Goal: Task Accomplishment & Management: Use online tool/utility

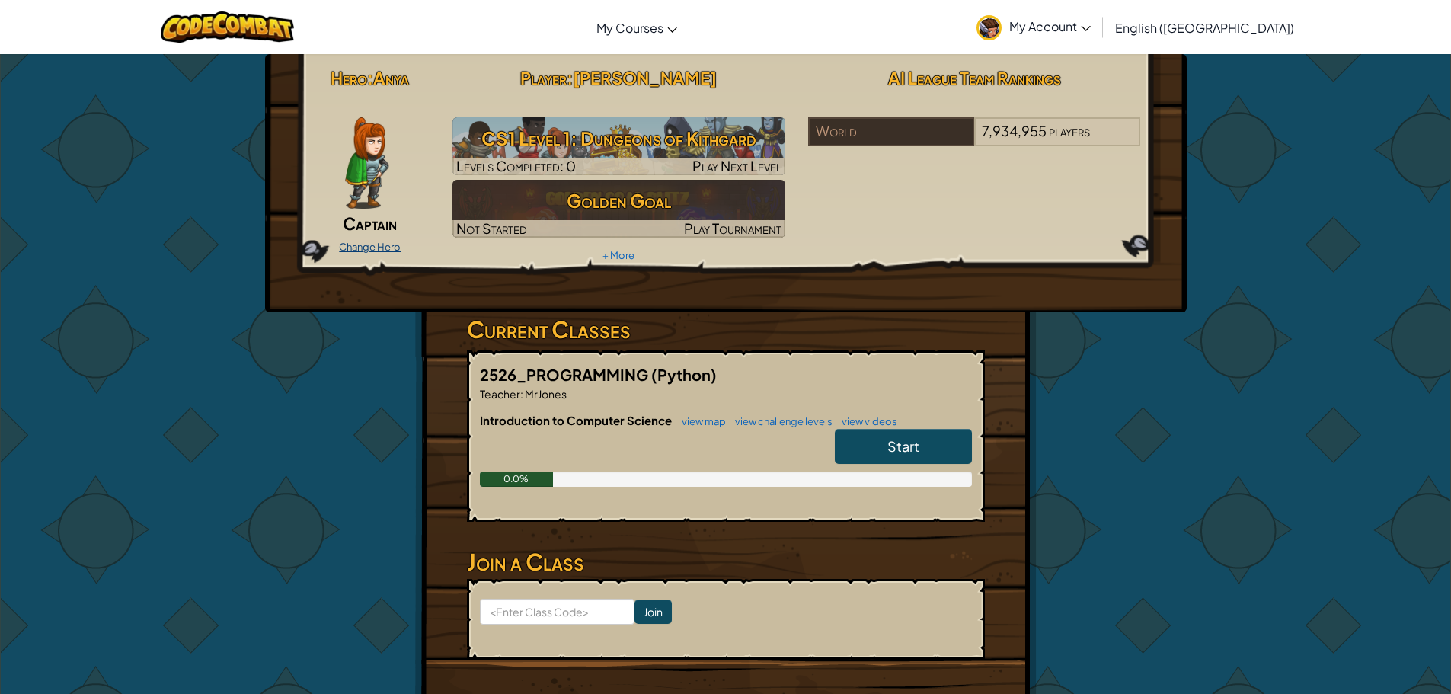
click at [388, 245] on link "Change Hero" at bounding box center [370, 247] width 62 height 12
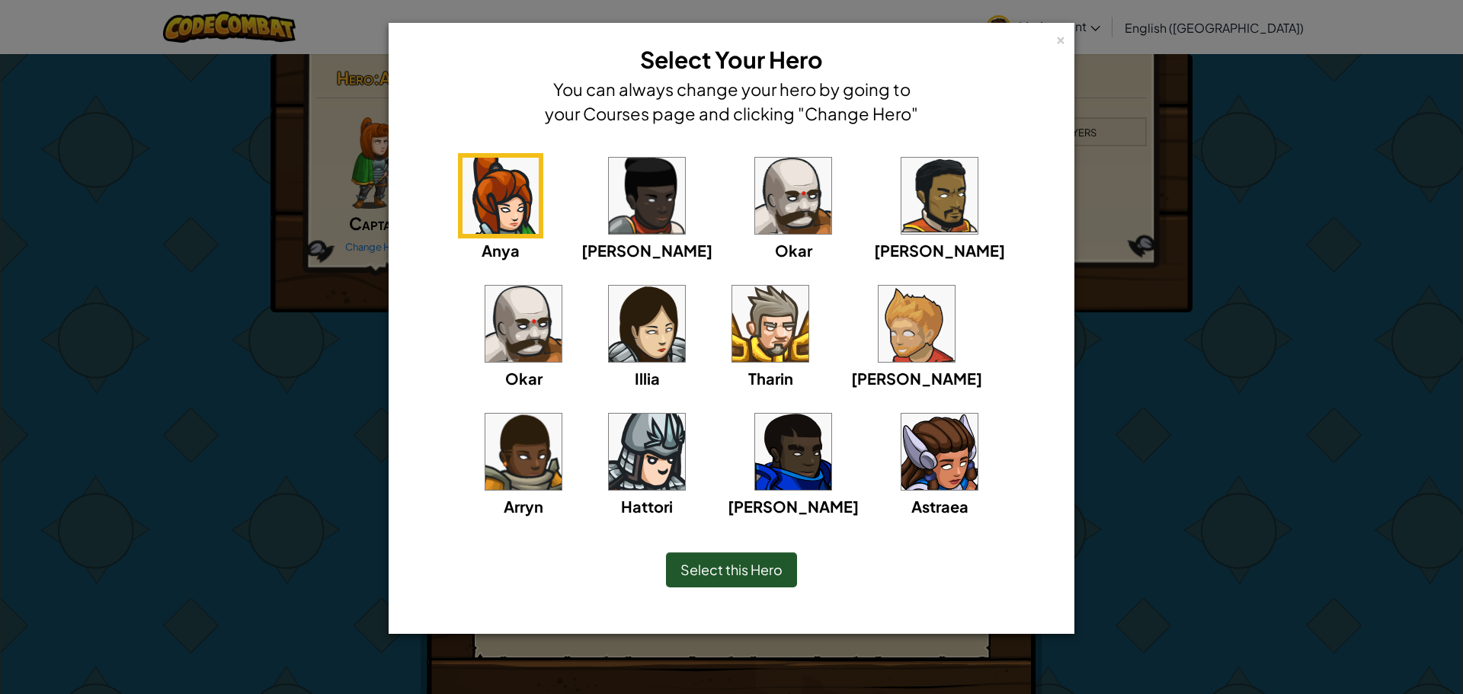
click at [901, 442] on img at bounding box center [939, 452] width 76 height 76
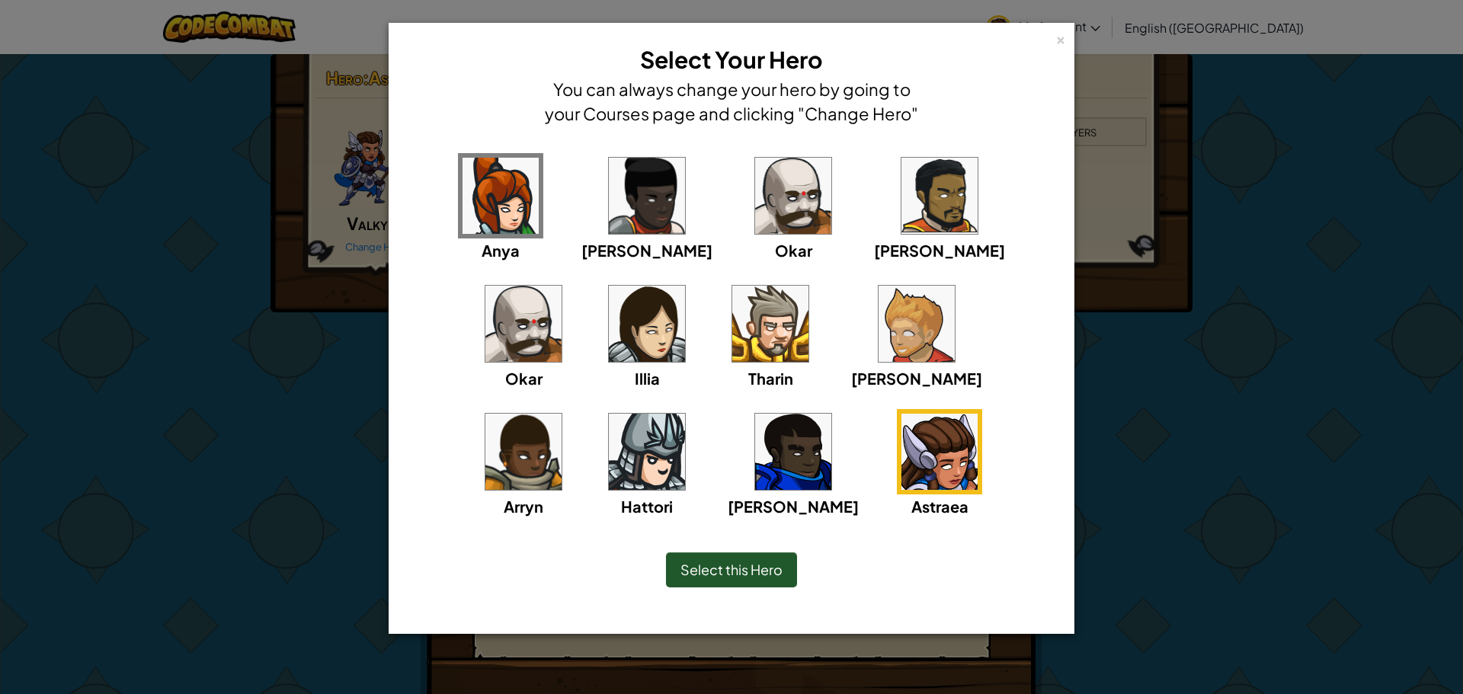
click at [749, 569] on span "Select this Hero" at bounding box center [731, 570] width 102 height 18
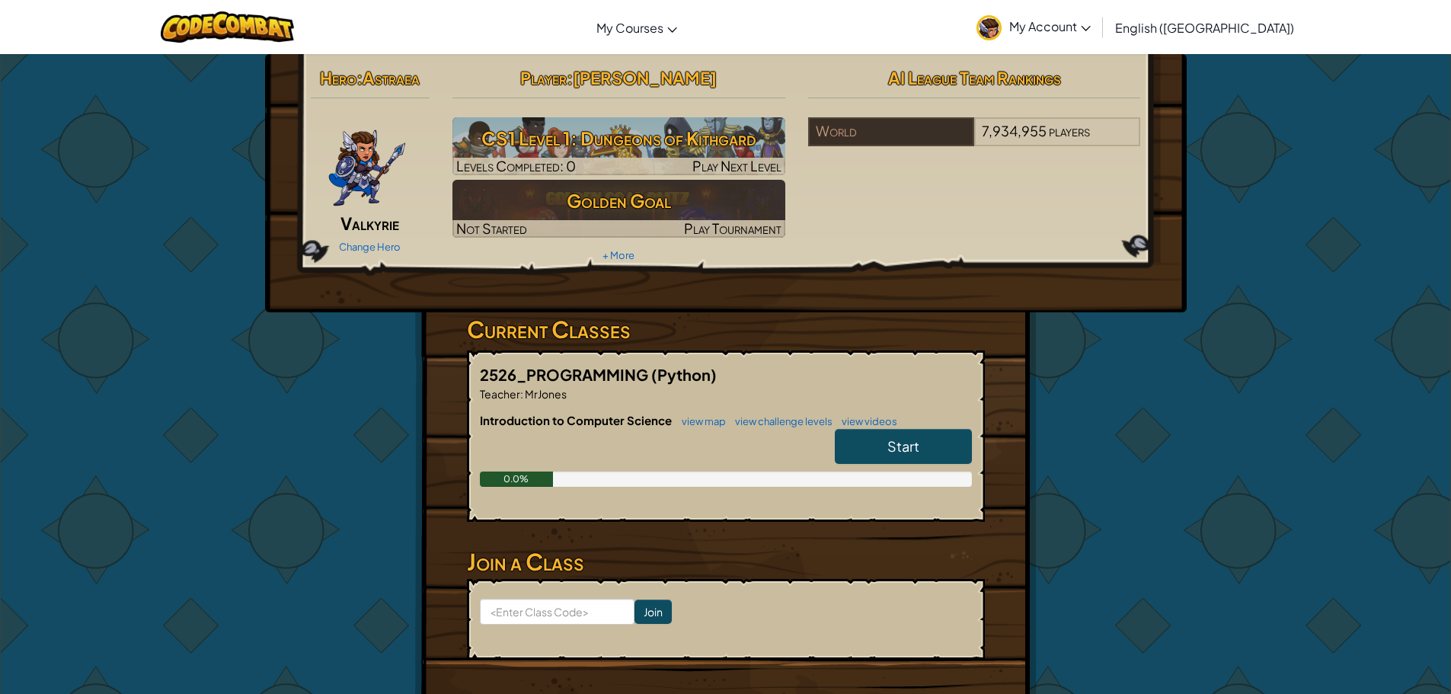
click at [895, 440] on span "Start" at bounding box center [903, 446] width 32 height 18
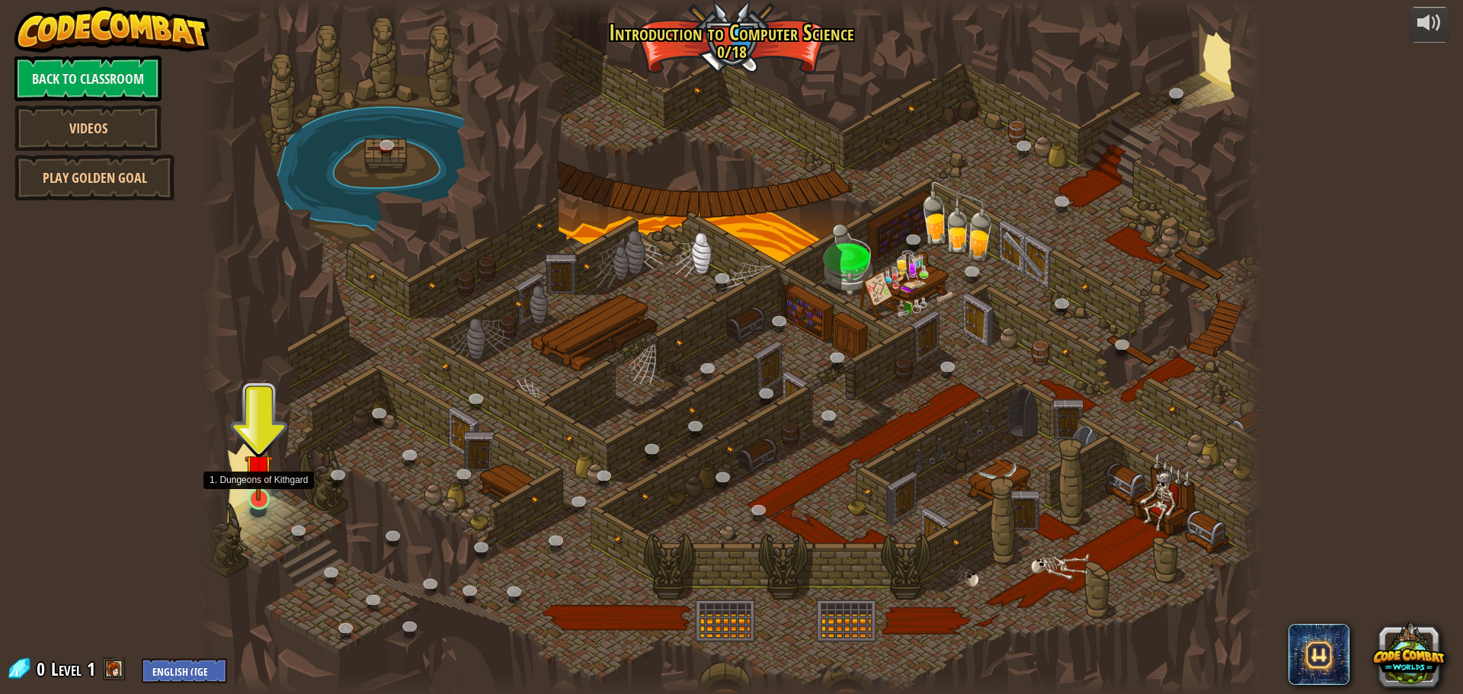
click at [253, 490] on img at bounding box center [259, 468] width 28 height 65
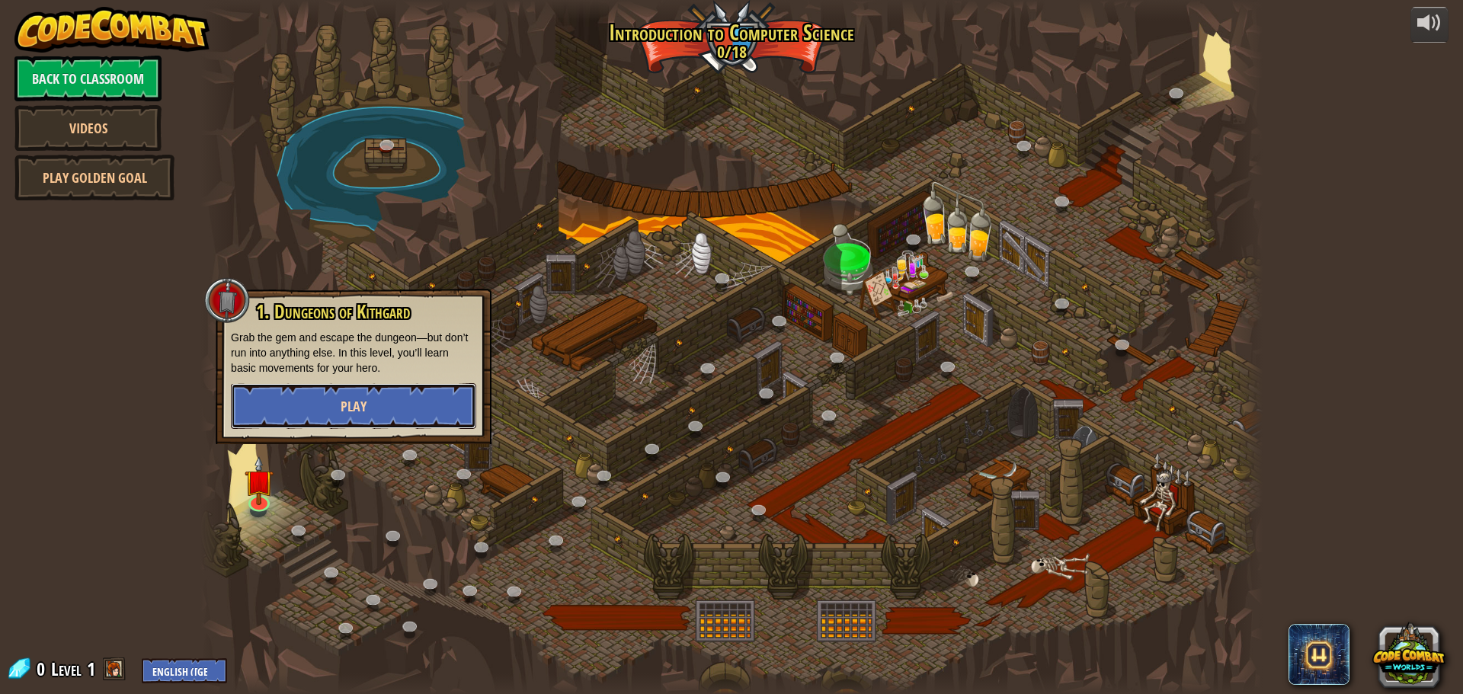
click at [355, 409] on span "Play" at bounding box center [354, 406] width 26 height 19
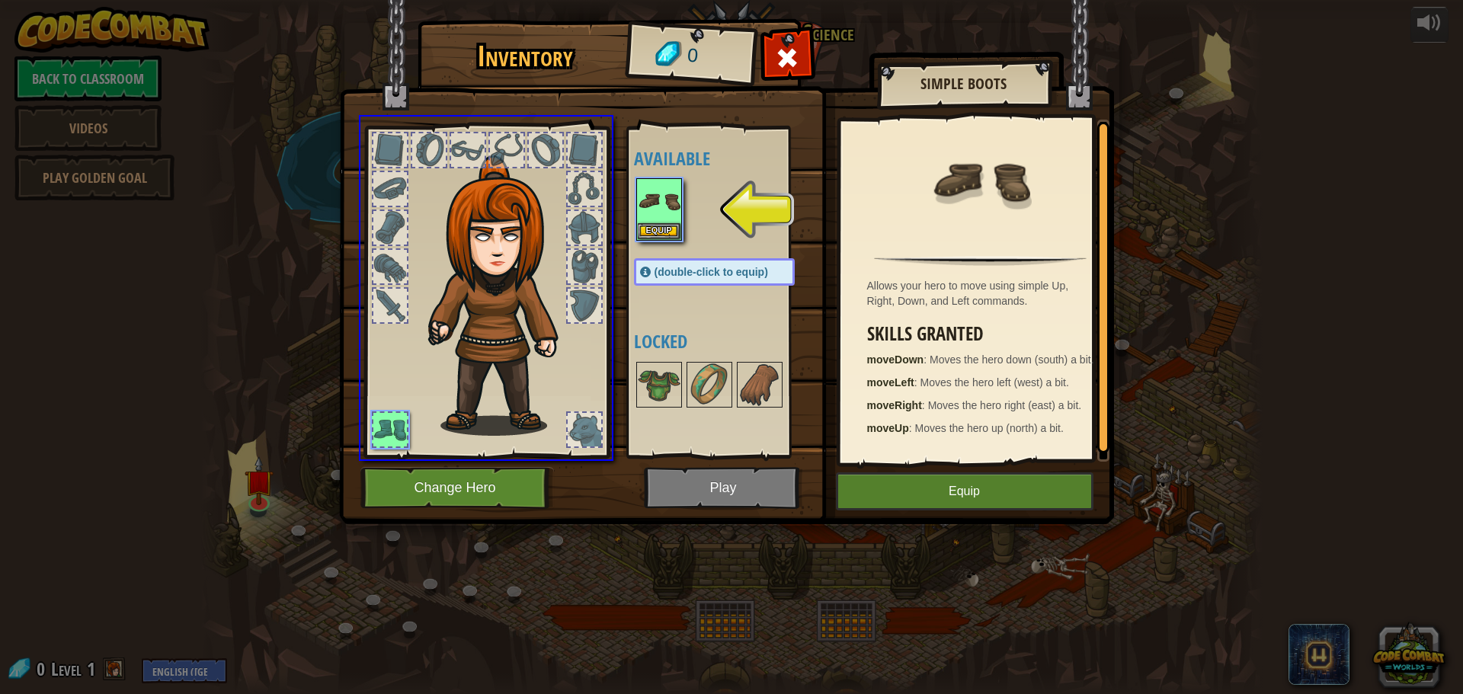
drag, startPoint x: 681, startPoint y: 218, endPoint x: 621, endPoint y: 227, distance: 60.9
click at [621, 227] on div "Inventory 0 Available Equip (double-click to equip) Locked Simple Boots Allows …" at bounding box center [731, 347] width 1463 height 694
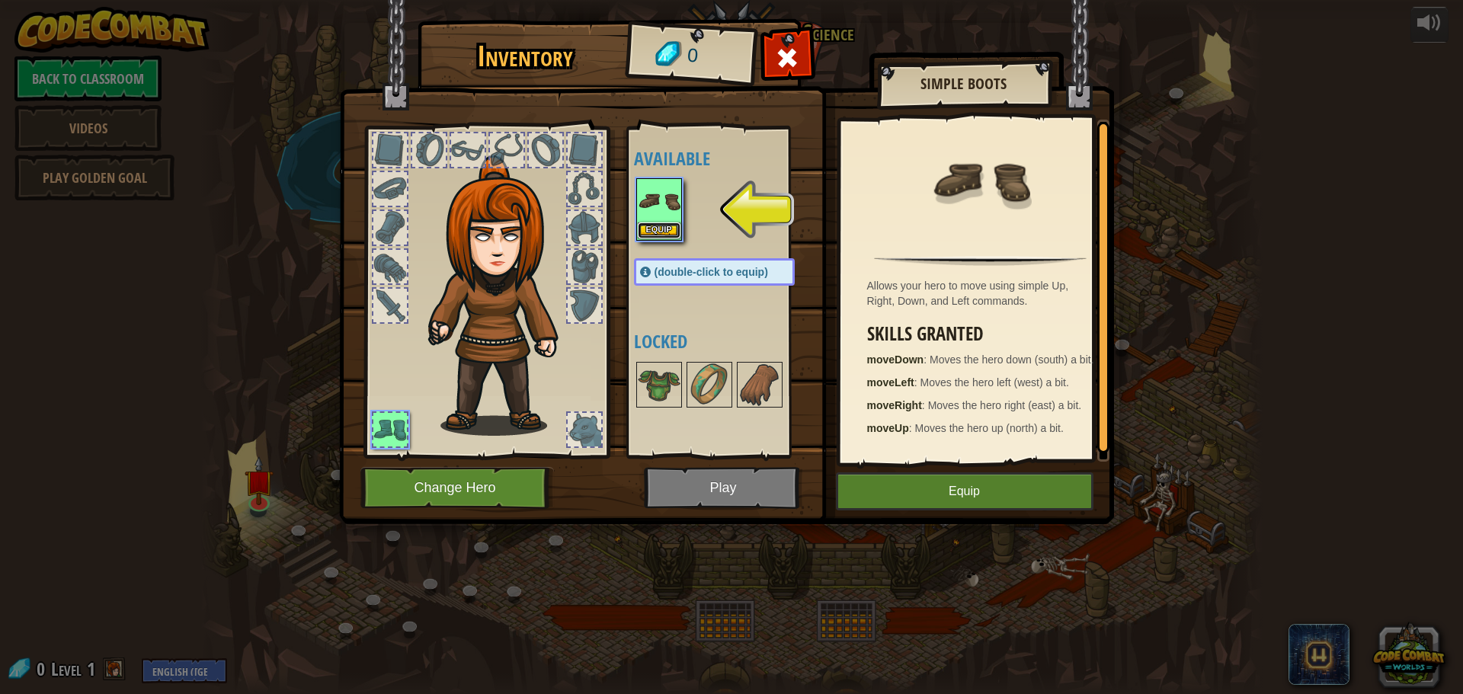
click at [669, 230] on button "Equip" at bounding box center [659, 230] width 43 height 16
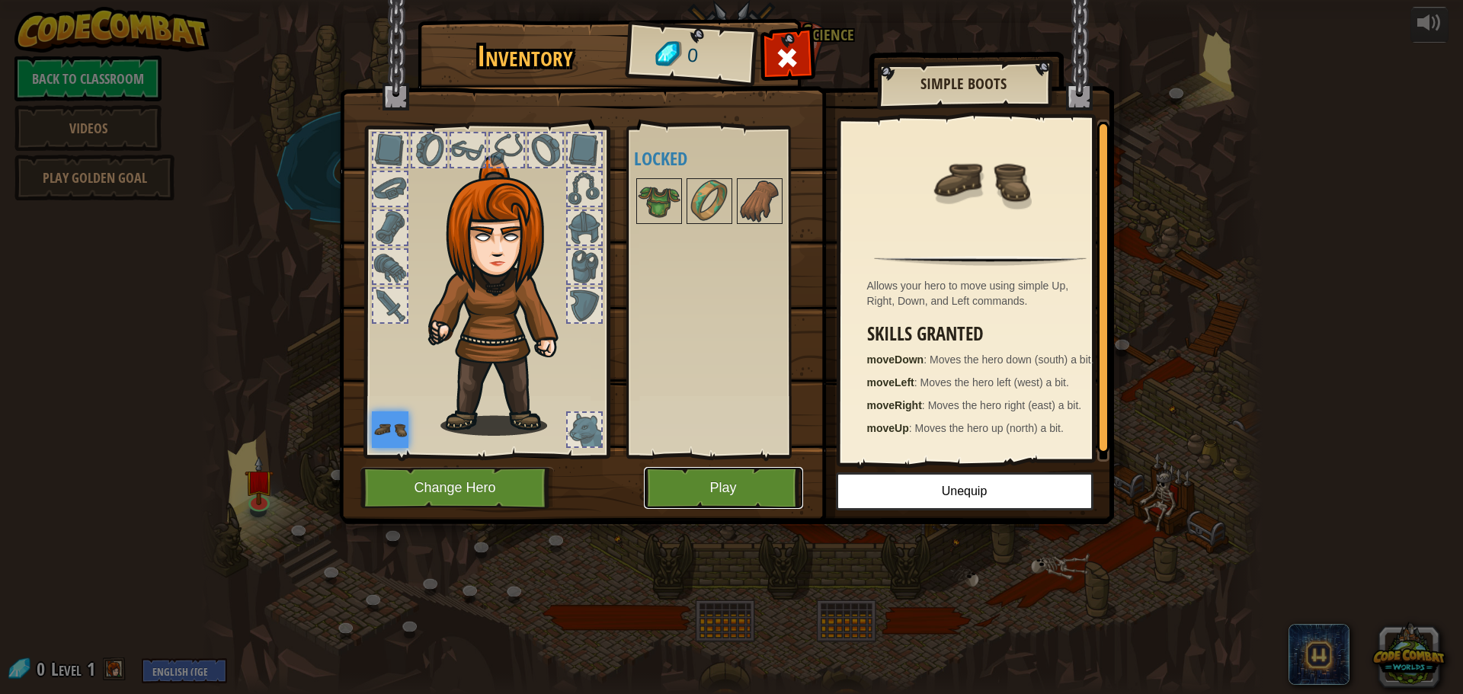
click at [757, 495] on button "Play" at bounding box center [723, 488] width 159 height 42
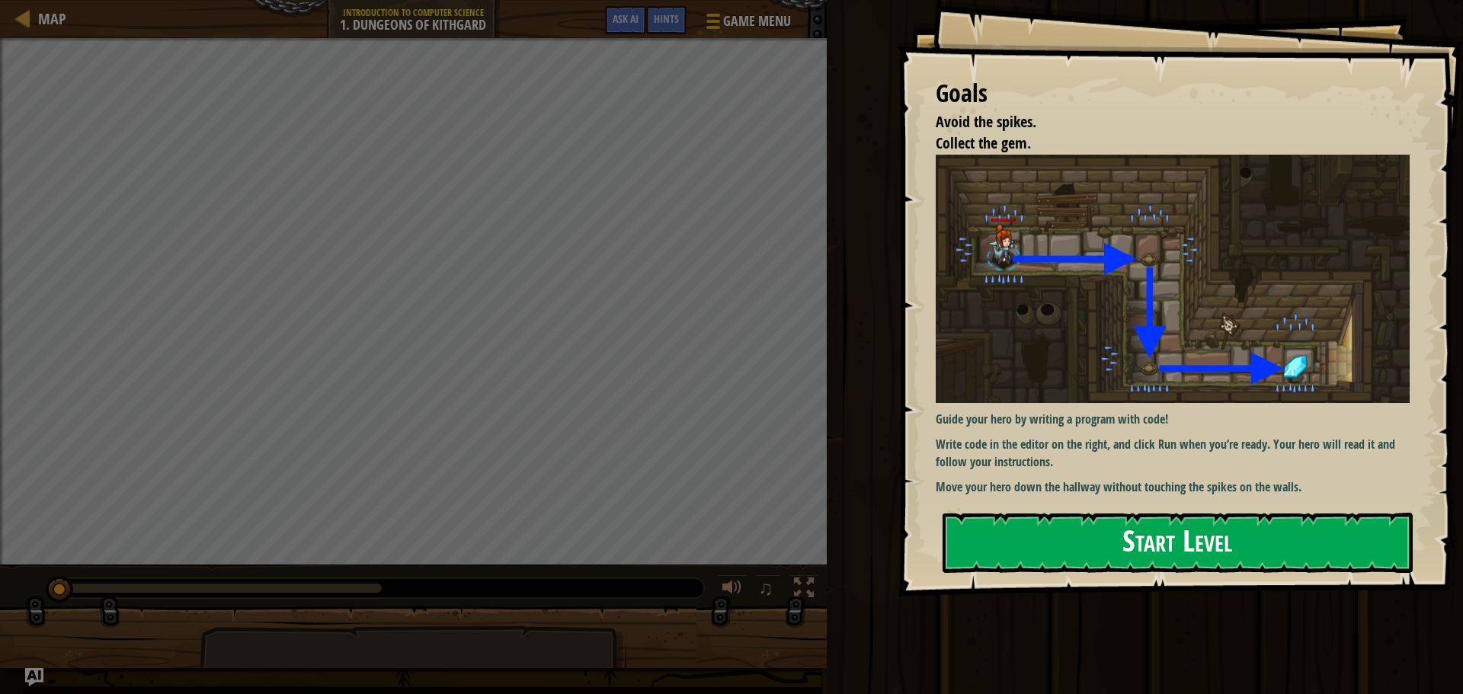
click at [1241, 541] on button "Start Level" at bounding box center [1177, 543] width 470 height 60
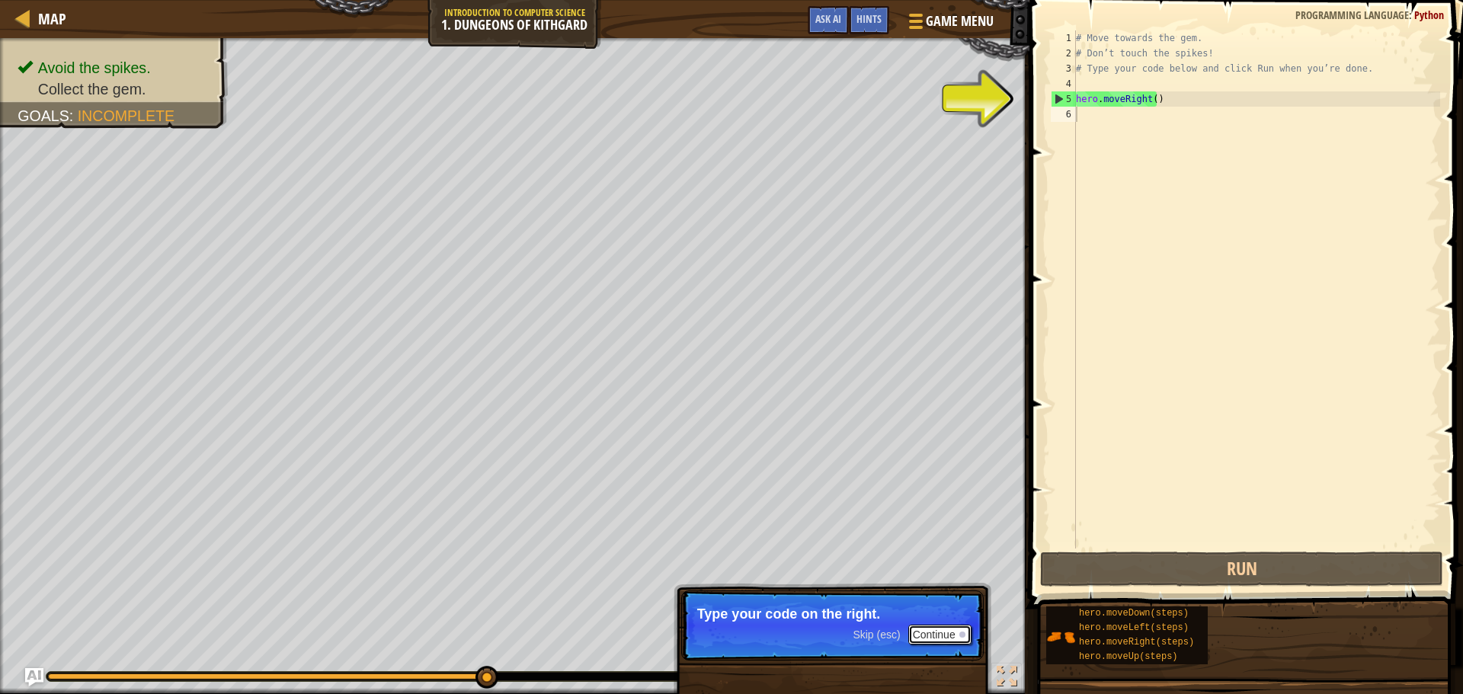
click at [940, 634] on button "Continue" at bounding box center [939, 635] width 63 height 20
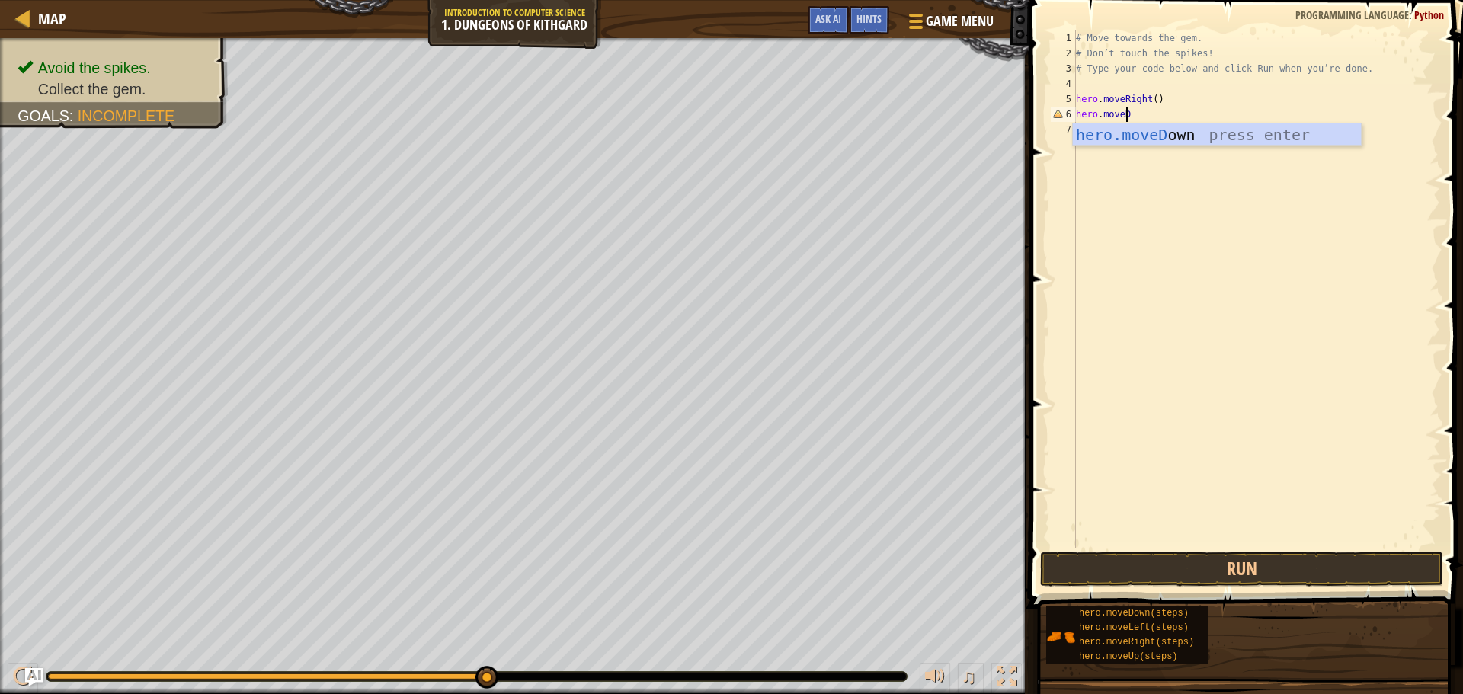
scroll to position [7, 4]
type textarea "hero.moveDown"
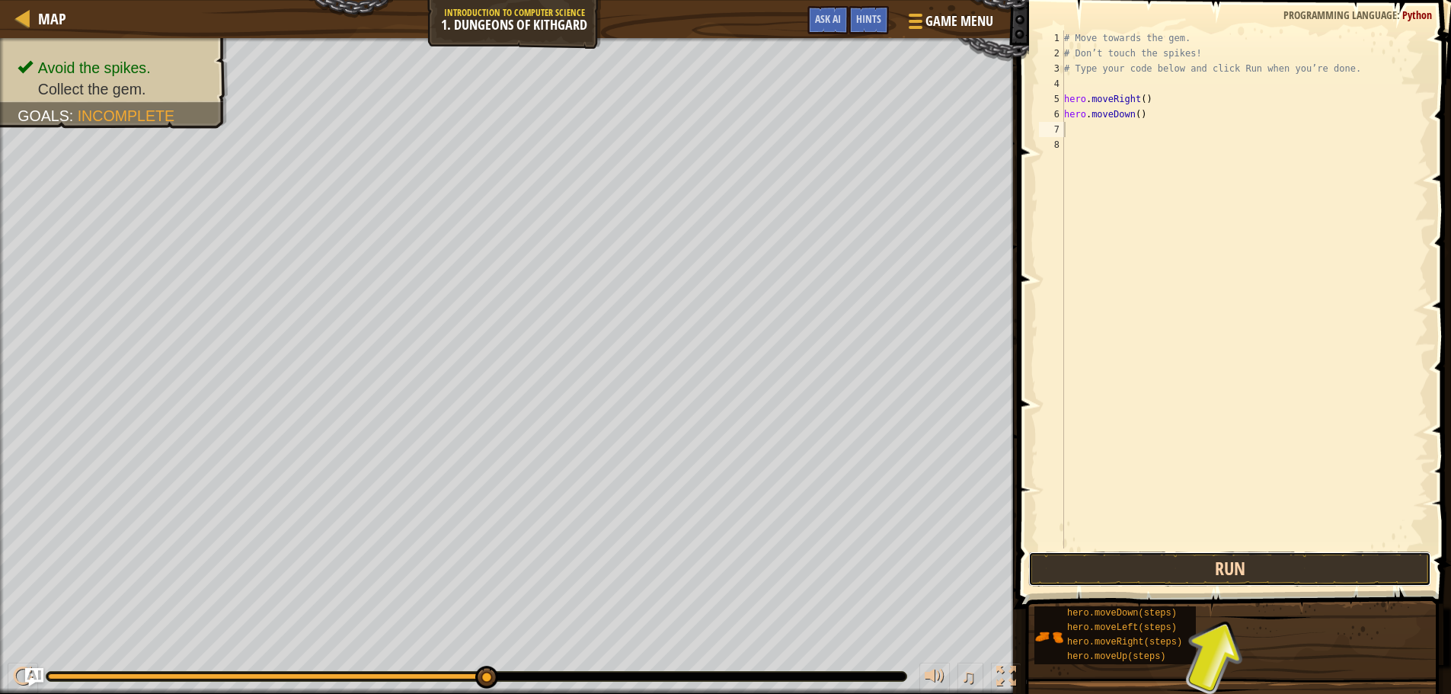
click at [1306, 577] on button "Run" at bounding box center [1229, 569] width 403 height 35
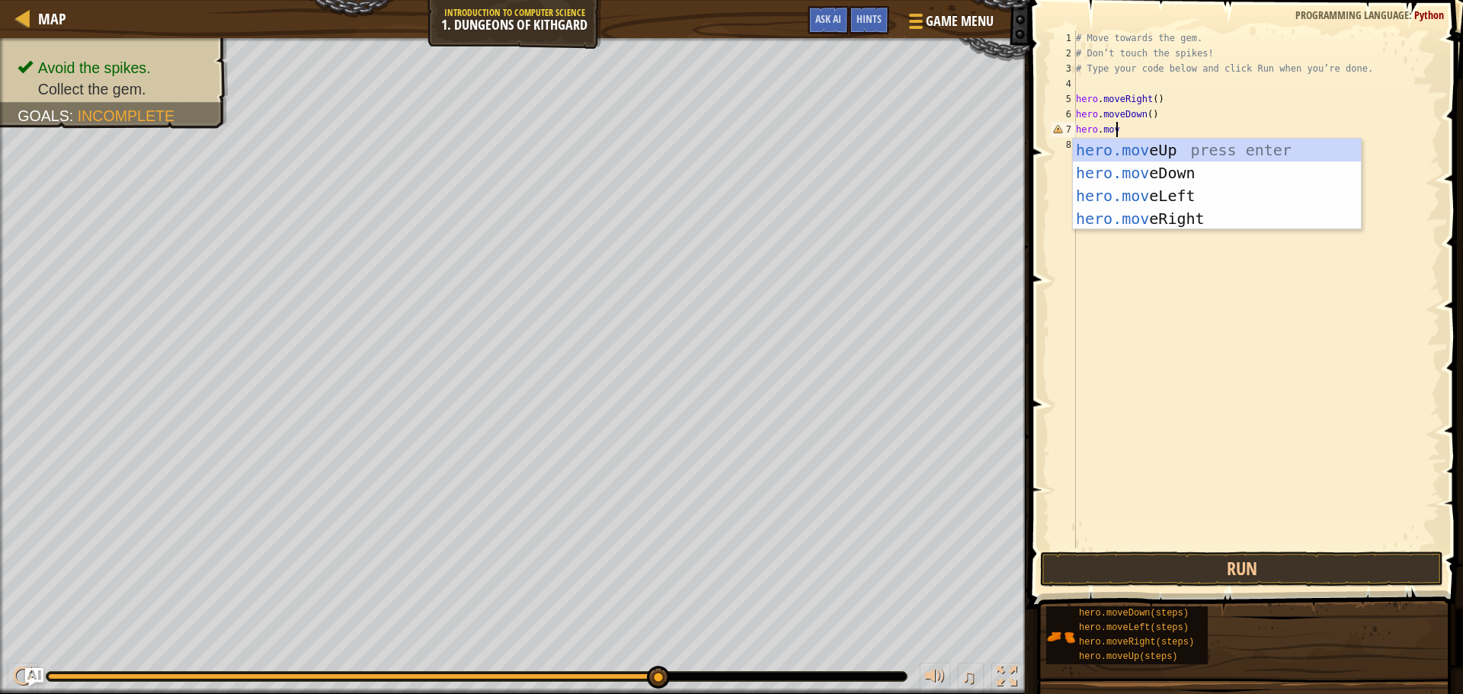
scroll to position [7, 2]
type textarea "hero.move"
click at [1115, 194] on div "hero.move Up press enter hero.move Down press enter hero.move Left press enter …" at bounding box center [1217, 207] width 288 height 137
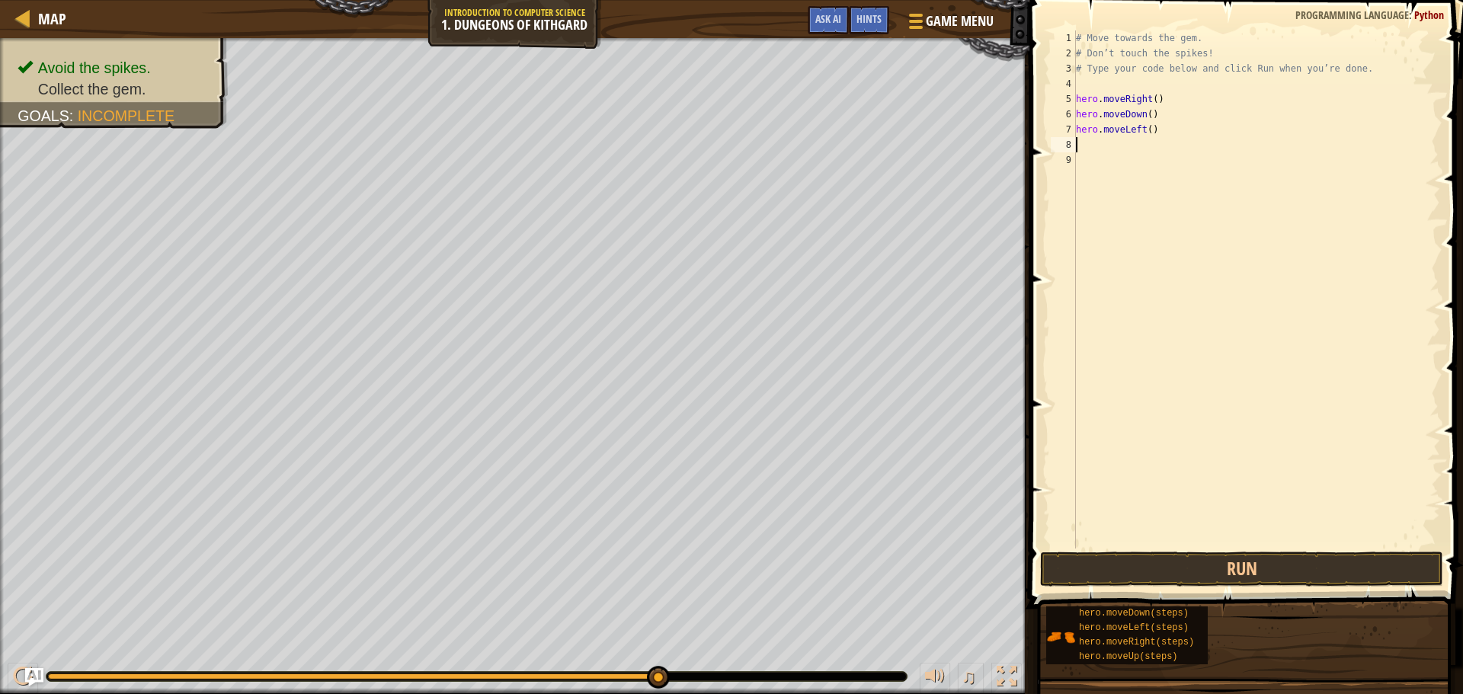
scroll to position [7, 0]
click at [1268, 557] on button "Run" at bounding box center [1241, 569] width 403 height 35
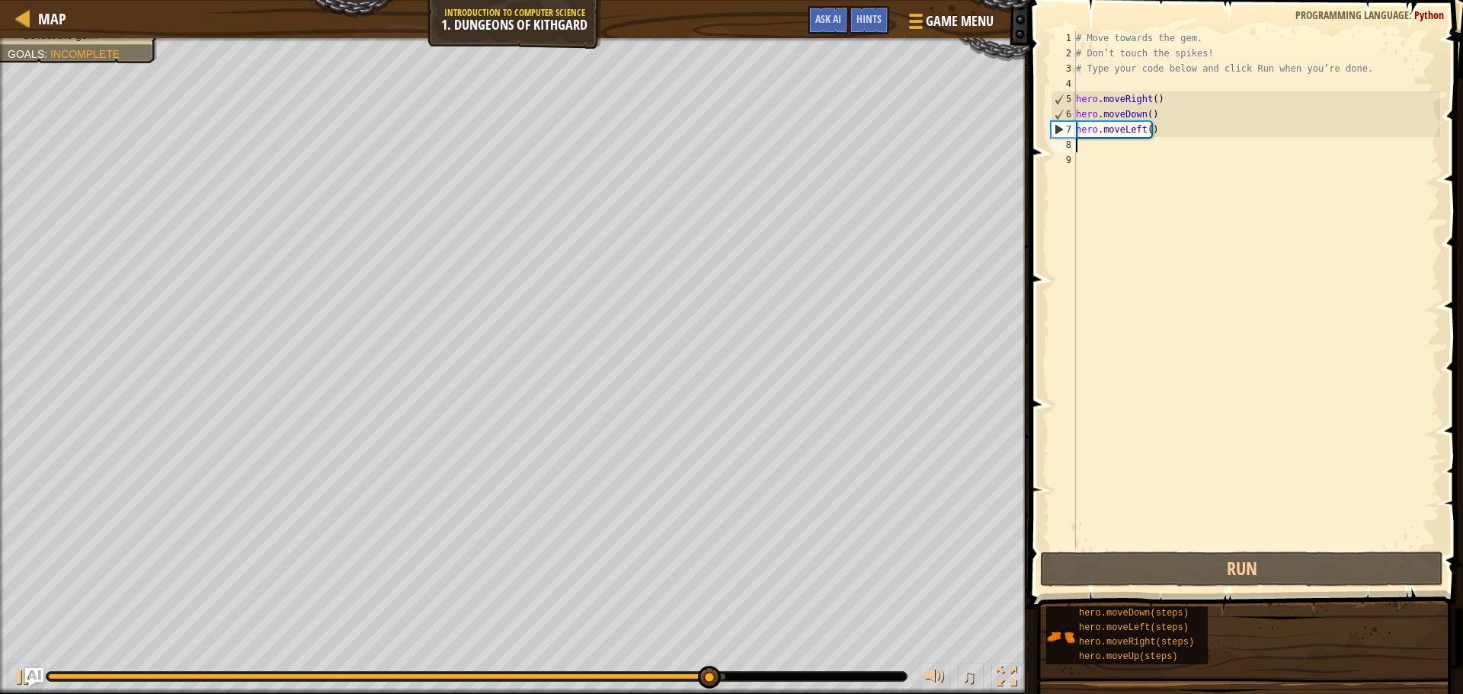
click at [1136, 136] on div "# Move towards the gem. # Don’t touch the spikes! # Type your code below and cl…" at bounding box center [1256, 304] width 367 height 548
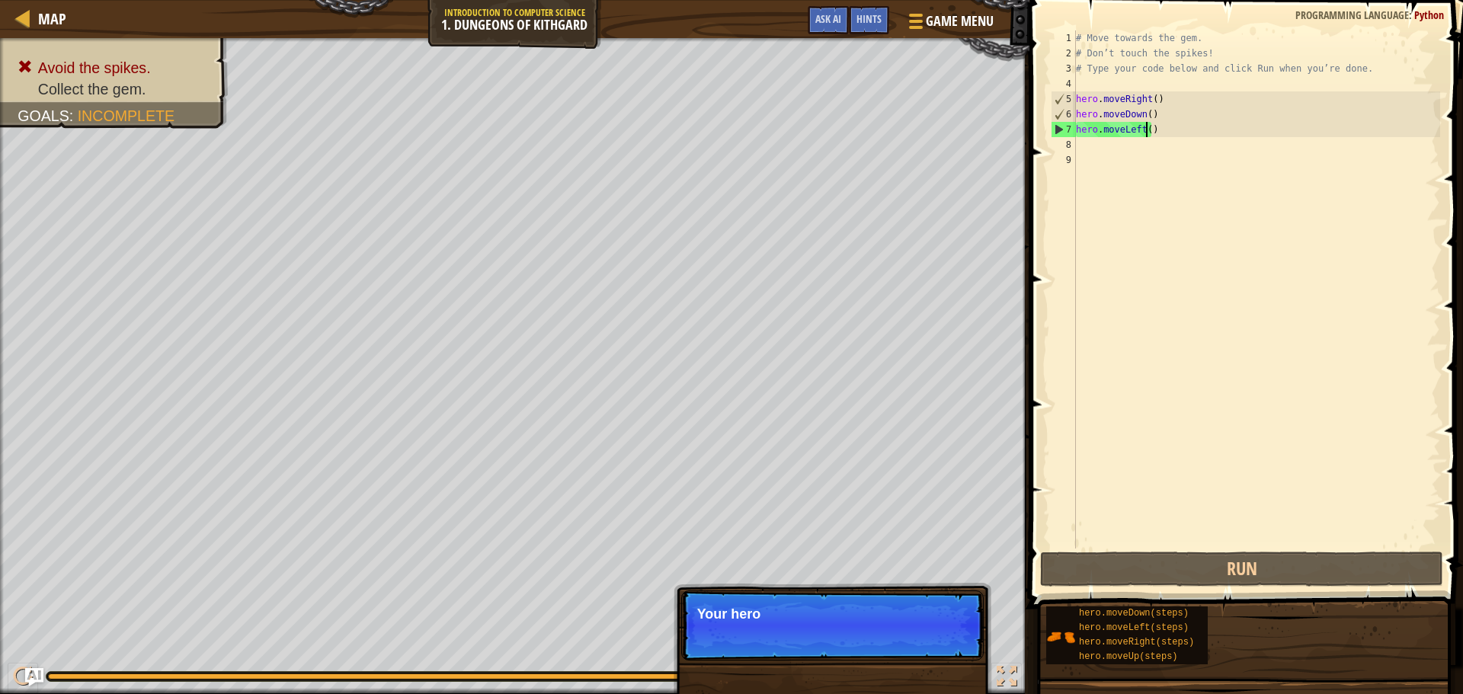
click at [1144, 124] on div "# Move towards the gem. # Don’t touch the spikes! # Type your code below and cl…" at bounding box center [1256, 304] width 367 height 548
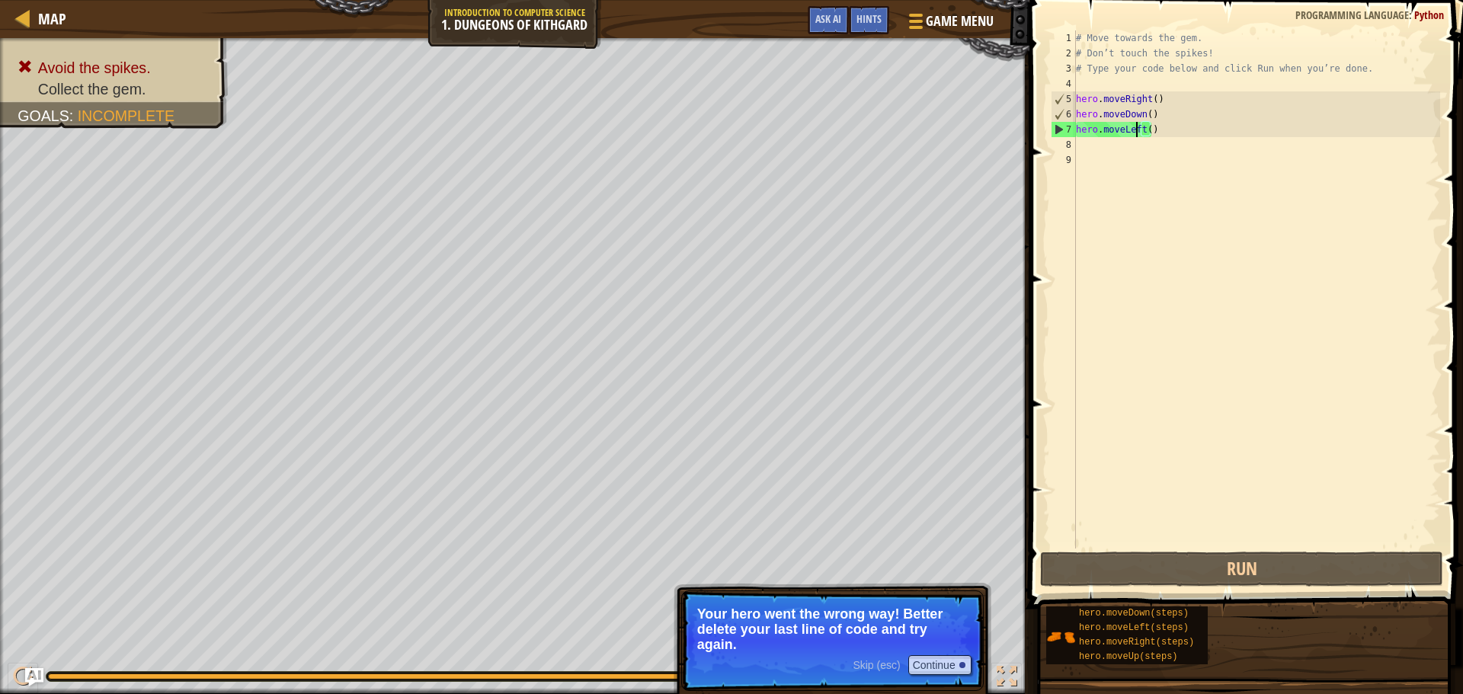
click at [1138, 129] on div "# Move towards the gem. # Don’t touch the spikes! # Type your code below and cl…" at bounding box center [1256, 304] width 367 height 548
click at [1140, 129] on div "# Move towards the gem. # Don’t touch the spikes! # Type your code below and cl…" at bounding box center [1256, 304] width 367 height 548
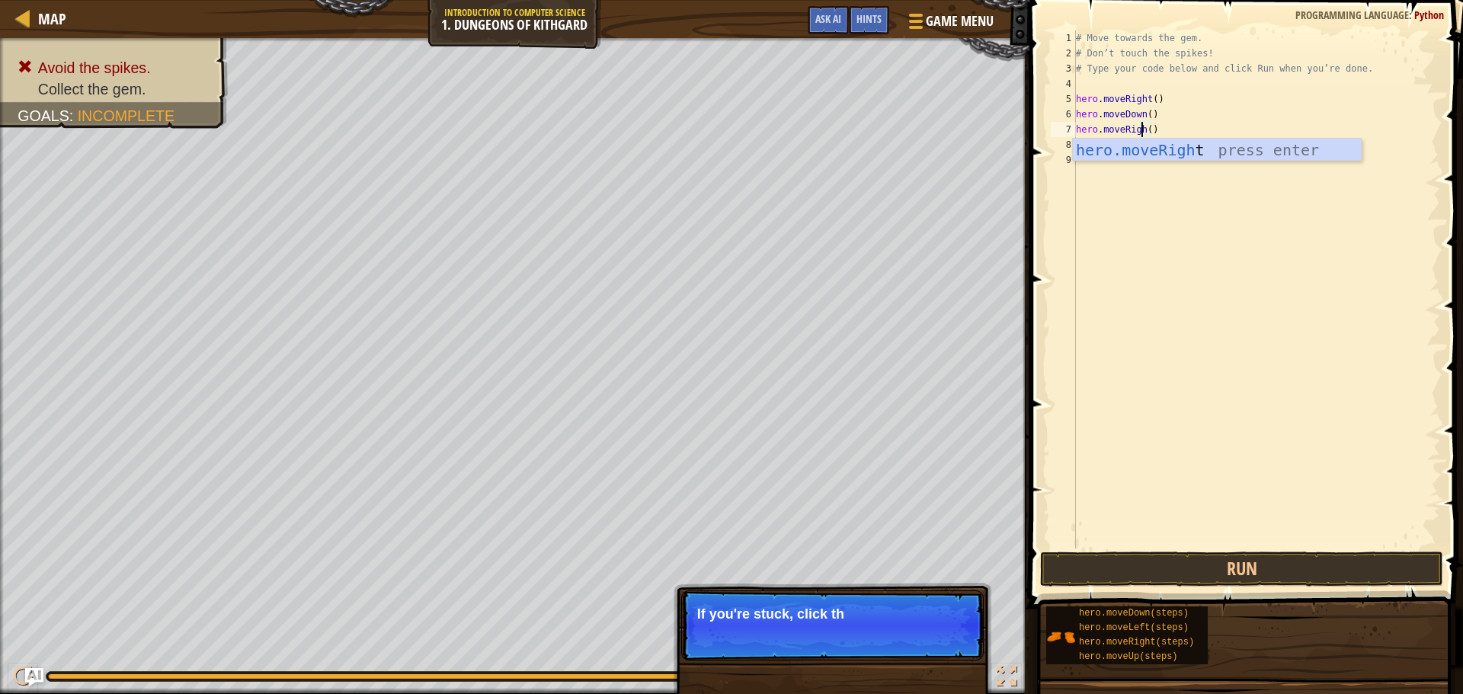
scroll to position [7, 5]
click at [1169, 145] on div "hero.moveRight press enter" at bounding box center [1217, 173] width 288 height 69
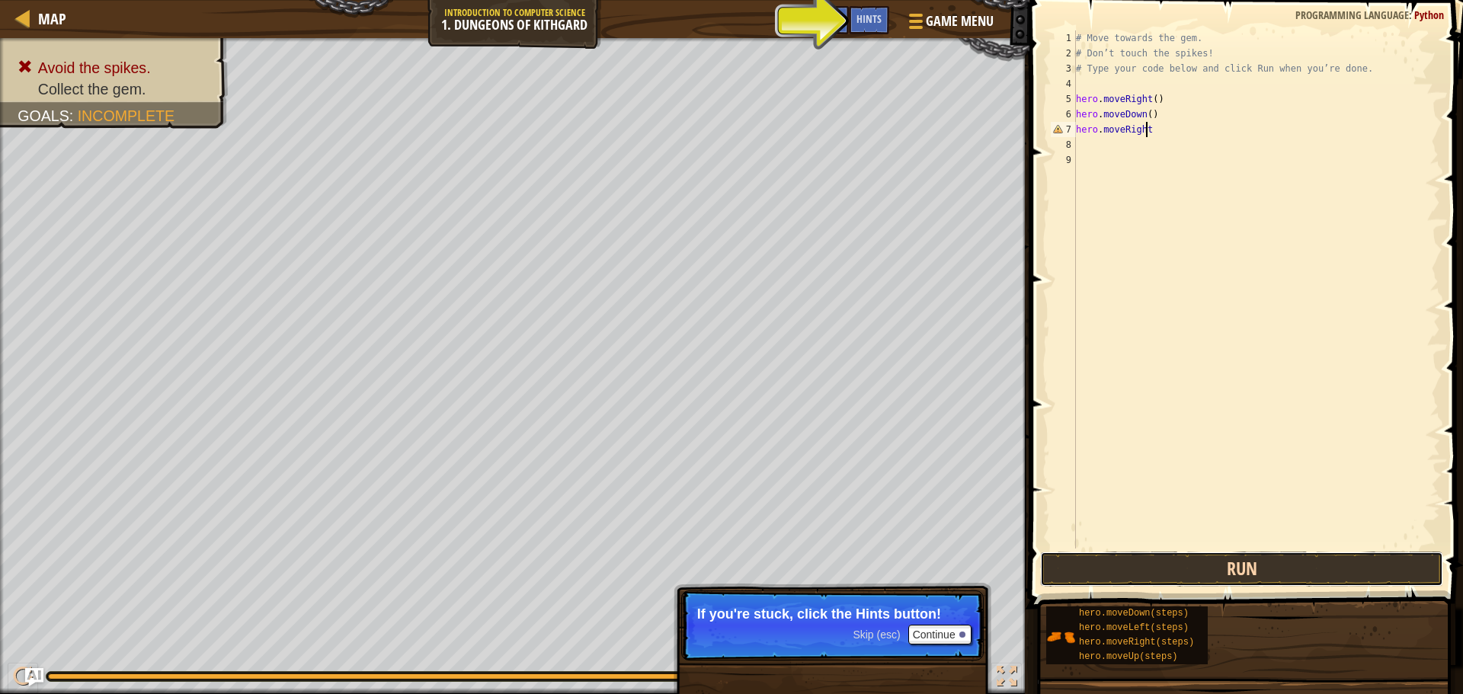
click at [1140, 561] on button "Run" at bounding box center [1241, 569] width 403 height 35
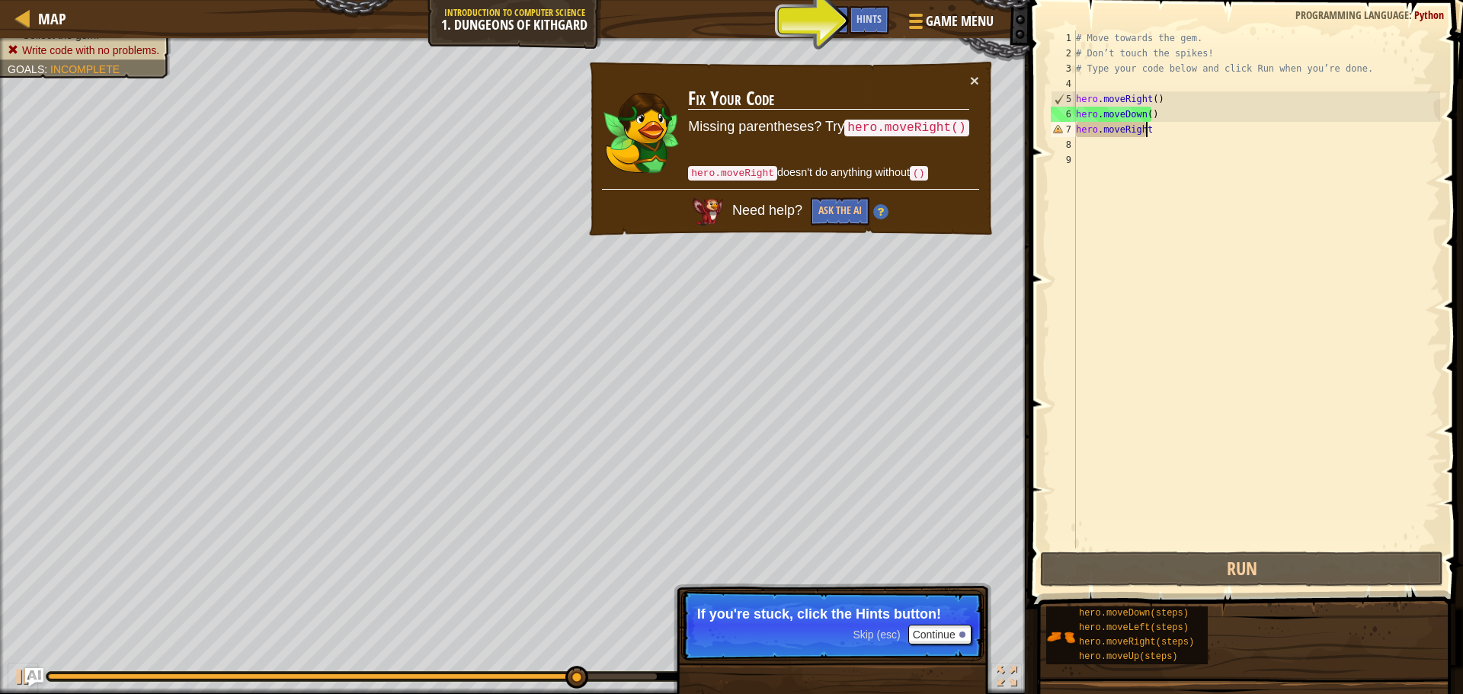
click at [917, 624] on p "Skip (esc) Continue If you're stuck, click the Hints button!" at bounding box center [832, 625] width 302 height 70
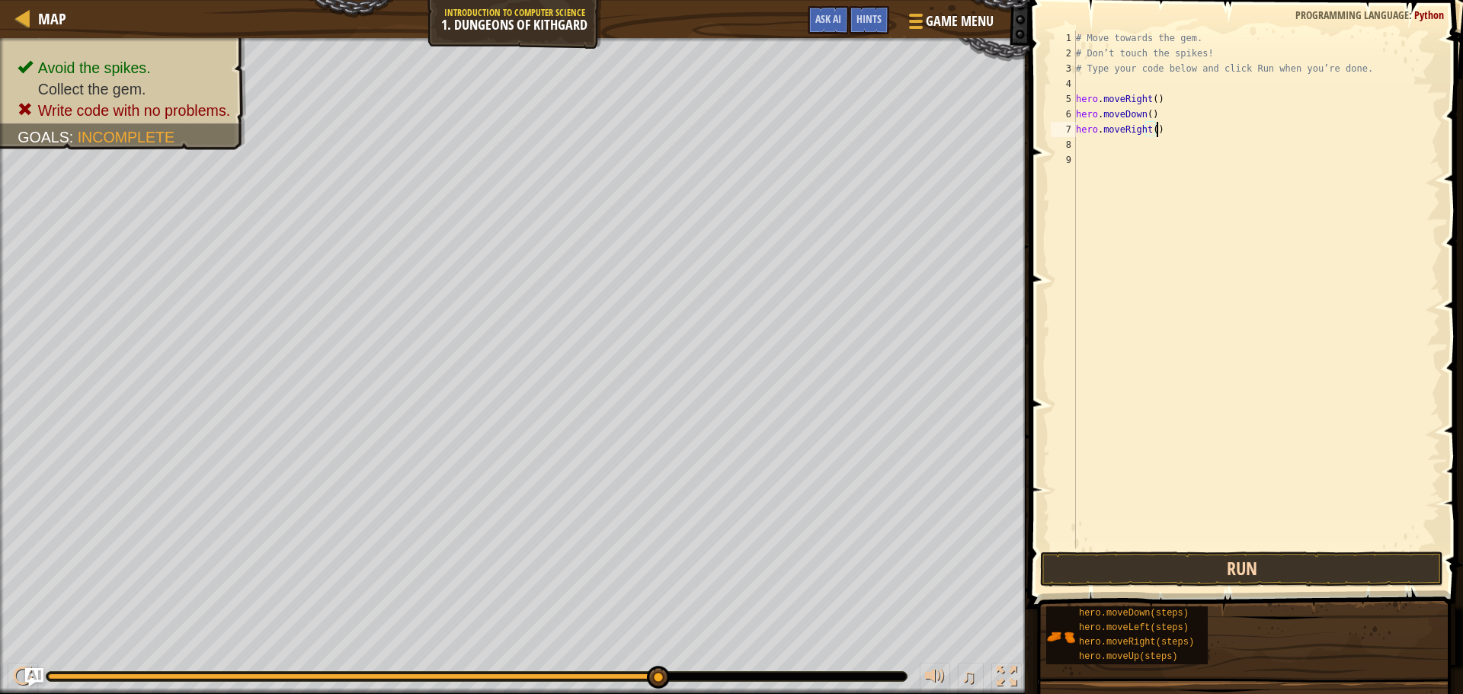
type textarea "hero.moveRight()"
click at [1227, 568] on button "Run" at bounding box center [1241, 569] width 403 height 35
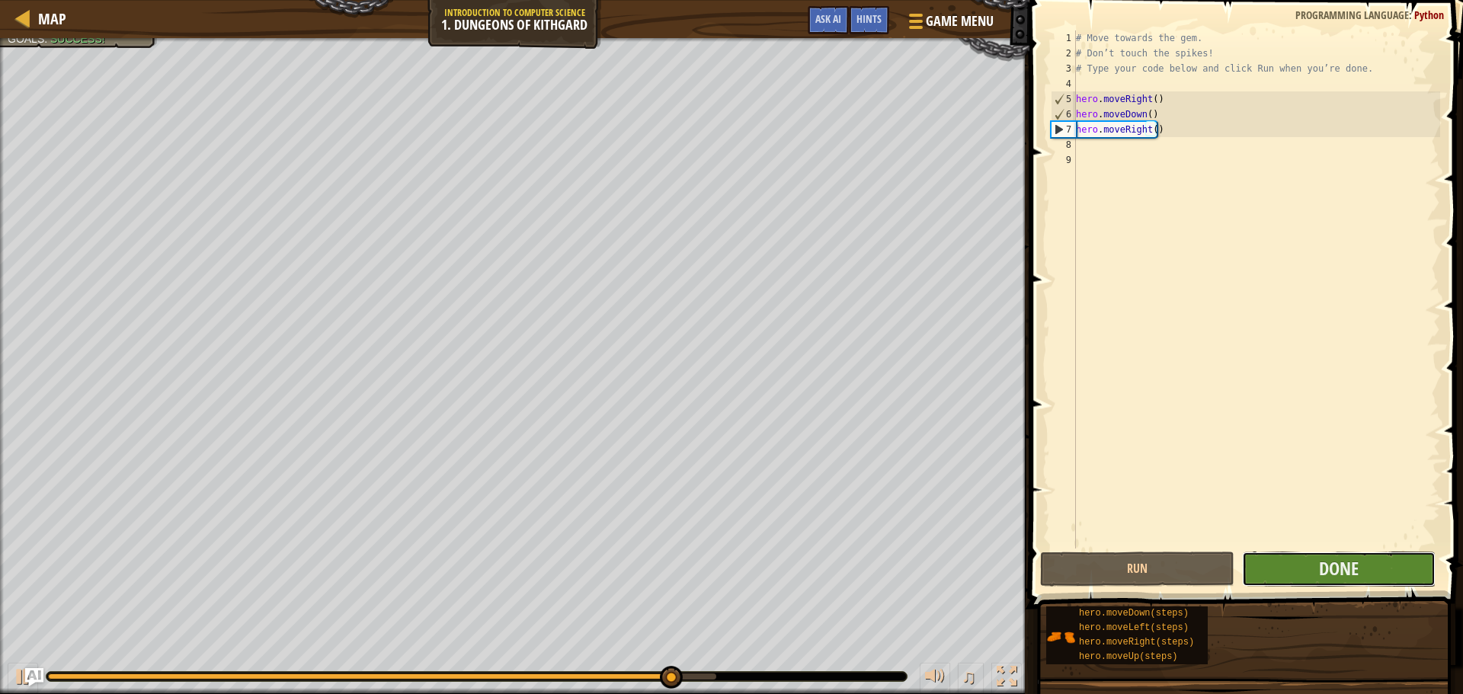
click at [1277, 561] on button "Done" at bounding box center [1338, 569] width 193 height 35
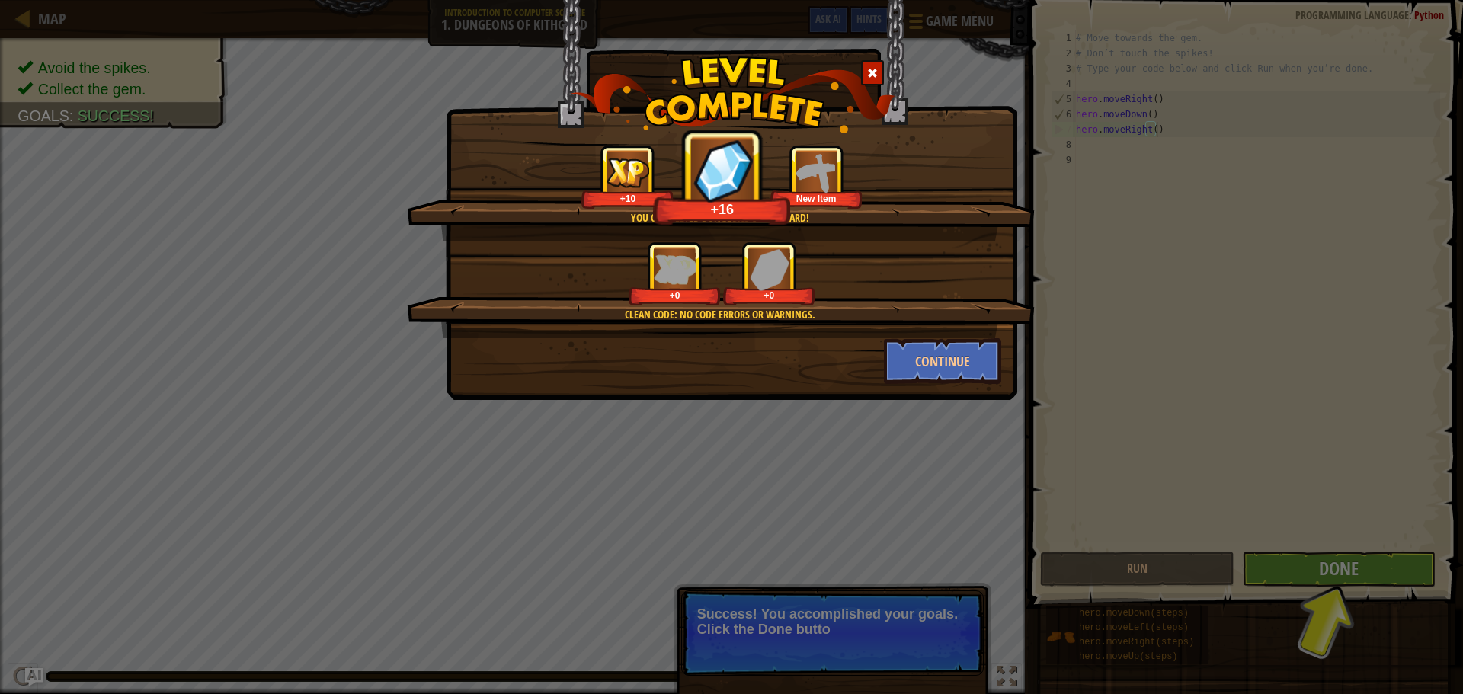
click at [903, 479] on div "You completed Dungeons of Kithgard! +10 +16 New Item Clean code: no code errors…" at bounding box center [731, 347] width 1463 height 694
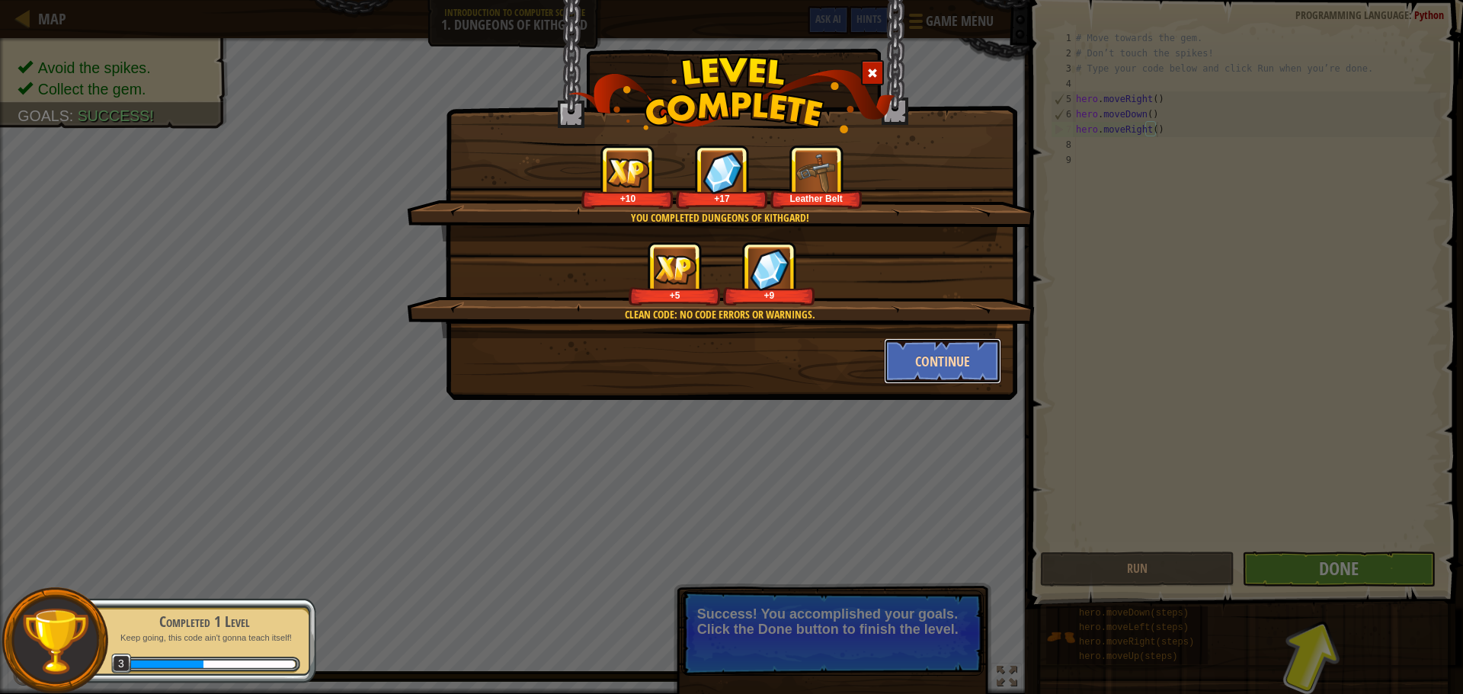
click at [906, 350] on button "Continue" at bounding box center [943, 361] width 118 height 46
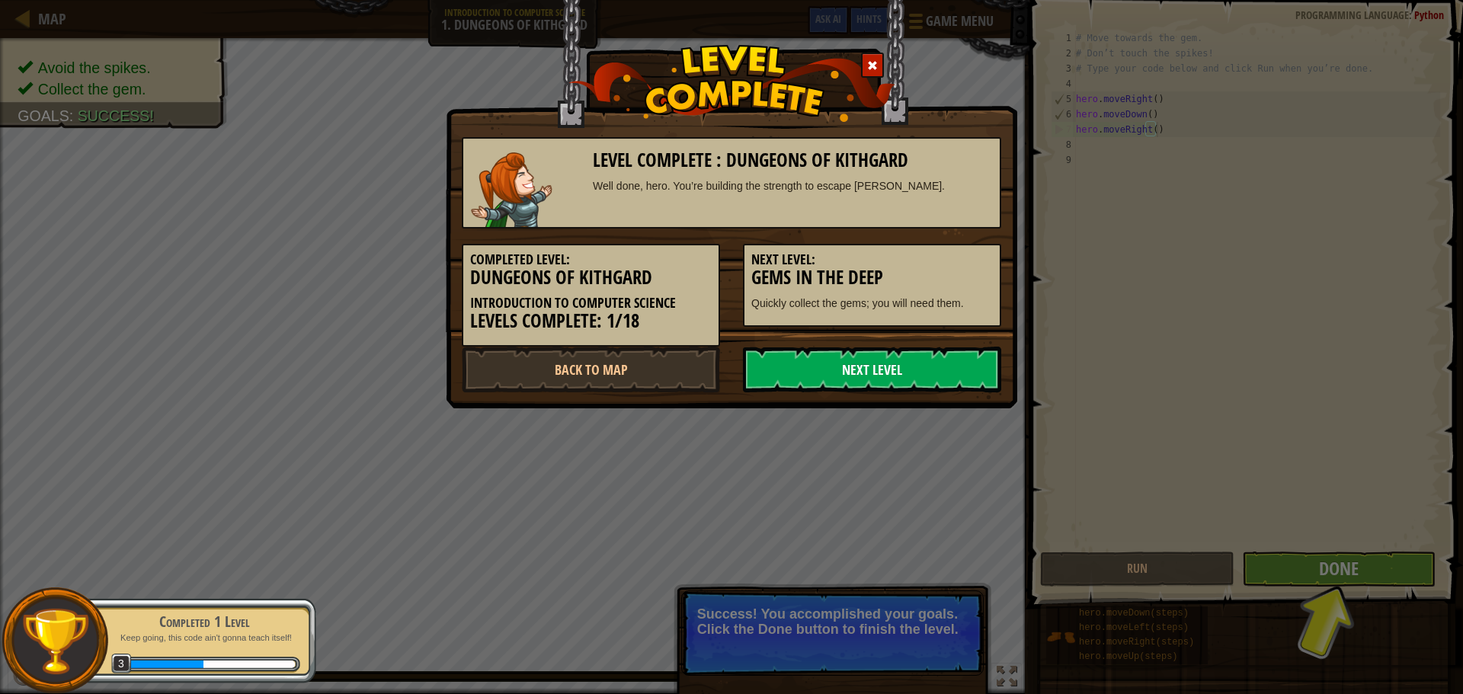
click at [937, 368] on link "Next Level" at bounding box center [872, 370] width 258 height 46
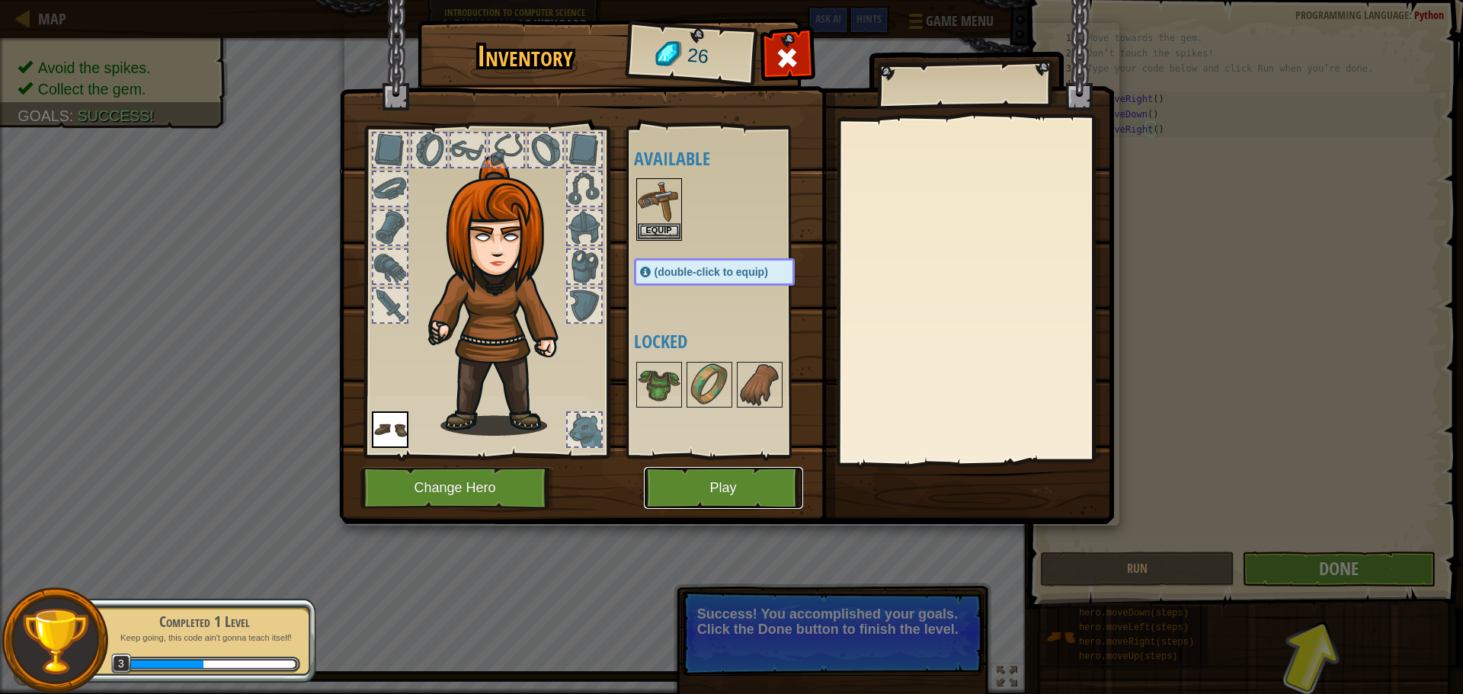
click at [736, 470] on button "Play" at bounding box center [723, 488] width 159 height 42
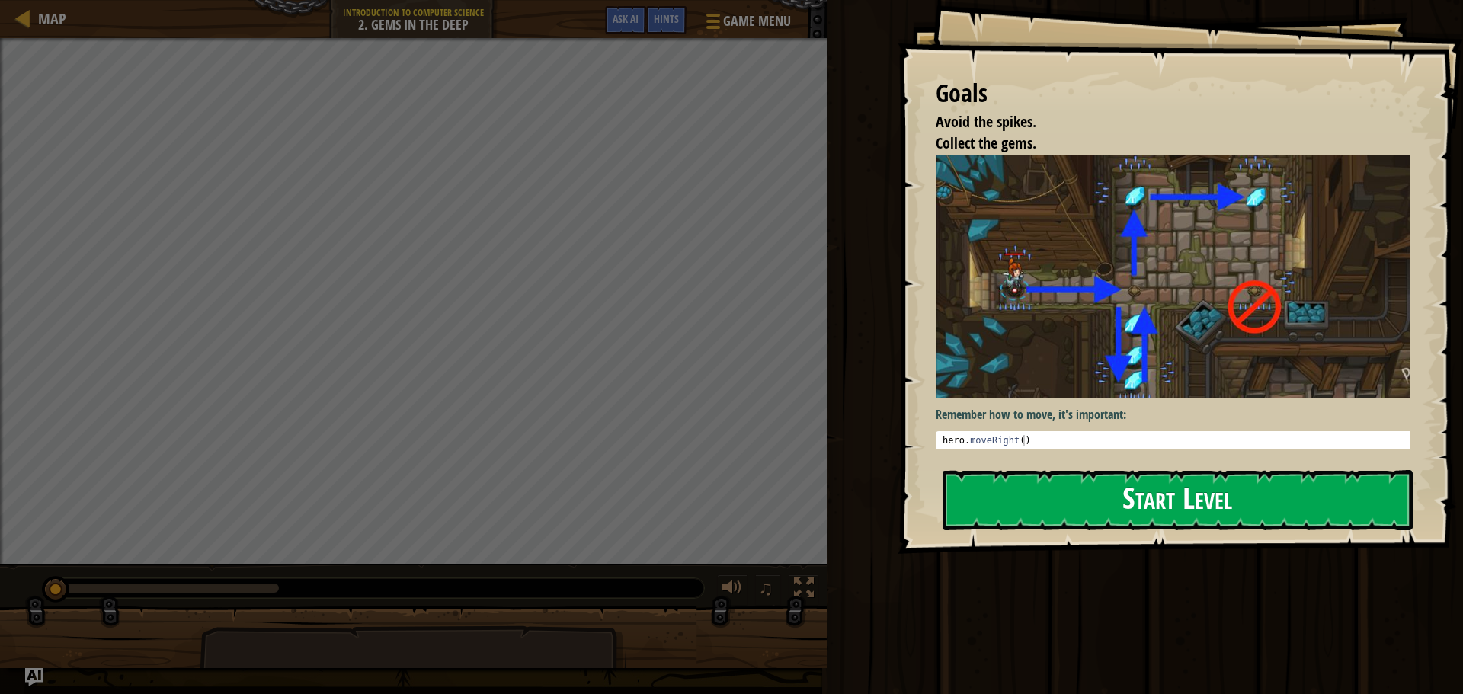
click at [1082, 495] on button "Start Level" at bounding box center [1177, 500] width 470 height 60
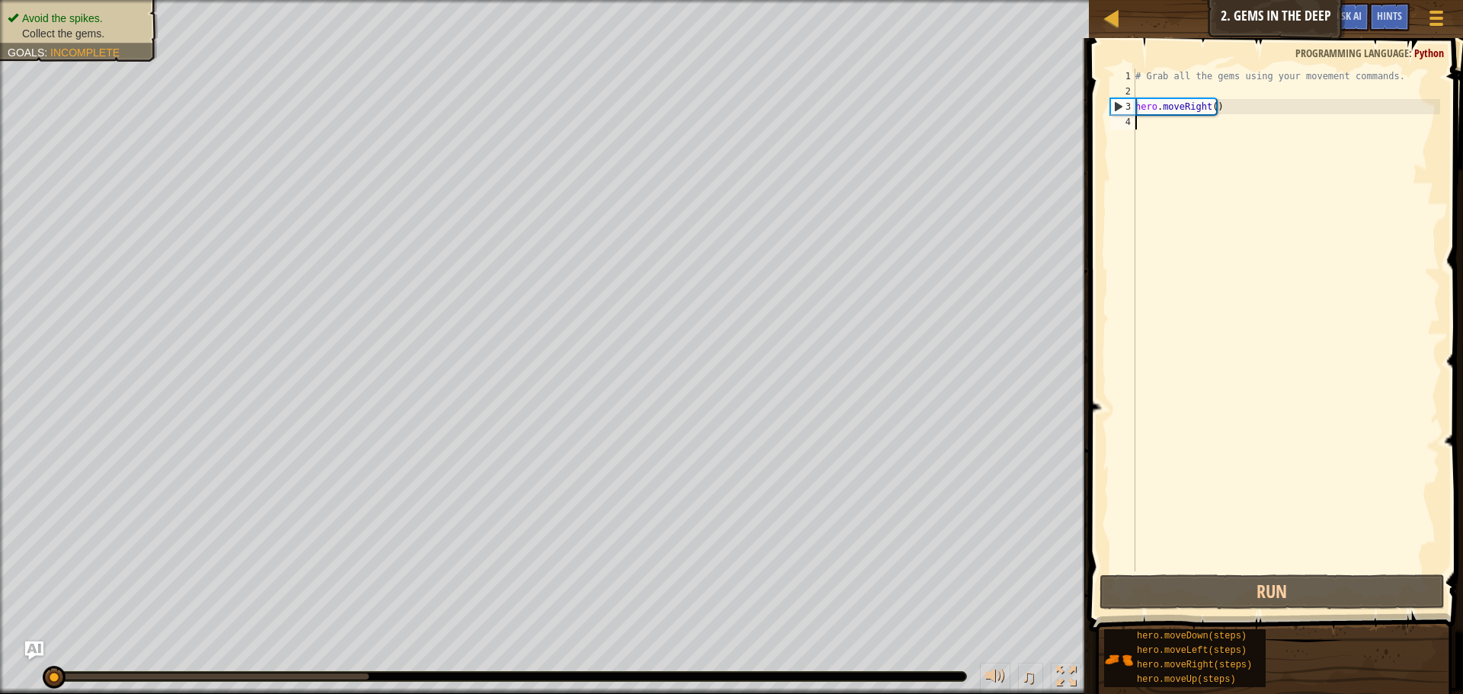
type textarea "h"
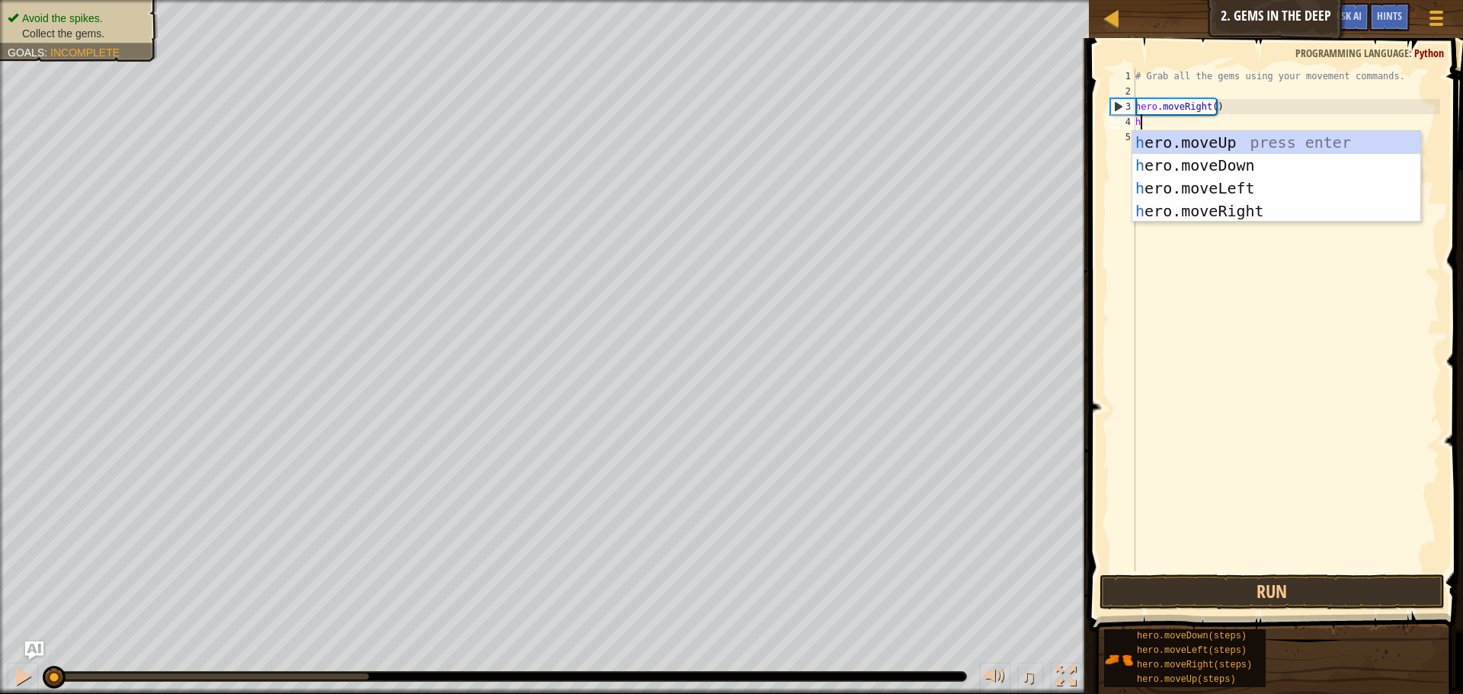
scroll to position [7, 0]
click at [1252, 165] on div "h ero.moveUp press enter h ero.moveDown press enter h ero.moveLeft press enter …" at bounding box center [1276, 199] width 288 height 137
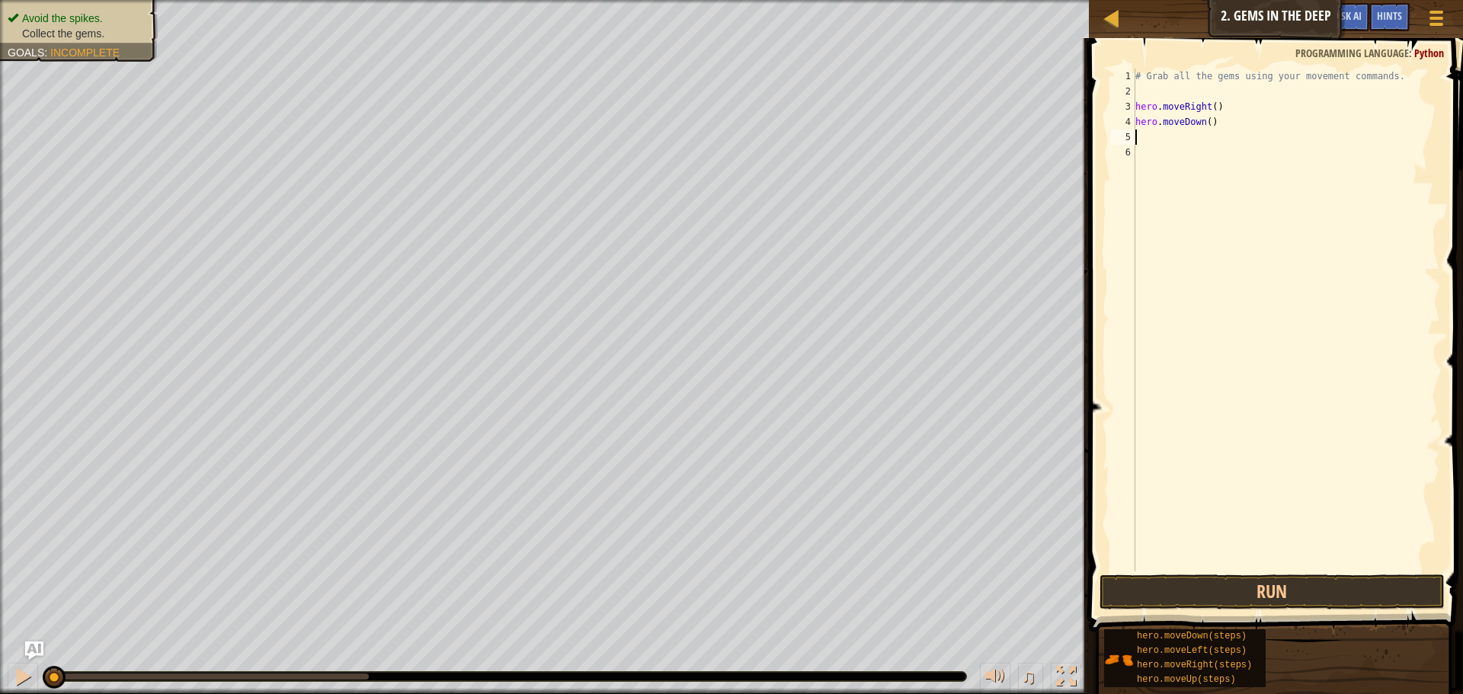
type textarea "h"
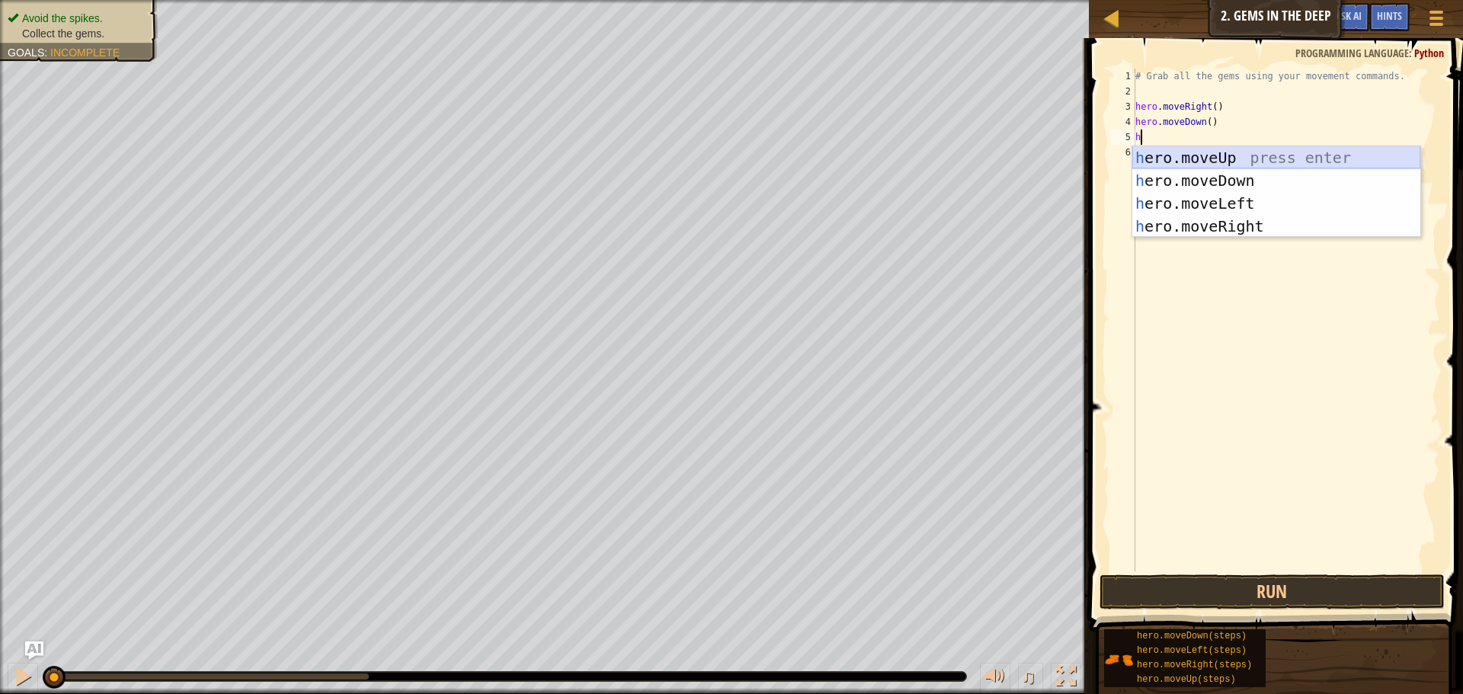
click at [1204, 158] on div "h ero.moveUp press enter h ero.moveDown press enter h ero.moveLeft press enter …" at bounding box center [1276, 214] width 288 height 137
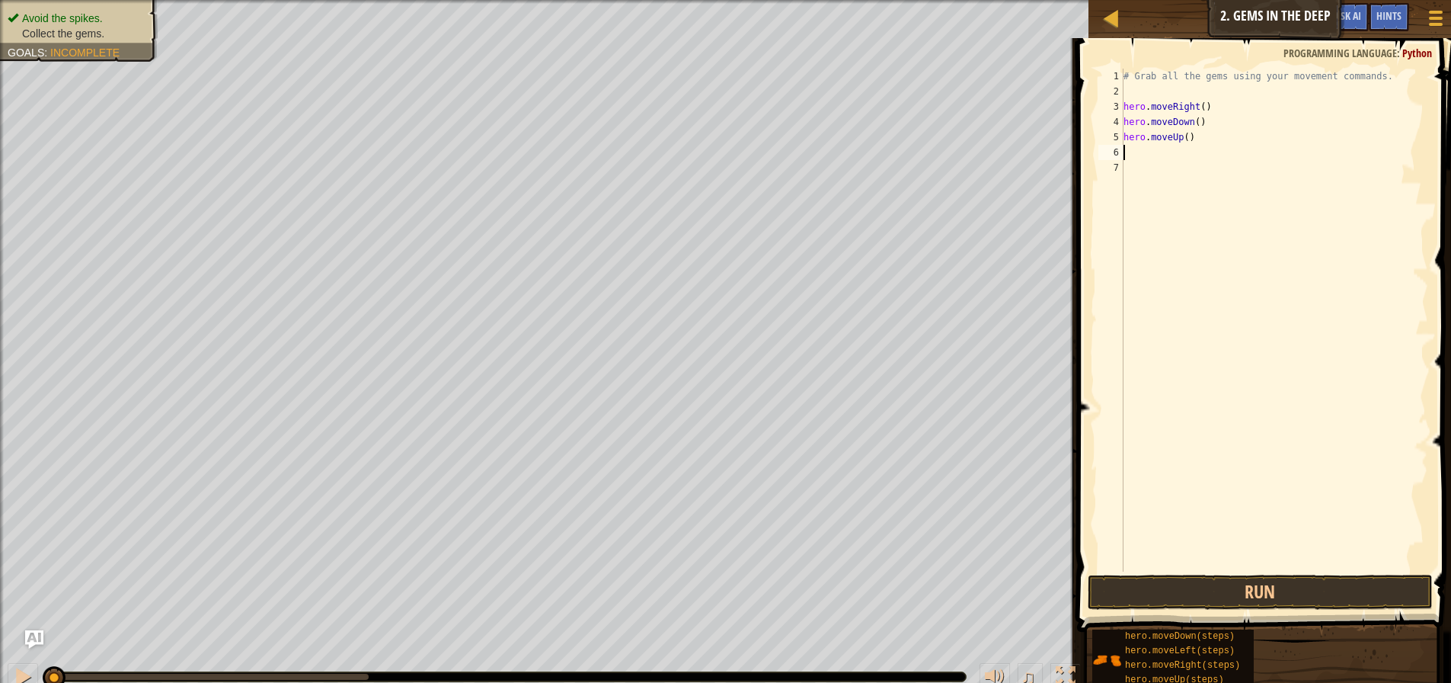
type textarea "h"
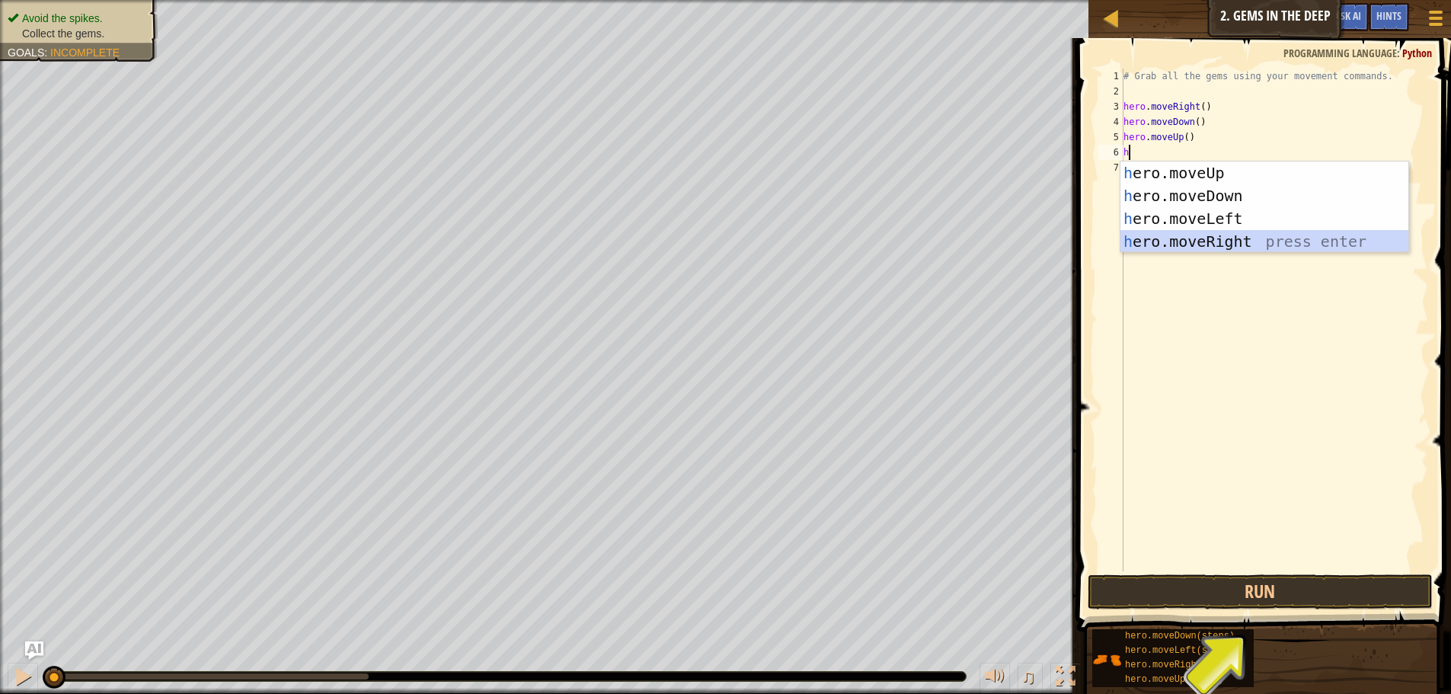
click at [1179, 245] on div "h ero.moveUp press enter h ero.moveDown press enter h ero.moveLeft press enter …" at bounding box center [1265, 229] width 288 height 137
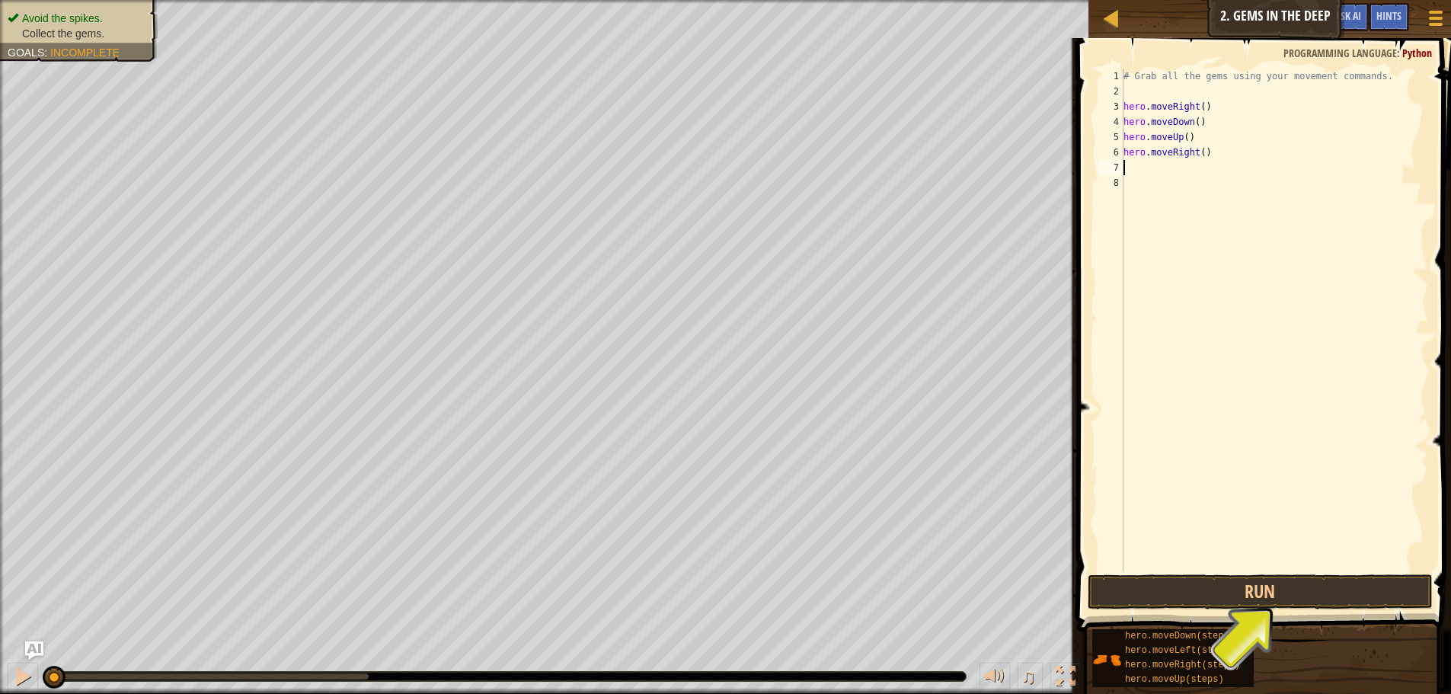
type textarea "h"
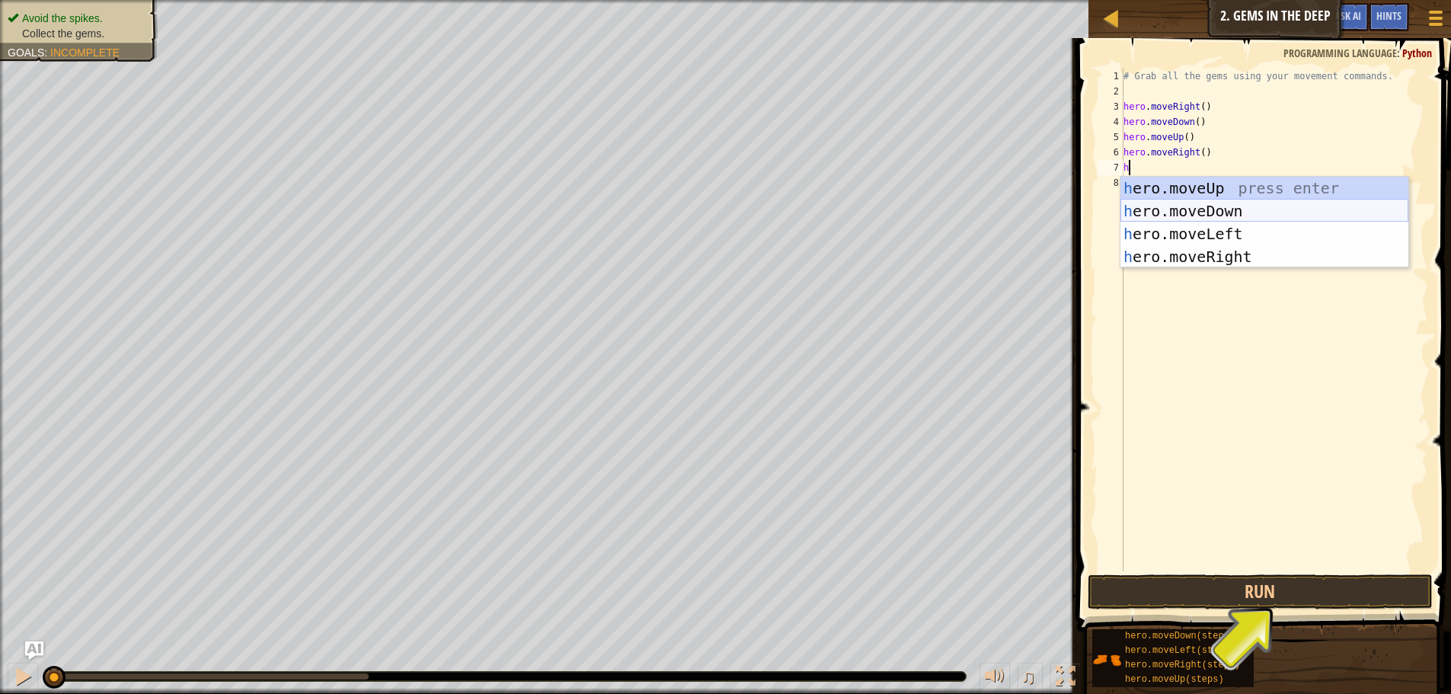
click at [1220, 211] on div "h ero.moveUp press enter h ero.moveDown press enter h ero.moveLeft press enter …" at bounding box center [1265, 245] width 288 height 137
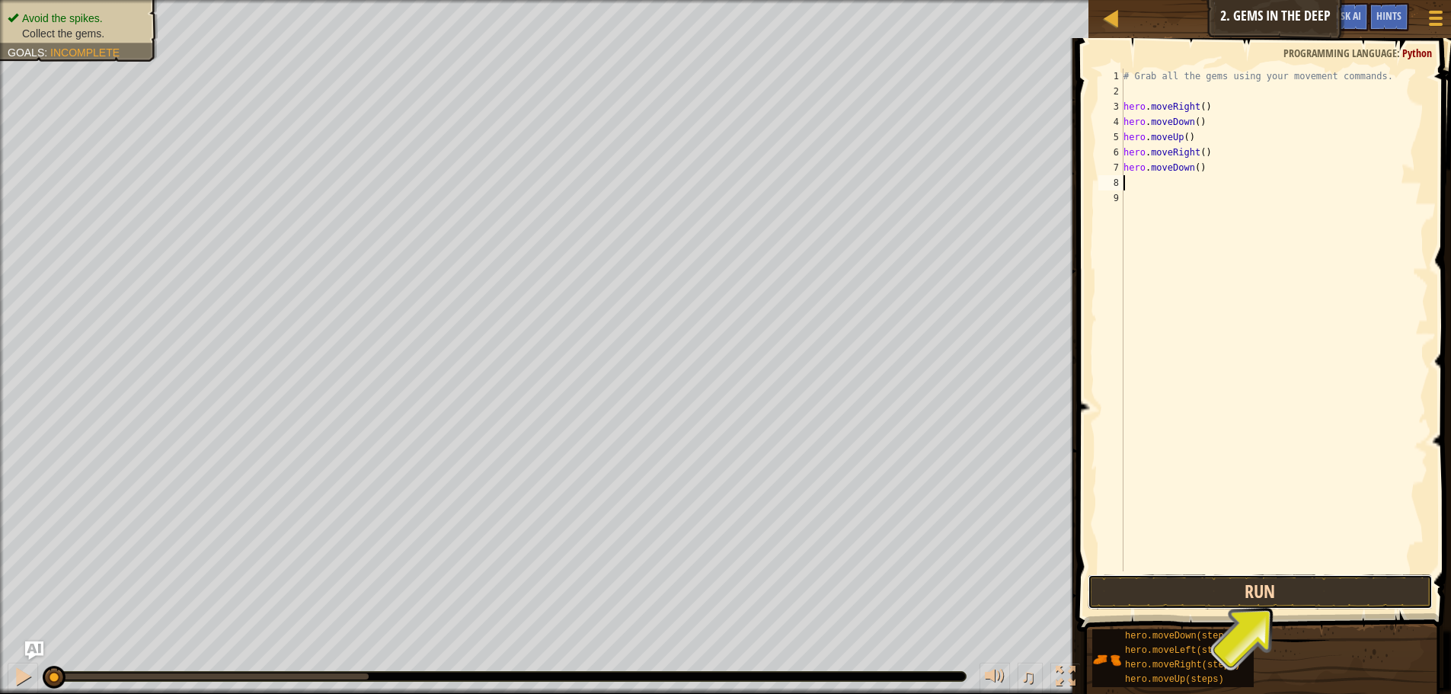
click at [1304, 587] on button "Run" at bounding box center [1260, 591] width 345 height 35
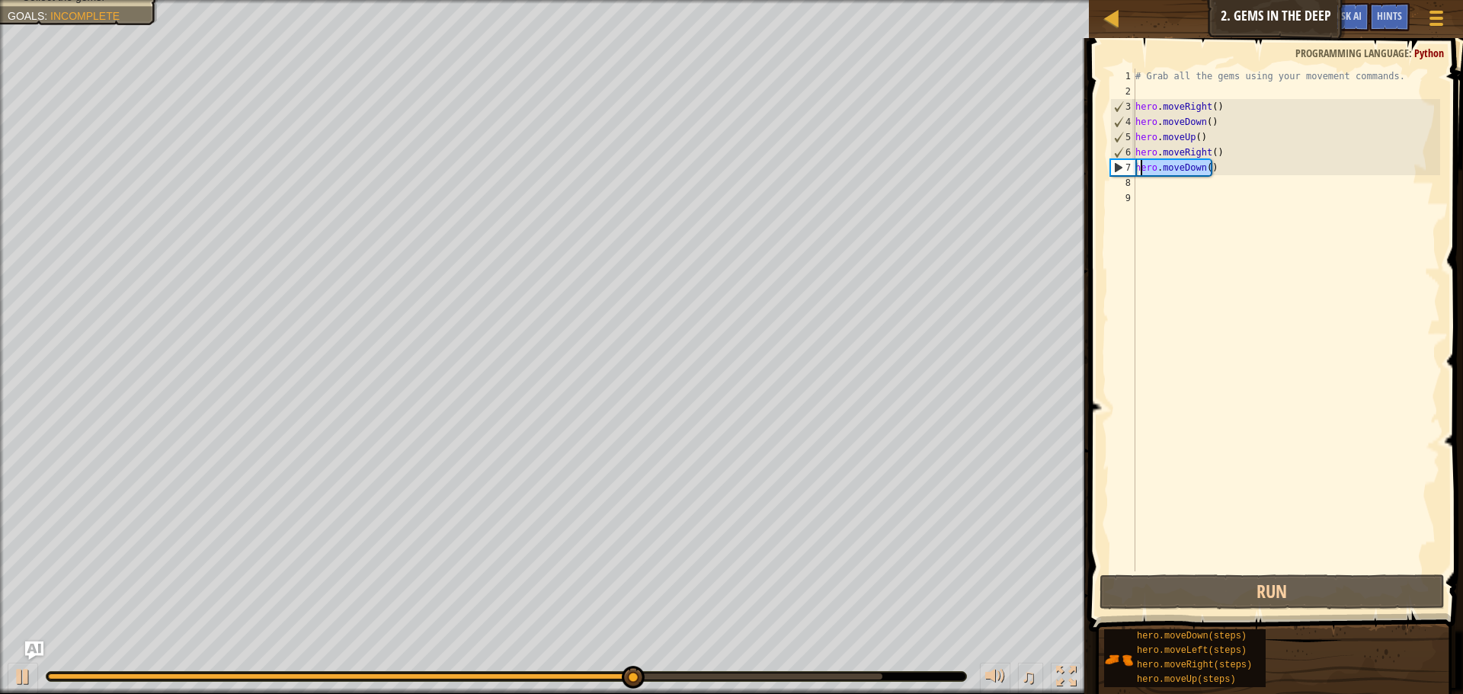
drag, startPoint x: 1211, startPoint y: 168, endPoint x: 1139, endPoint y: 171, distance: 72.4
click at [1139, 171] on div "# Grab all the gems using your movement commands. hero . moveRight ( ) hero . m…" at bounding box center [1286, 335] width 308 height 533
type textarea "h"
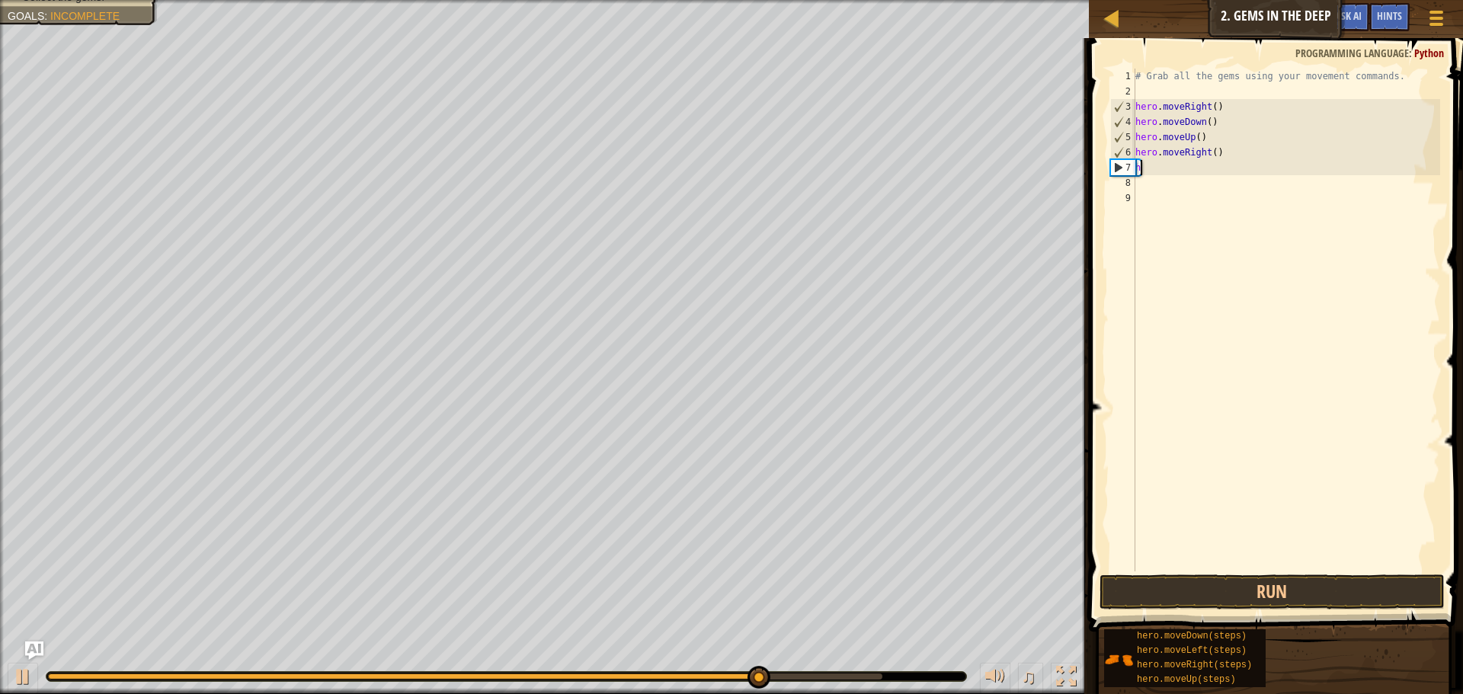
click at [1149, 166] on div "# Grab all the gems using your movement commands. hero . moveRight ( ) hero . m…" at bounding box center [1286, 335] width 308 height 533
click at [1139, 168] on div "# Grab all the gems using your movement commands. hero . moveRight ( ) hero . m…" at bounding box center [1286, 335] width 308 height 533
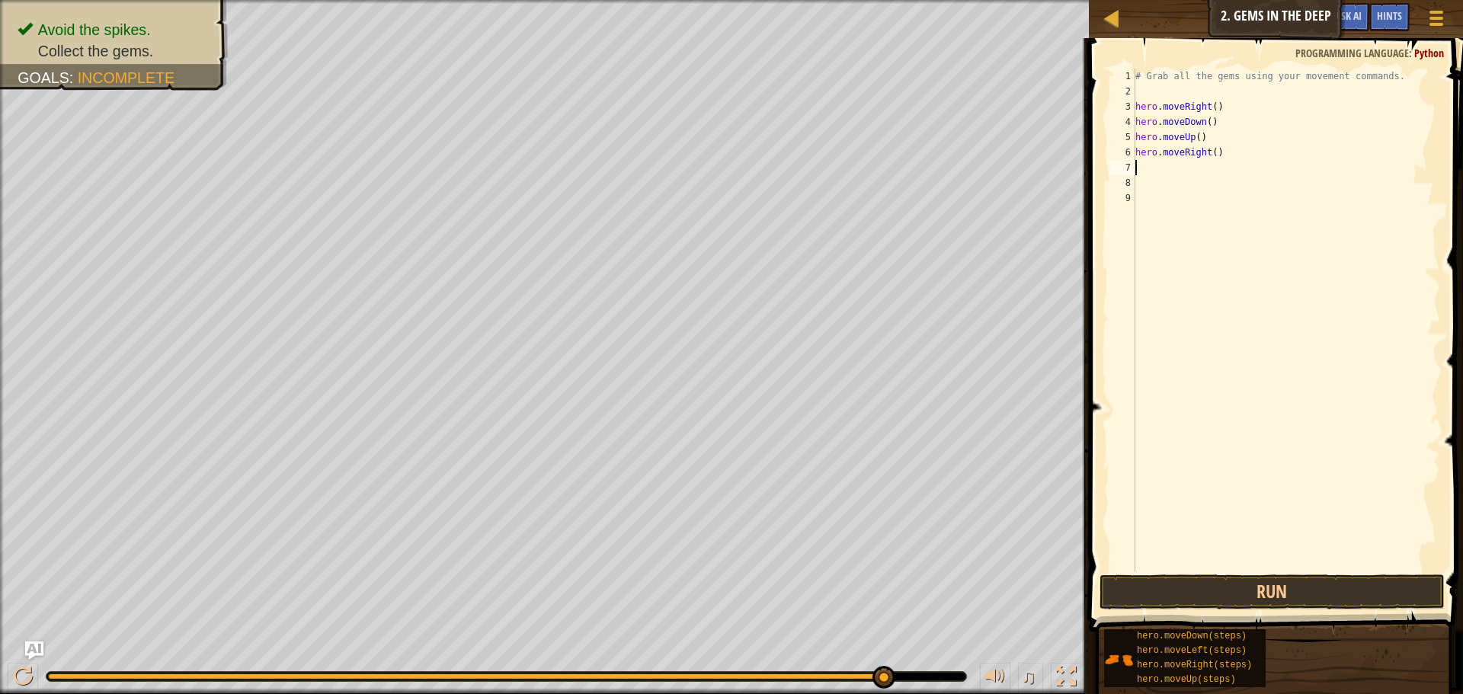
type textarea "h"
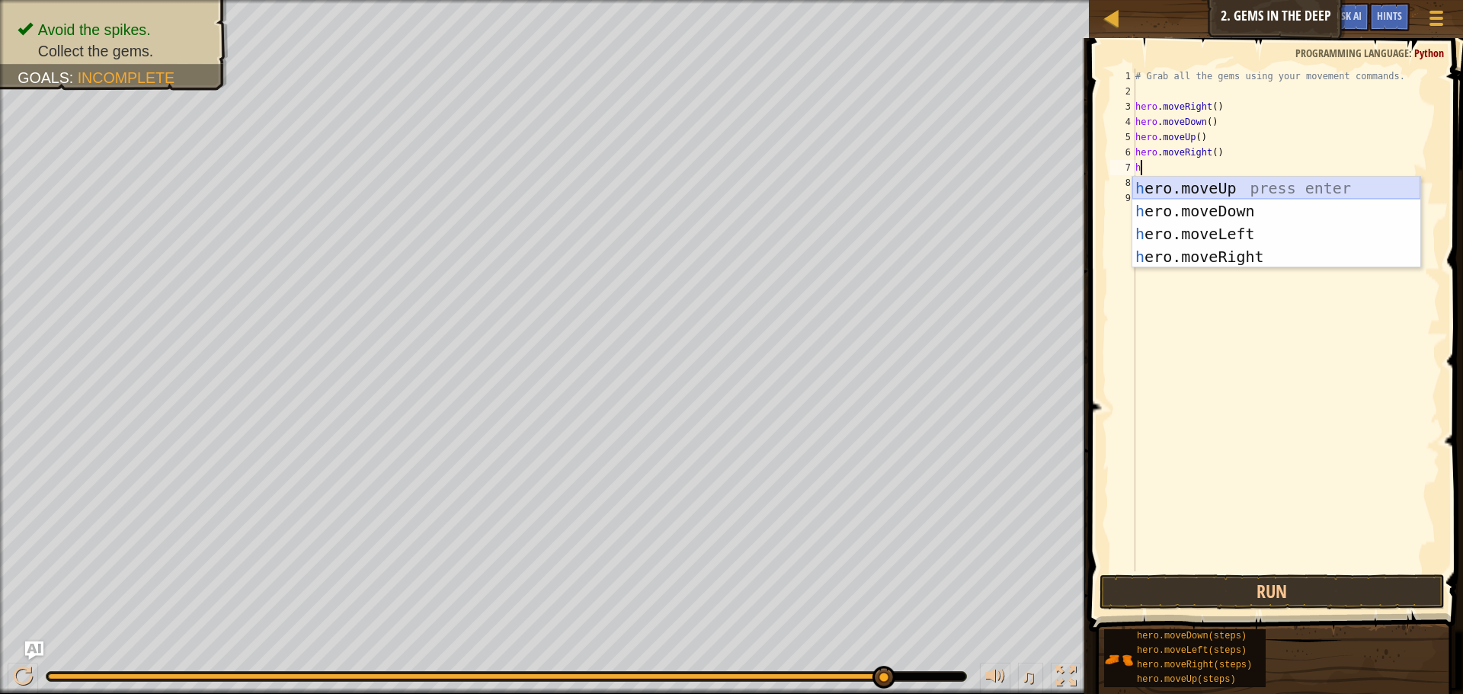
click at [1158, 185] on div "h ero.moveUp press enter h ero.moveDown press enter h ero.moveLeft press enter …" at bounding box center [1276, 245] width 288 height 137
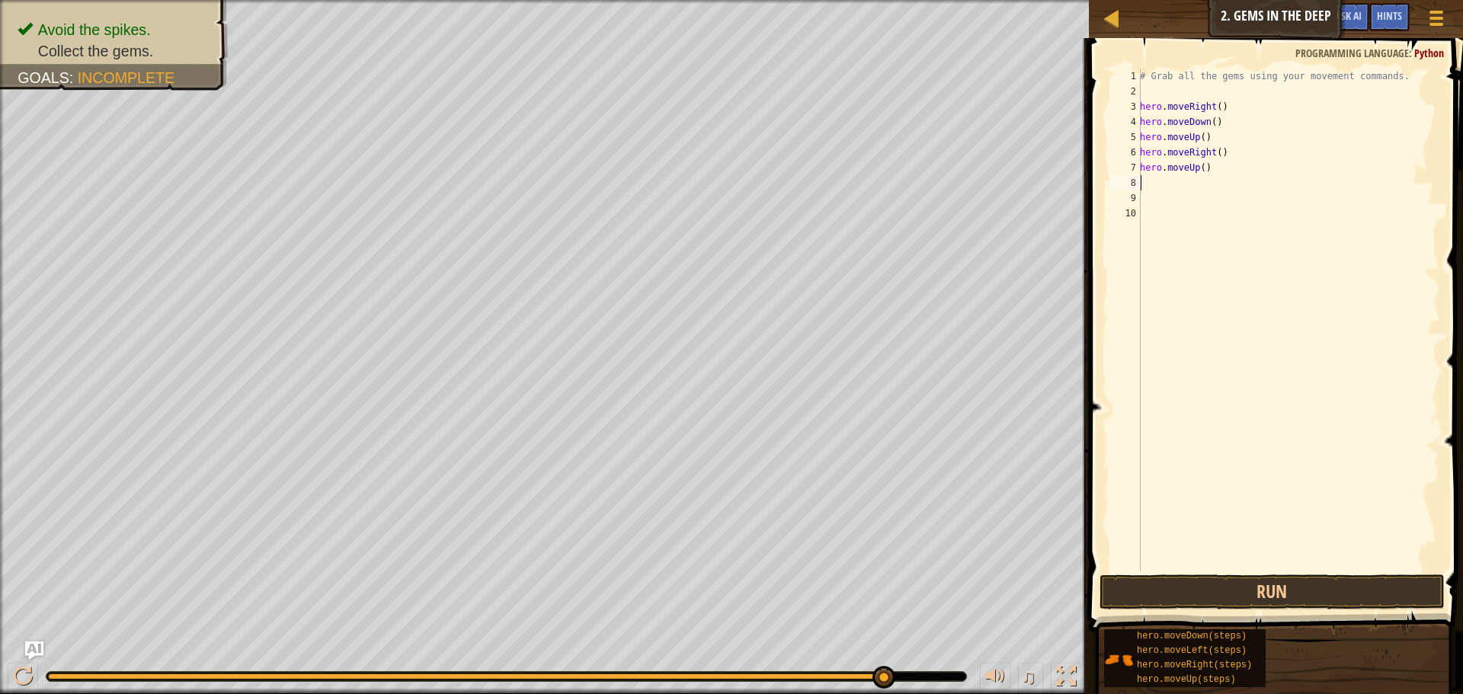
type textarea "h"
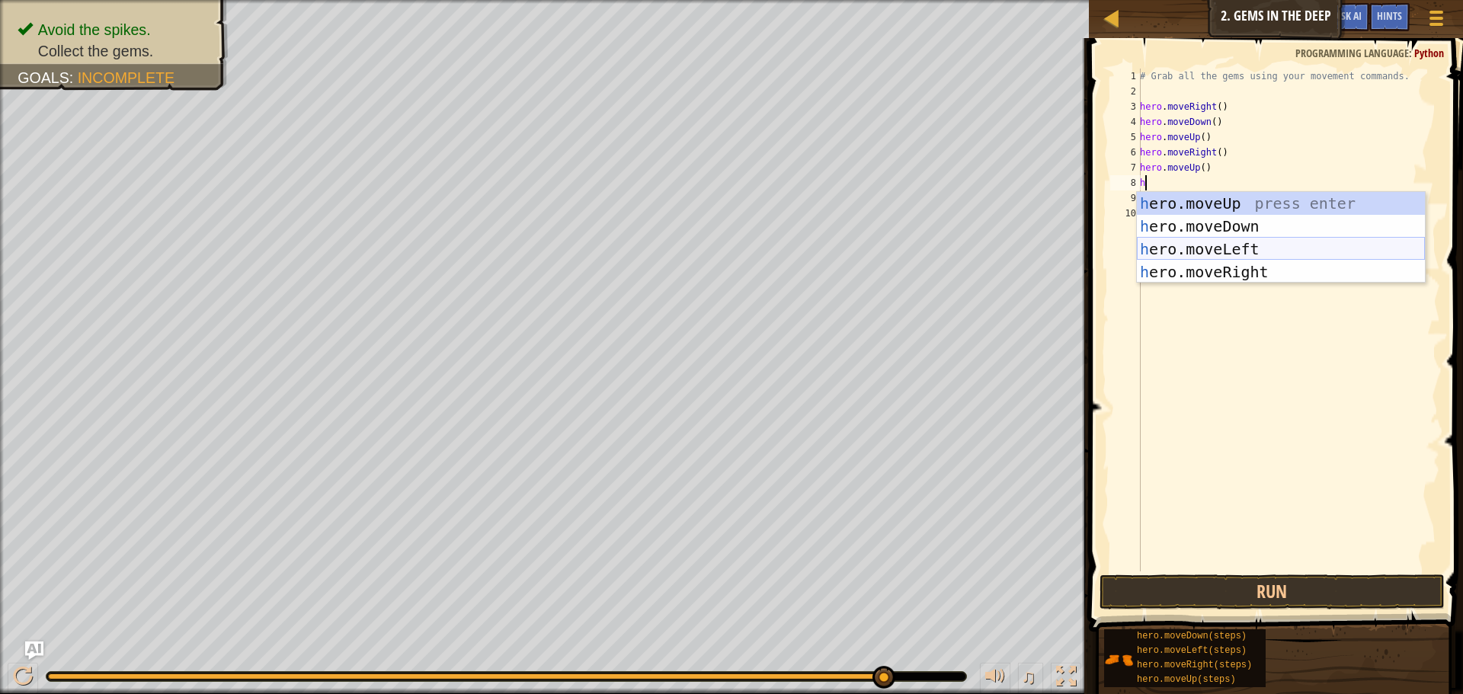
click at [1188, 246] on div "h ero.moveUp press enter h ero.moveDown press enter h ero.moveLeft press enter …" at bounding box center [1281, 260] width 288 height 137
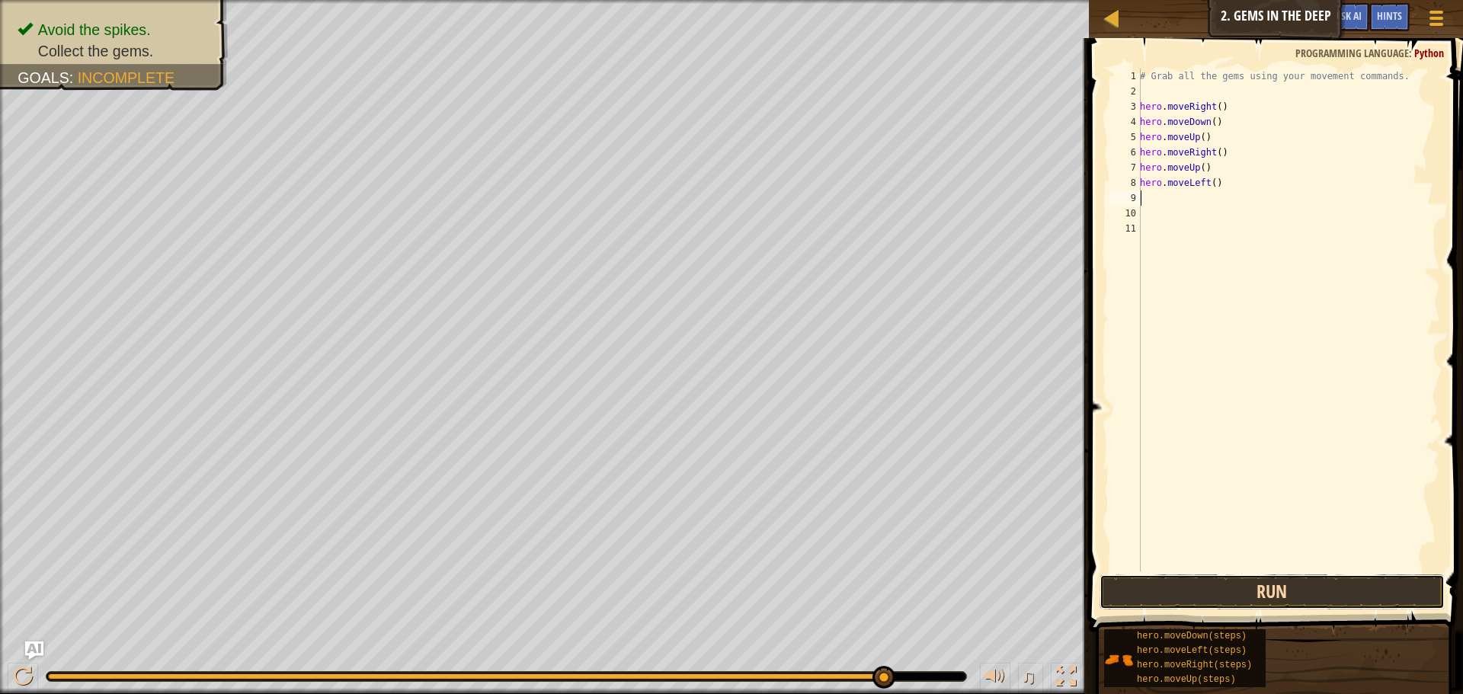
click at [1263, 600] on button "Run" at bounding box center [1271, 591] width 345 height 35
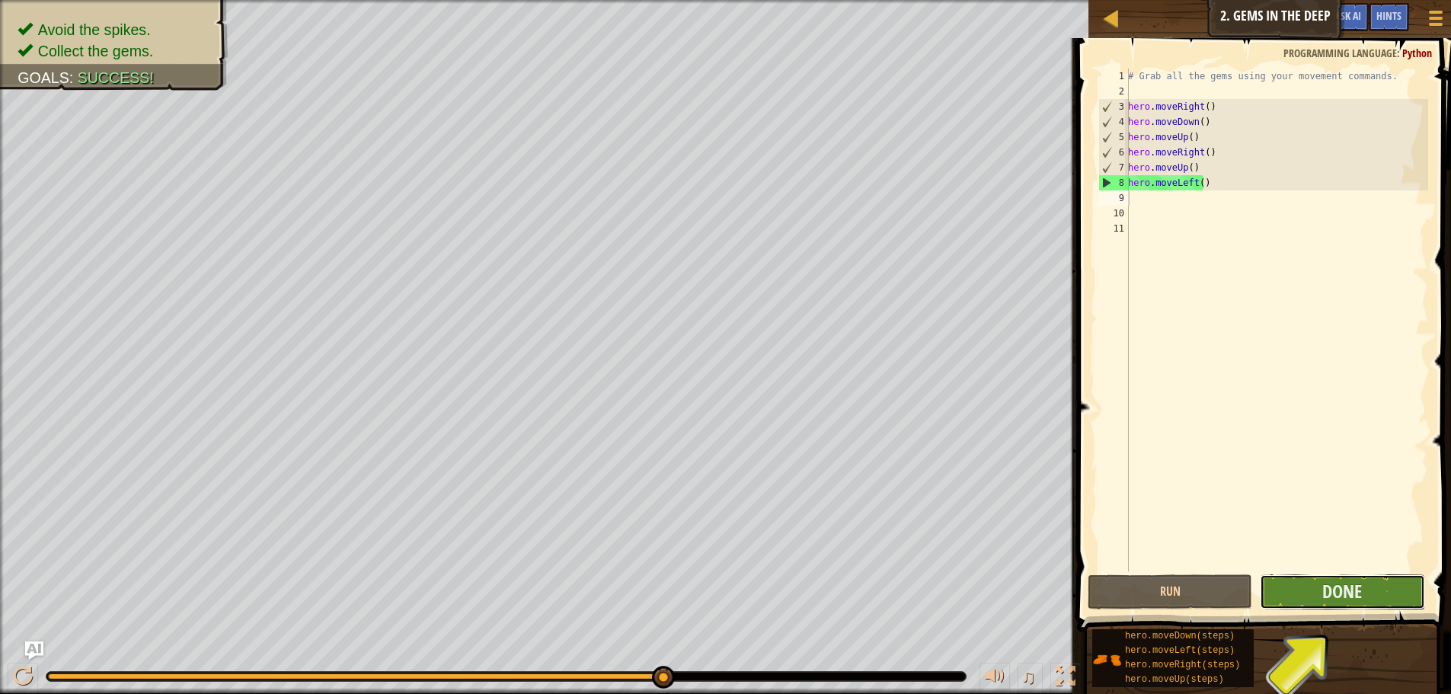
click at [1303, 587] on button "Done" at bounding box center [1342, 591] width 165 height 35
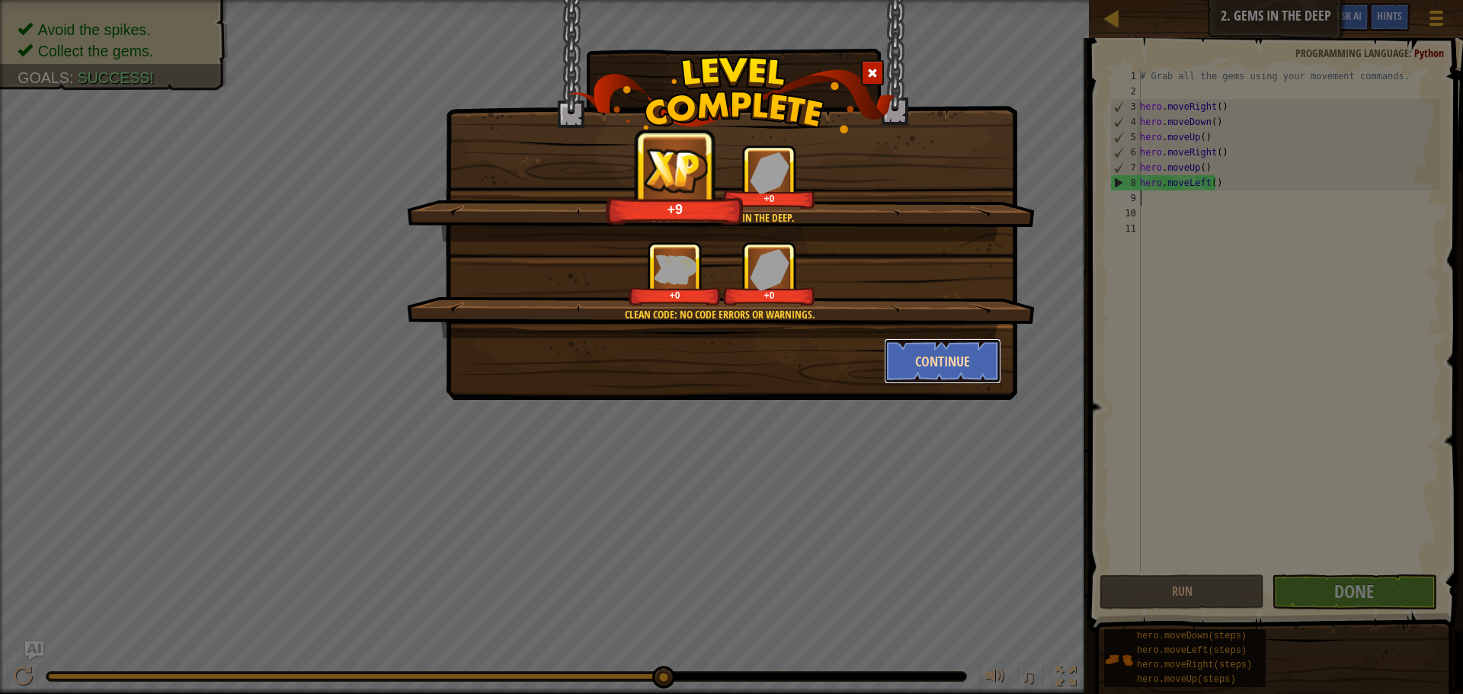
click at [962, 367] on button "Continue" at bounding box center [943, 361] width 118 height 46
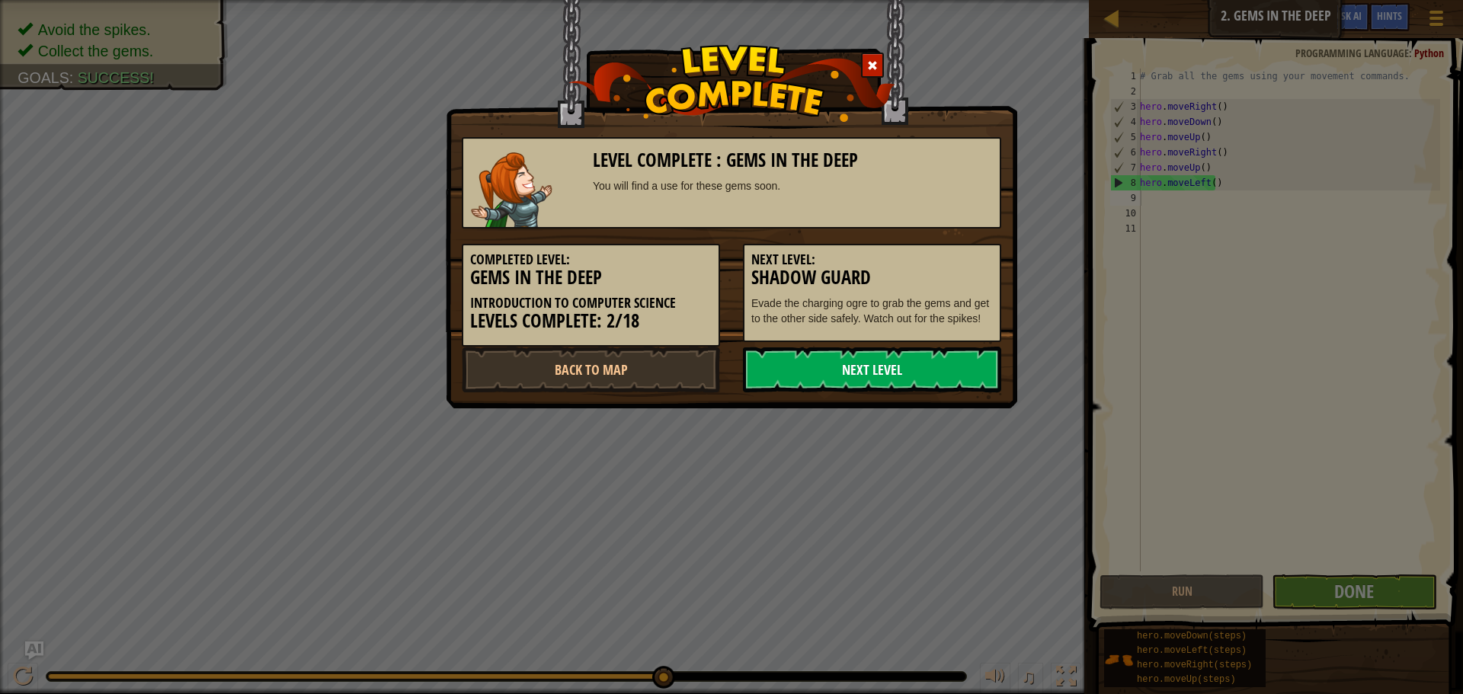
click at [914, 351] on link "Next Level" at bounding box center [872, 370] width 258 height 46
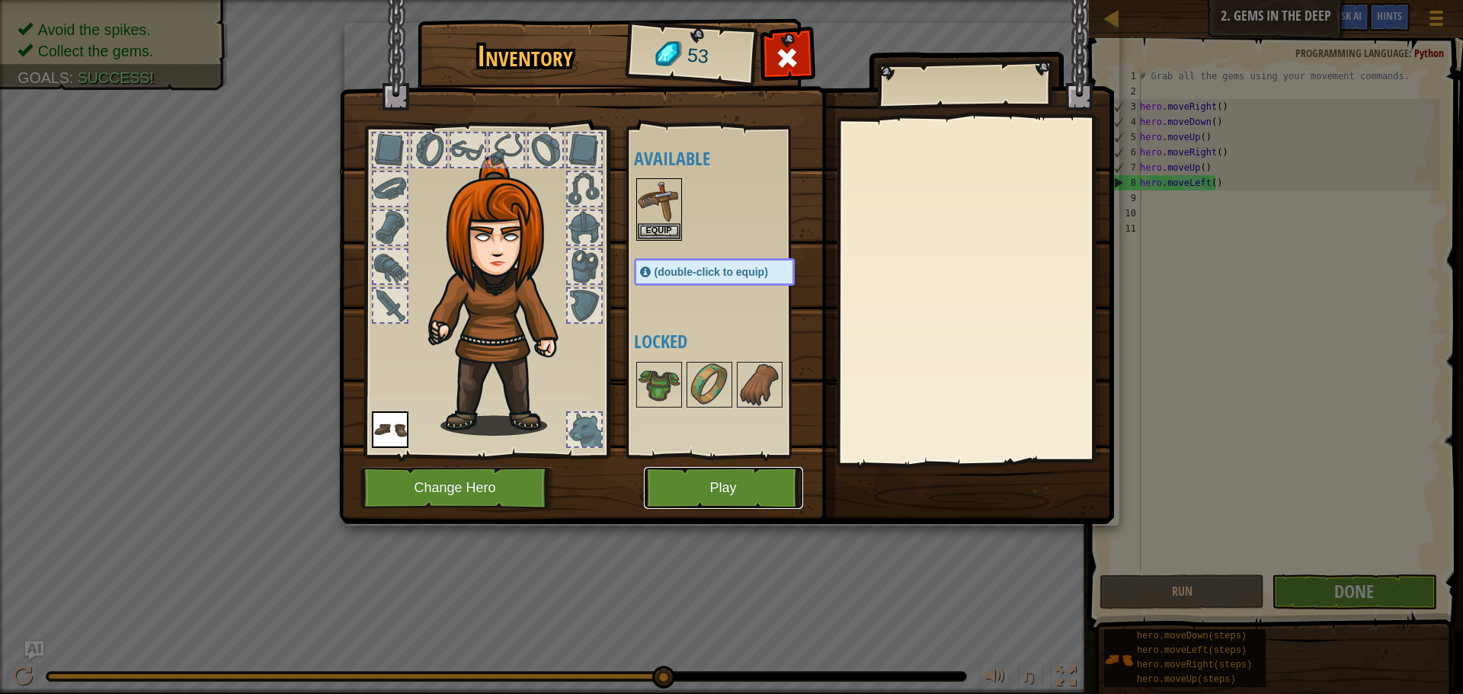
click at [710, 489] on button "Play" at bounding box center [723, 488] width 159 height 42
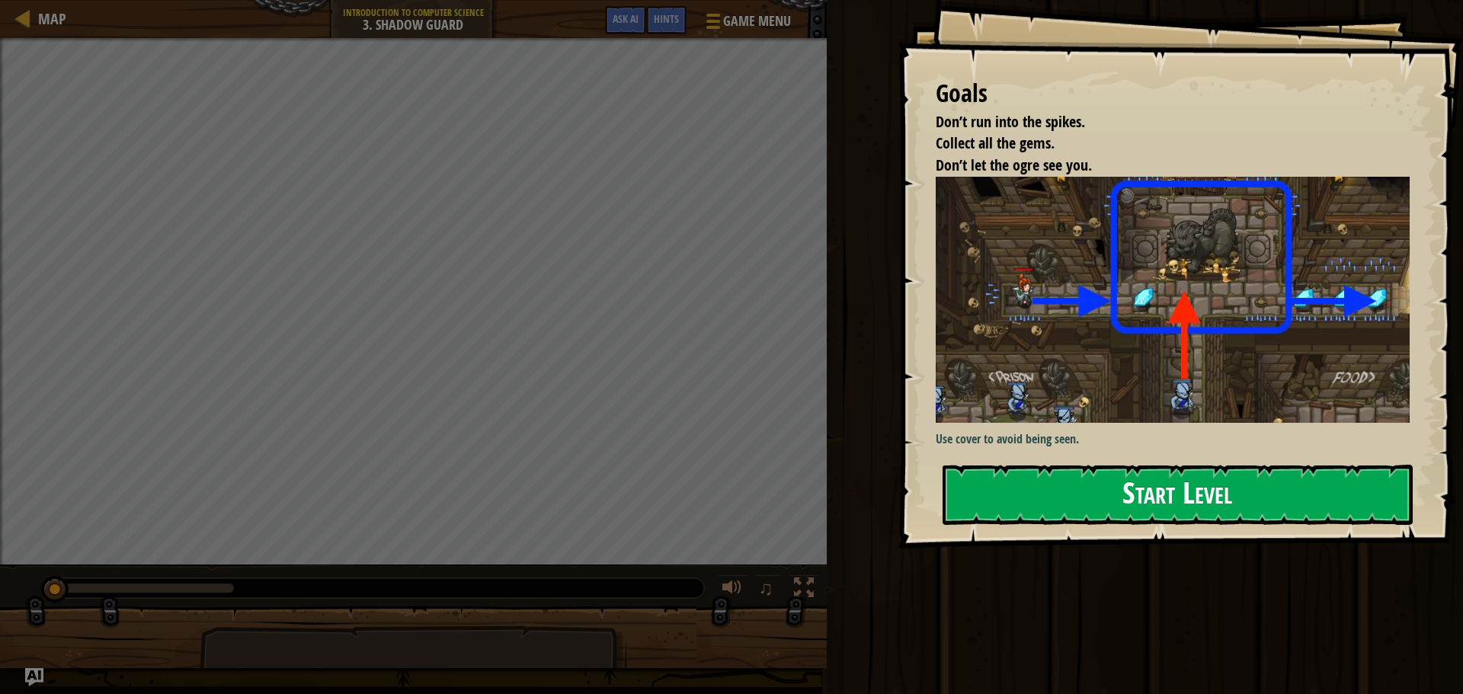
click at [1030, 482] on button "Start Level" at bounding box center [1177, 495] width 470 height 60
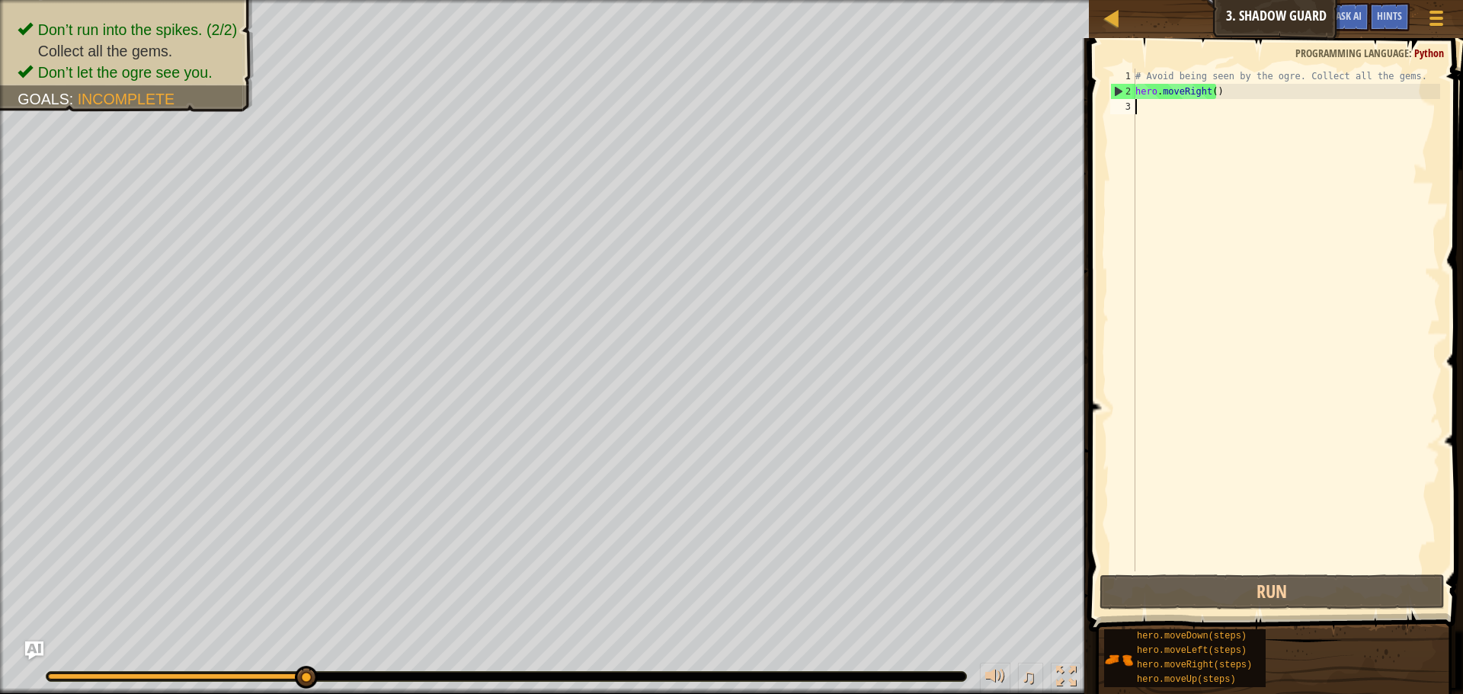
scroll to position [7, 0]
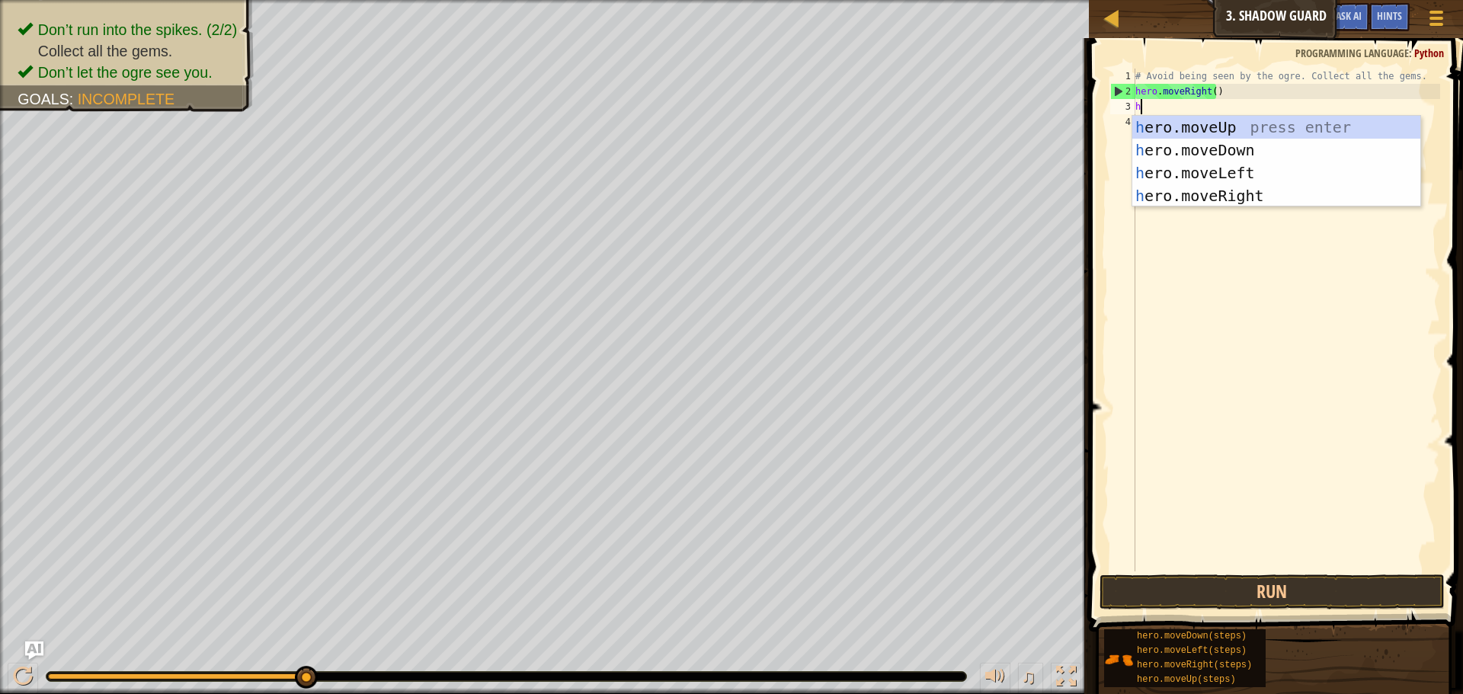
type textarea "he"
click at [1241, 126] on div "he ro.moveUp press enter he ro.moveDown press enter he ro.moveLeft press enter …" at bounding box center [1276, 184] width 288 height 137
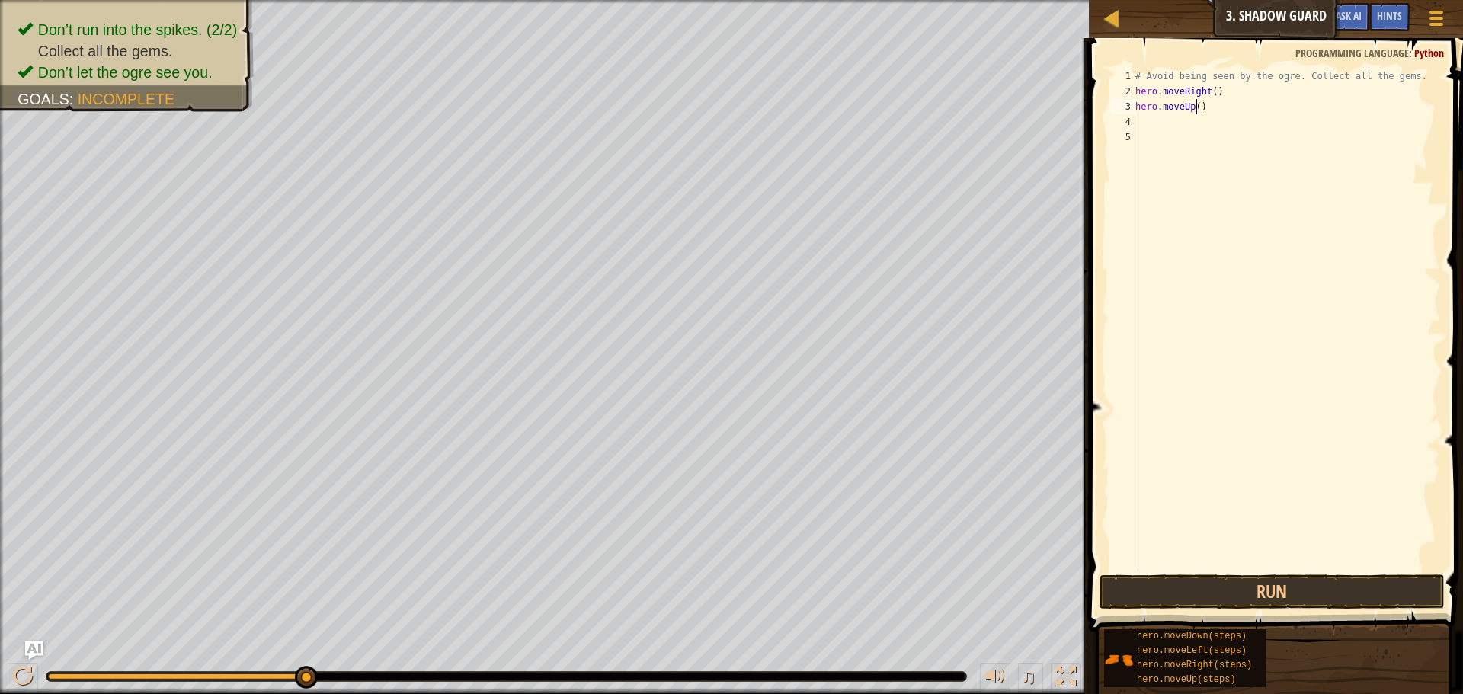
click at [1196, 111] on div "# Avoid being seen by the ogre. Collect all the gems. hero . moveRight ( ) hero…" at bounding box center [1286, 335] width 308 height 533
type textarea "hero.moveUp()"
click at [1319, 599] on button "Run" at bounding box center [1271, 591] width 345 height 35
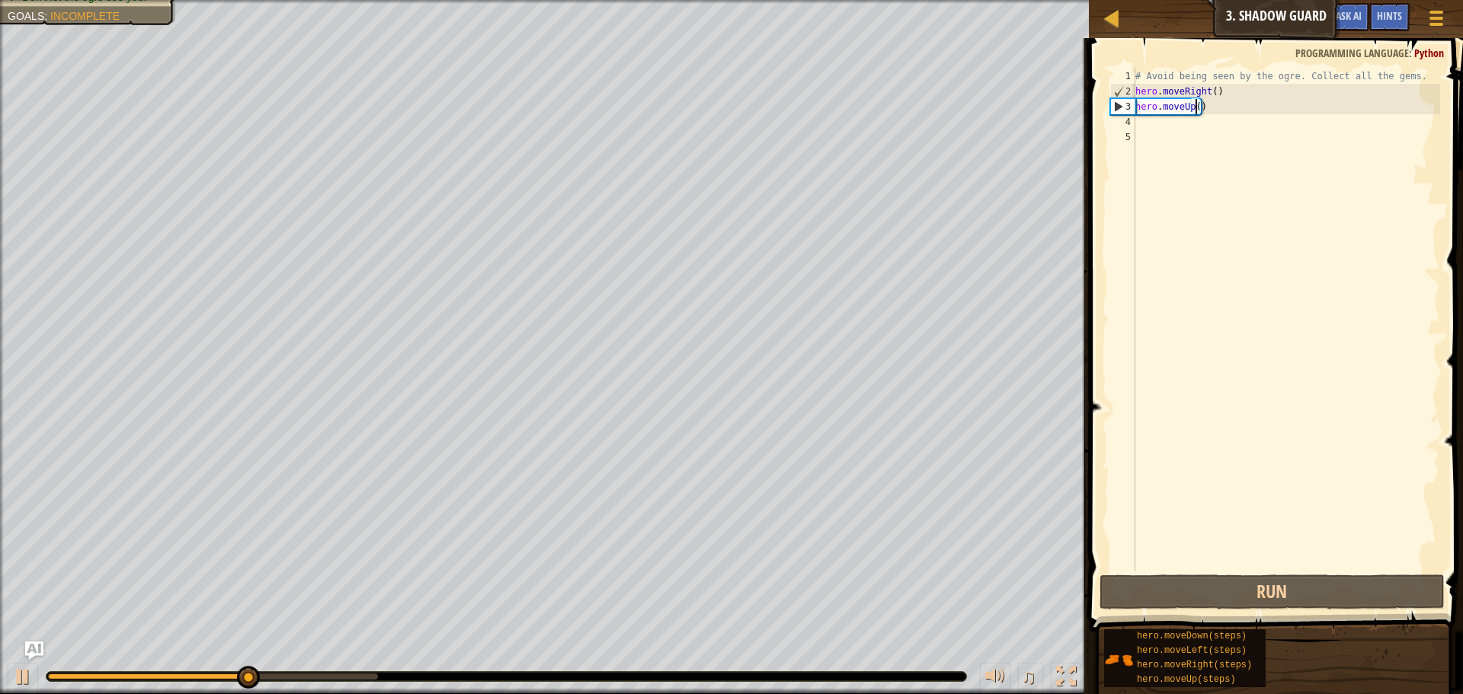
click at [1169, 137] on div "# Avoid being seen by the ogre. Collect all the gems. hero . moveRight ( ) hero…" at bounding box center [1286, 335] width 308 height 533
click at [1203, 98] on div "# Avoid being seen by the ogre. Collect all the gems. hero . moveRight ( ) hero…" at bounding box center [1286, 335] width 308 height 533
type textarea "hero.moveRight()"
click at [1197, 125] on div "# Avoid being seen by the ogre. Collect all the gems. hero . moveRight ( ) hero…" at bounding box center [1286, 335] width 308 height 533
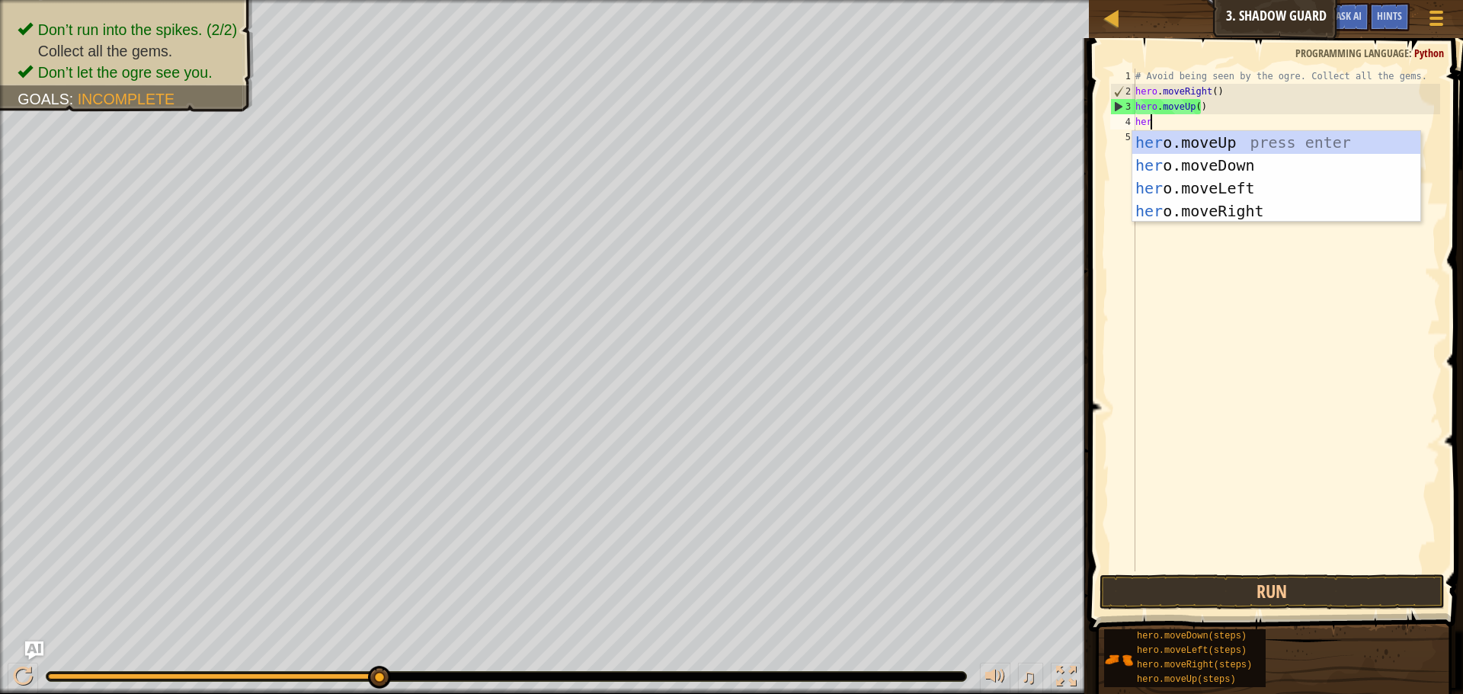
scroll to position [7, 1]
type textarea "hero"
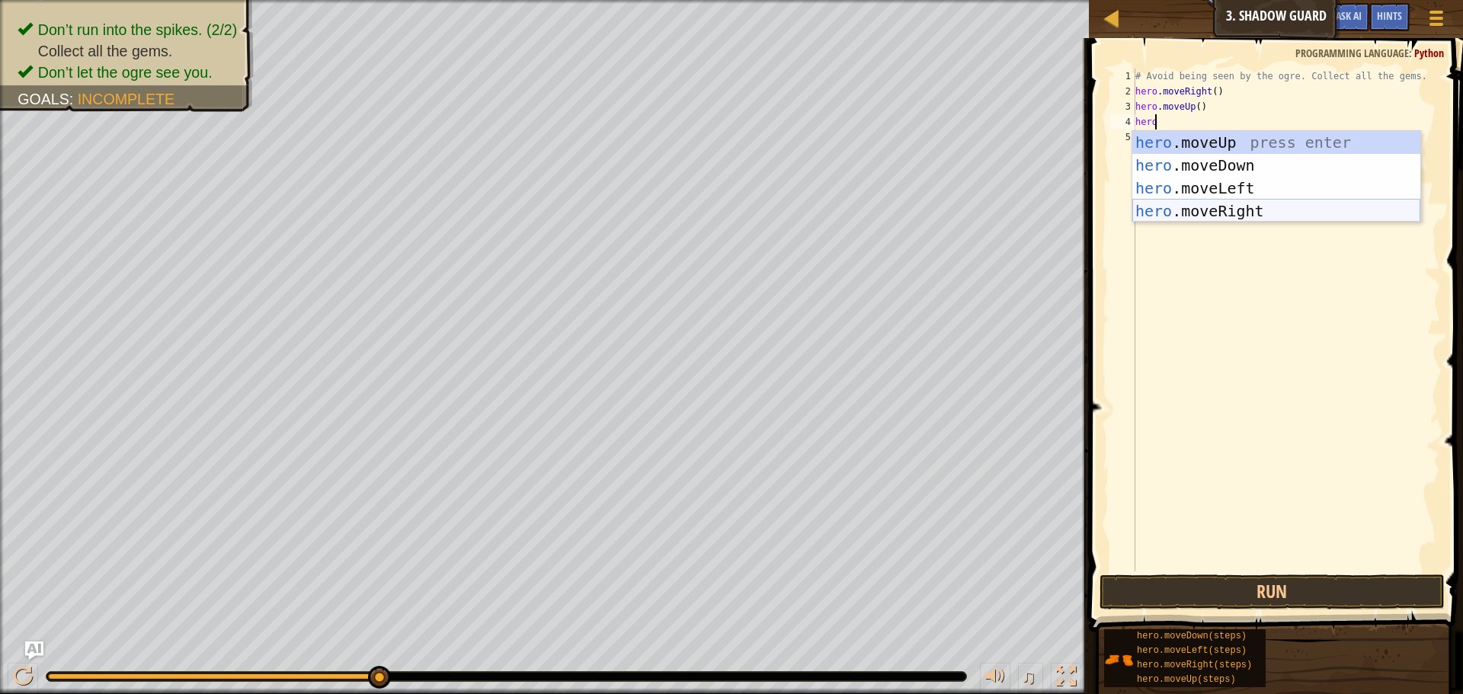
click at [1233, 206] on div "hero .moveUp press enter hero .moveDown press enter hero .moveLeft press enter …" at bounding box center [1276, 199] width 288 height 137
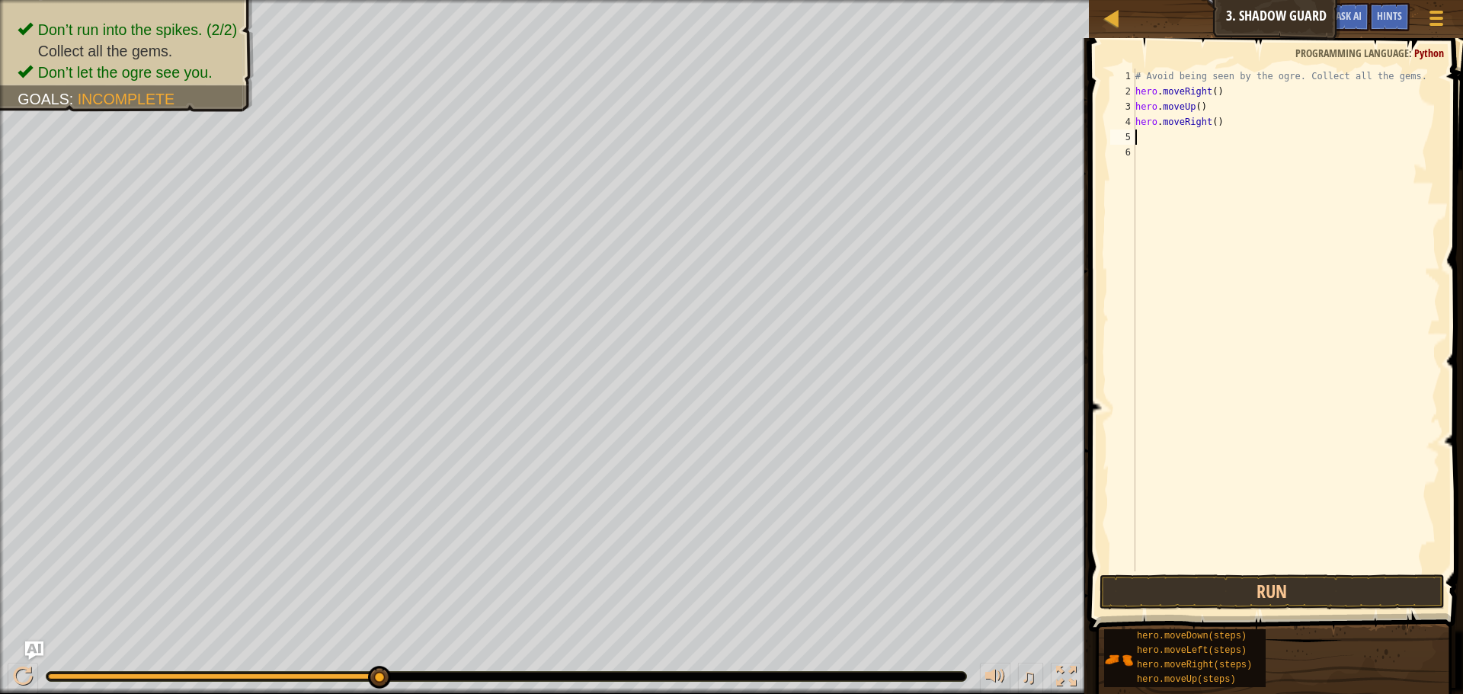
scroll to position [7, 0]
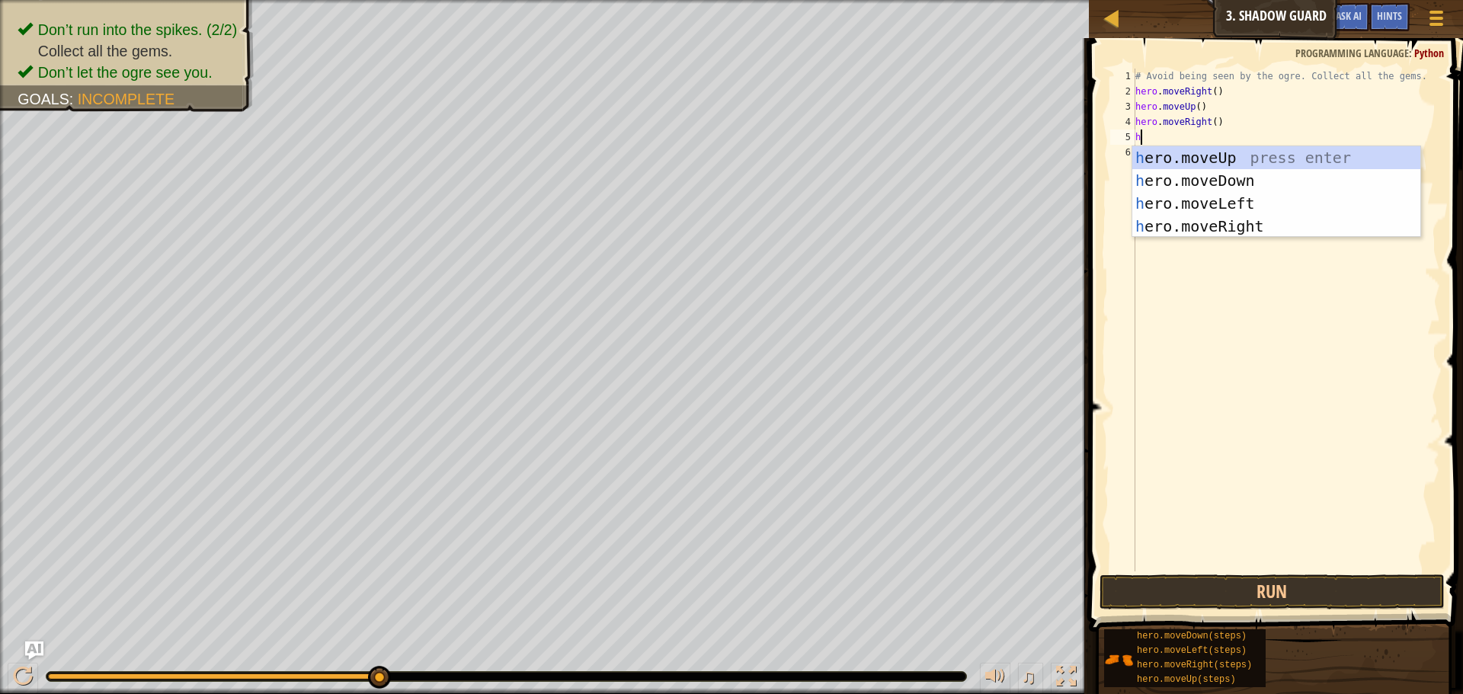
type textarea "hre"
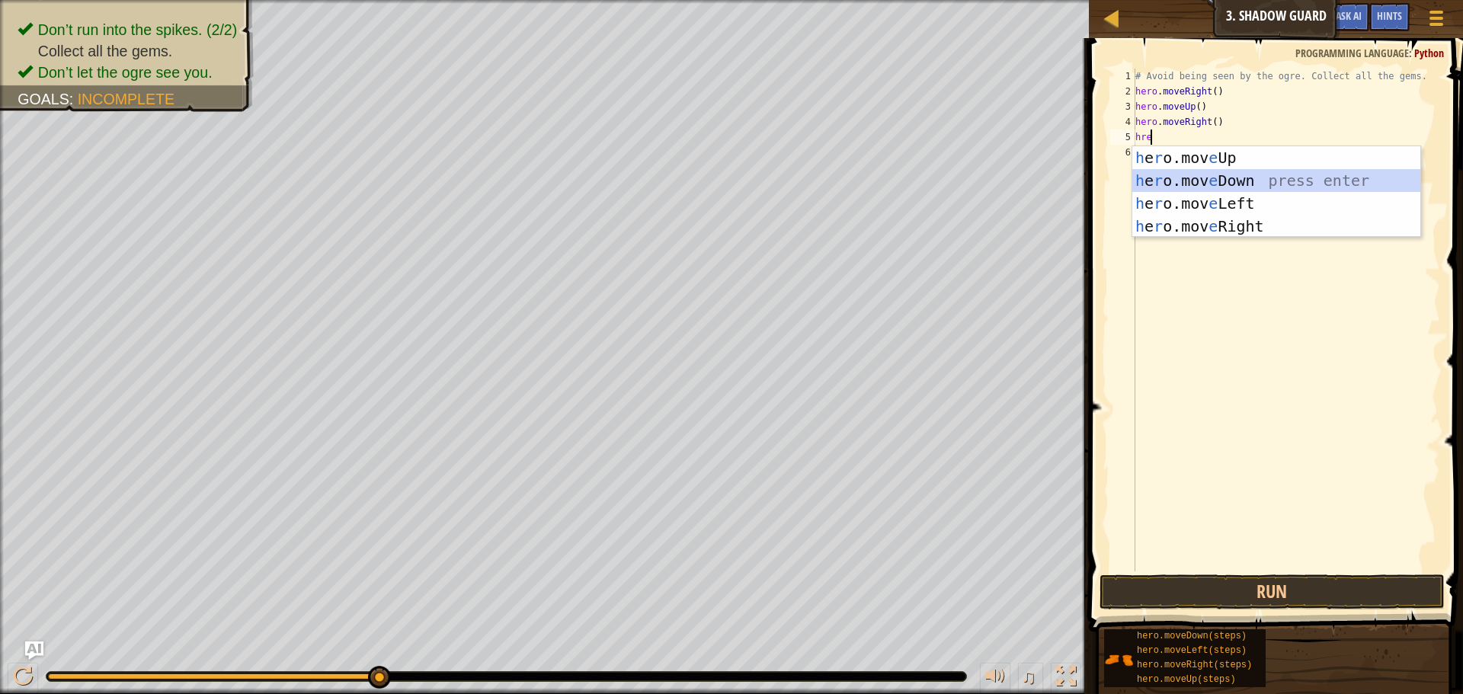
click at [1242, 183] on div "h e r o.mov e Up press enter h e r o.mov e Down press enter h e r o.mov e Left …" at bounding box center [1276, 214] width 288 height 137
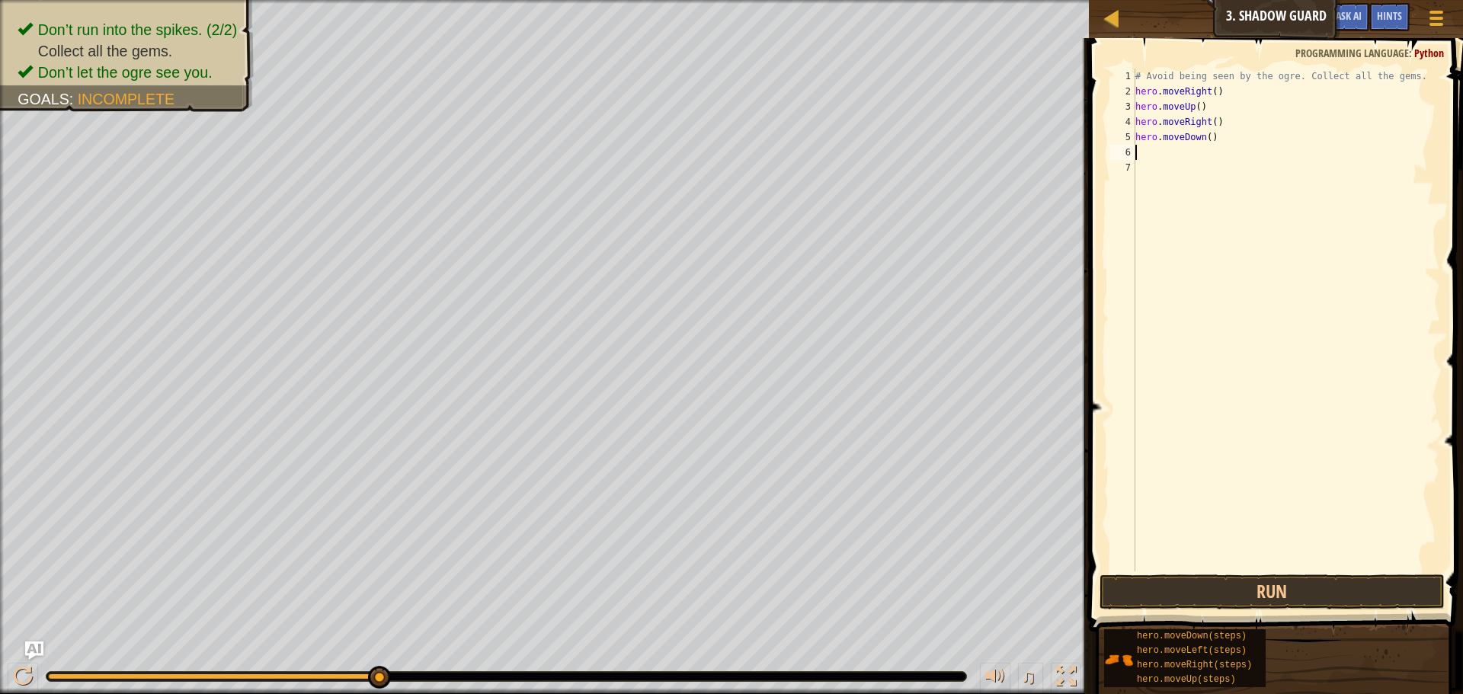
type textarea "h"
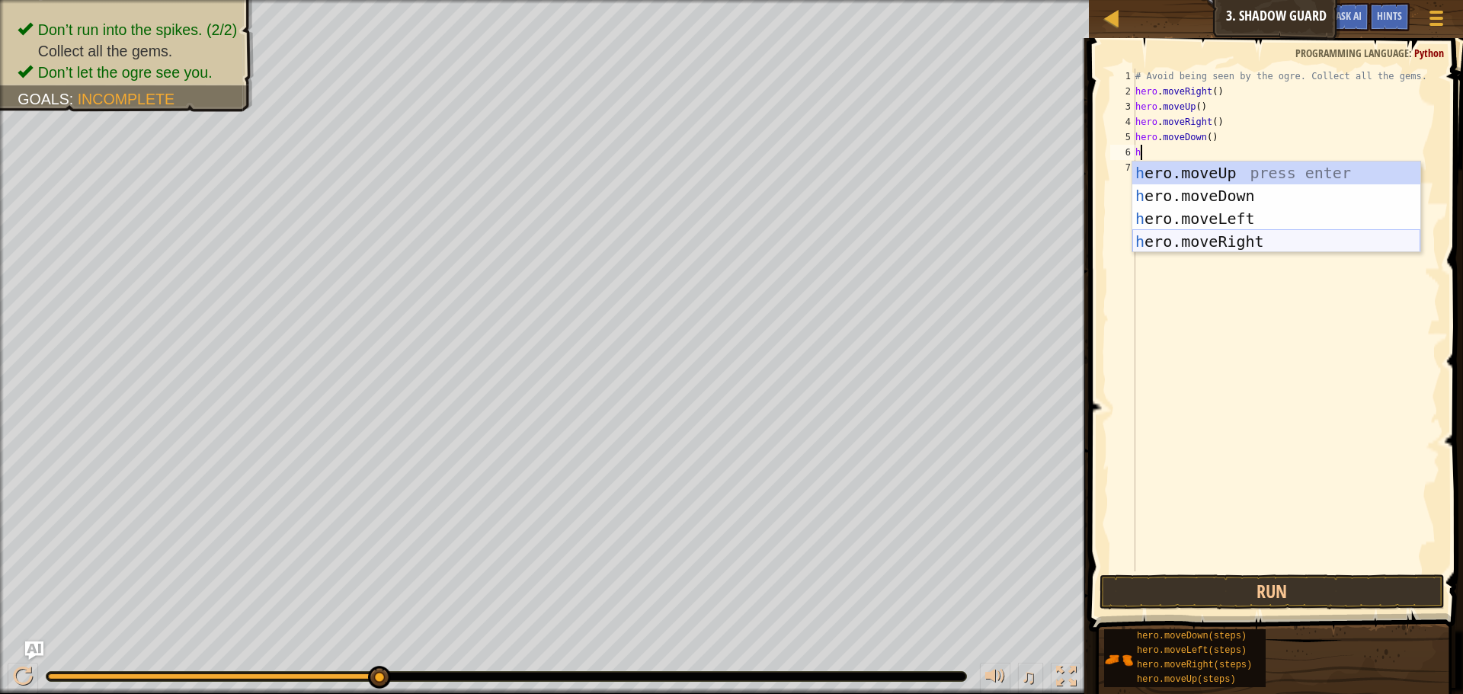
click at [1181, 243] on div "h ero.moveUp press enter h ero.moveDown press enter h ero.moveLeft press enter …" at bounding box center [1276, 229] width 288 height 137
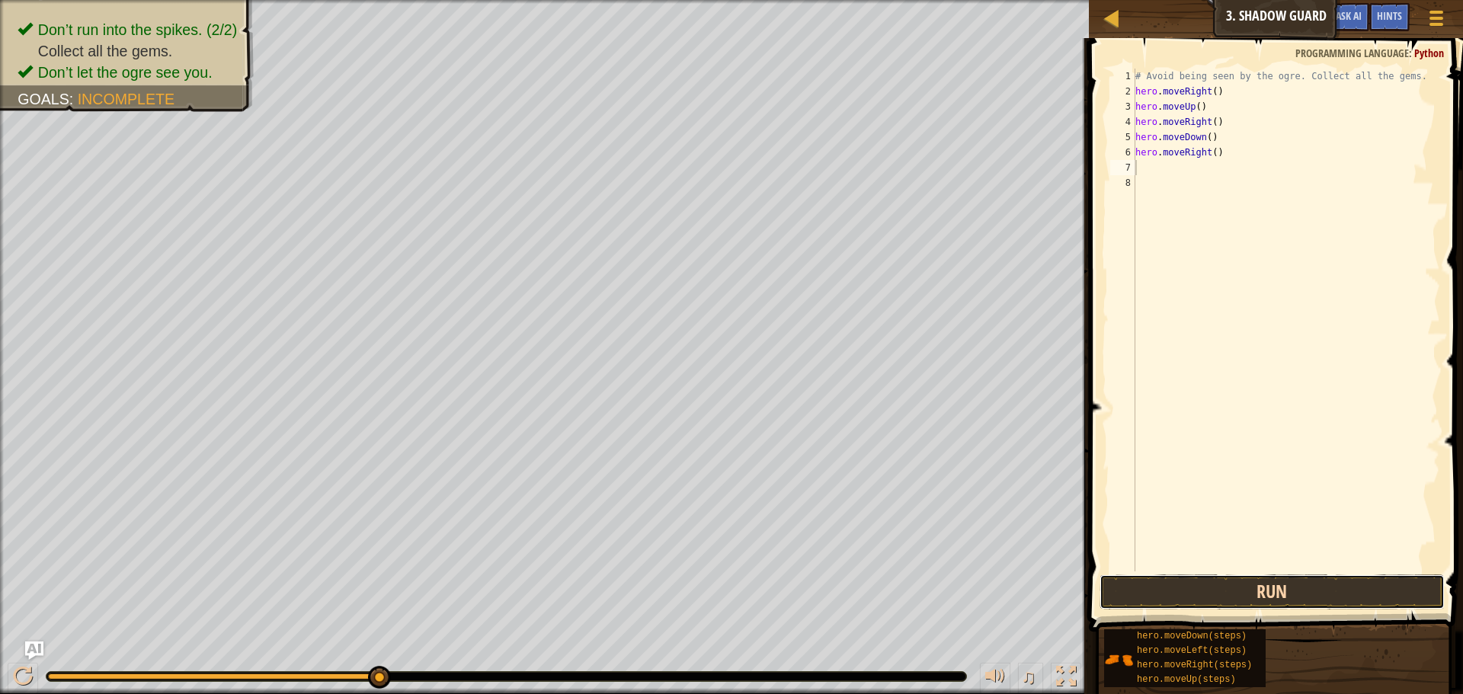
click at [1116, 587] on button "Run" at bounding box center [1271, 591] width 345 height 35
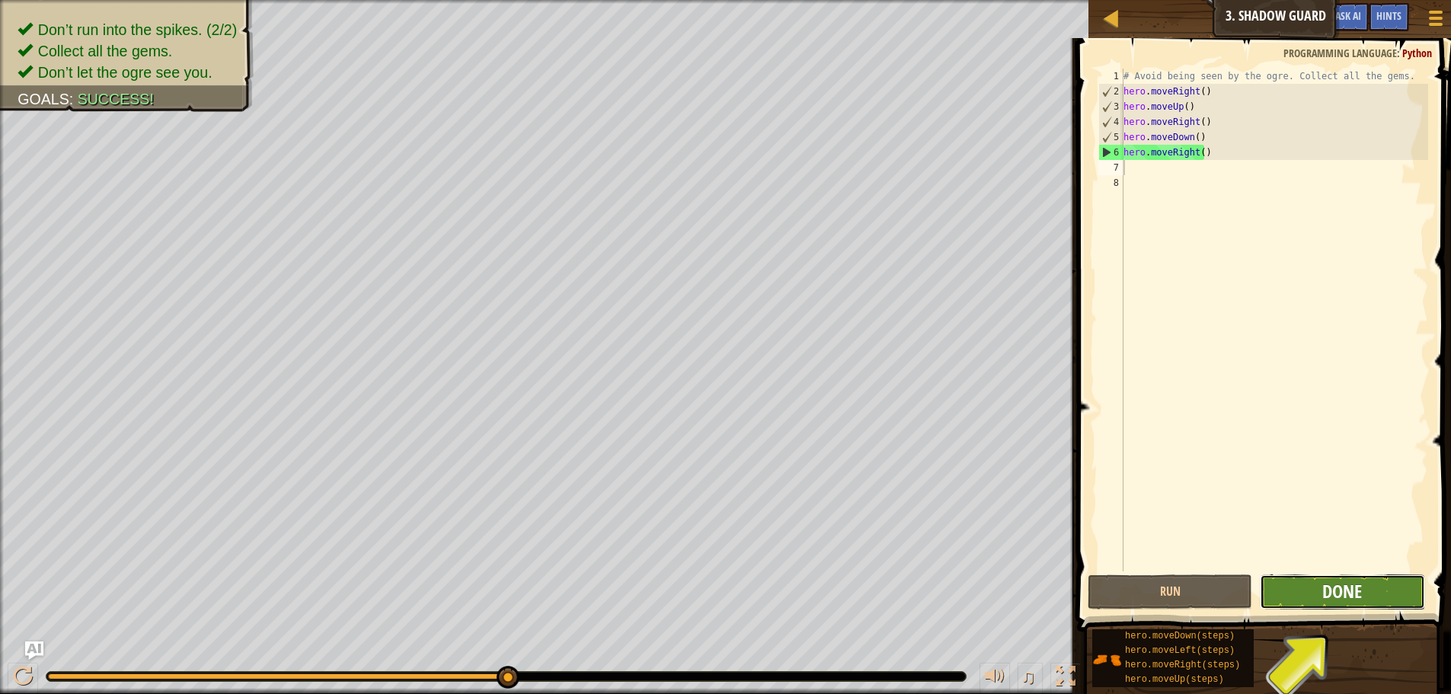
click at [1350, 599] on span "Done" at bounding box center [1342, 591] width 40 height 24
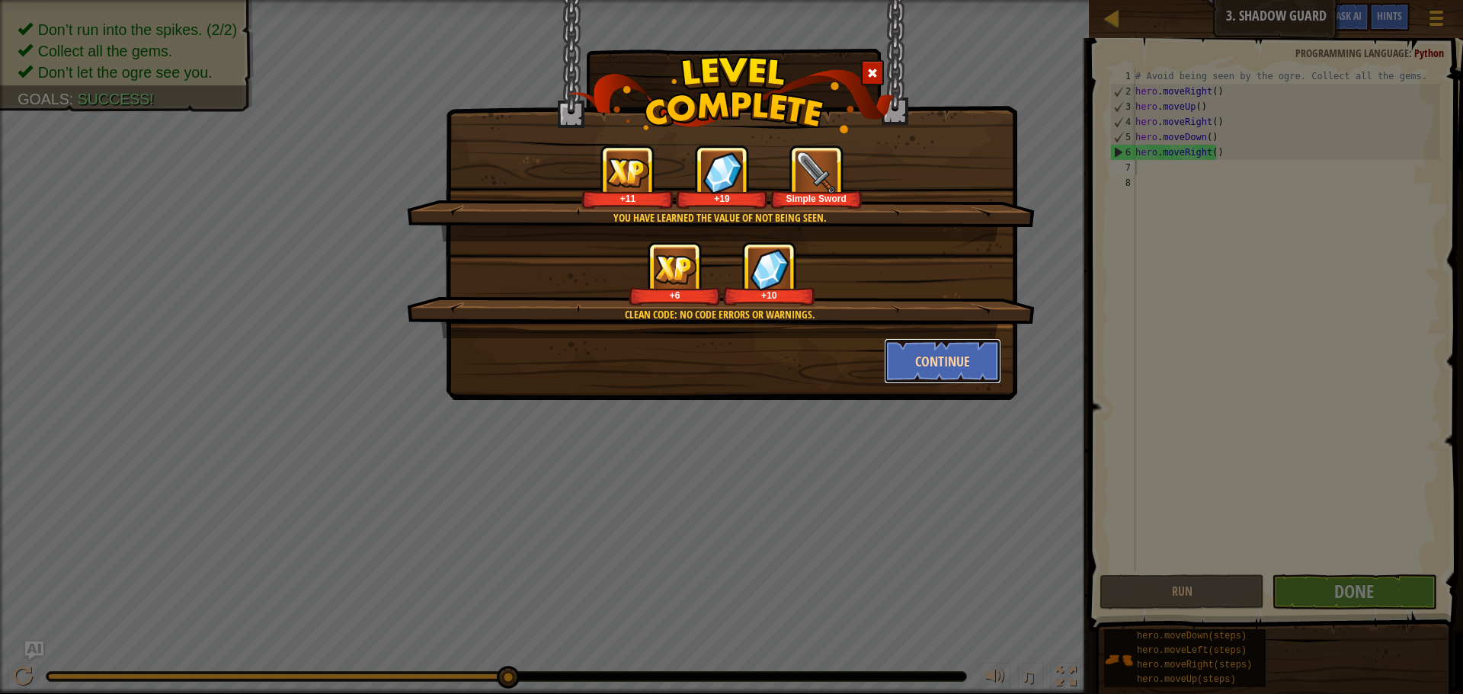
click at [942, 363] on button "Continue" at bounding box center [943, 361] width 118 height 46
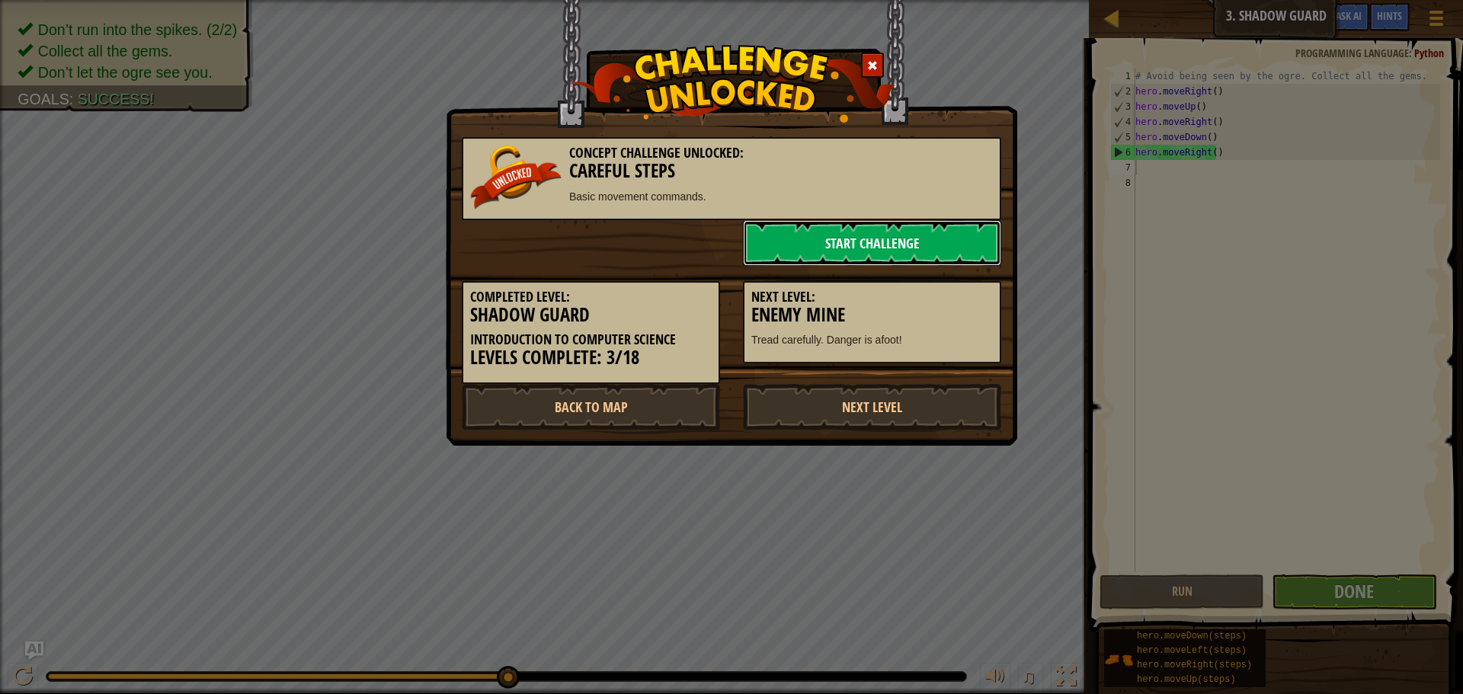
click at [794, 238] on link "Start Challenge" at bounding box center [872, 243] width 258 height 46
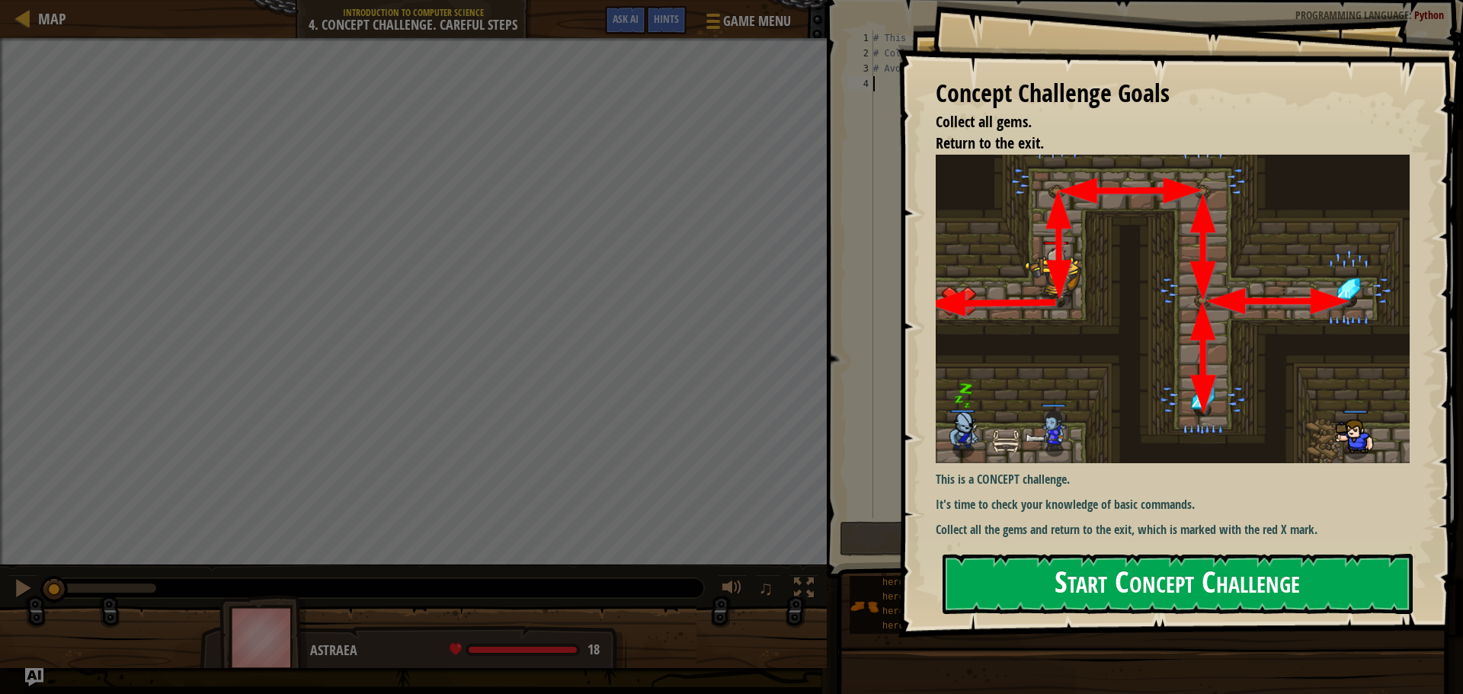
drag, startPoint x: 1069, startPoint y: 570, endPoint x: 1069, endPoint y: 552, distance: 17.5
click at [1069, 555] on button "Start Concept Challenge" at bounding box center [1177, 584] width 470 height 60
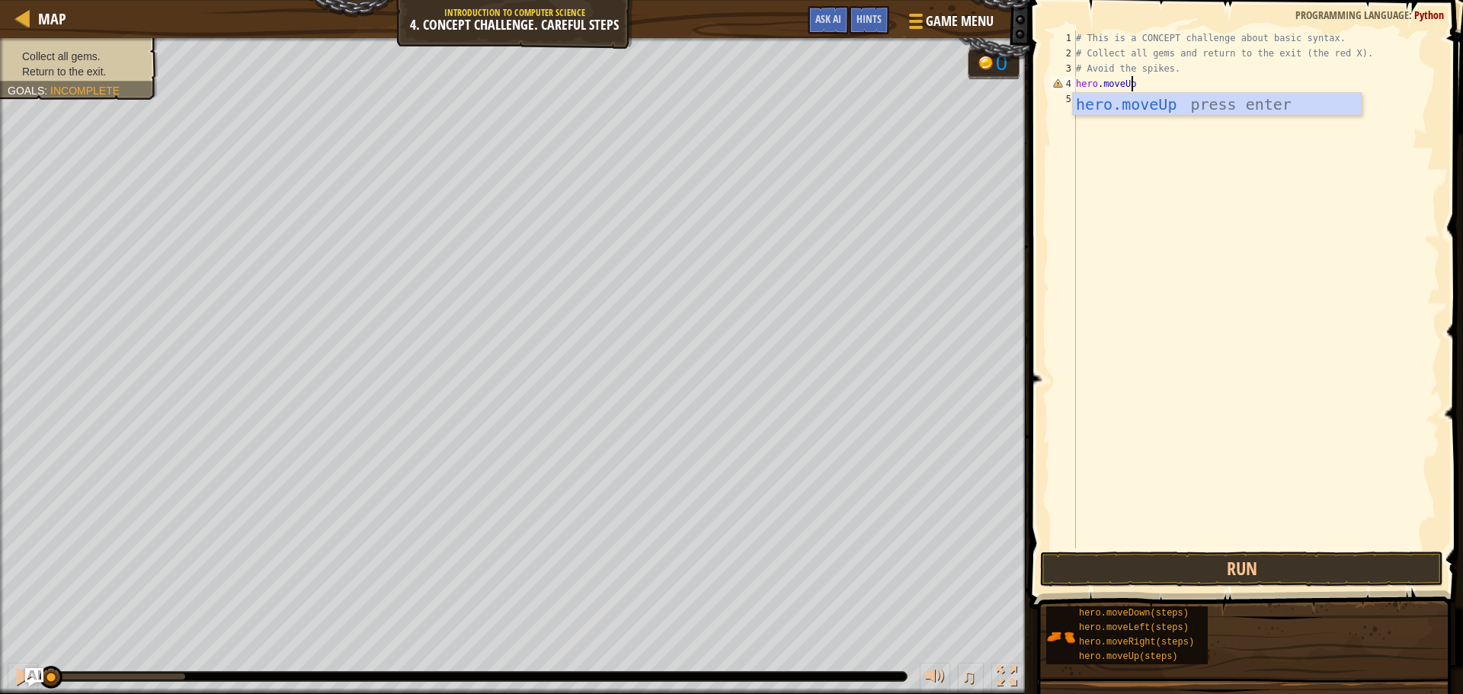
scroll to position [7, 4]
type textarea "hero.moveUp()"
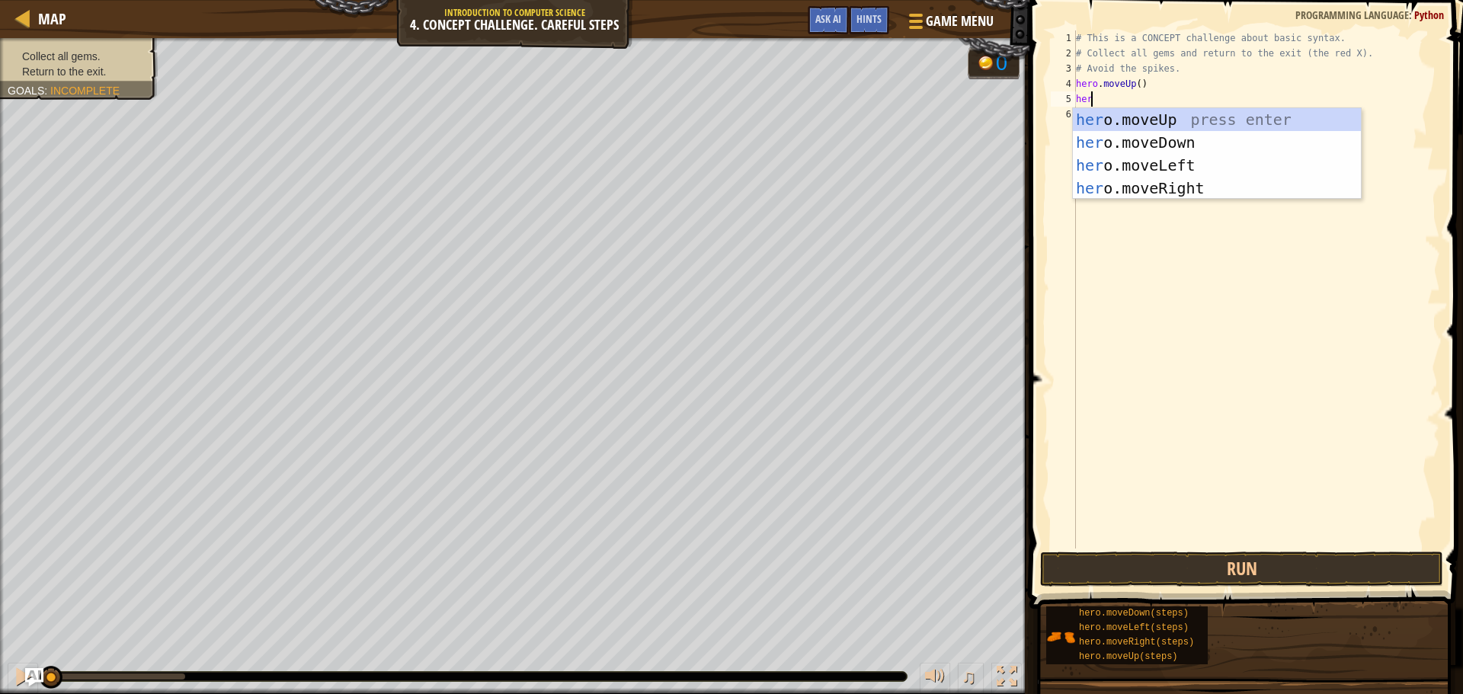
scroll to position [7, 1]
type textarea "hero."
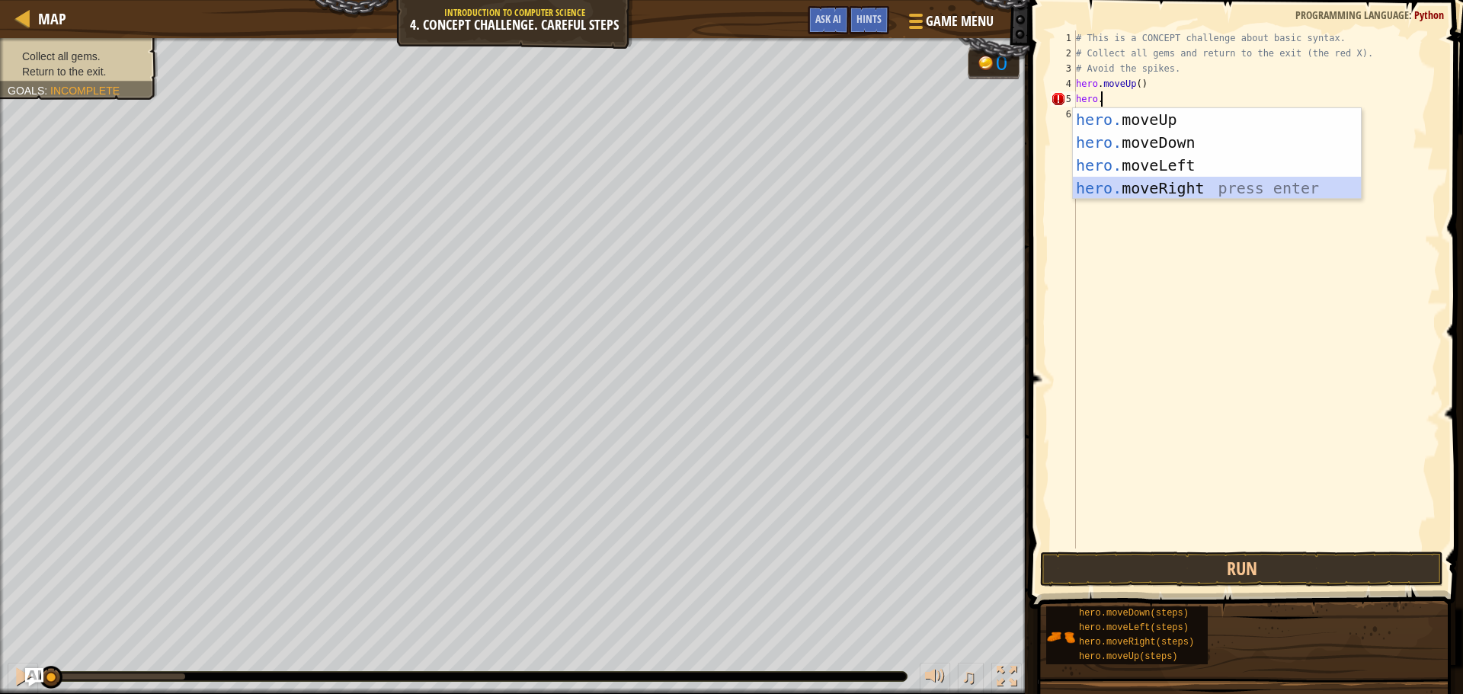
click at [1185, 196] on div "hero. moveUp press enter hero. moveDown press enter hero. moveLeft press enter …" at bounding box center [1217, 176] width 288 height 137
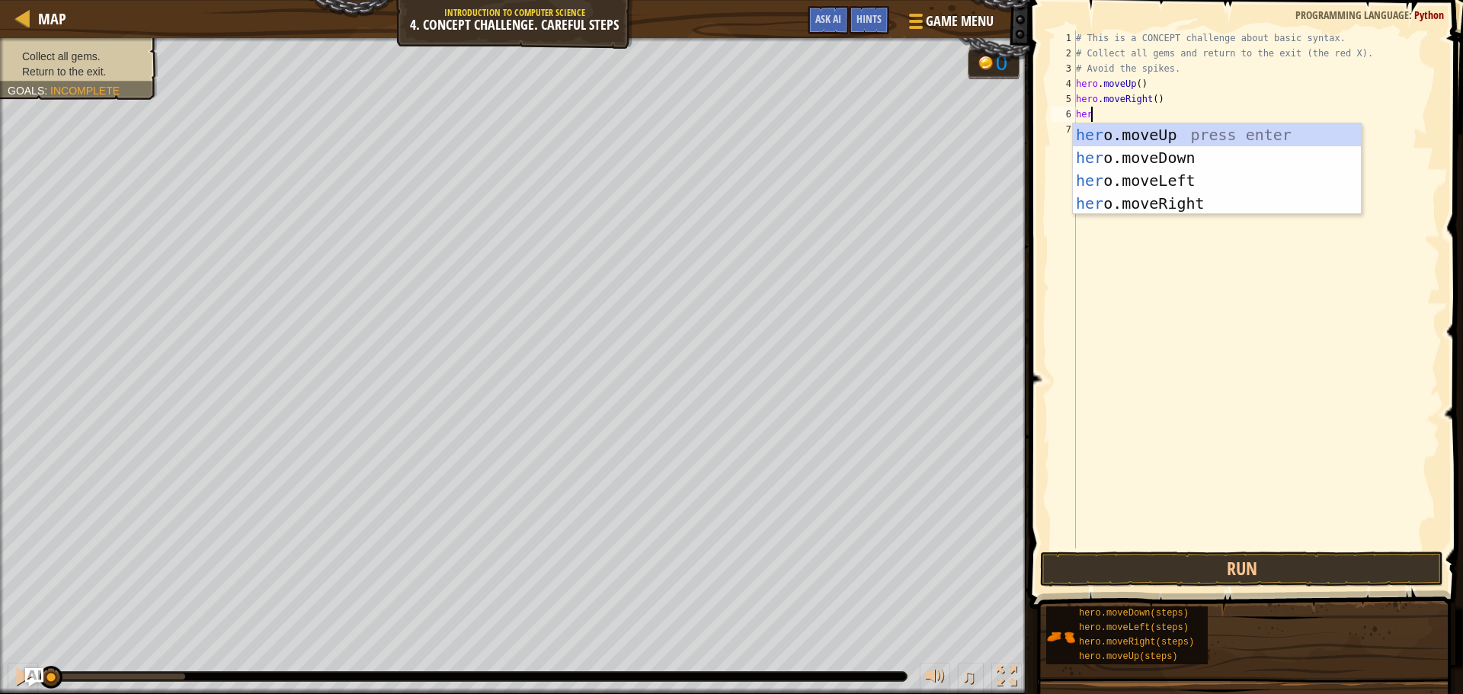
type textarea "hero"
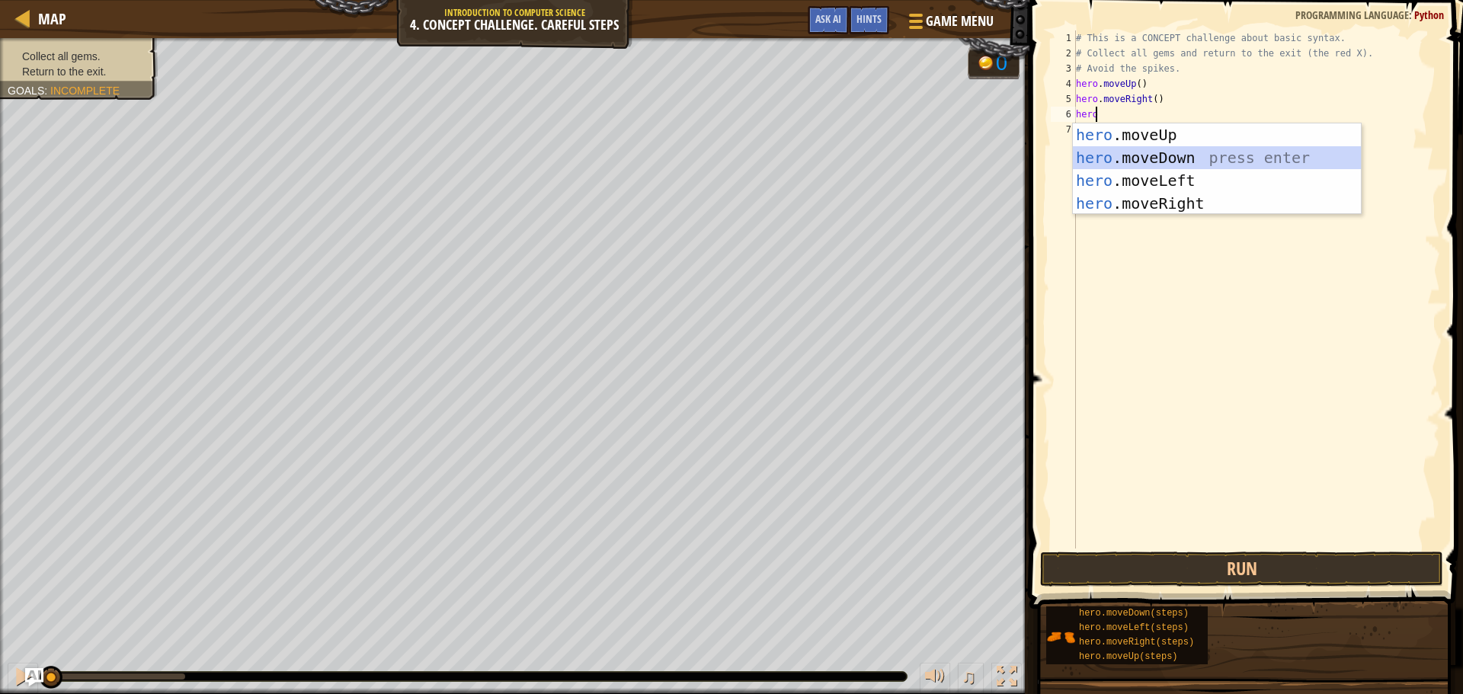
click at [1164, 150] on div "hero .moveUp press enter hero .moveDown press enter hero .moveLeft press enter …" at bounding box center [1217, 191] width 288 height 137
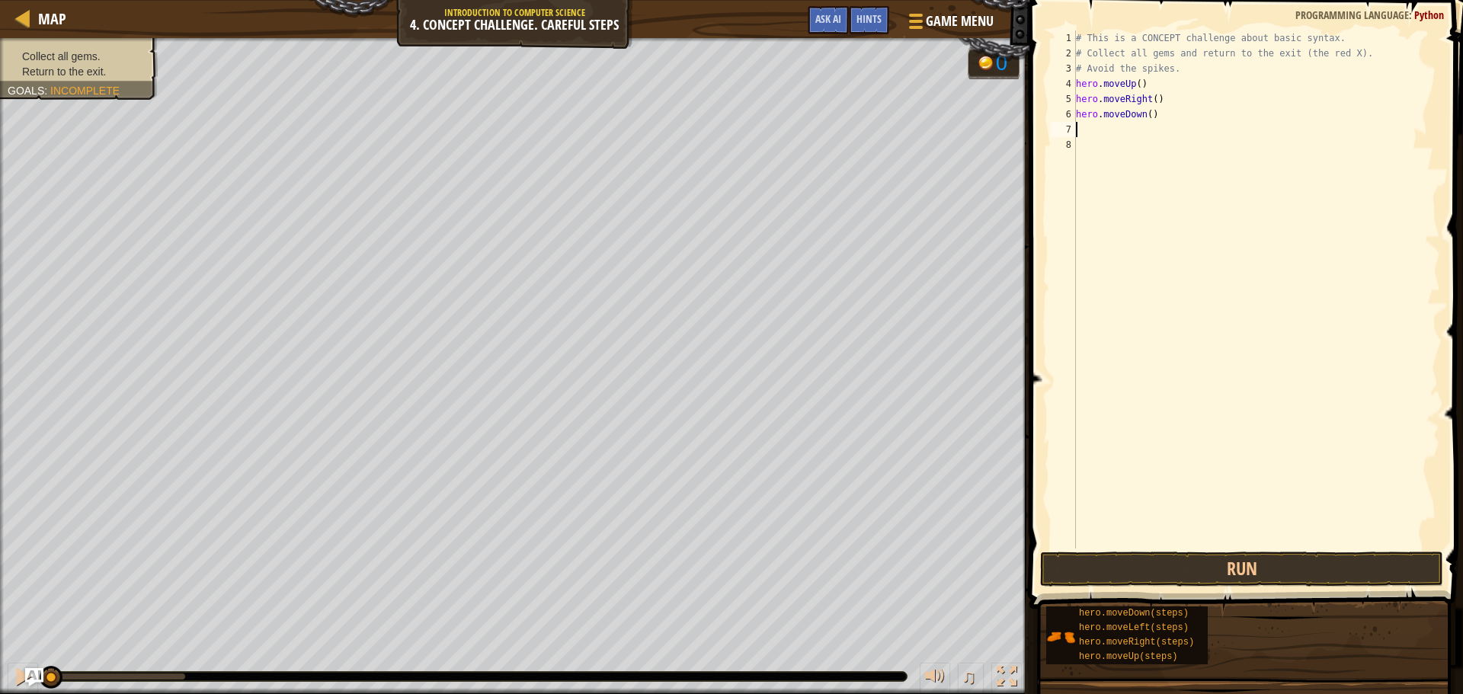
type textarea "h"
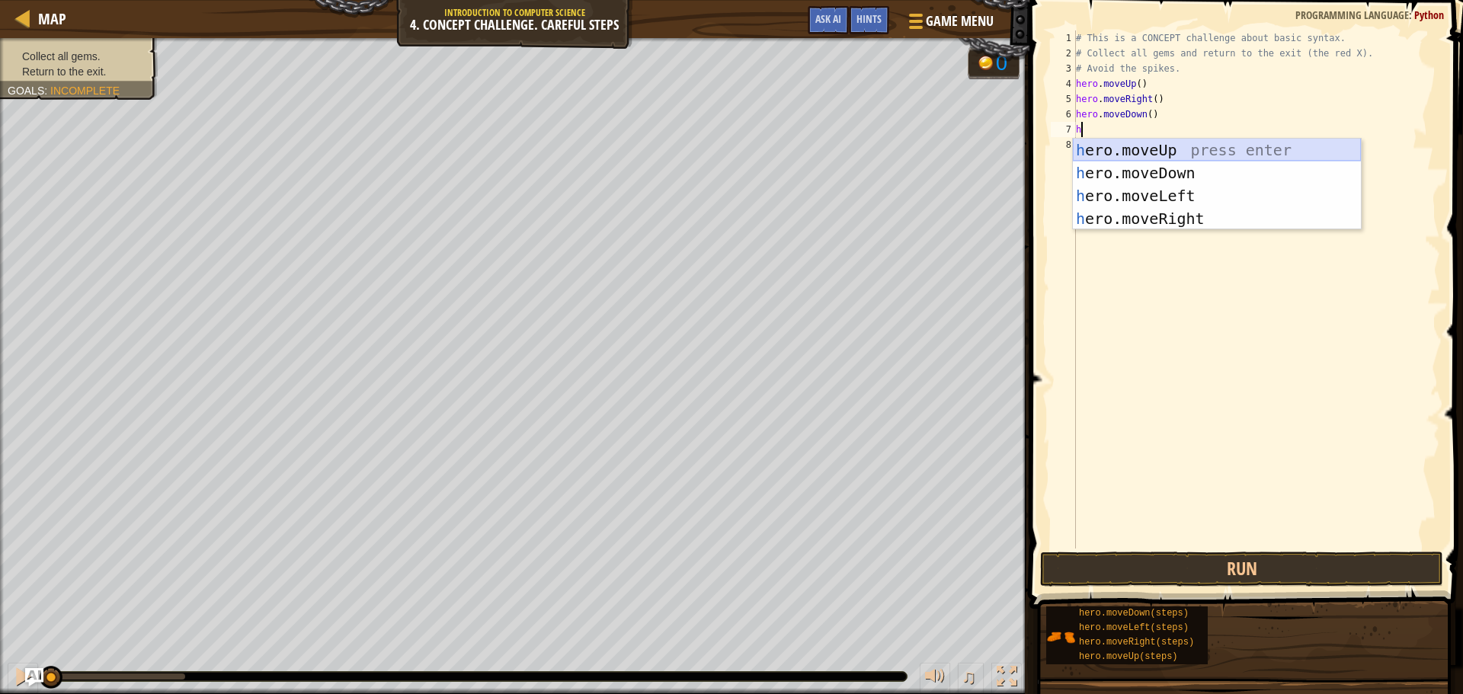
click at [1133, 155] on div "h ero.moveUp press enter h ero.moveDown press enter h ero.moveLeft press enter …" at bounding box center [1217, 207] width 288 height 137
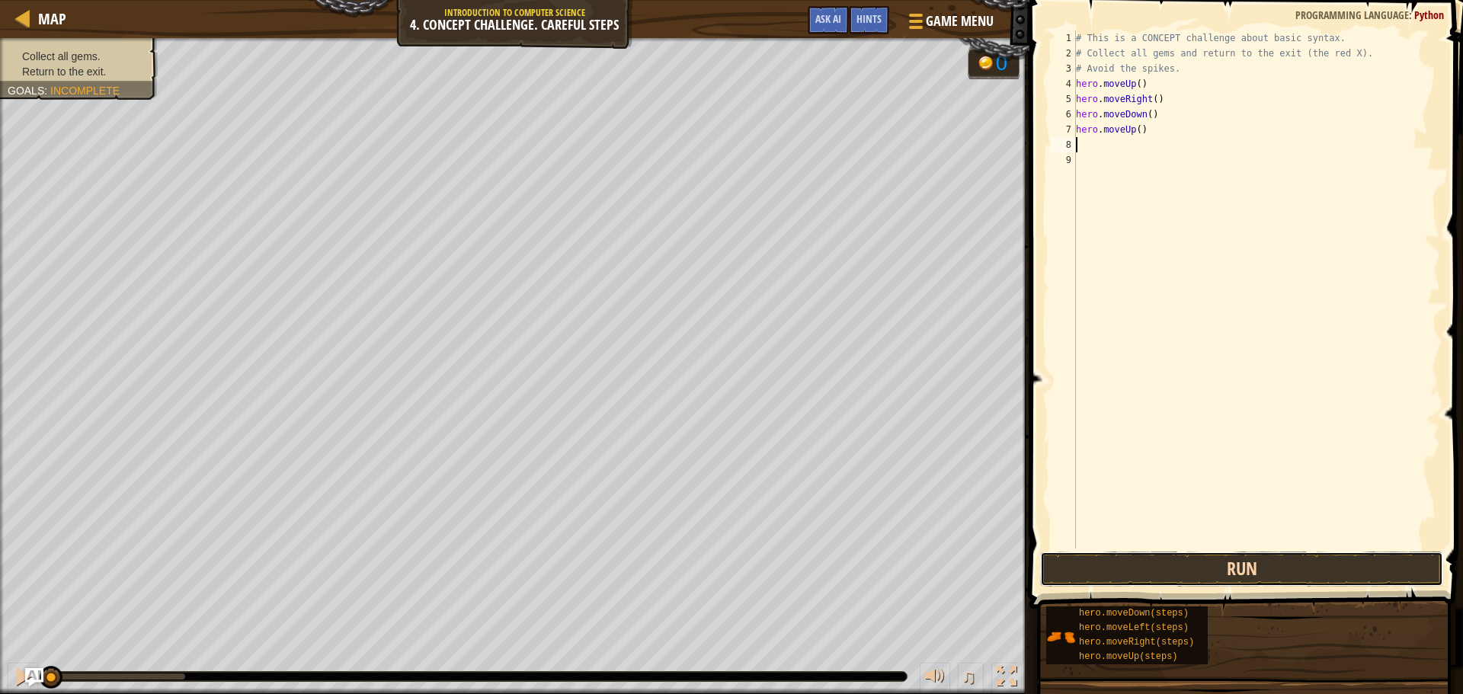
click at [1152, 552] on button "Run" at bounding box center [1241, 569] width 403 height 35
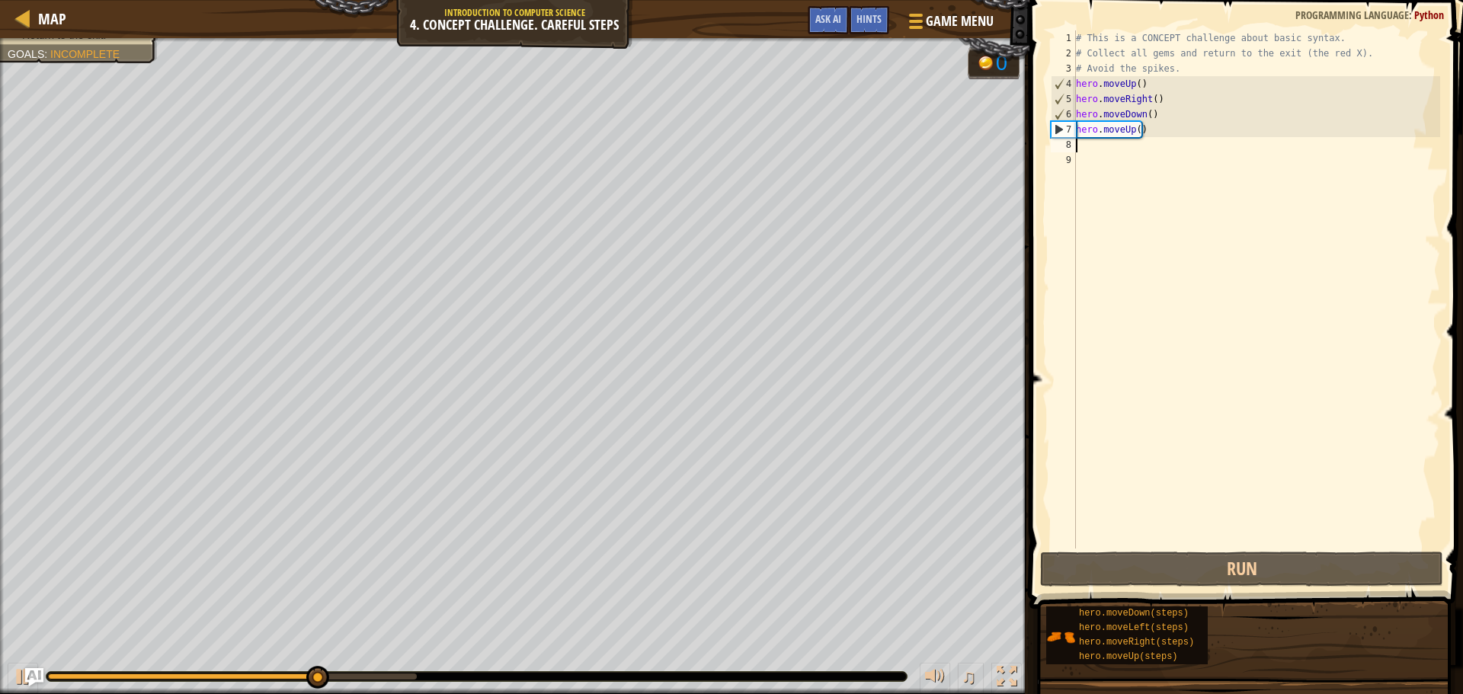
click at [1130, 129] on div "# This is a CONCEPT challenge about basic syntax. # Collect all gems and return…" at bounding box center [1256, 304] width 367 height 548
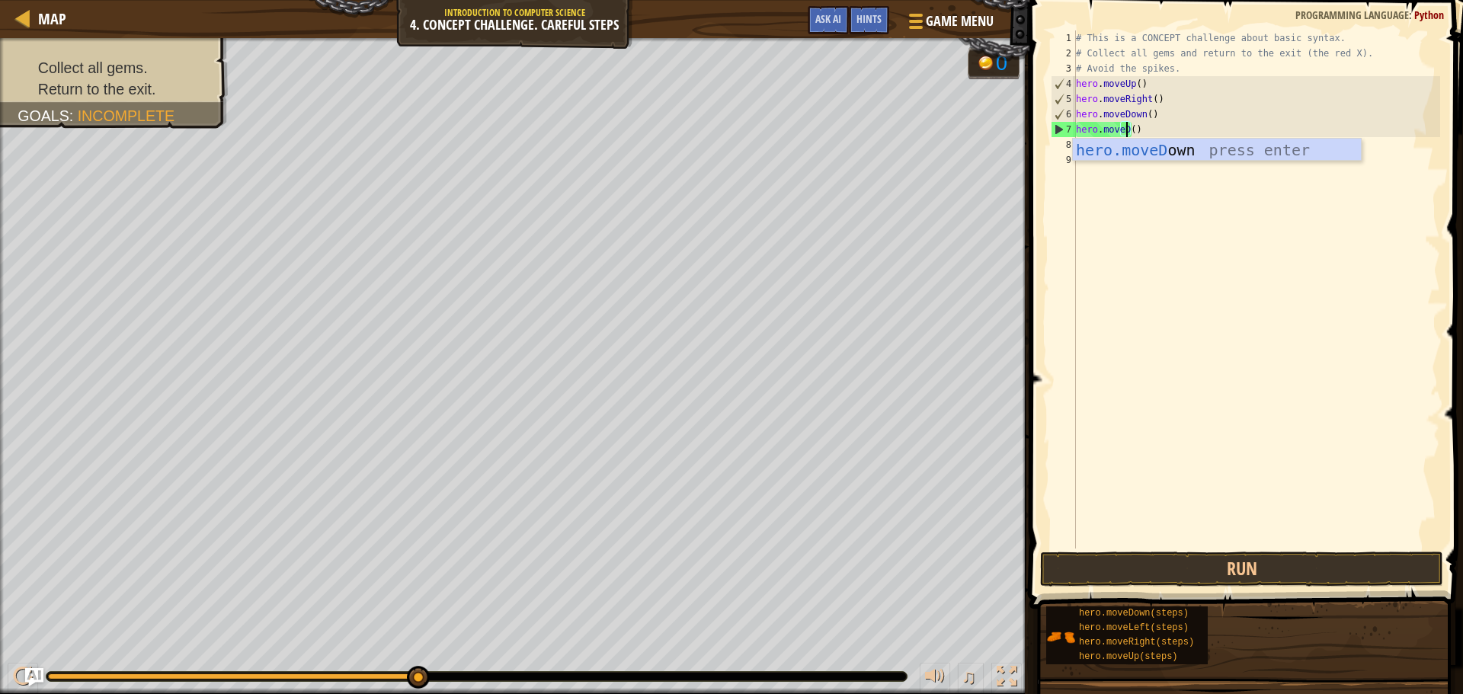
scroll to position [7, 4]
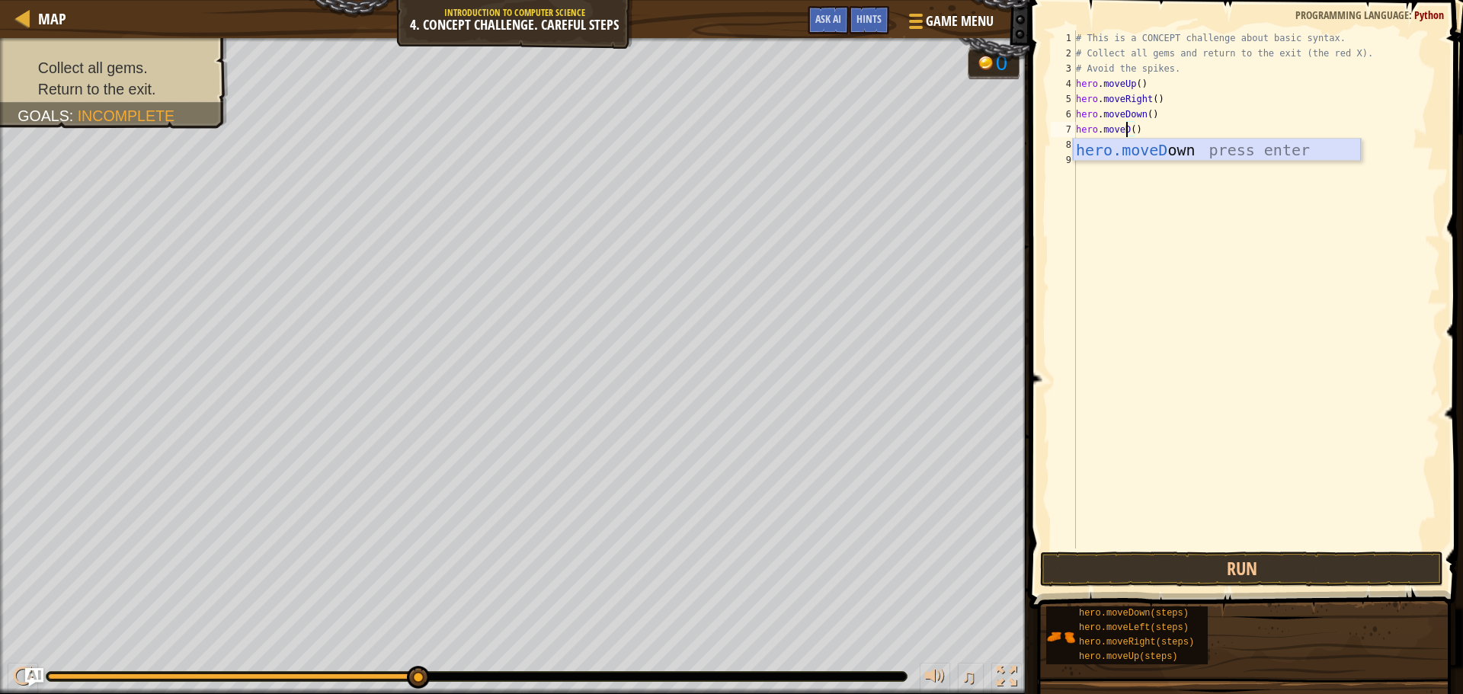
click at [1159, 145] on div "hero.moveD own press enter" at bounding box center [1217, 173] width 288 height 69
type textarea "hero.moveDown()"
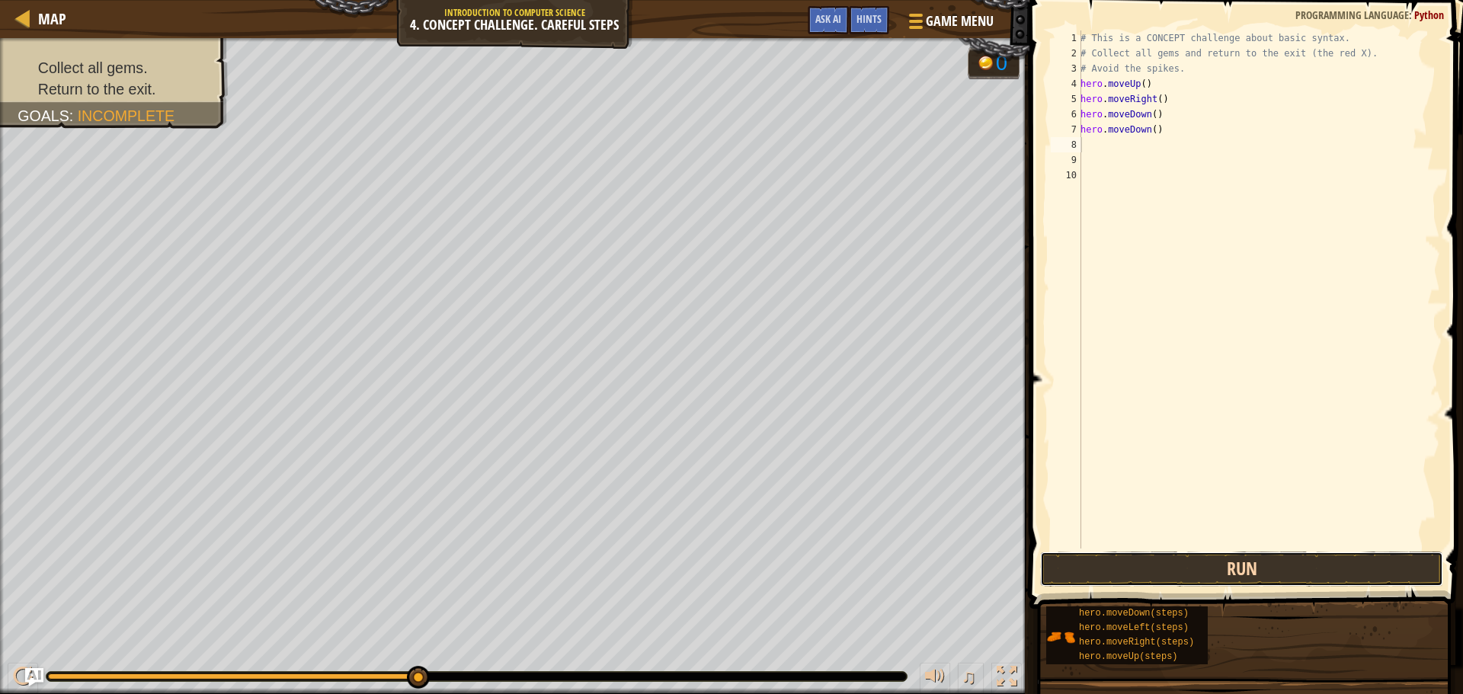
click at [1156, 563] on button "Run" at bounding box center [1241, 569] width 403 height 35
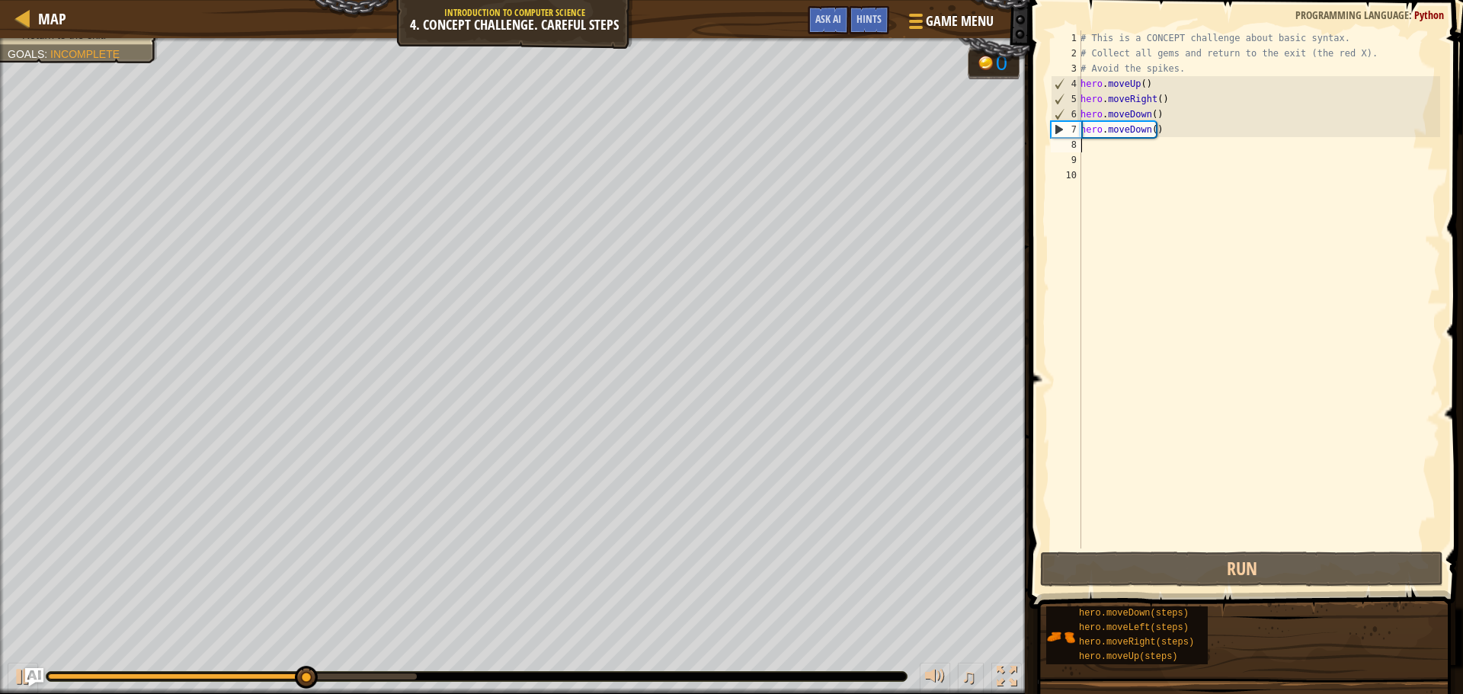
click at [1131, 182] on div "# This is a CONCEPT challenge about basic syntax. # Collect all gems and return…" at bounding box center [1258, 304] width 363 height 548
click at [1117, 155] on div "# This is a CONCEPT challenge about basic syntax. # Collect all gems and return…" at bounding box center [1258, 304] width 363 height 548
click at [1085, 146] on div "# This is a CONCEPT challenge about basic syntax. # Collect all gems and return…" at bounding box center [1258, 304] width 363 height 548
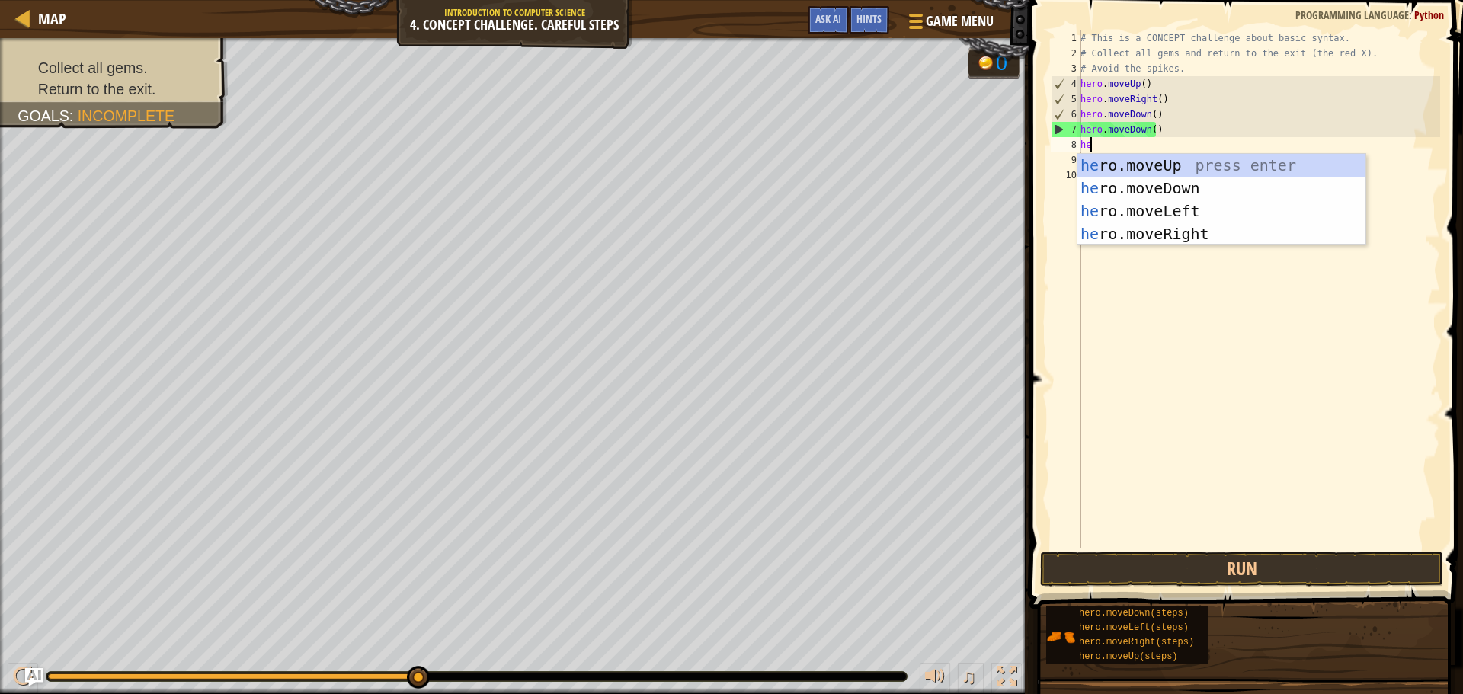
type textarea "hero"
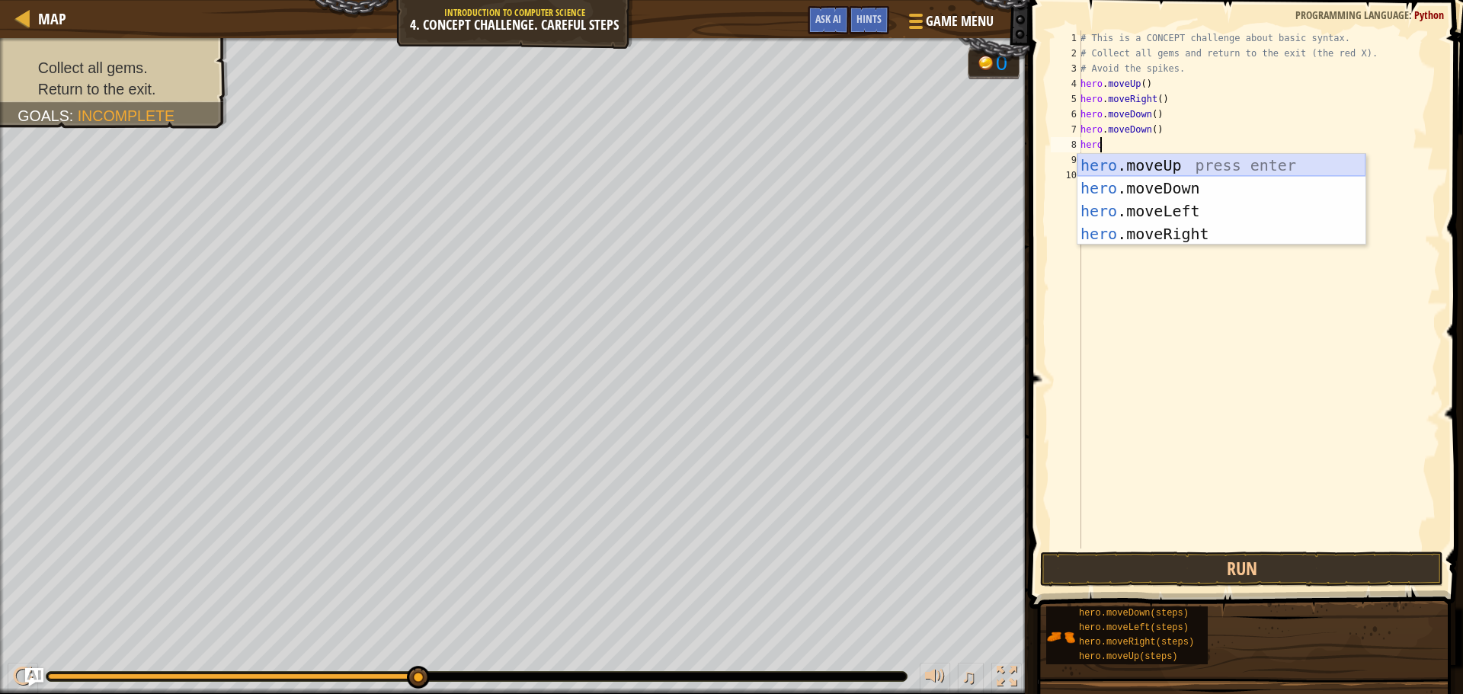
click at [1132, 165] on div "hero .moveUp press enter hero .moveDown press enter hero .moveLeft press enter …" at bounding box center [1221, 222] width 288 height 137
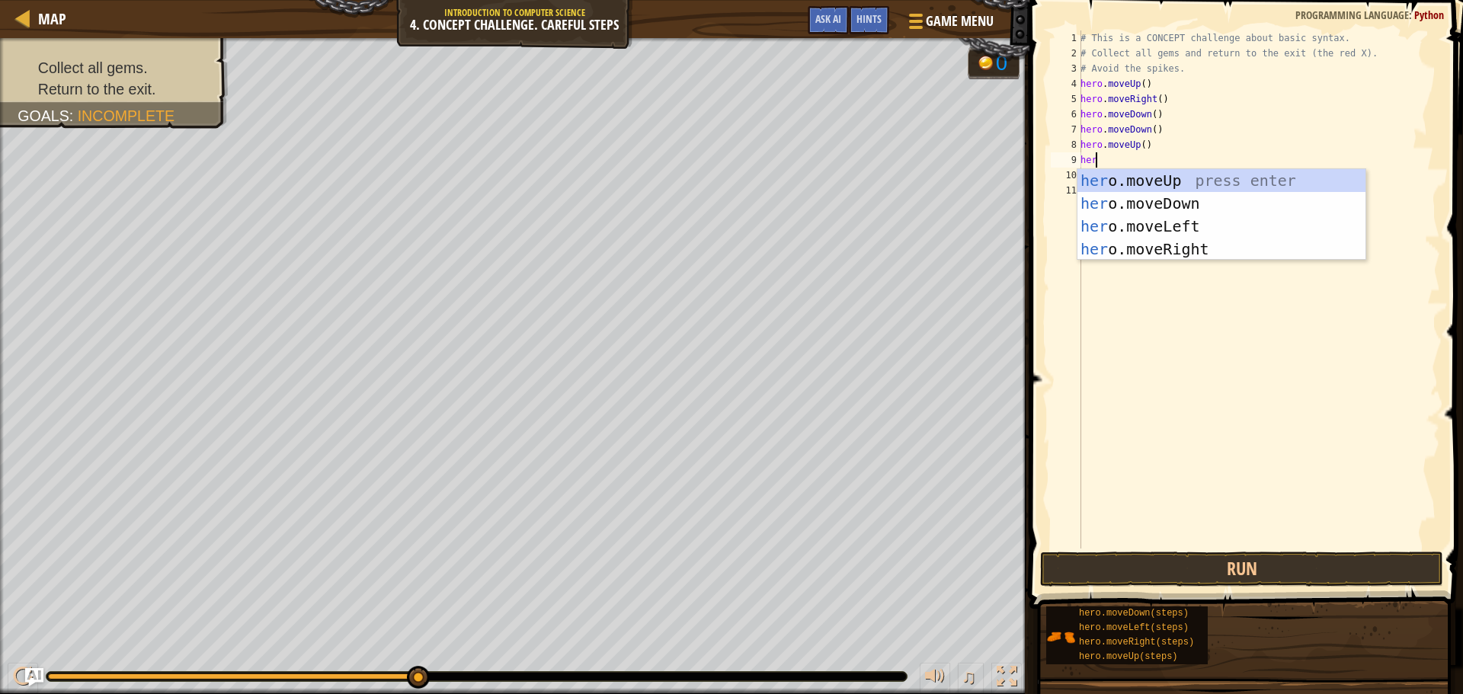
type textarea "hero"
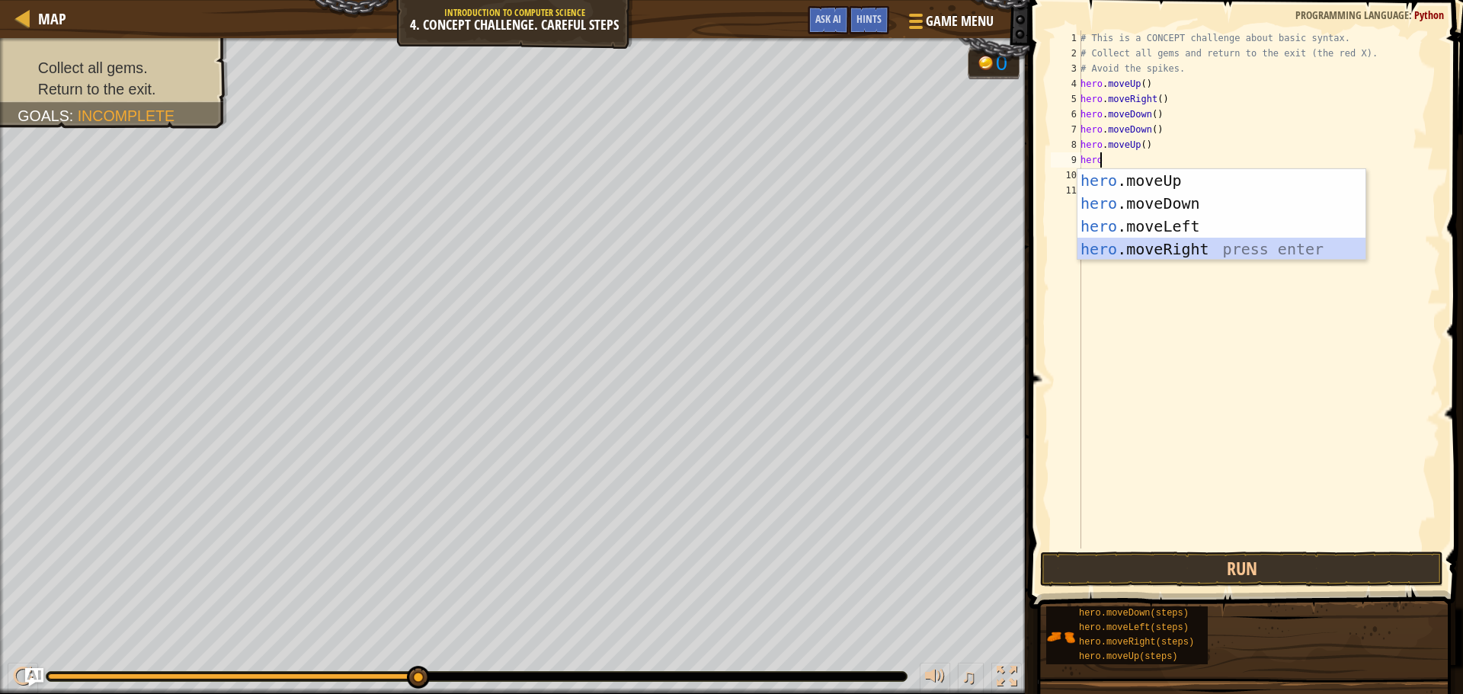
click at [1146, 254] on div "hero .moveUp press enter hero .moveDown press enter hero .moveLeft press enter …" at bounding box center [1221, 237] width 288 height 137
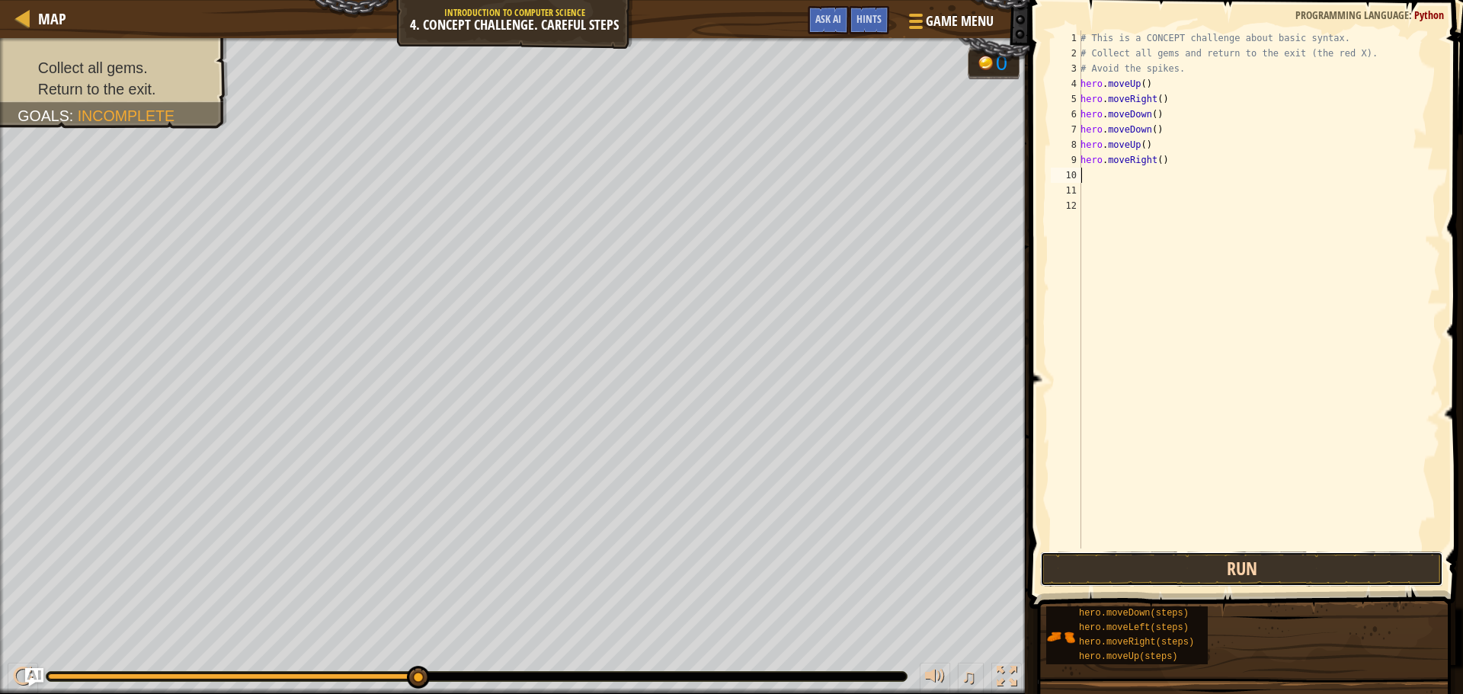
click at [1217, 563] on button "Run" at bounding box center [1241, 569] width 403 height 35
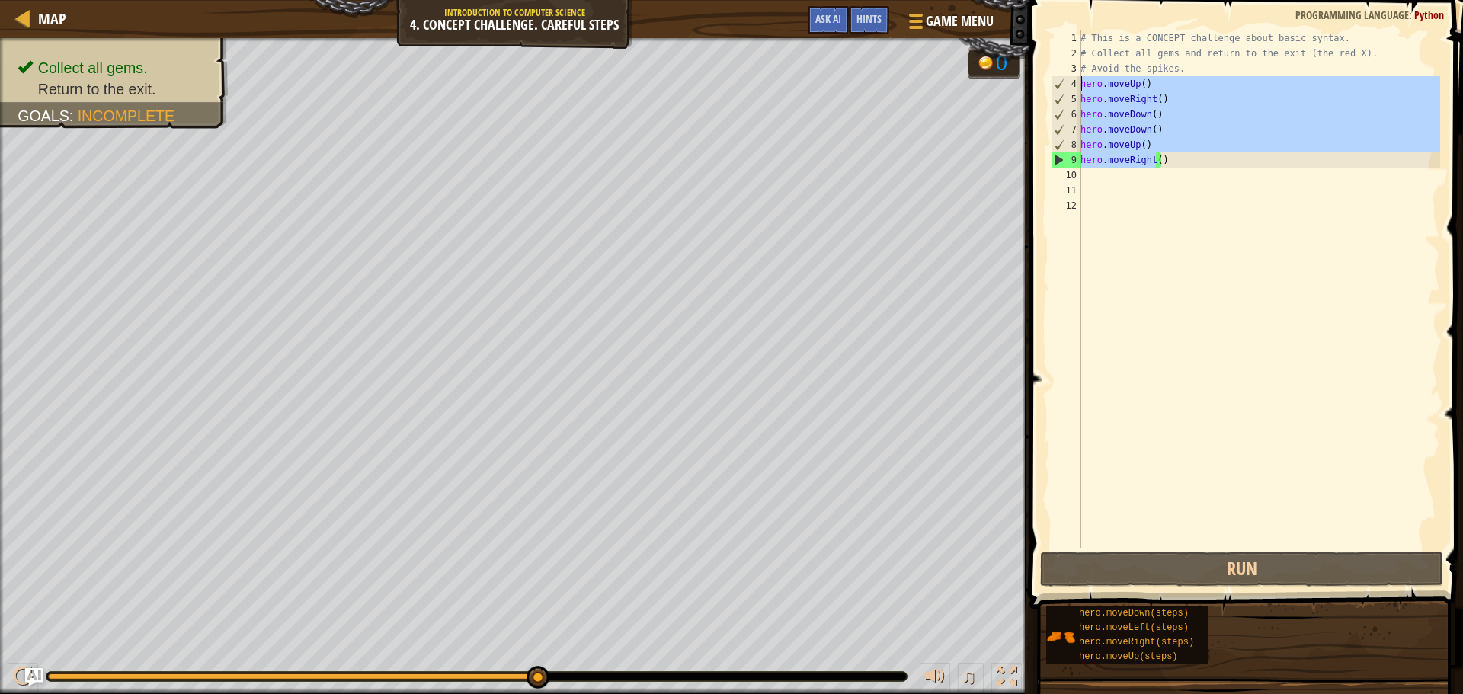
drag, startPoint x: 1158, startPoint y: 167, endPoint x: 1076, endPoint y: 98, distance: 107.1
click at [1076, 98] on div "1 2 3 4 5 6 7 8 9 10 11 12 # This is a CONCEPT challenge about basic syntax. # …" at bounding box center [1243, 289] width 392 height 518
drag, startPoint x: 1083, startPoint y: 78, endPoint x: 1149, endPoint y: 165, distance: 108.6
click at [1149, 165] on div "# This is a CONCEPT challenge about basic syntax. # Collect all gems and return…" at bounding box center [1258, 304] width 363 height 548
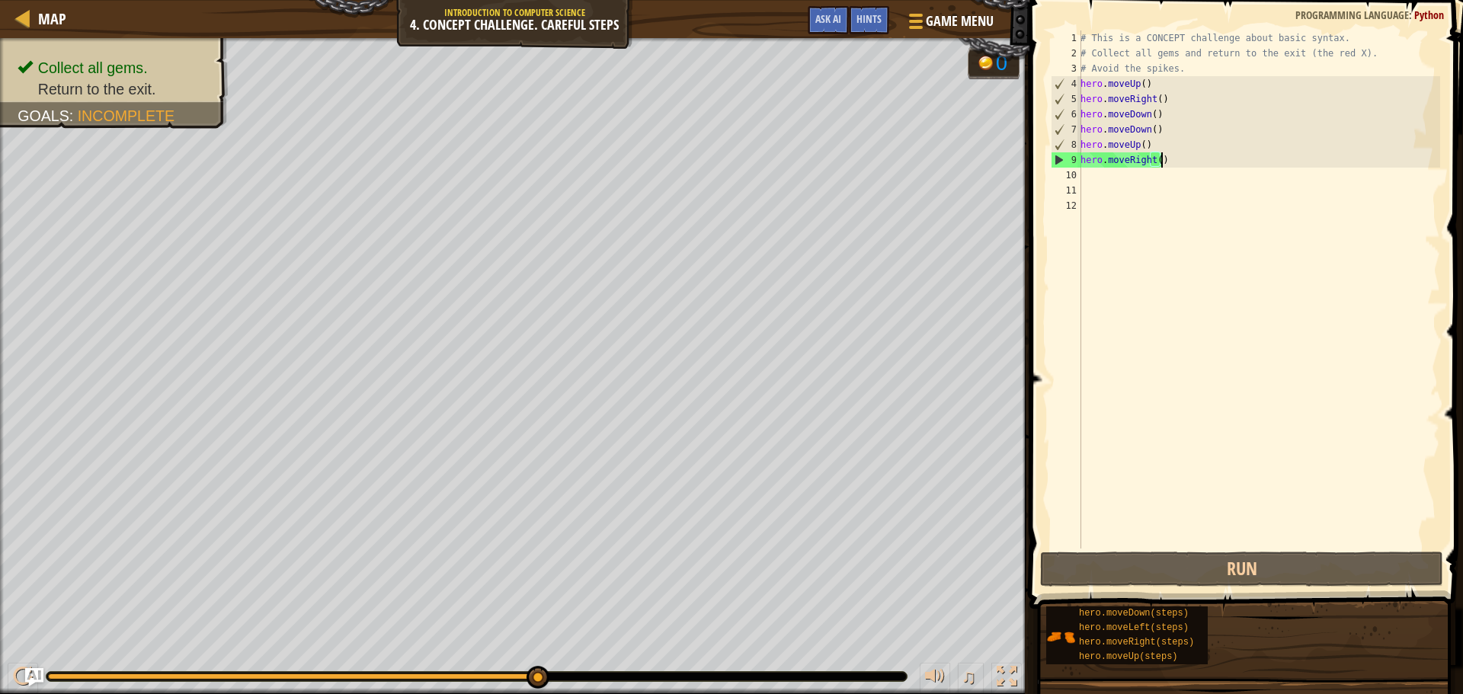
click at [1175, 166] on div "# This is a CONCEPT challenge about basic syntax. # Collect all gems and return…" at bounding box center [1258, 304] width 363 height 548
type textarea "hero.moveRight()"
click at [1123, 174] on div "# This is a CONCEPT challenge about basic syntax. # Collect all gems and return…" at bounding box center [1258, 304] width 363 height 548
click at [1171, 172] on div "# This is a CONCEPT challenge about basic syntax. # Collect all gems and return…" at bounding box center [1258, 304] width 363 height 548
click at [1191, 149] on div "# This is a CONCEPT challenge about basic syntax. # Collect all gems and return…" at bounding box center [1258, 304] width 363 height 548
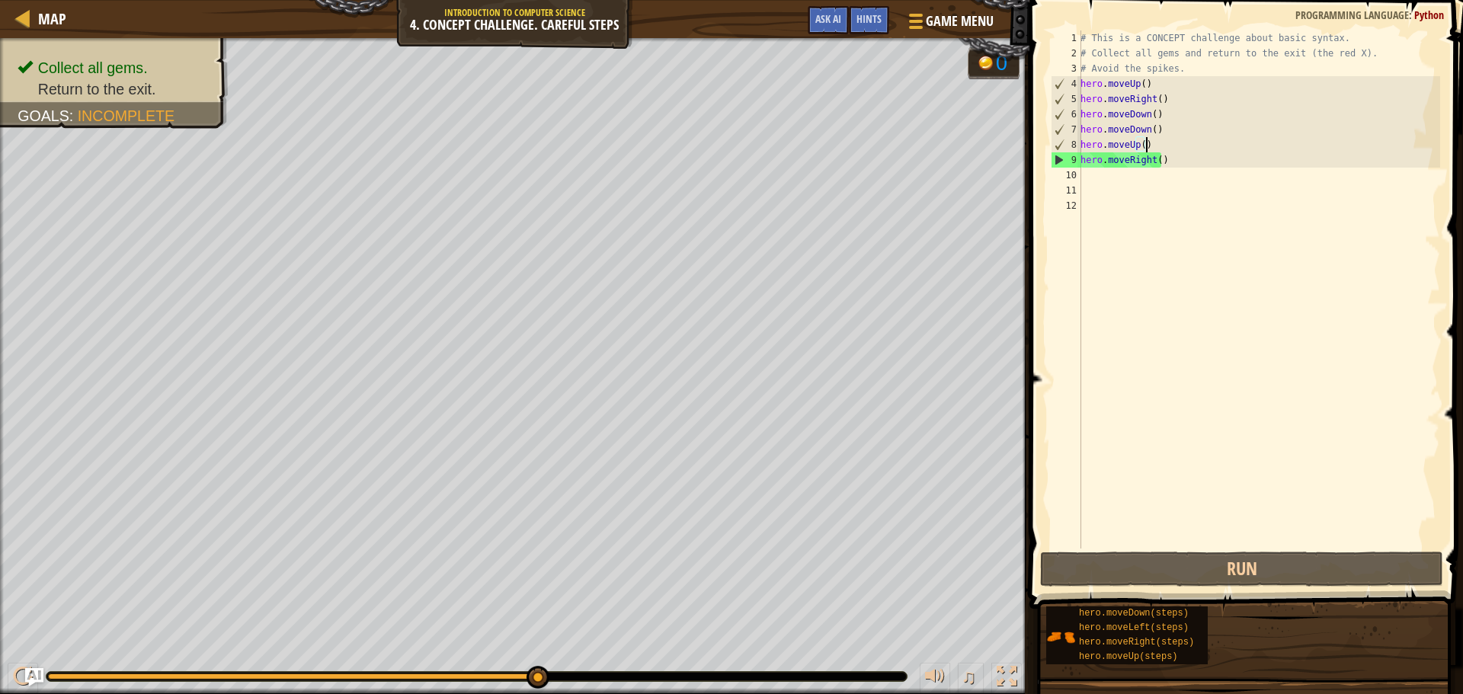
click at [1181, 162] on div "# This is a CONCEPT challenge about basic syntax. # Collect all gems and return…" at bounding box center [1258, 304] width 363 height 548
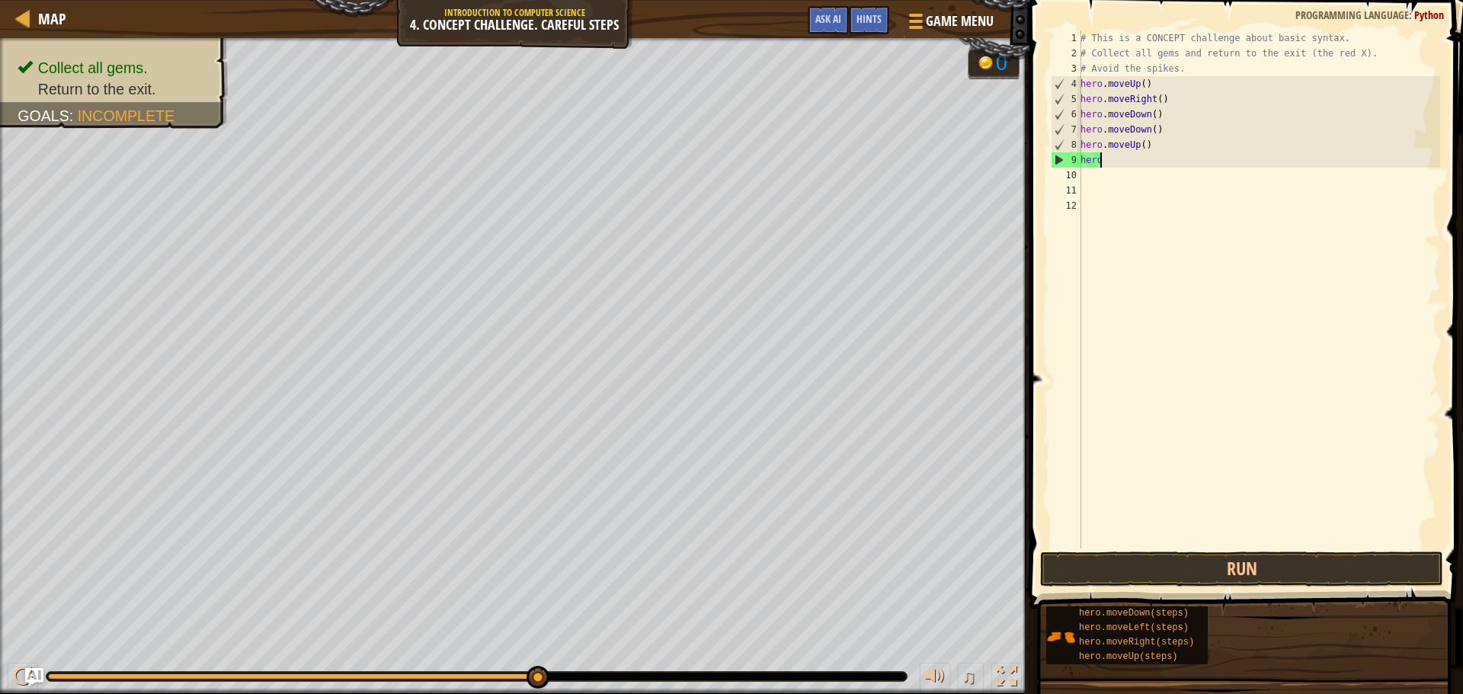
type textarea "h"
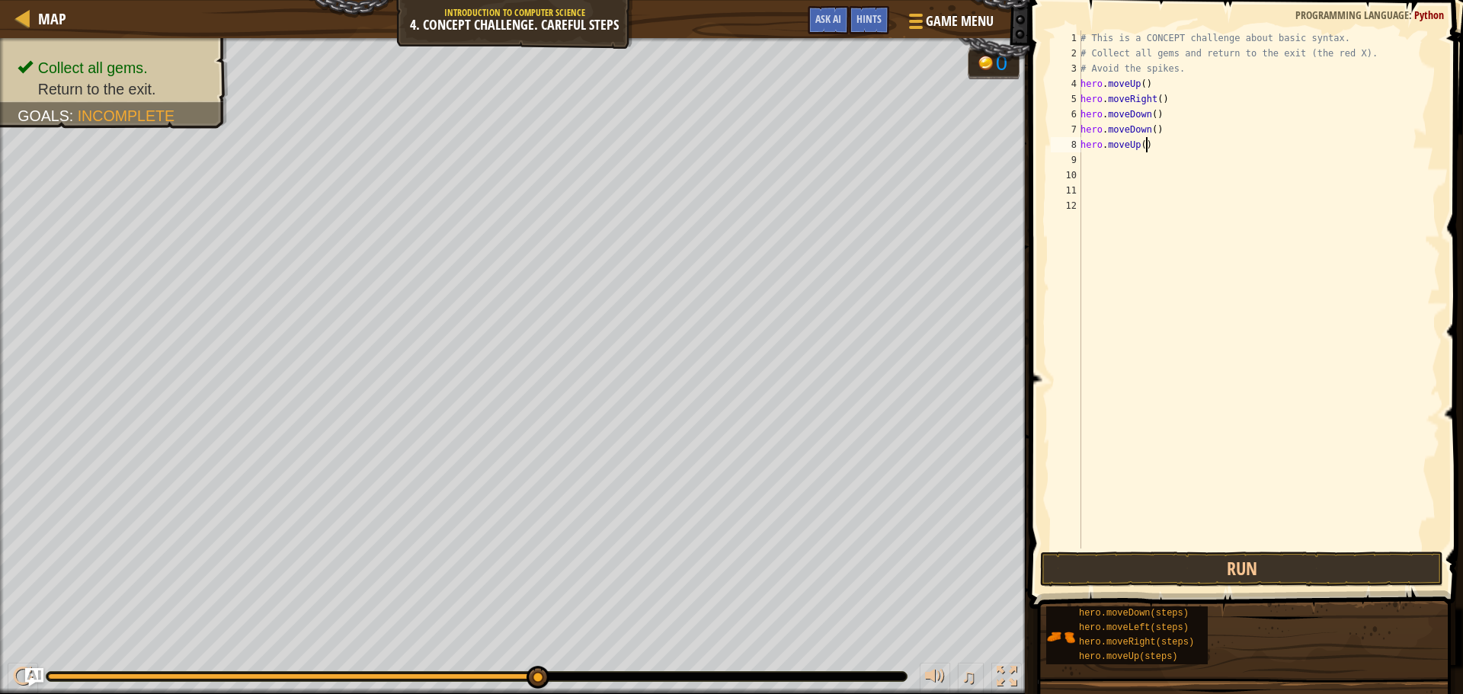
click at [1162, 142] on div "# This is a CONCEPT challenge about basic syntax. # Collect all gems and return…" at bounding box center [1258, 304] width 363 height 548
type textarea "h"
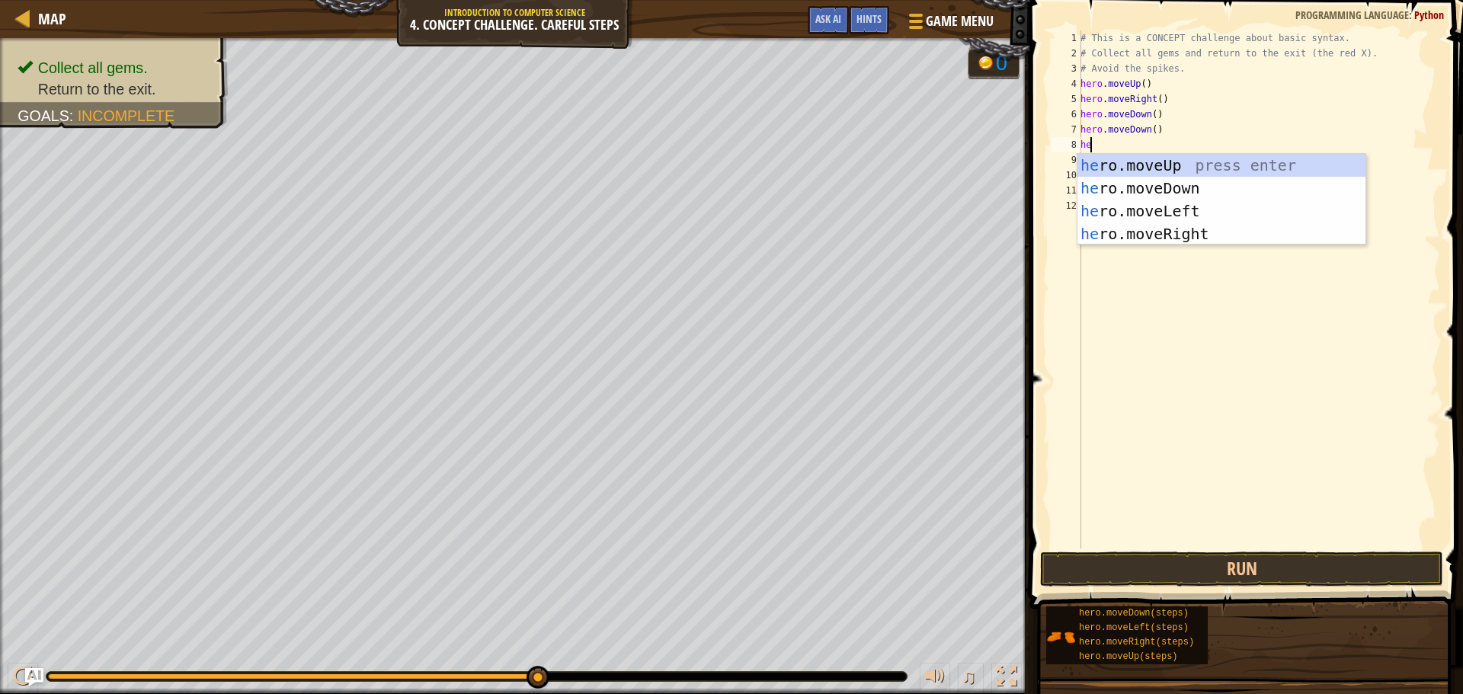
type textarea "her"
click at [1153, 216] on div "her o.moveUp press enter her o.moveDown press enter her o.moveLeft press enter …" at bounding box center [1221, 222] width 288 height 137
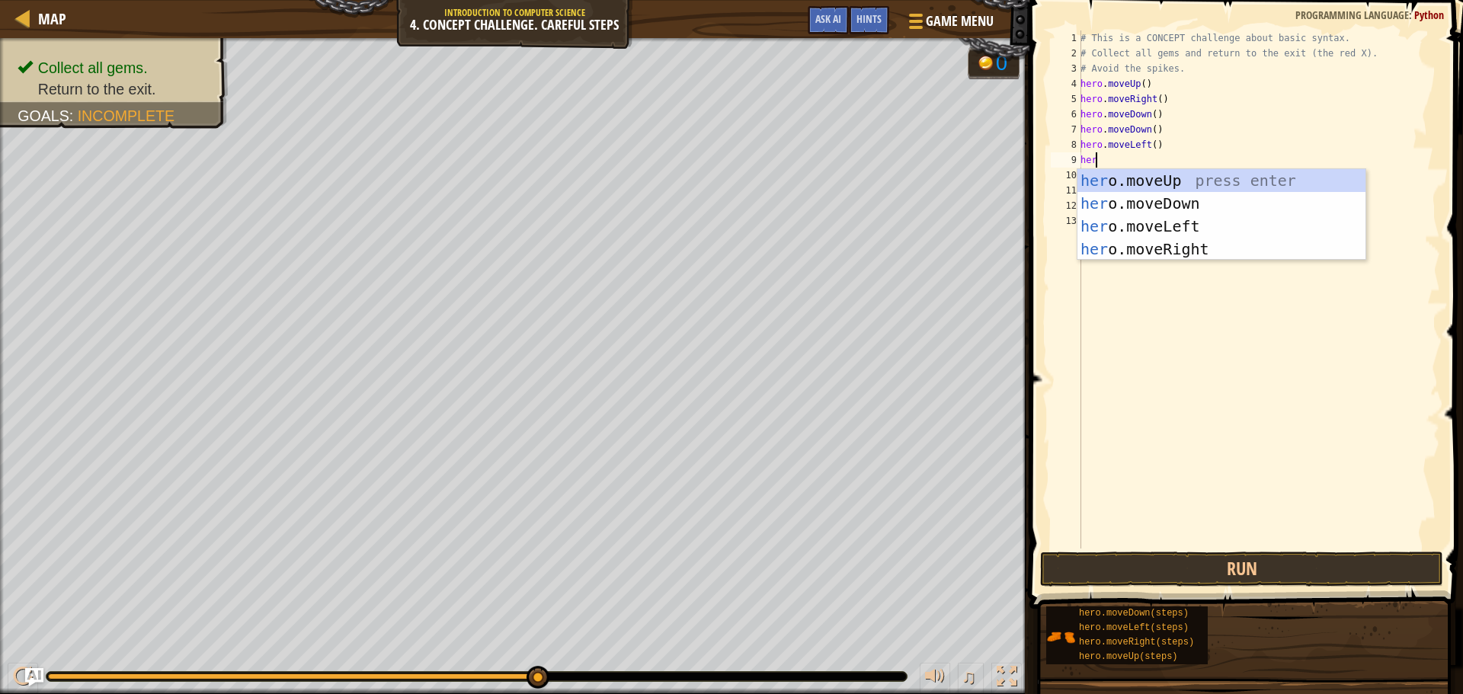
type textarea "hero"
click at [1152, 178] on div "hero .moveUp press enter hero .moveDown press enter hero .moveLeft press enter …" at bounding box center [1221, 237] width 288 height 137
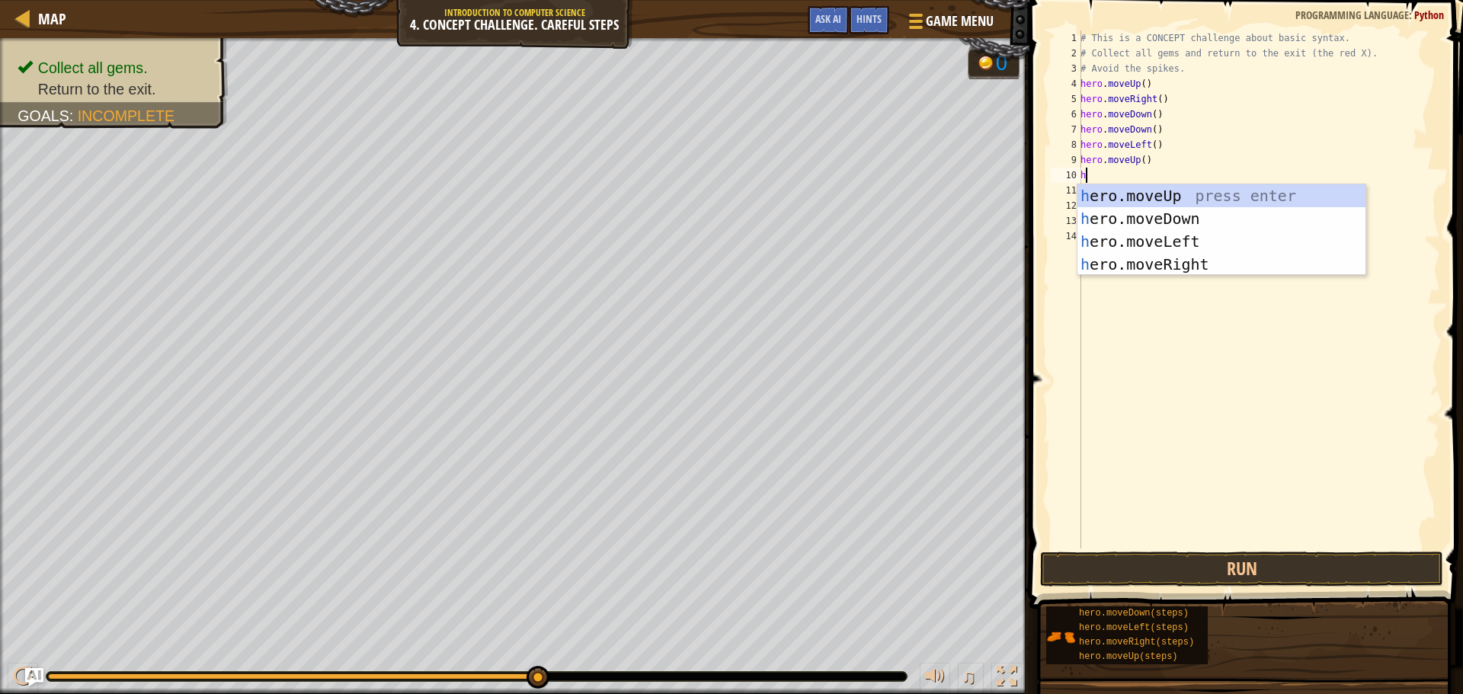
type textarea "her"
click at [1149, 235] on div "her o.moveUp press enter her o.moveDown press enter her o.moveLeft press enter …" at bounding box center [1221, 252] width 288 height 137
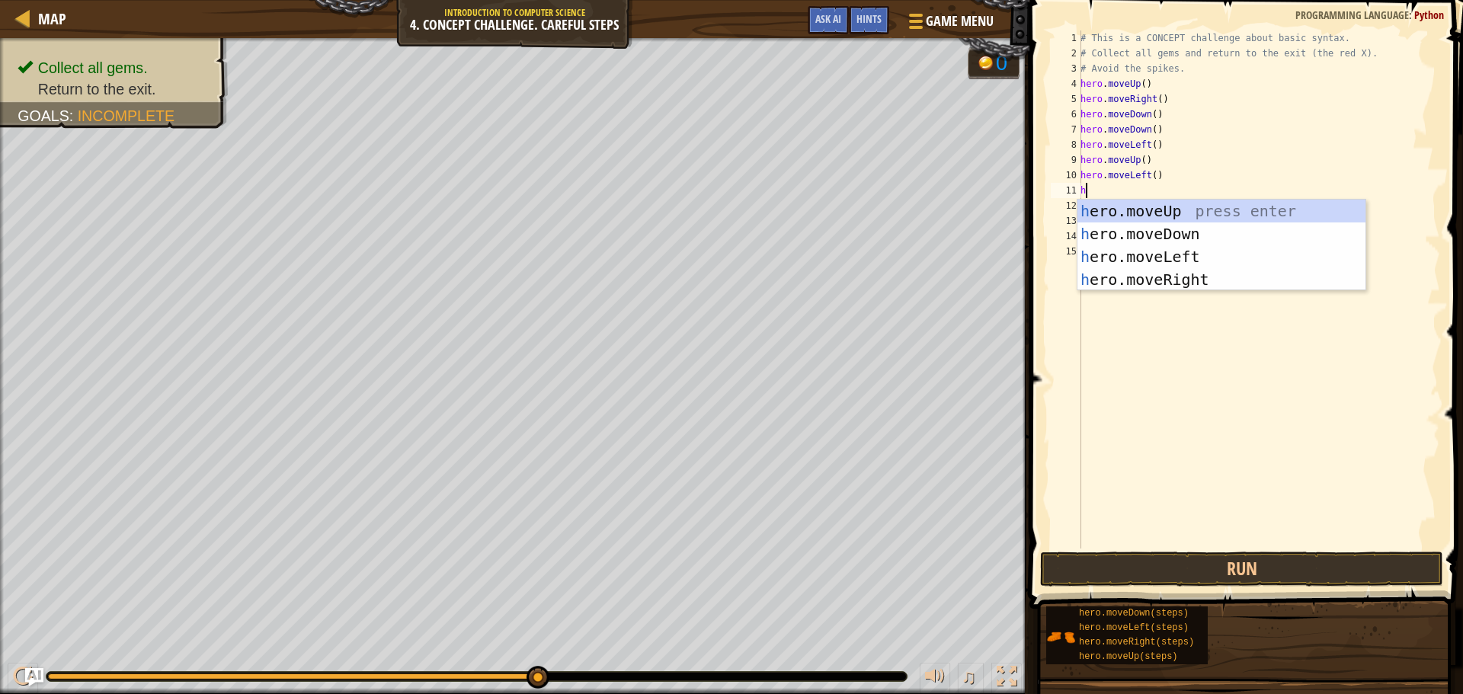
type textarea "her"
click at [1167, 235] on div "her o.moveUp press enter her o.moveDown press enter her o.moveLeft press enter …" at bounding box center [1221, 268] width 288 height 137
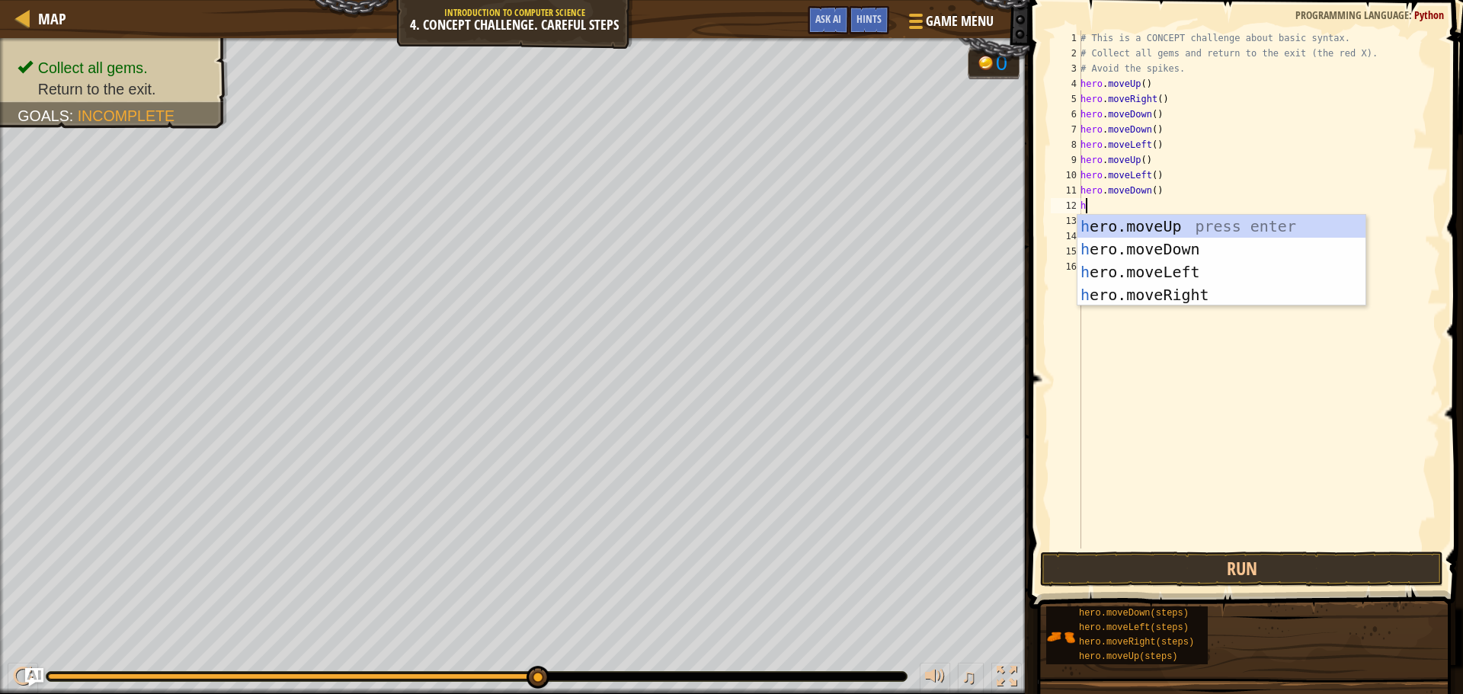
type textarea "her"
click at [1153, 268] on div "her o.moveUp press enter her o.moveDown press enter her o.moveLeft press enter …" at bounding box center [1221, 283] width 288 height 137
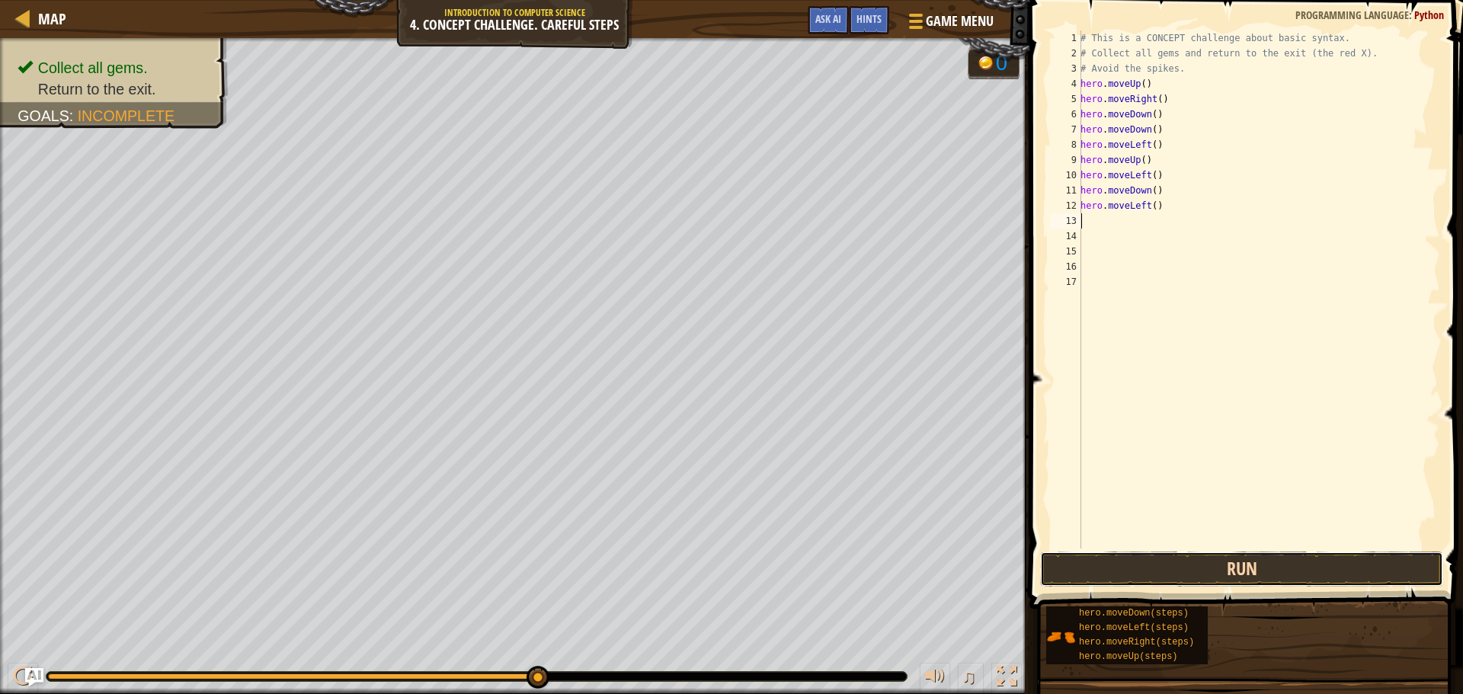
click at [1268, 562] on button "Run" at bounding box center [1241, 569] width 403 height 35
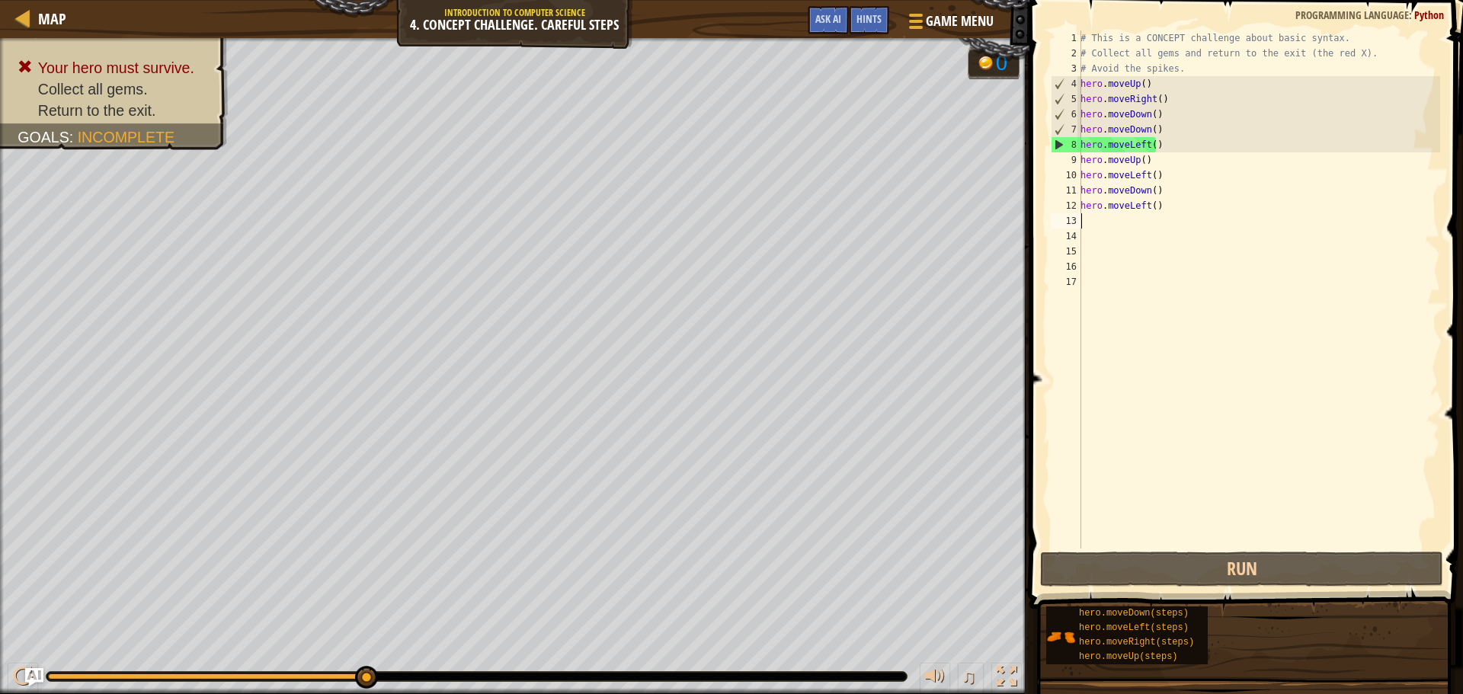
click at [1145, 132] on div "# This is a CONCEPT challenge about basic syntax. # Collect all gems and return…" at bounding box center [1258, 304] width 363 height 548
click at [1173, 134] on div "# This is a CONCEPT challenge about basic syntax. # Collect all gems and return…" at bounding box center [1258, 304] width 363 height 548
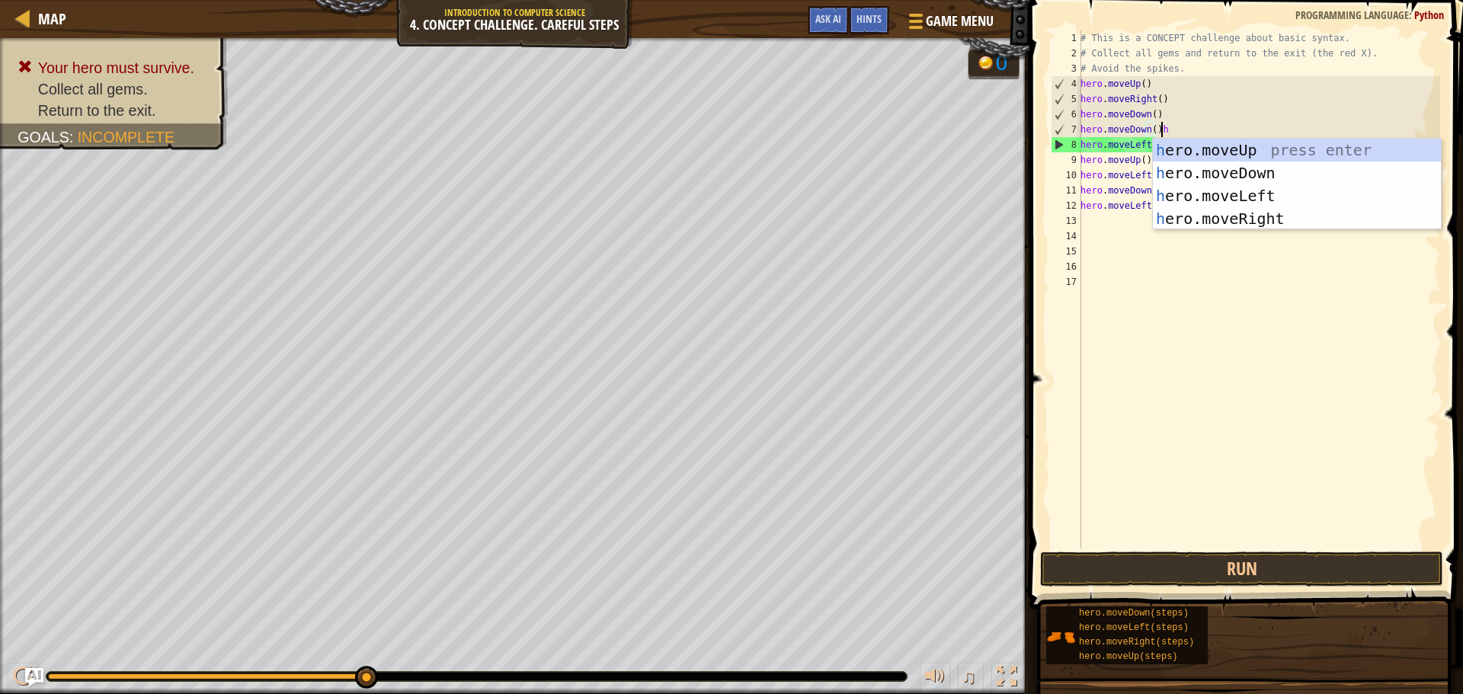
scroll to position [7, 5]
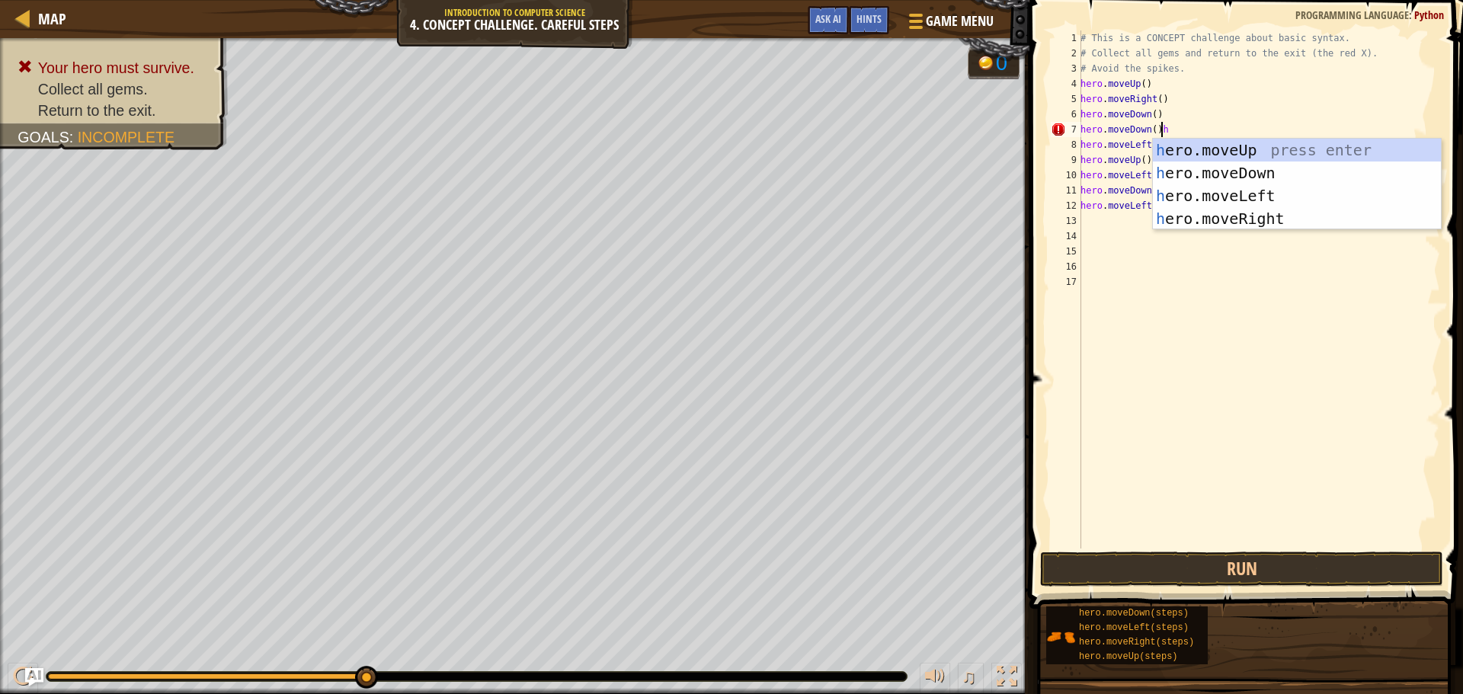
type textarea "hero.moveDown()"
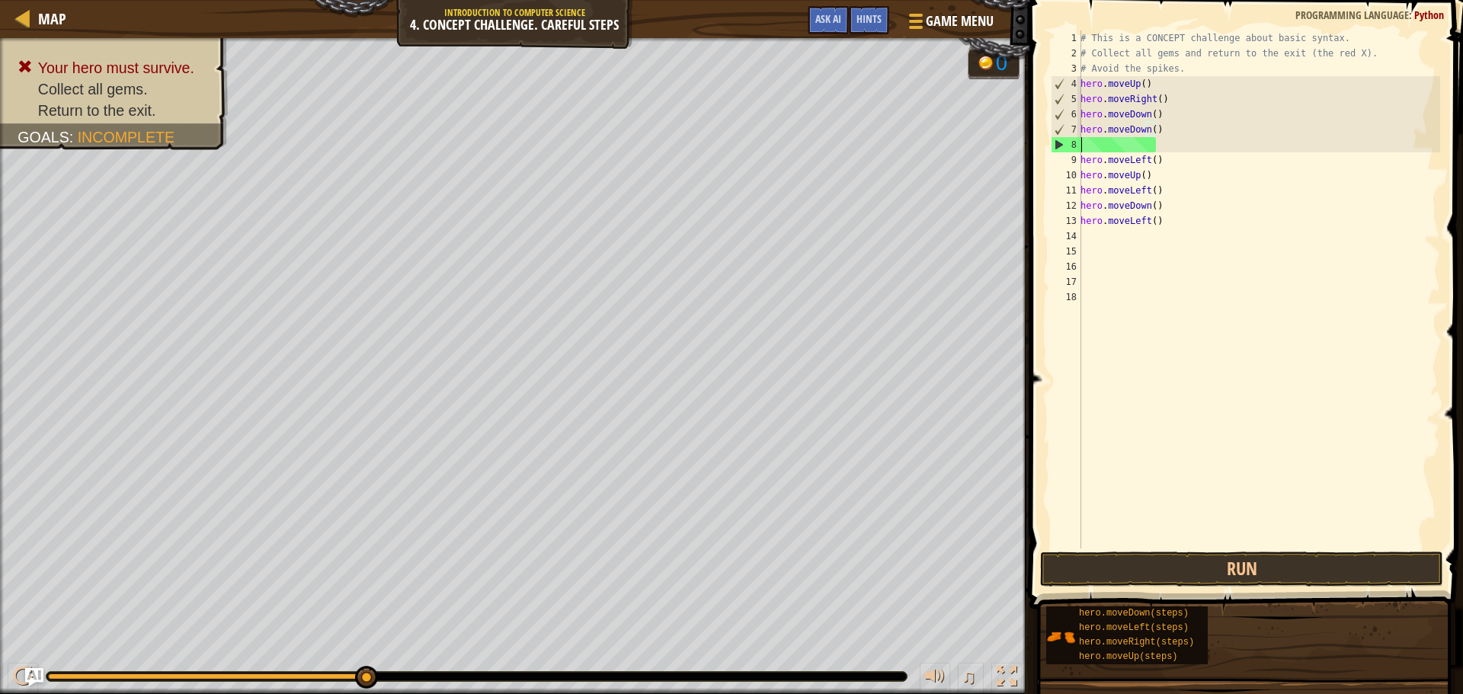
scroll to position [7, 0]
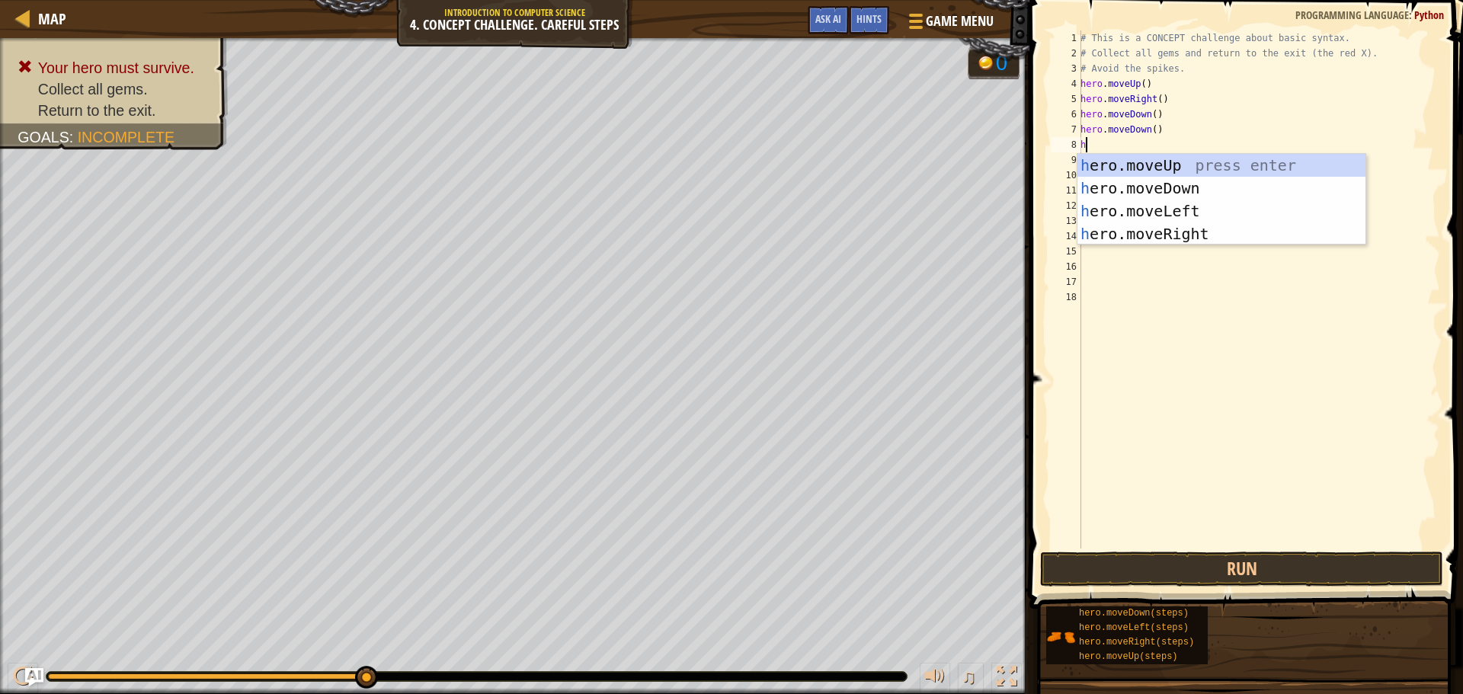
type textarea "her"
click at [1201, 158] on div "her o.moveUp press enter her o.moveDown press enter her o.moveLeft press enter …" at bounding box center [1221, 222] width 288 height 137
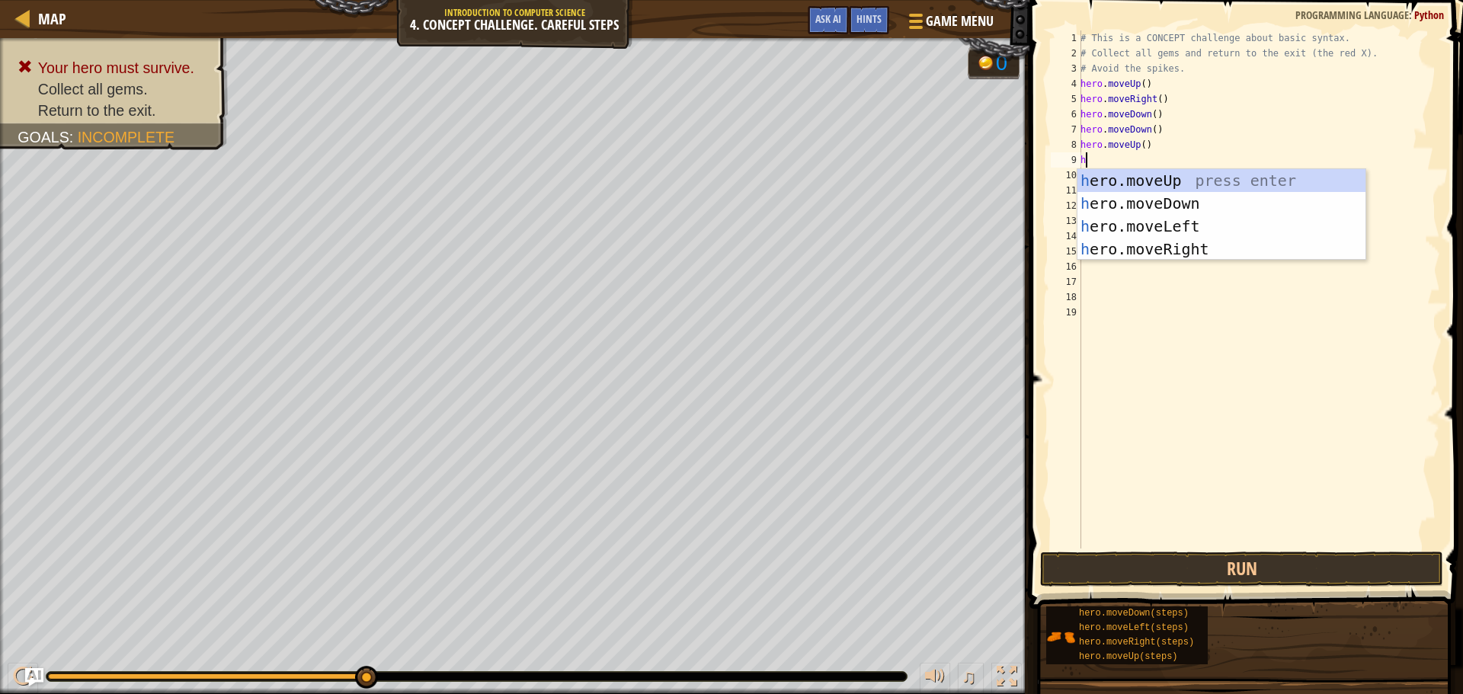
type textarea "her"
click at [1181, 241] on div "her o.moveUp press enter her o.moveDown press enter her o.moveLeft press enter …" at bounding box center [1221, 237] width 288 height 137
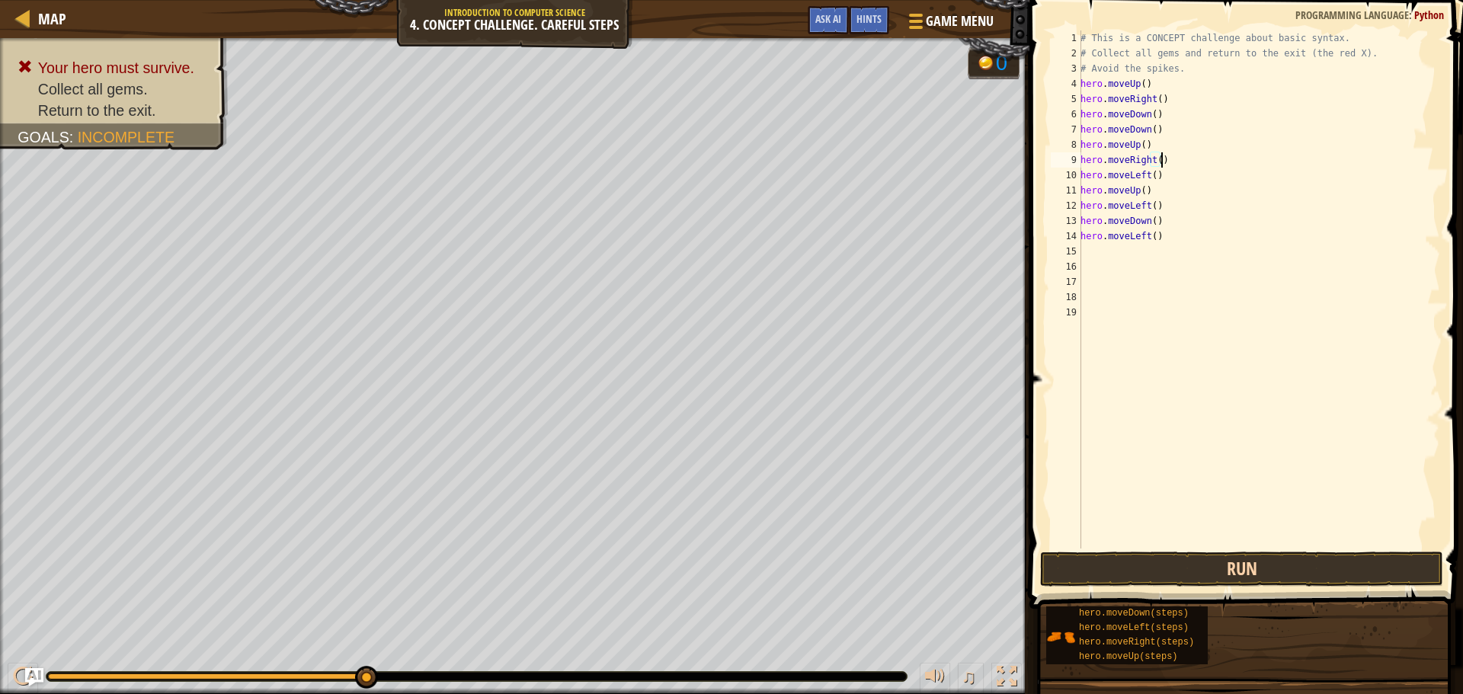
type textarea "hero.moveRight()"
click at [1204, 569] on button "Run" at bounding box center [1241, 569] width 403 height 35
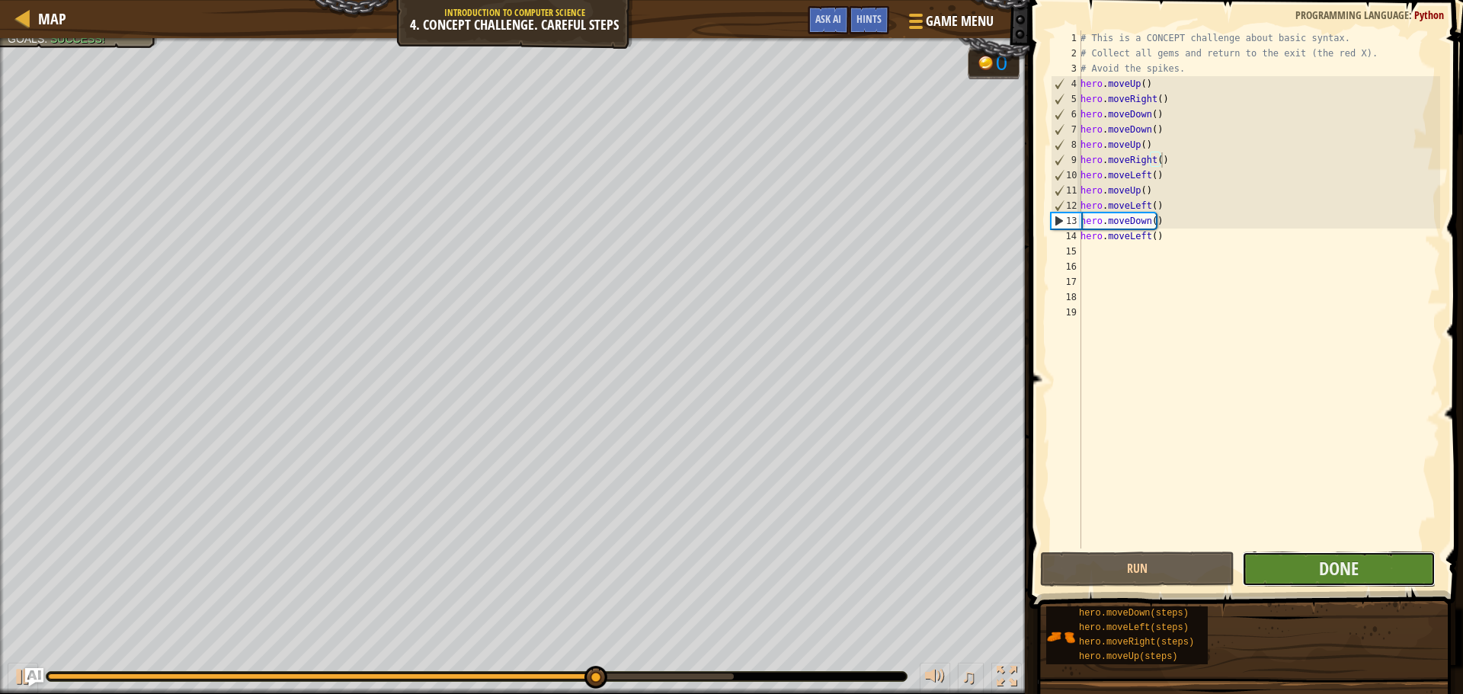
click at [1402, 580] on button "Done" at bounding box center [1338, 569] width 193 height 35
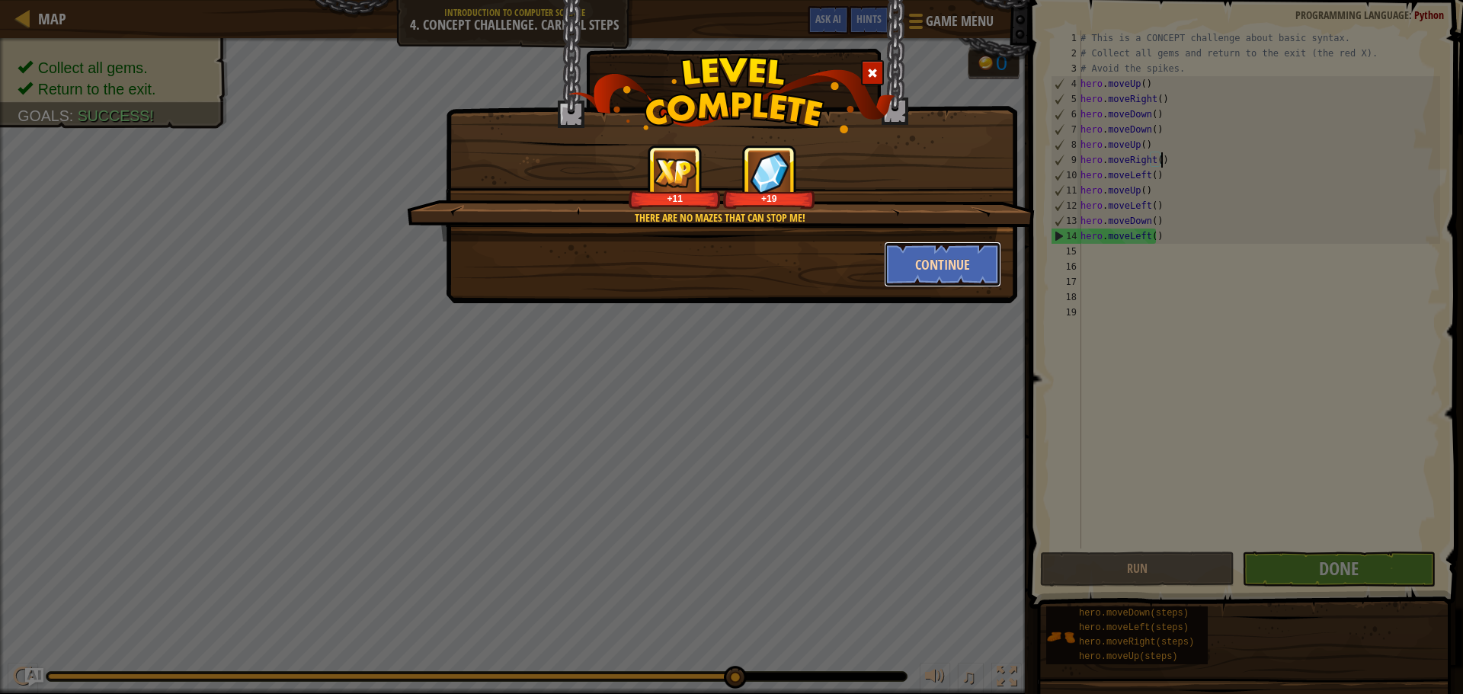
click at [935, 272] on button "Continue" at bounding box center [943, 264] width 118 height 46
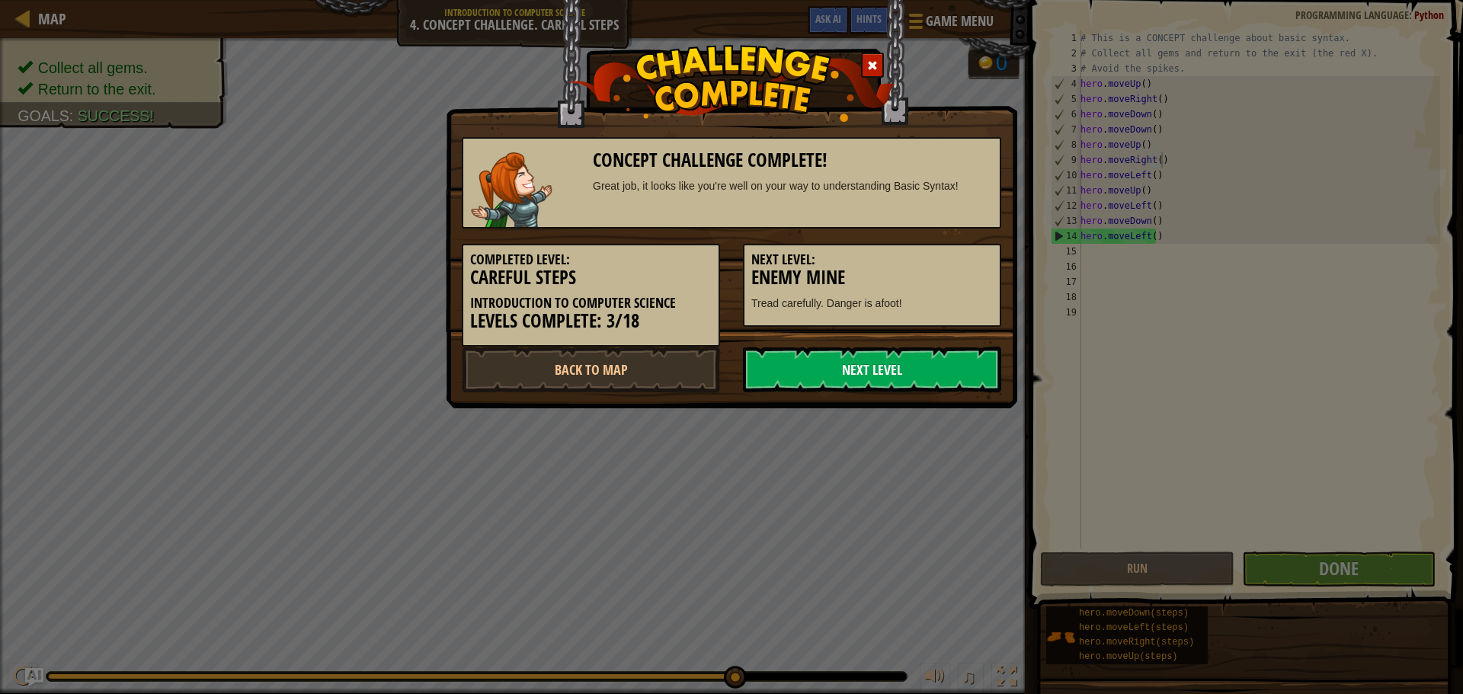
click at [809, 370] on link "Next Level" at bounding box center [872, 370] width 258 height 46
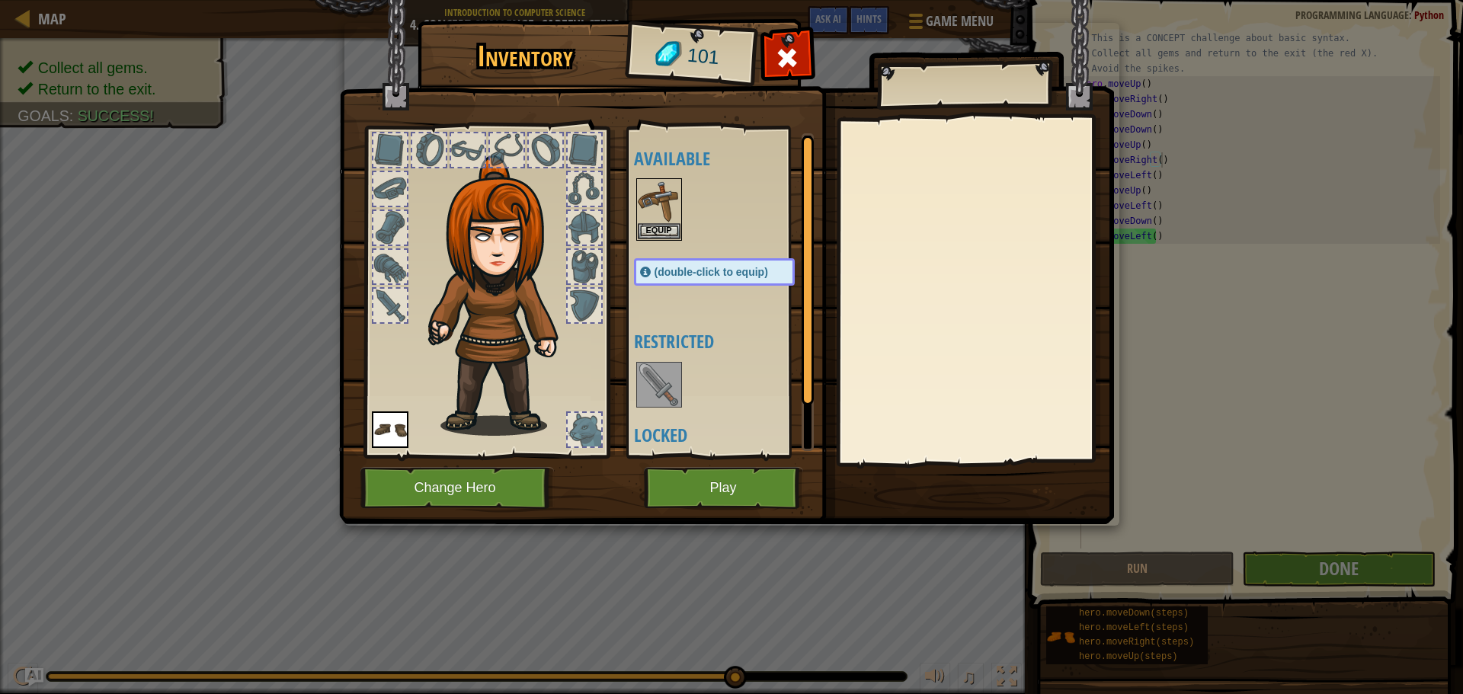
click at [641, 376] on img at bounding box center [659, 384] width 43 height 43
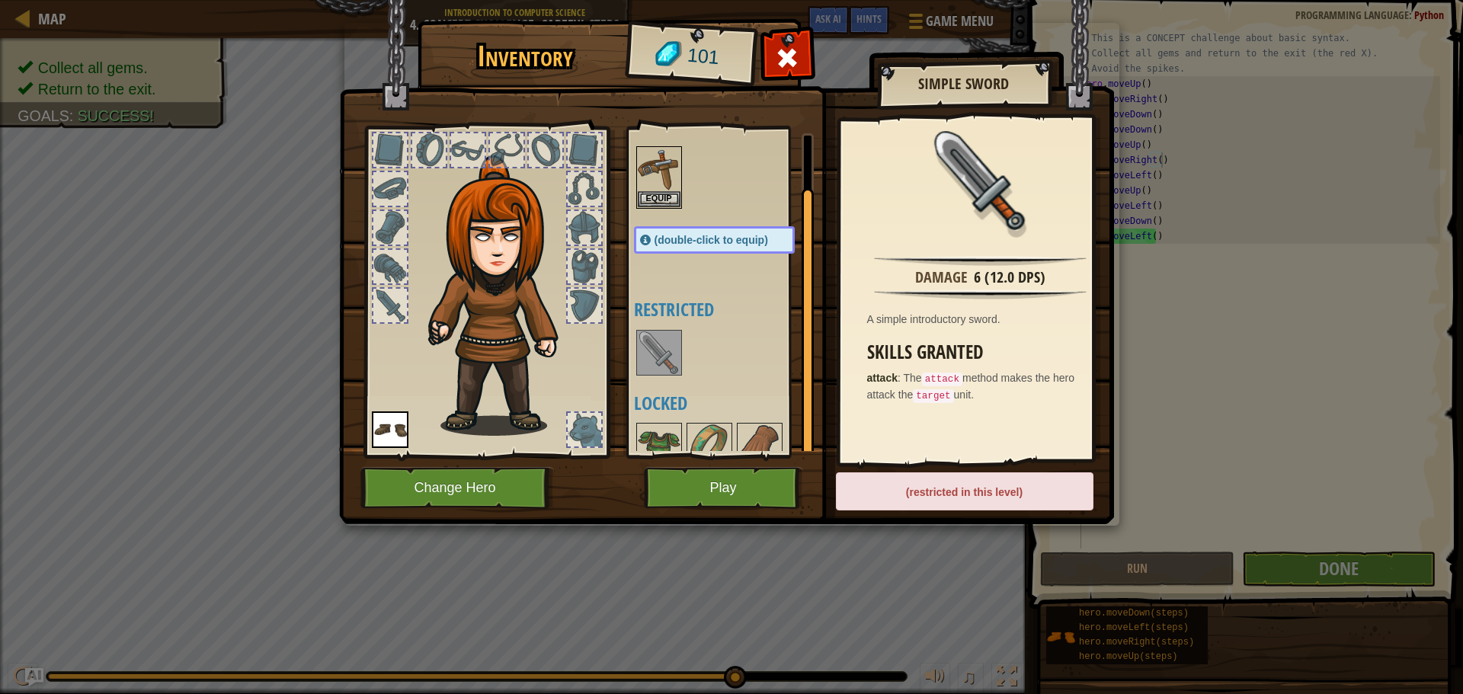
scroll to position [52, 0]
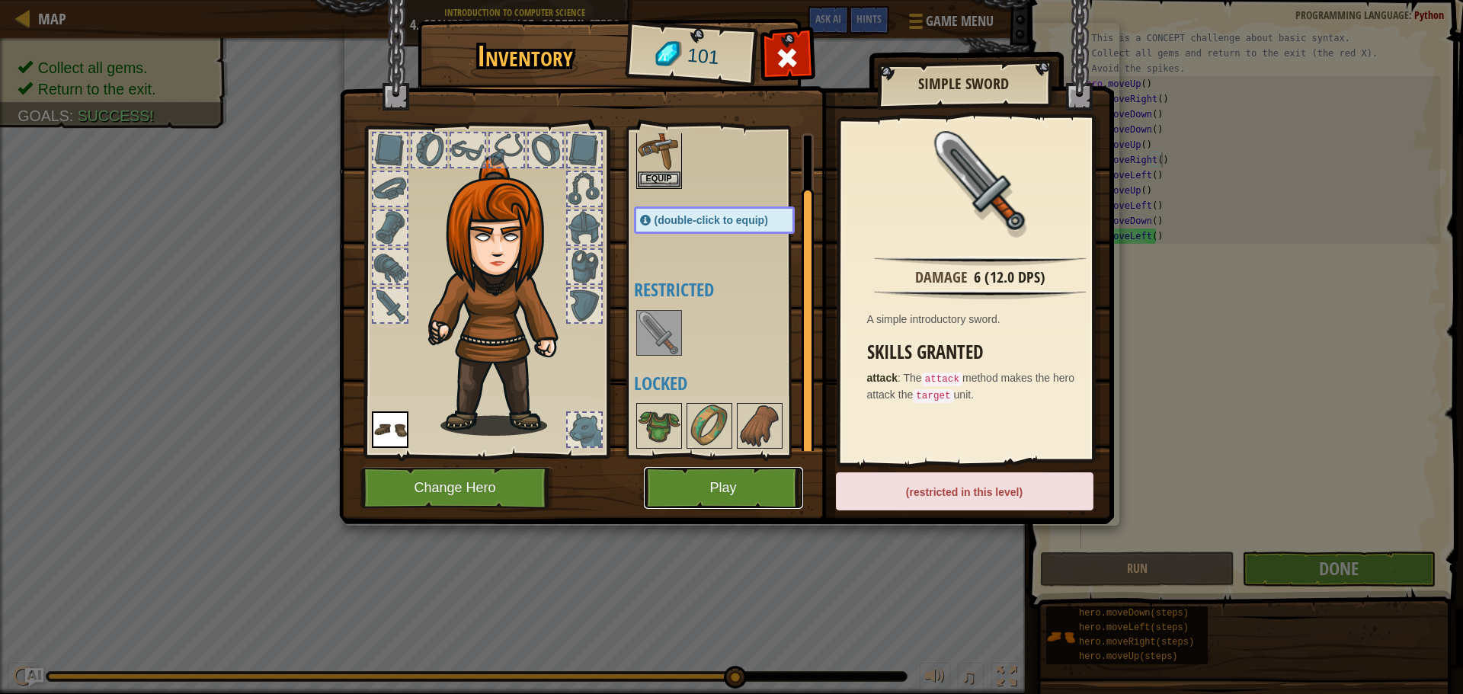
click at [694, 478] on button "Play" at bounding box center [723, 488] width 159 height 42
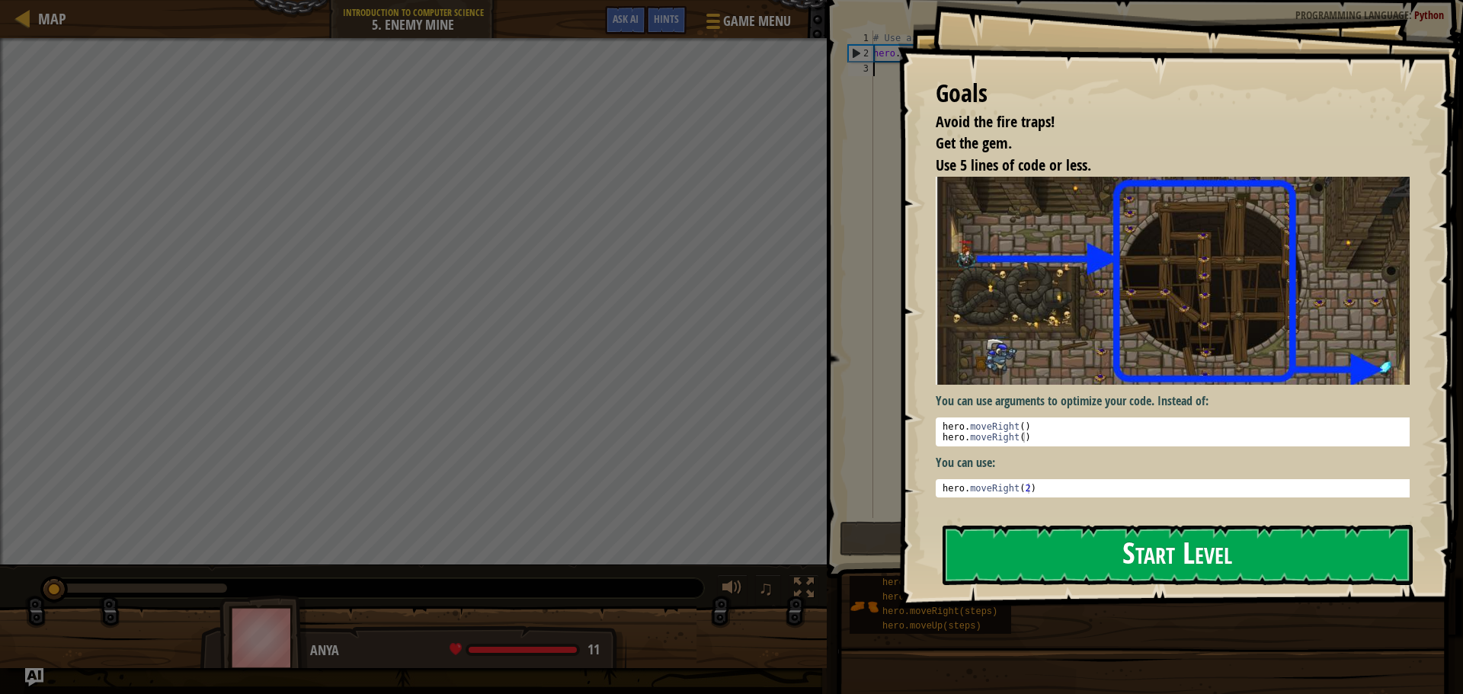
click at [1011, 554] on button "Start Level" at bounding box center [1177, 555] width 470 height 60
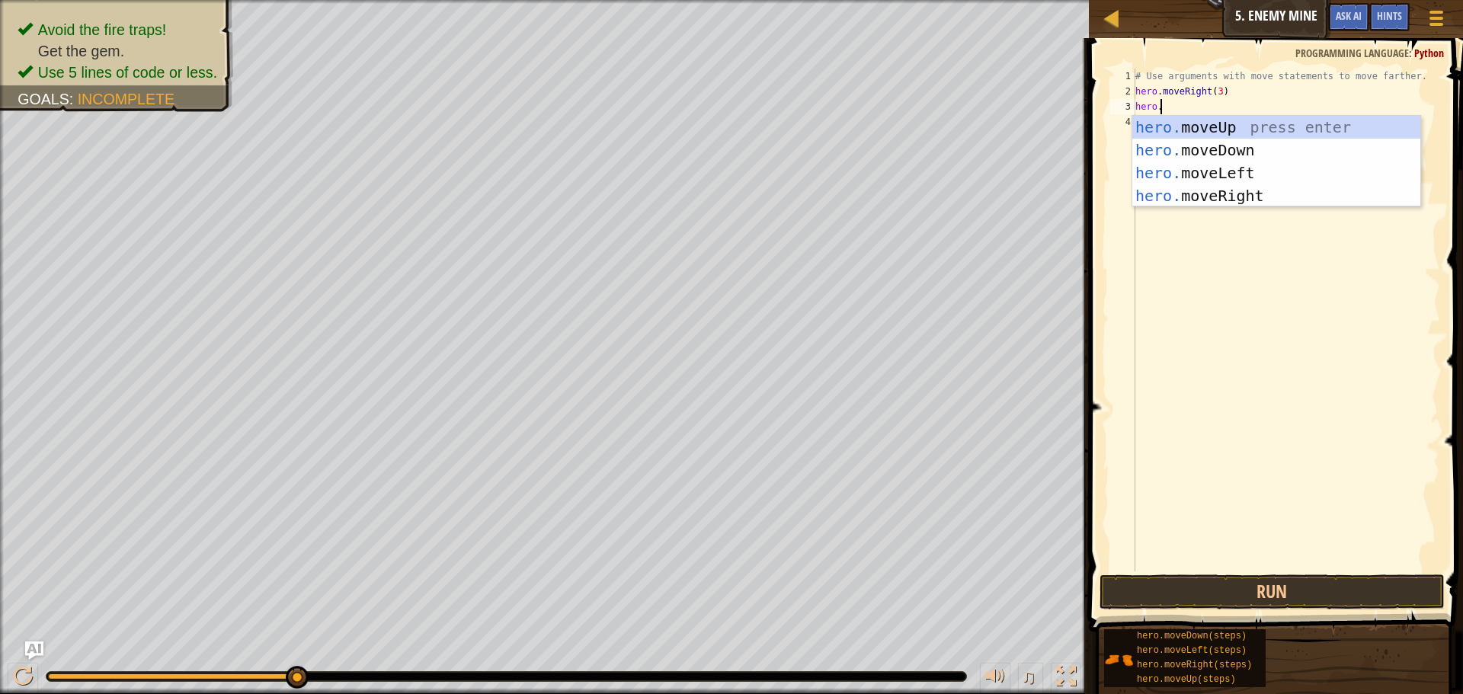
scroll to position [7, 2]
type textarea "hero.move"
click at [1322, 133] on div "hero.move Up press enter hero.move Down press enter hero.move Left press enter …" at bounding box center [1276, 184] width 288 height 137
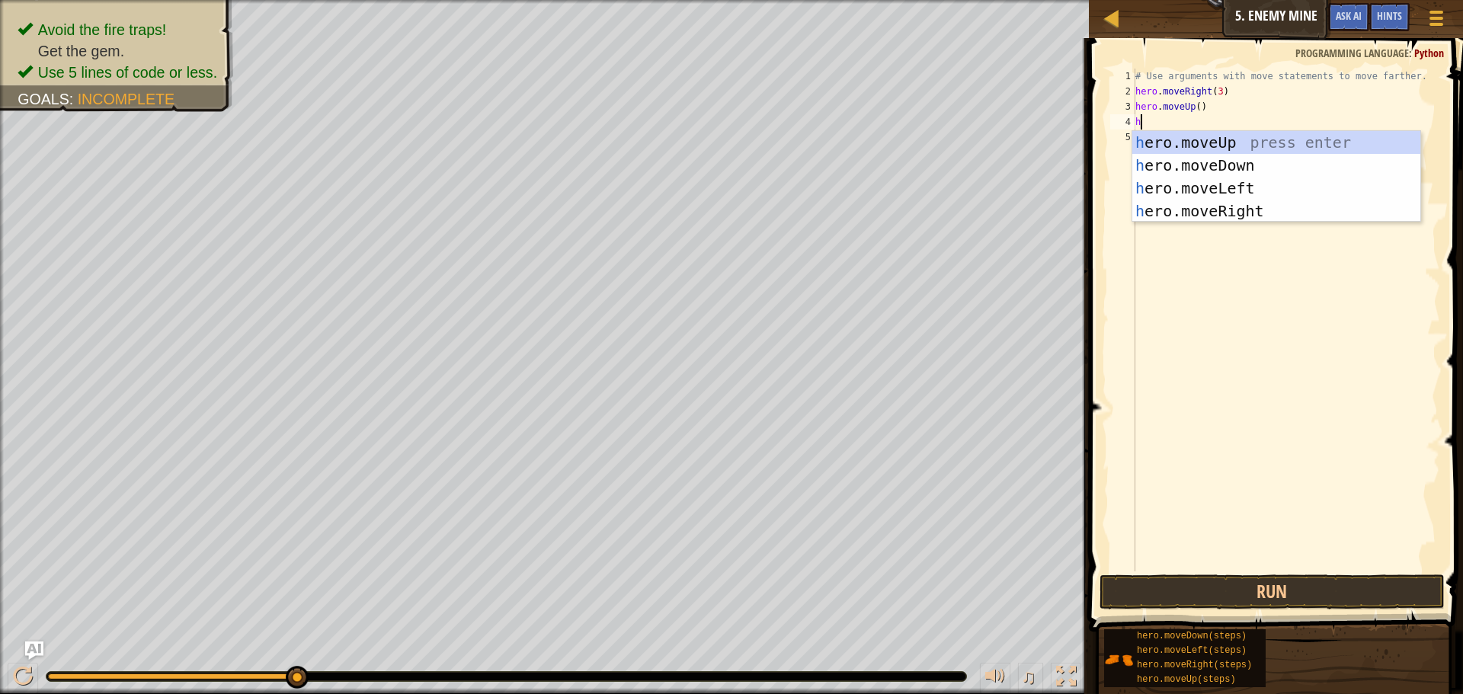
type textarea "her"
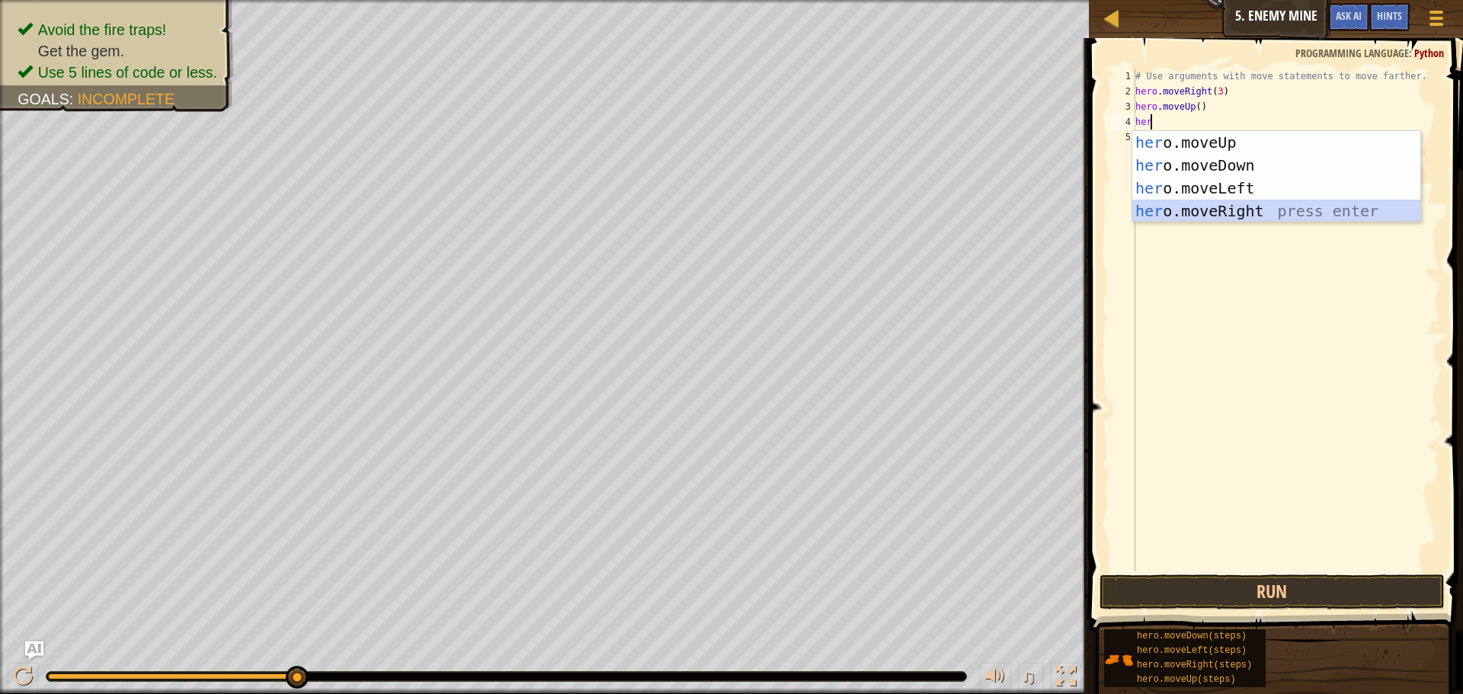
click at [1222, 214] on div "her o.moveUp press enter her o.moveDown press enter her o.moveLeft press enter …" at bounding box center [1276, 199] width 288 height 137
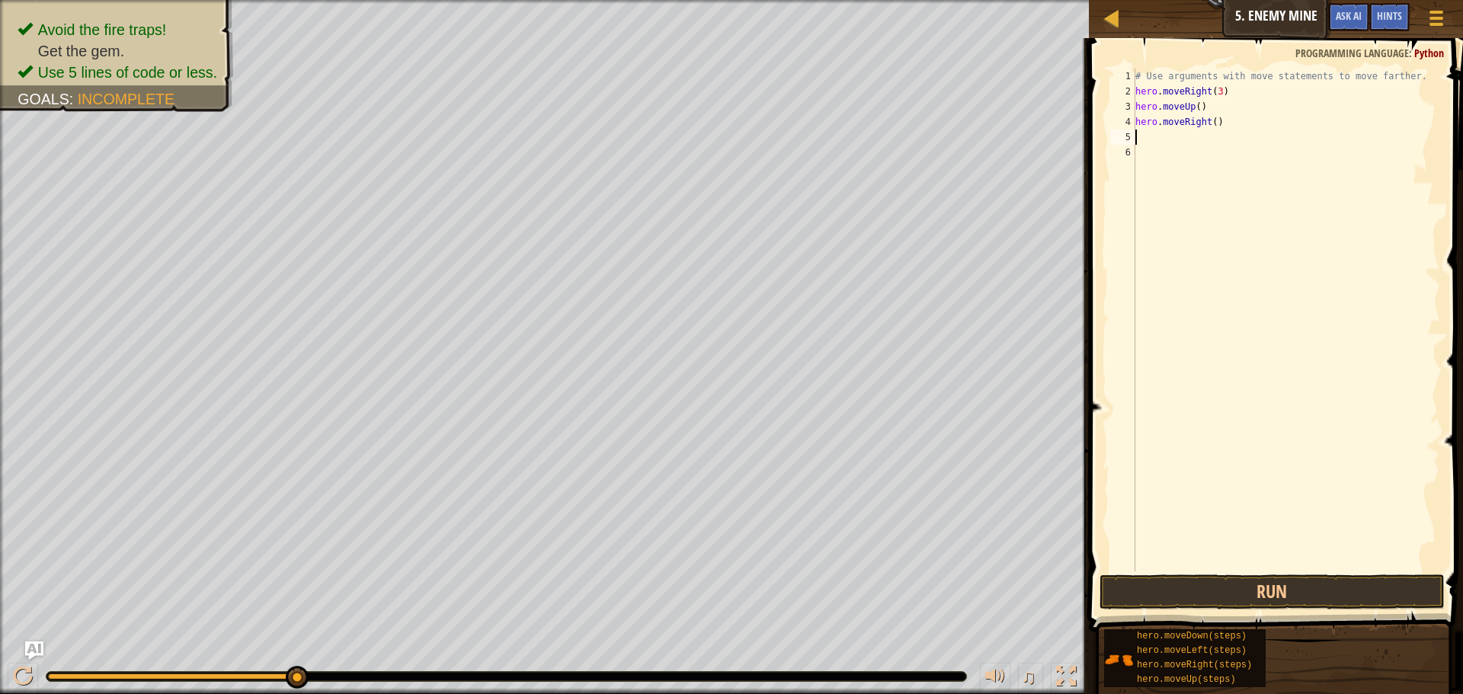
type textarea "h"
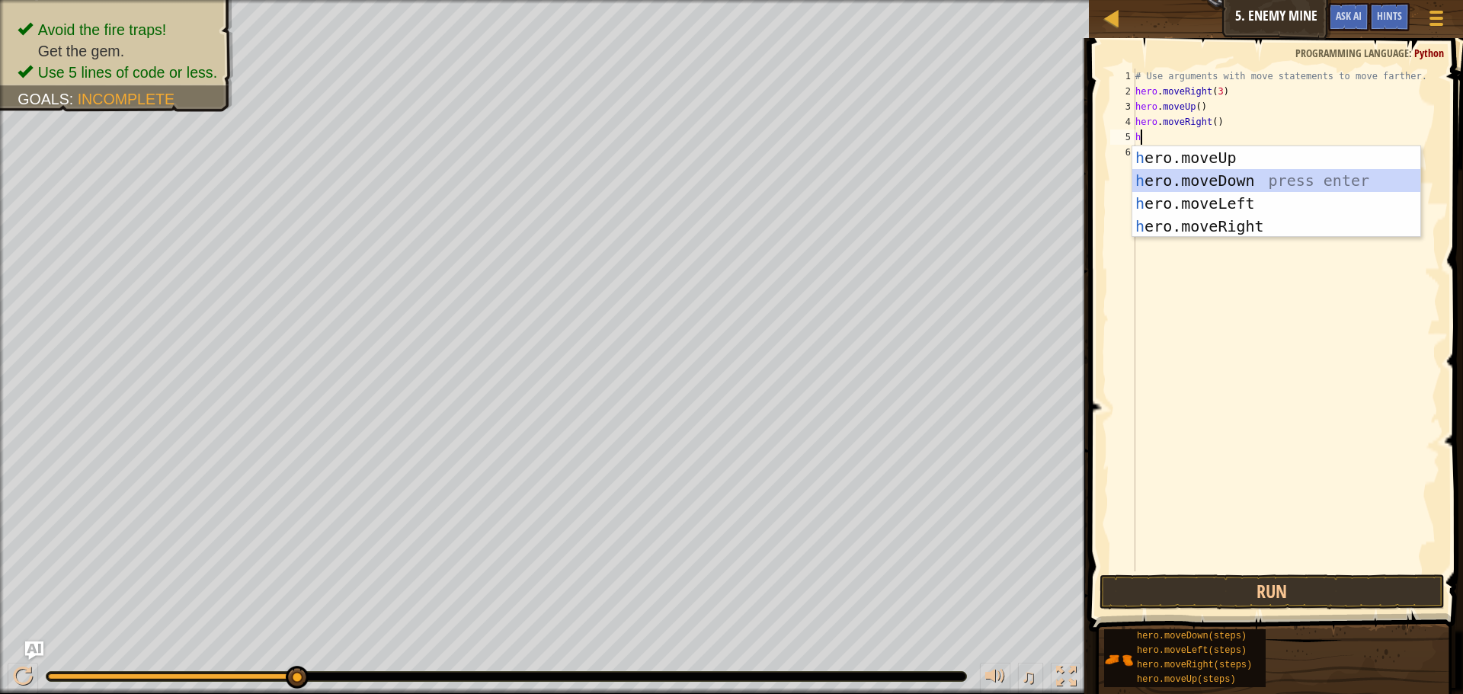
click at [1196, 177] on div "h ero.moveUp press enter h ero.moveDown press enter h ero.moveLeft press enter …" at bounding box center [1276, 214] width 288 height 137
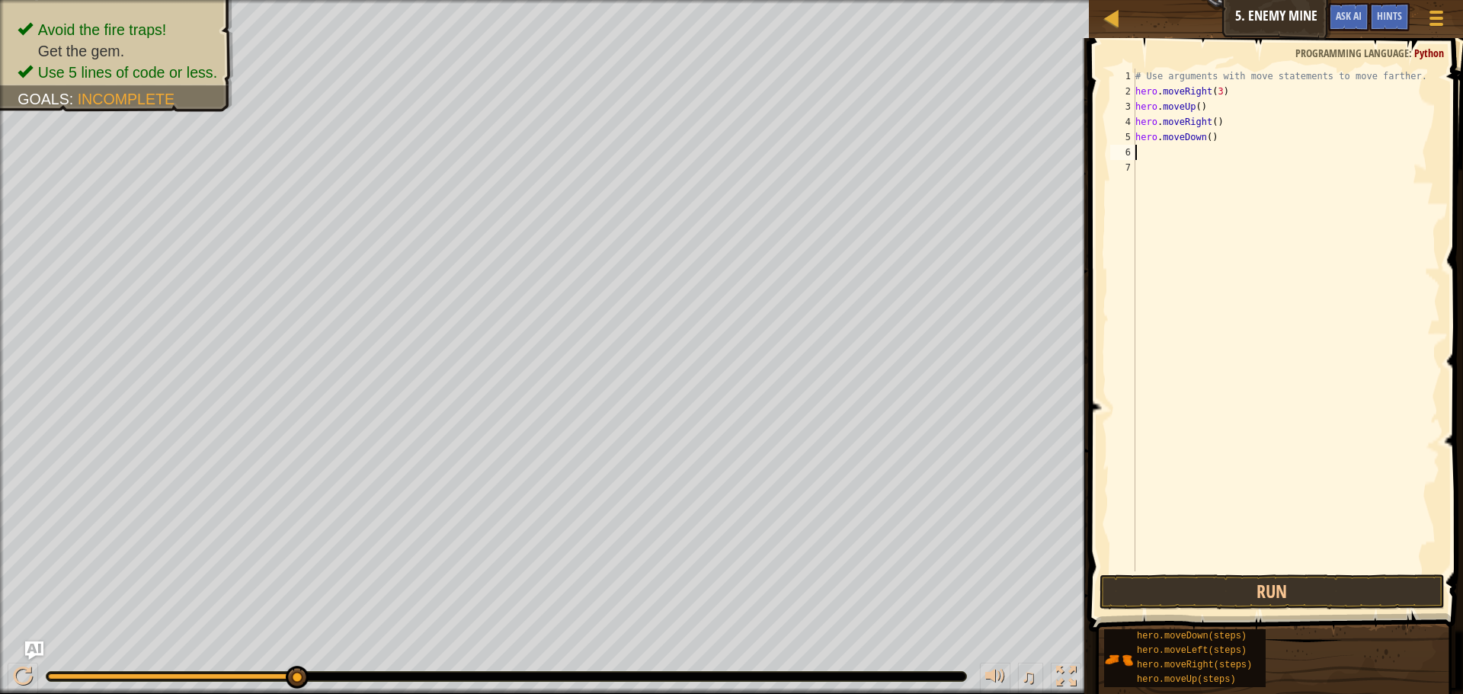
click at [1203, 130] on div "# Use arguments with move statements to move farther. hero . moveRight ( 3 ) he…" at bounding box center [1286, 335] width 308 height 533
click at [1202, 134] on div "# Use arguments with move statements to move farther. hero . moveRight ( 3 ) he…" at bounding box center [1286, 335] width 308 height 533
click at [1207, 137] on div "# Use arguments with move statements to move farther. hero . moveRight ( 3 ) he…" at bounding box center [1286, 335] width 308 height 533
type textarea "hero.moveDown(4)"
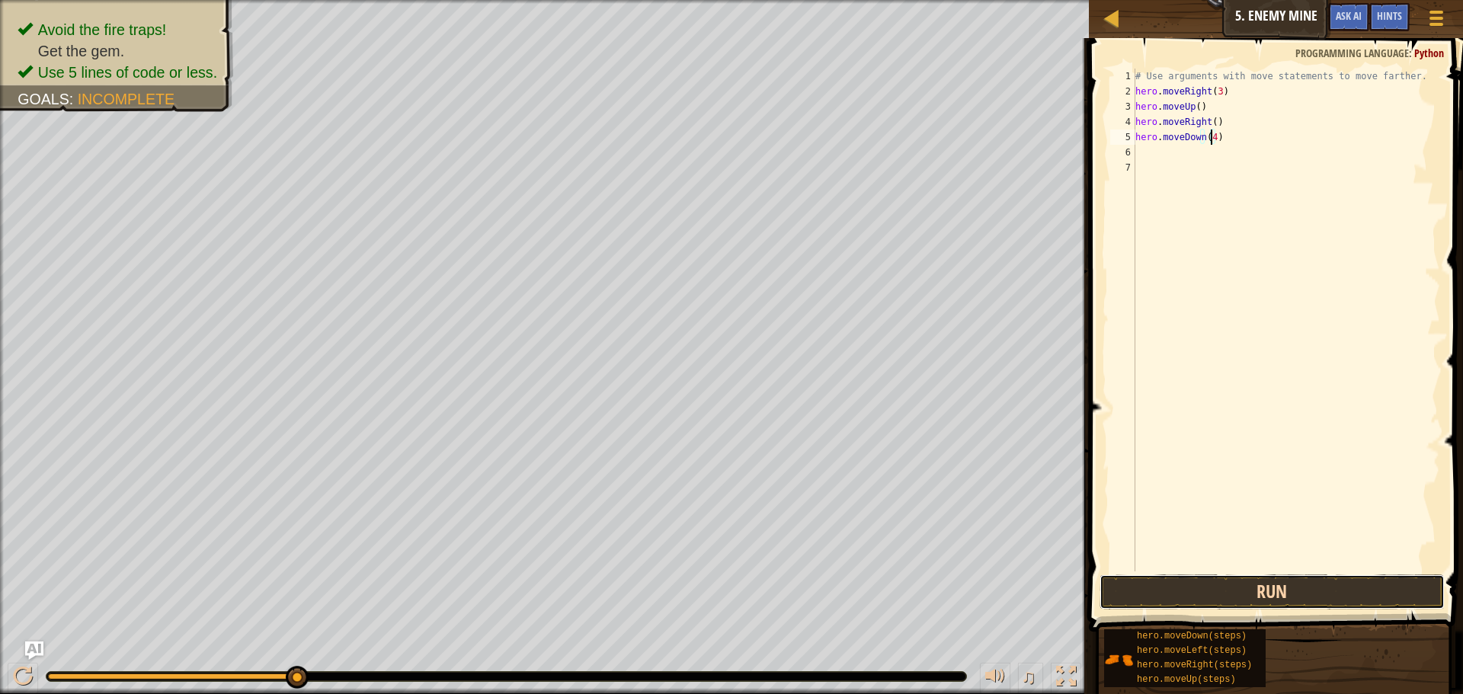
click at [1314, 584] on button "Run" at bounding box center [1271, 591] width 345 height 35
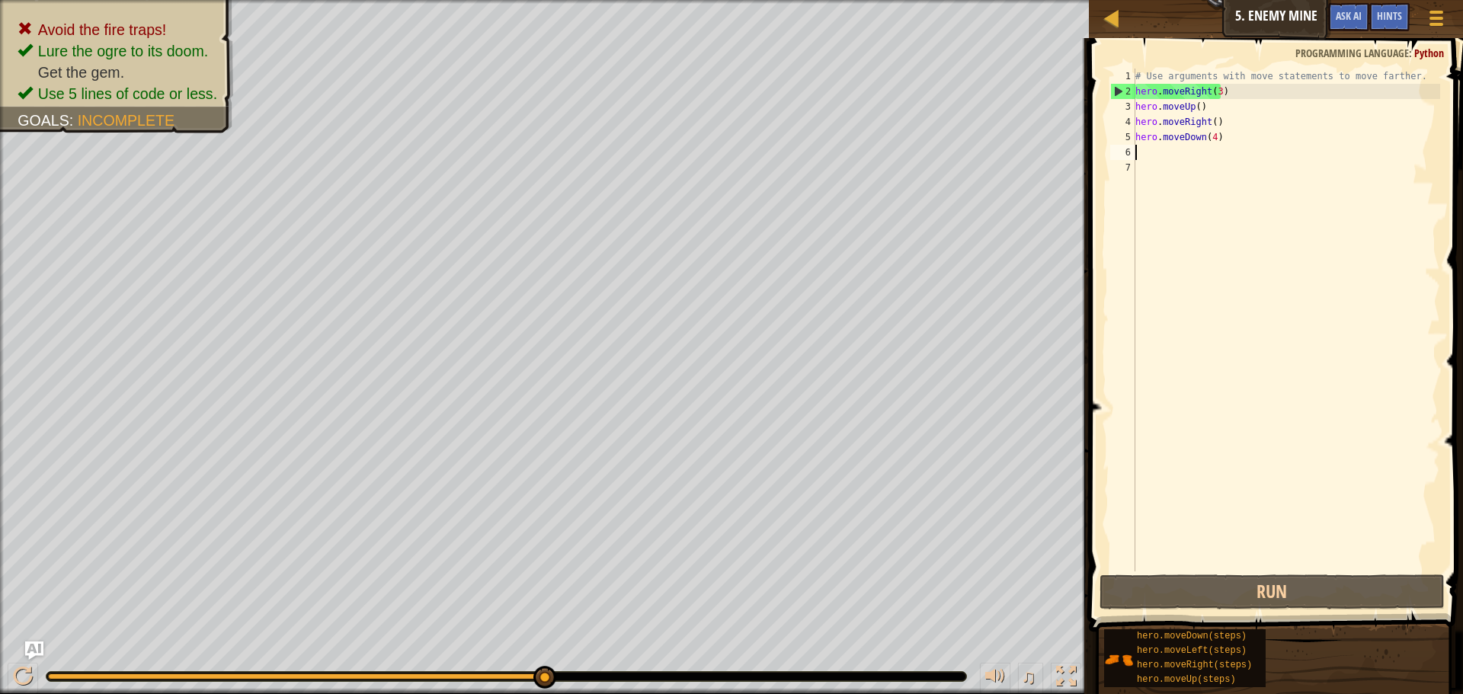
click at [1149, 149] on div "# Use arguments with move statements to move farther. hero . moveRight ( 3 ) he…" at bounding box center [1286, 335] width 308 height 533
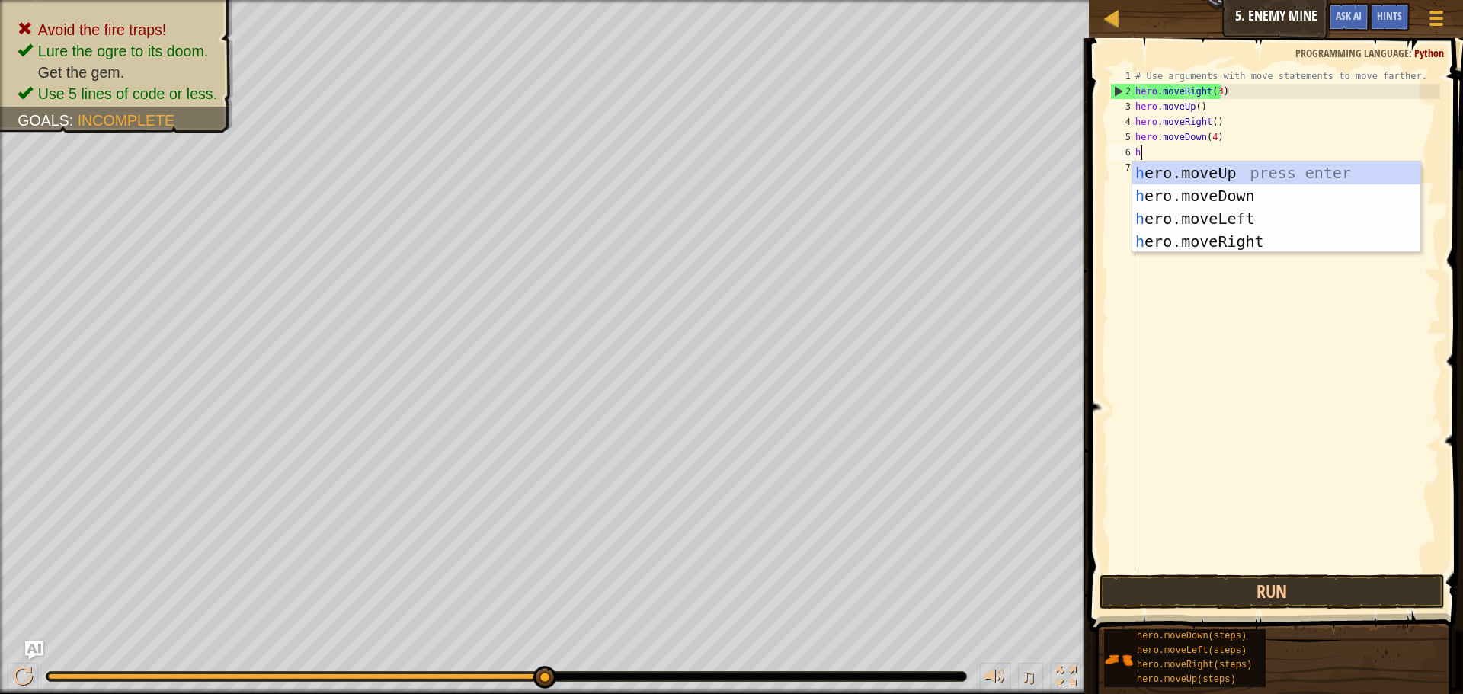
type textarea "her"
click at [1196, 235] on div "her o.moveUp press enter her o.moveDown press enter her o.moveLeft press enter …" at bounding box center [1276, 229] width 288 height 137
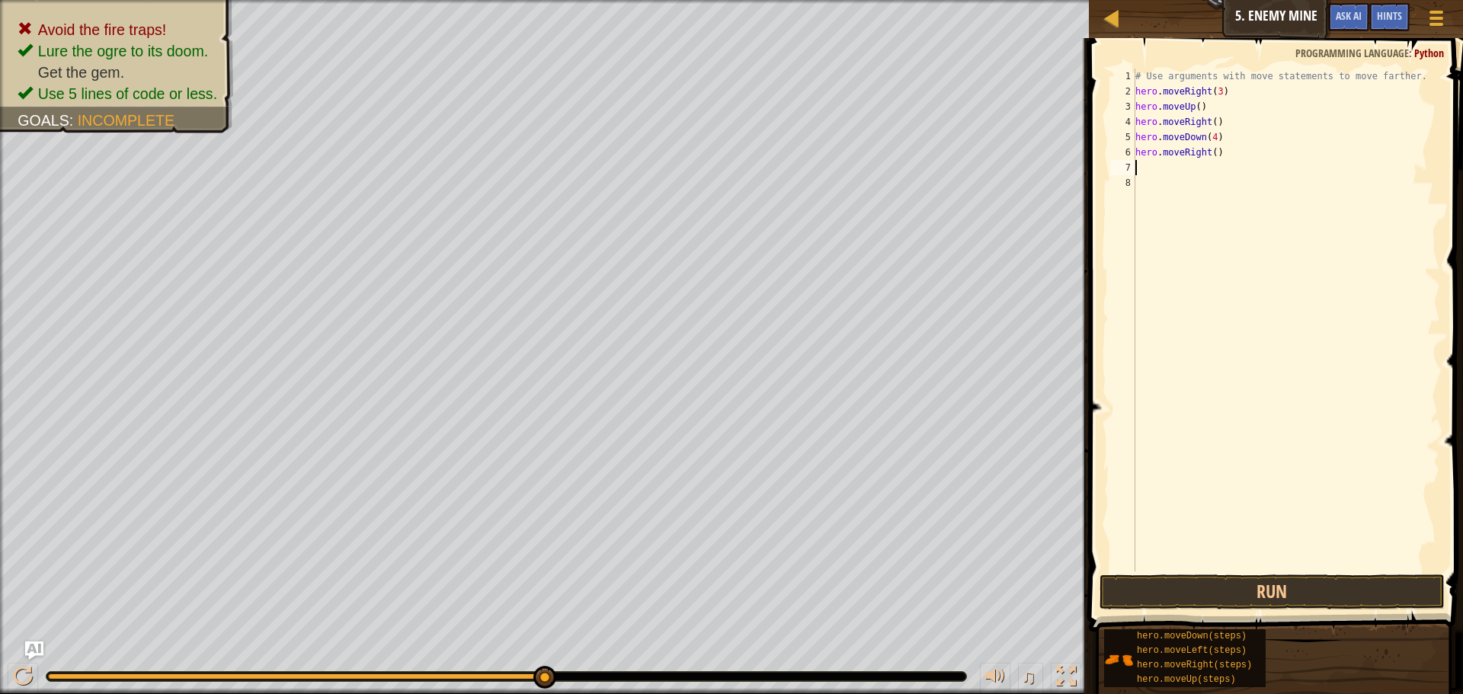
scroll to position [7, 0]
click at [1210, 151] on div "# Use arguments with move statements to move farther. hero . moveRight ( 3 ) he…" at bounding box center [1286, 335] width 308 height 533
click at [1249, 592] on button "Run" at bounding box center [1271, 591] width 345 height 35
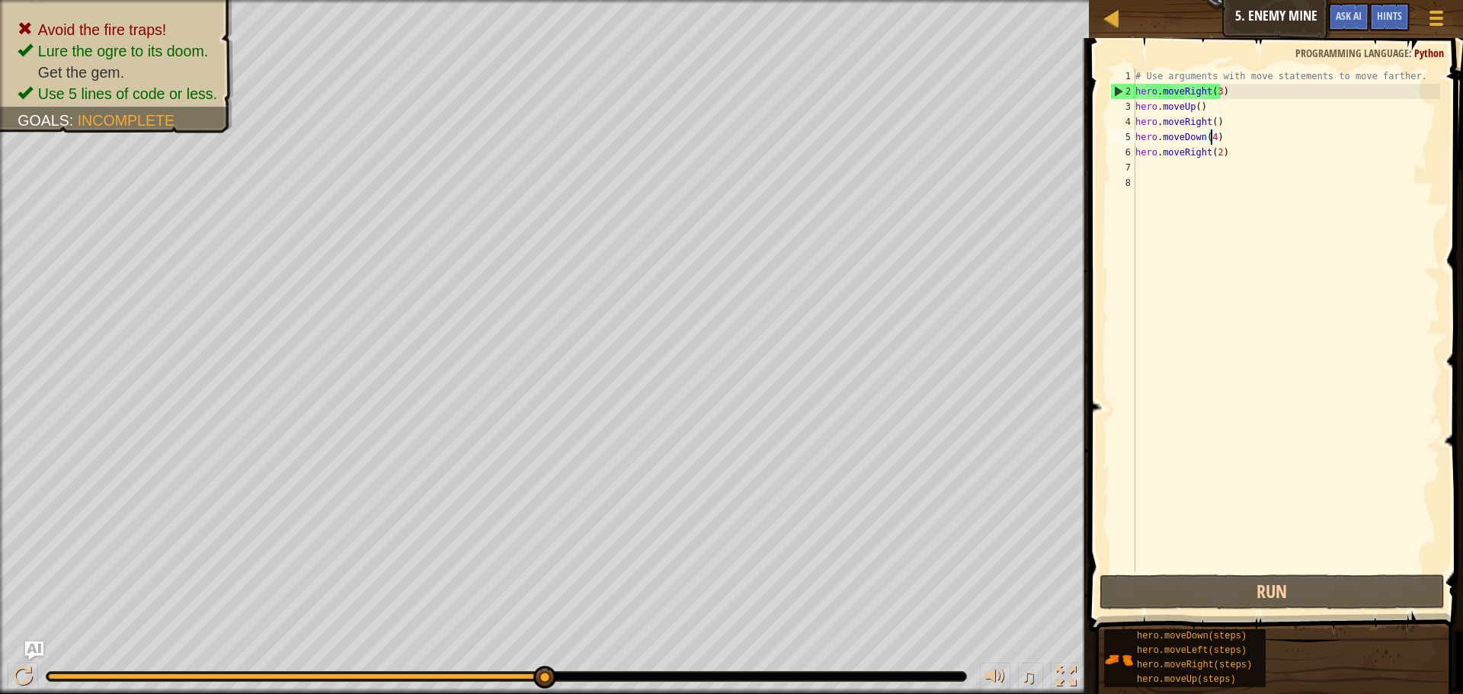
click at [1209, 133] on div "# Use arguments with move statements to move farther. hero . moveRight ( 3 ) he…" at bounding box center [1286, 335] width 308 height 533
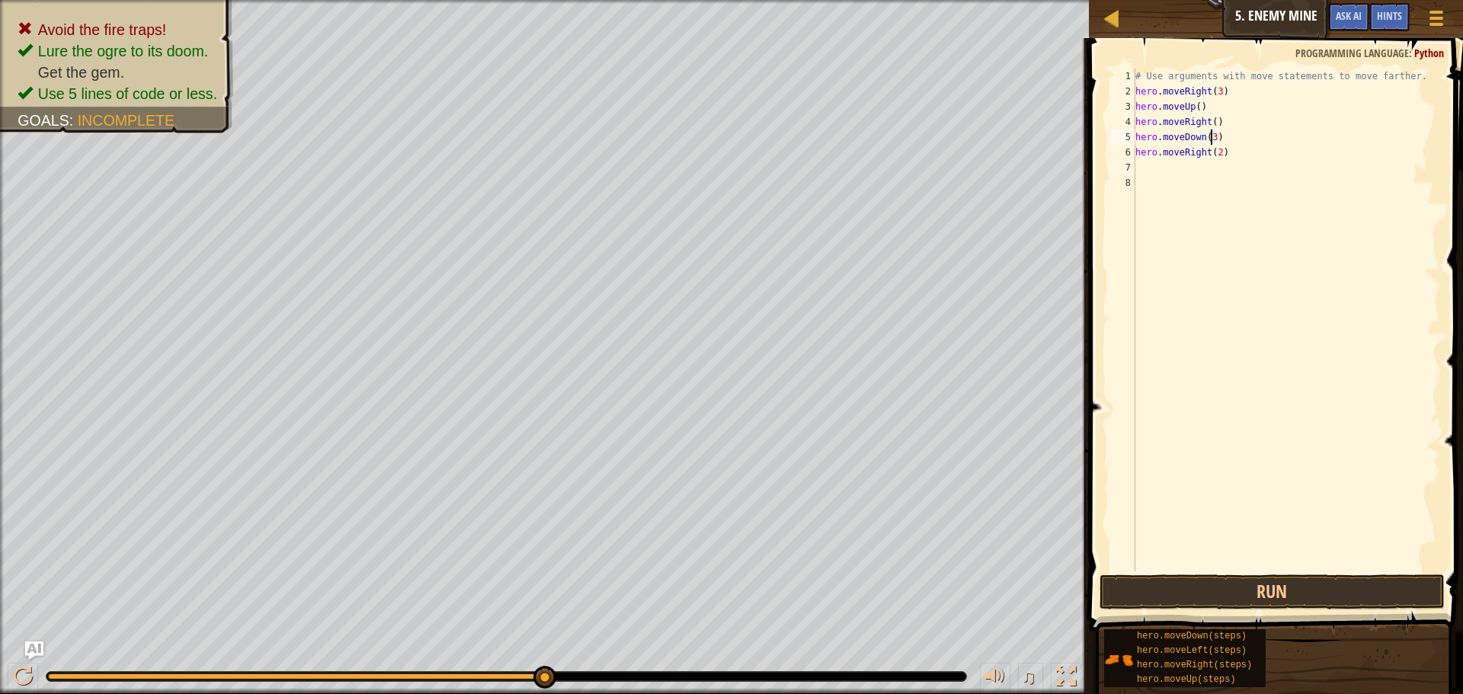
click at [1240, 146] on div "# Use arguments with move statements to move farther. hero . moveRight ( 3 ) he…" at bounding box center [1286, 335] width 308 height 533
type textarea "hero.moveRight(2)"
click at [1257, 601] on button "Run" at bounding box center [1271, 591] width 345 height 35
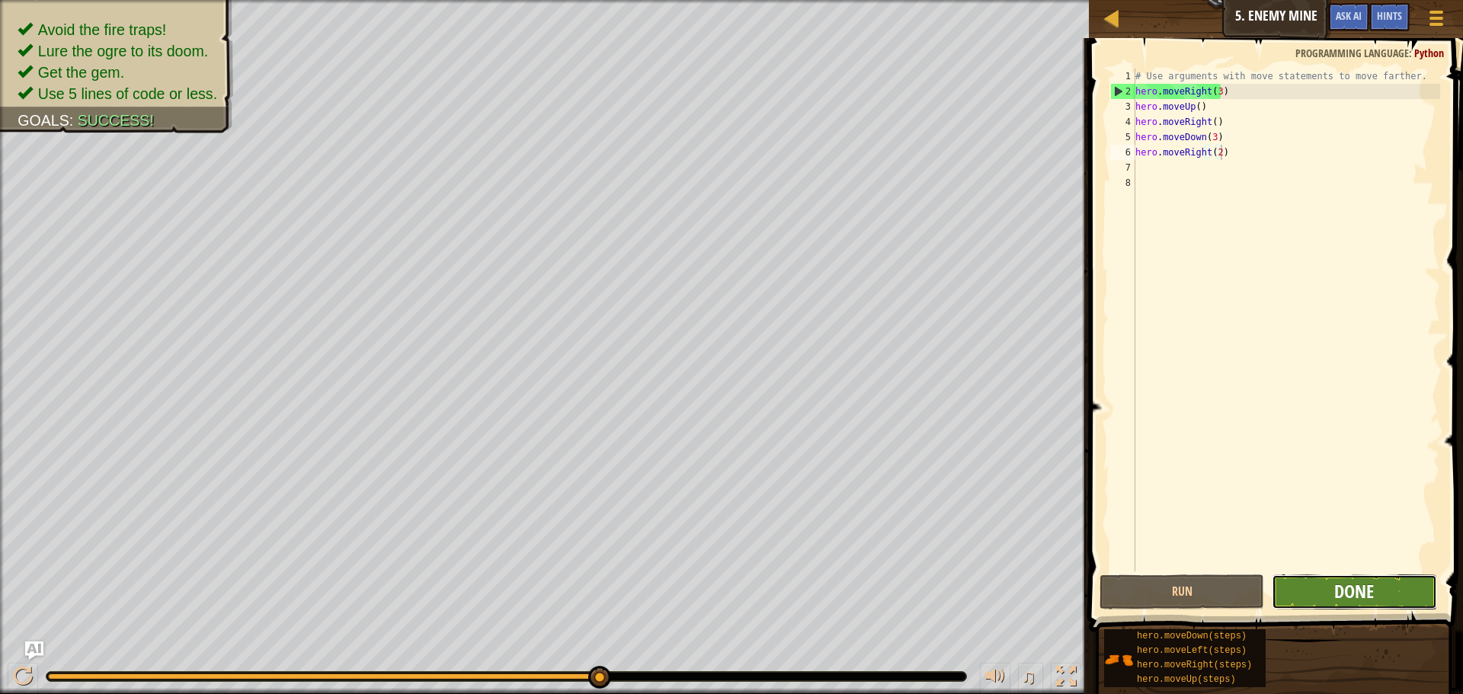
click at [1339, 594] on span "Done" at bounding box center [1354, 591] width 40 height 24
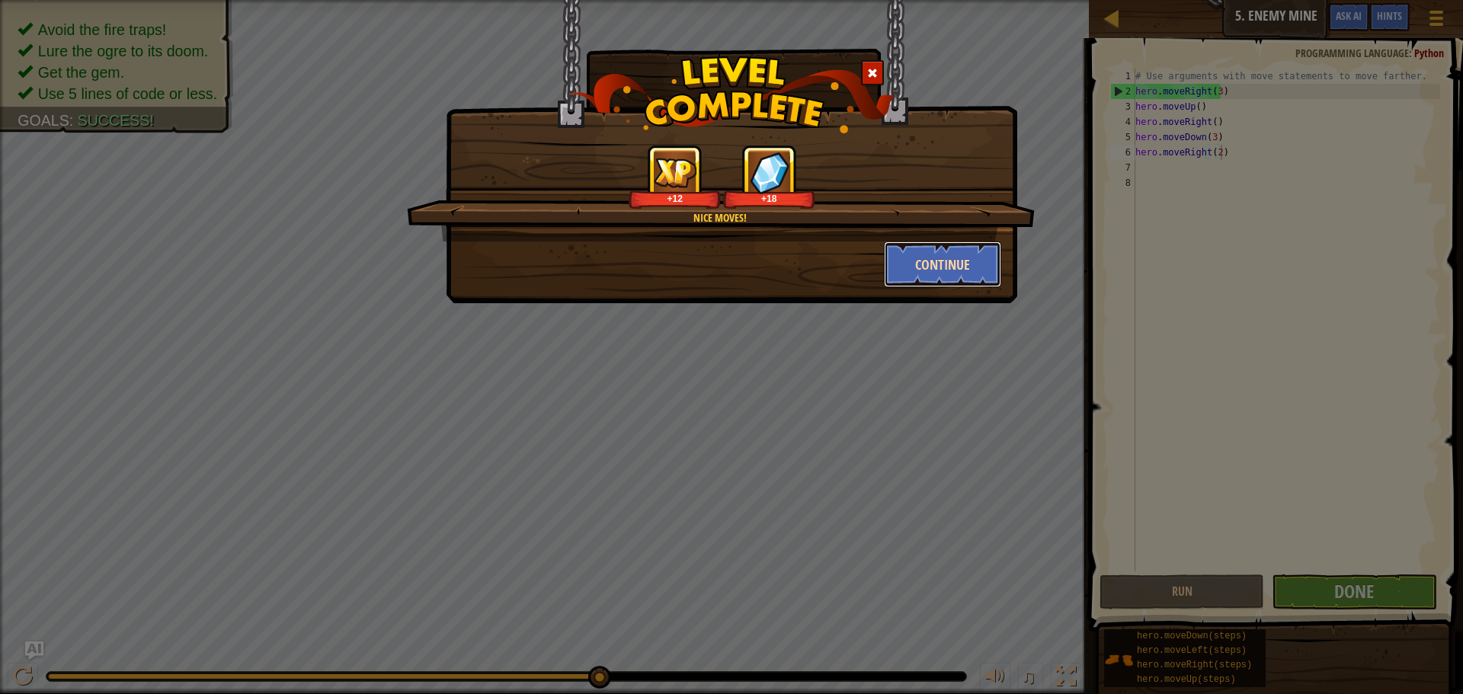
click at [924, 259] on button "Continue" at bounding box center [943, 264] width 118 height 46
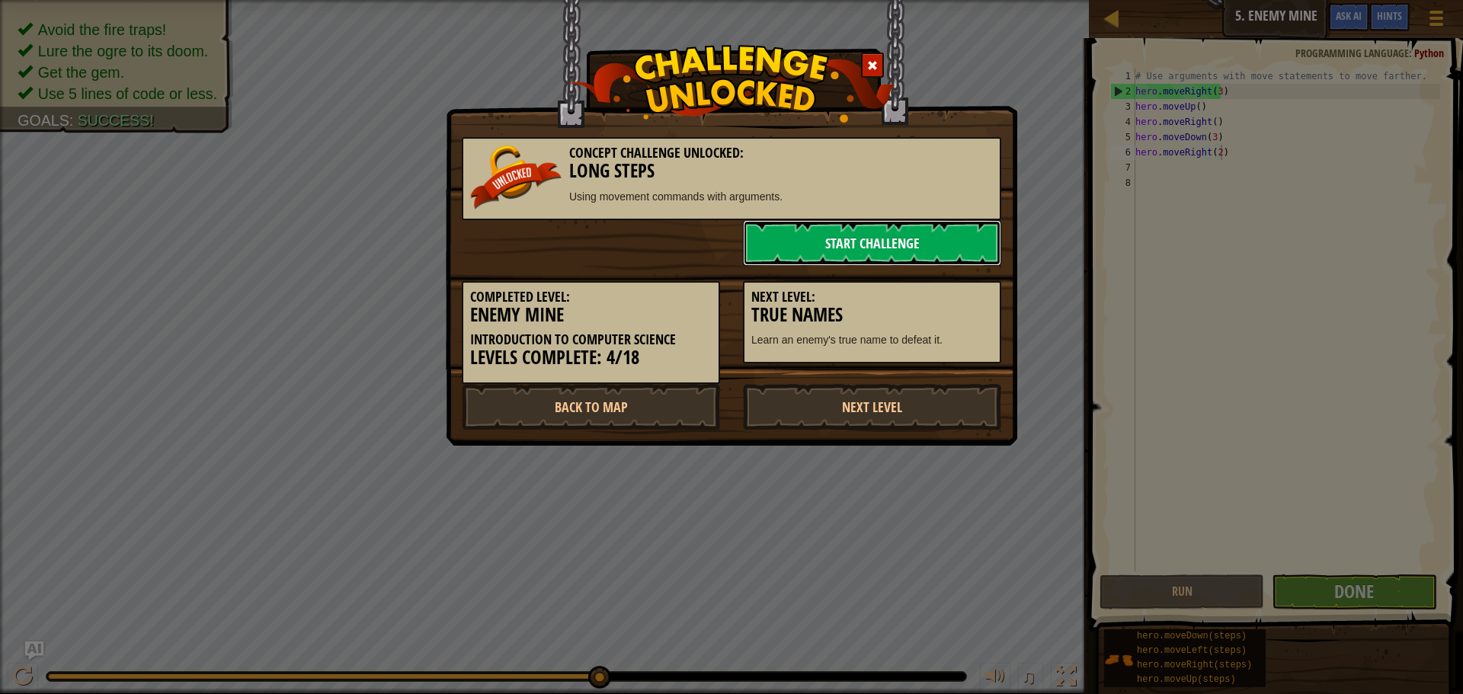
click at [954, 241] on link "Start Challenge" at bounding box center [872, 243] width 258 height 46
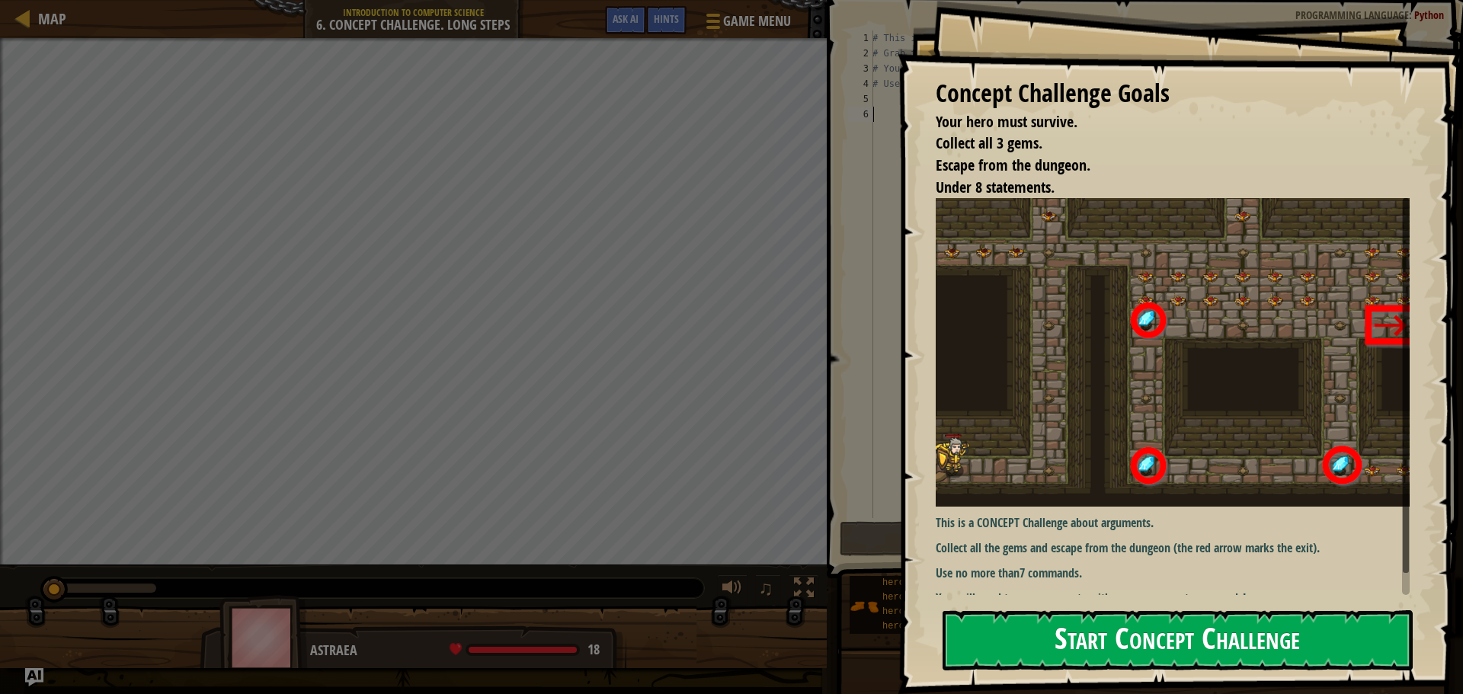
click at [1130, 637] on button "Start Concept Challenge" at bounding box center [1177, 640] width 470 height 60
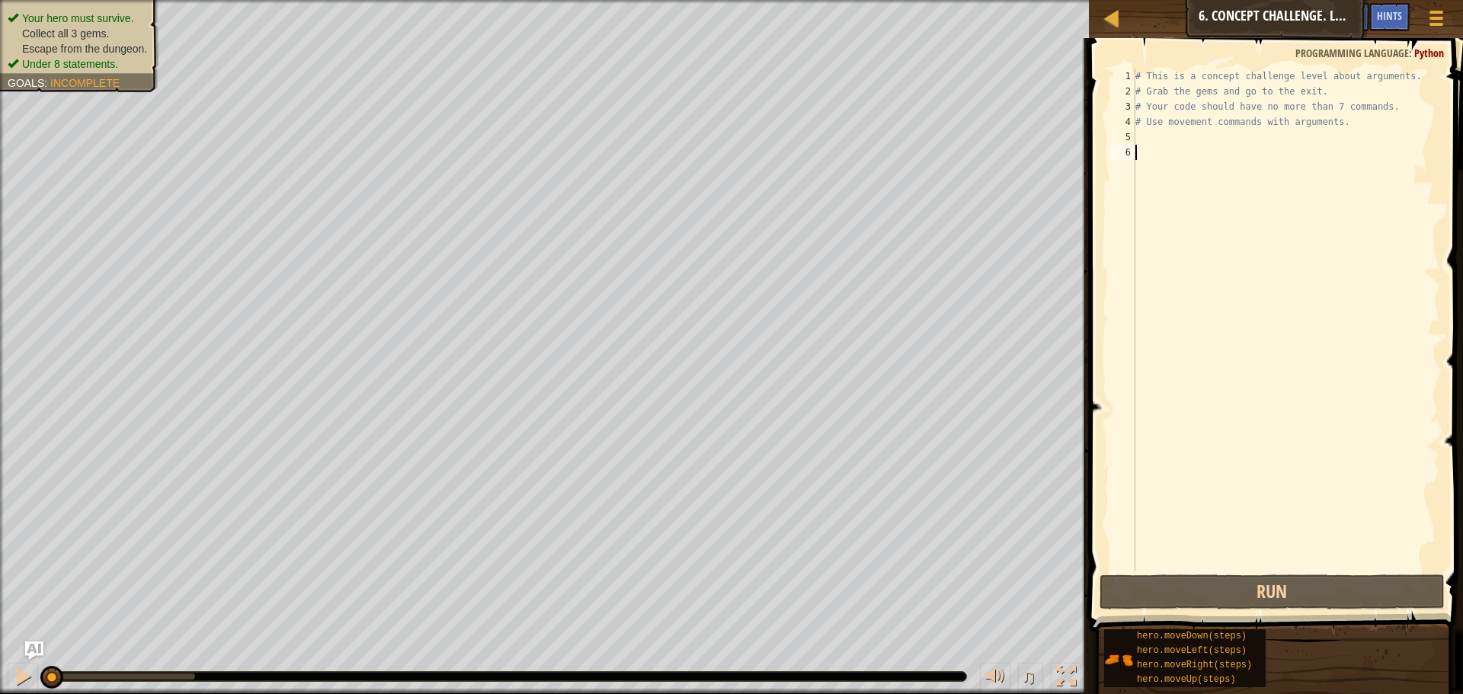
scroll to position [7, 0]
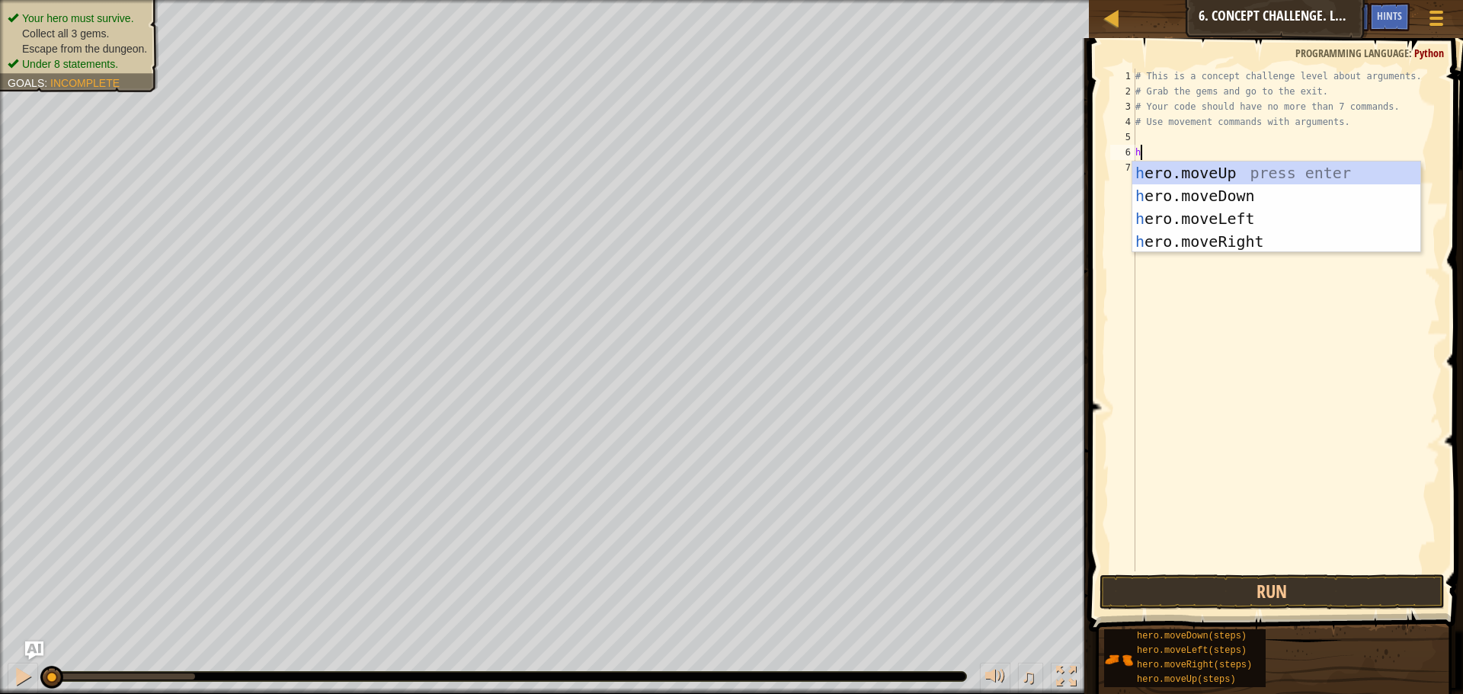
type textarea "her"
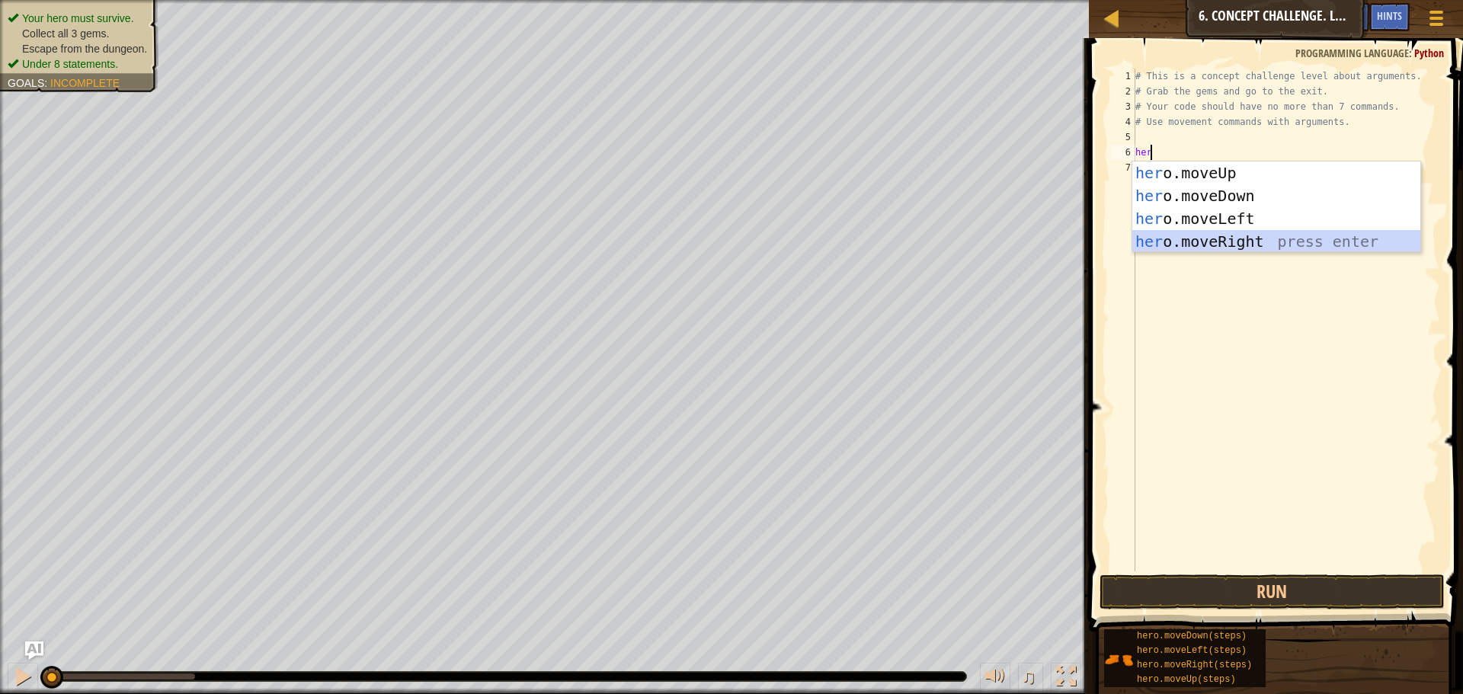
click at [1252, 246] on div "her o.moveUp press enter her o.moveDown press enter her o.moveLeft press enter …" at bounding box center [1276, 229] width 288 height 137
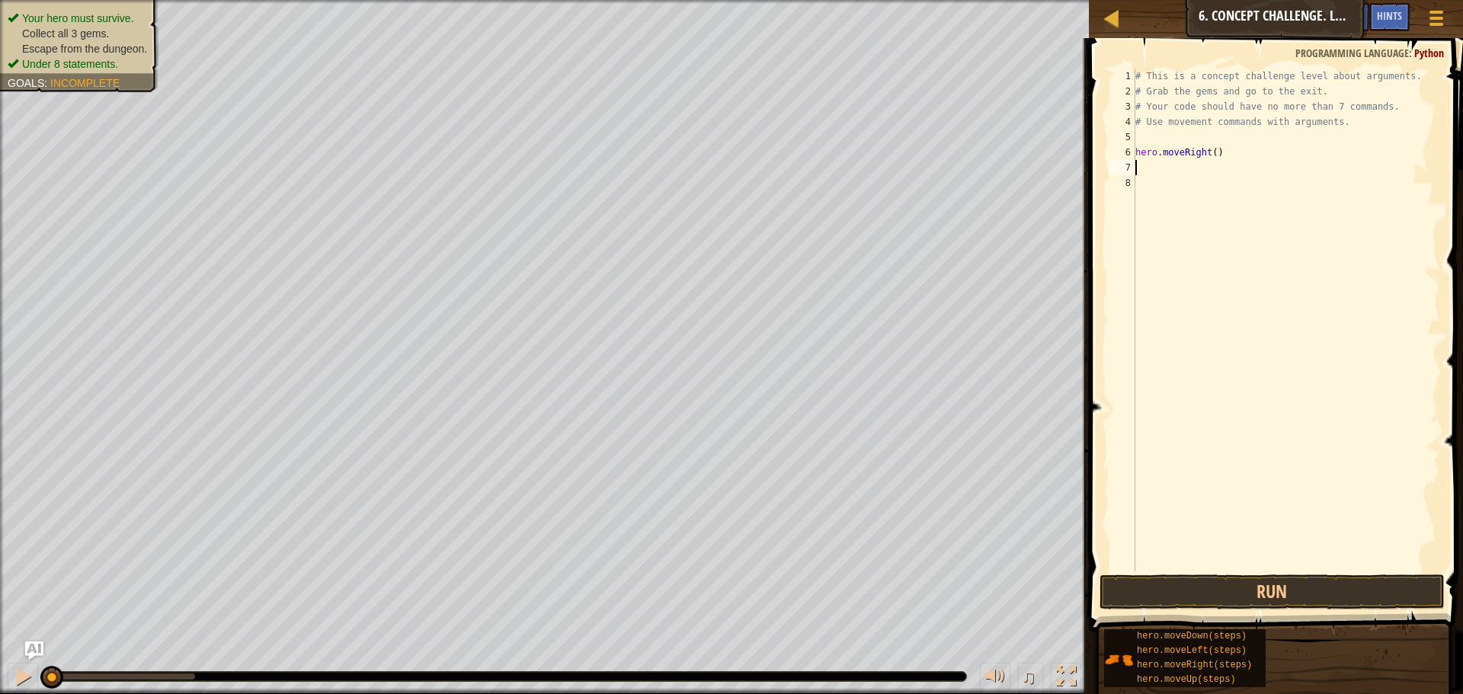
type textarea "her"
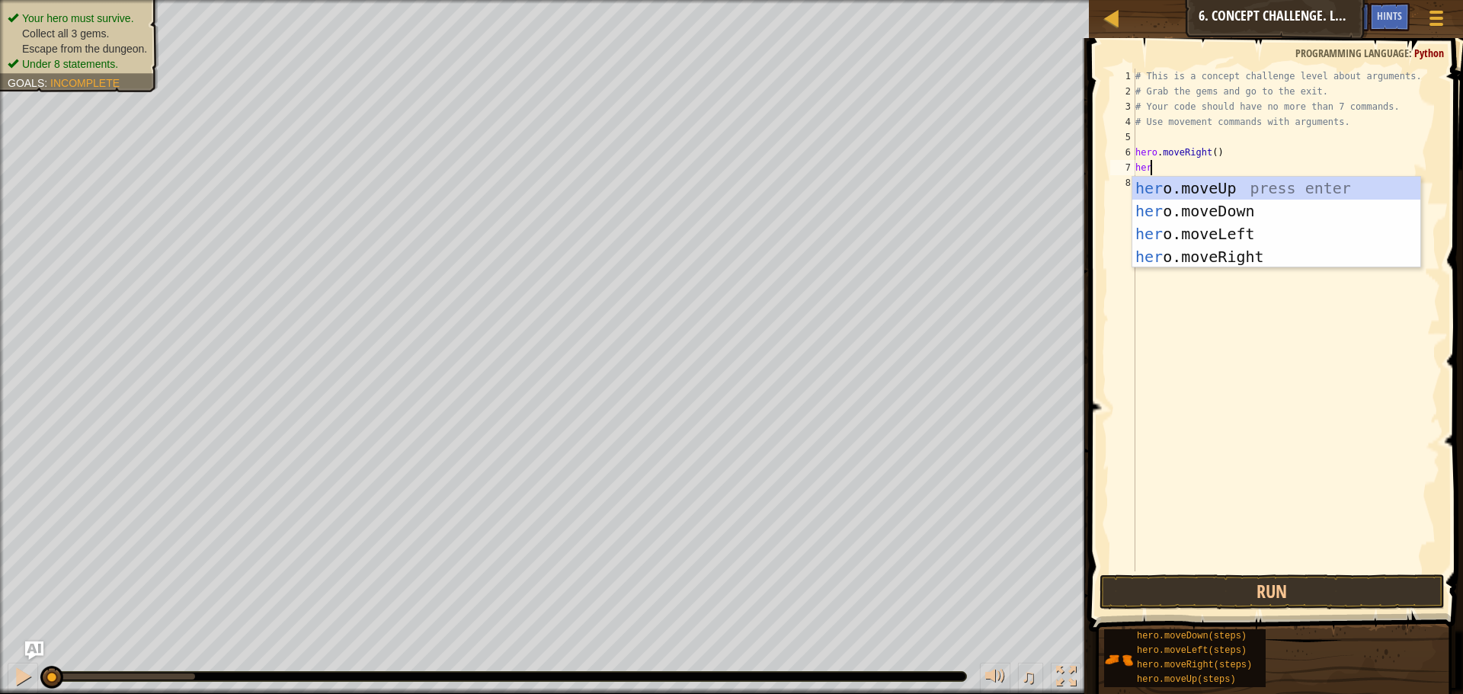
scroll to position [7, 1]
click at [1229, 192] on div "her o.moveUp press enter her o.moveDown press enter her o.moveLeft press enter …" at bounding box center [1276, 245] width 288 height 137
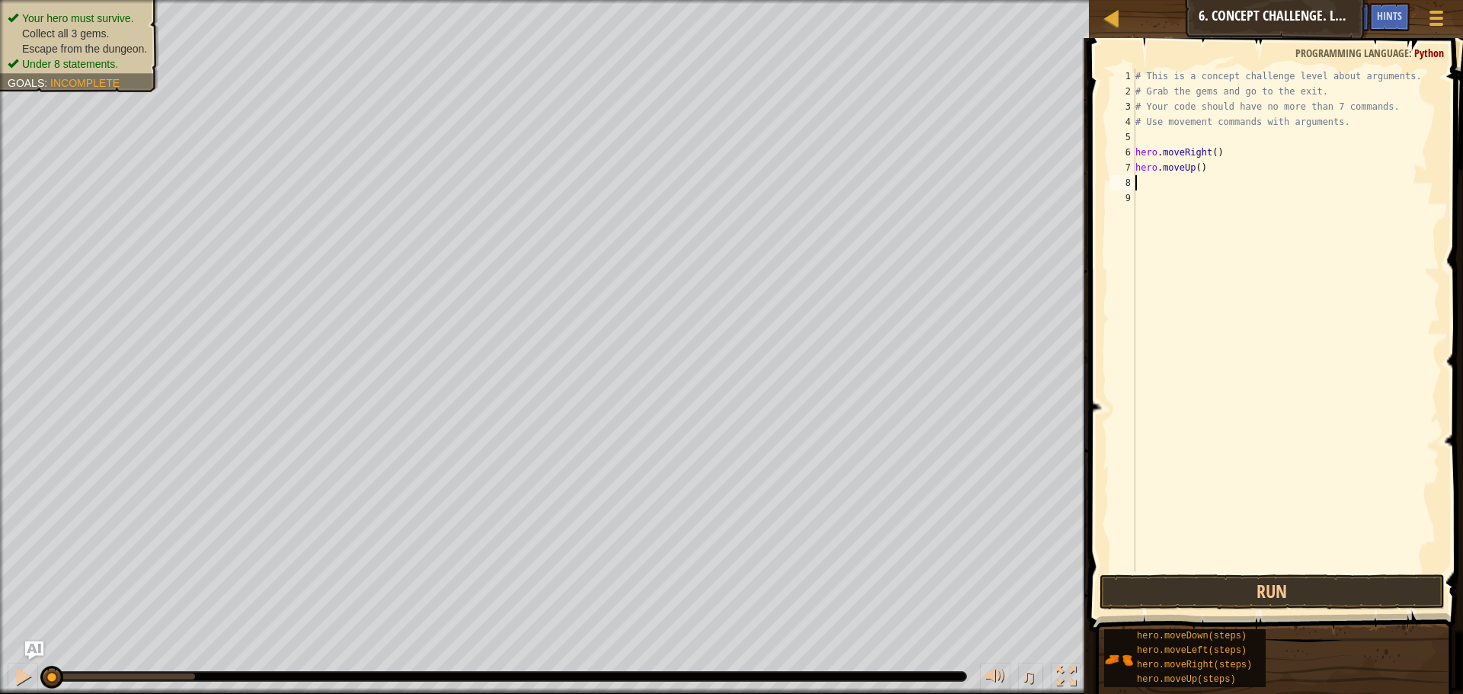
scroll to position [7, 0]
click at [1192, 171] on div "# This is a concept challenge level about arguments. # Grab the gems and go to …" at bounding box center [1286, 335] width 308 height 533
click at [1197, 166] on div "# This is a concept challenge level about arguments. # Grab the gems and go to …" at bounding box center [1286, 335] width 308 height 533
type textarea "hero.moveUp(3)"
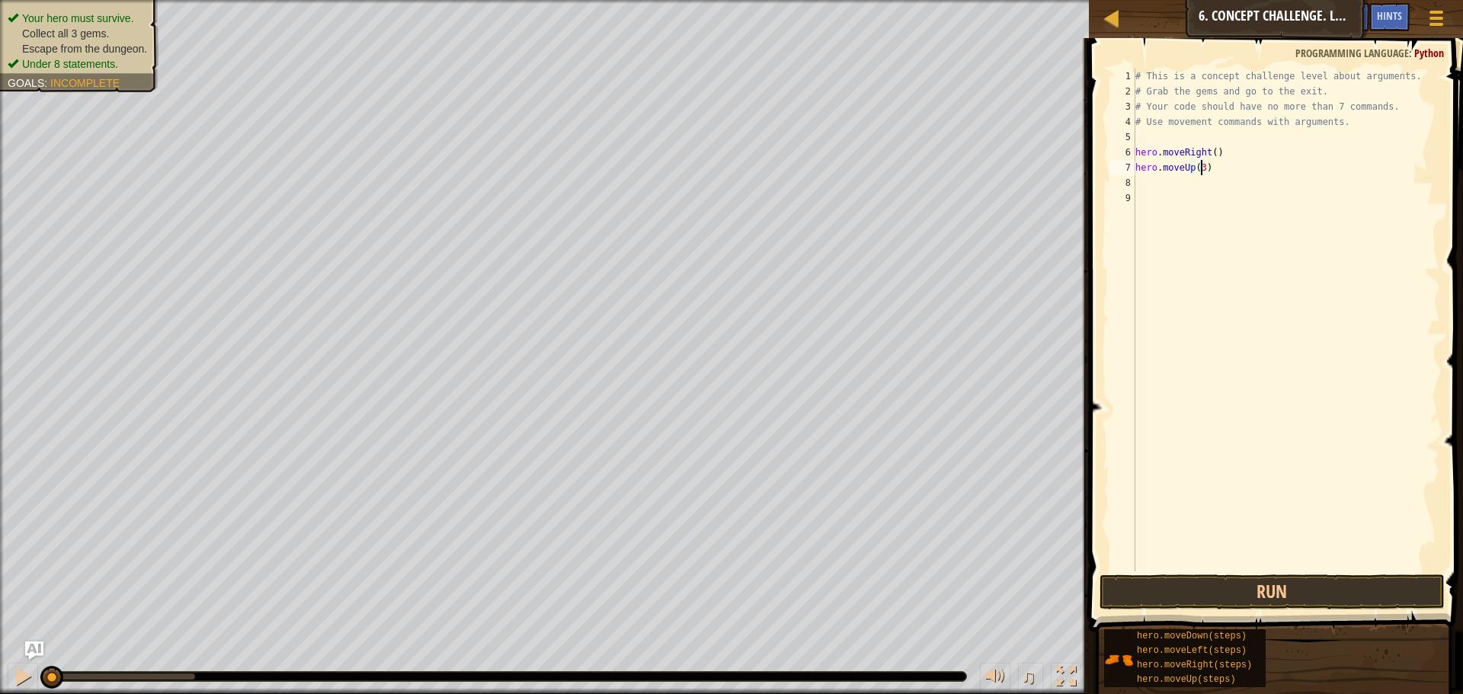
click at [1252, 176] on div "# This is a concept challenge level about arguments. # Grab the gems and go to …" at bounding box center [1286, 335] width 308 height 533
type textarea "hre"
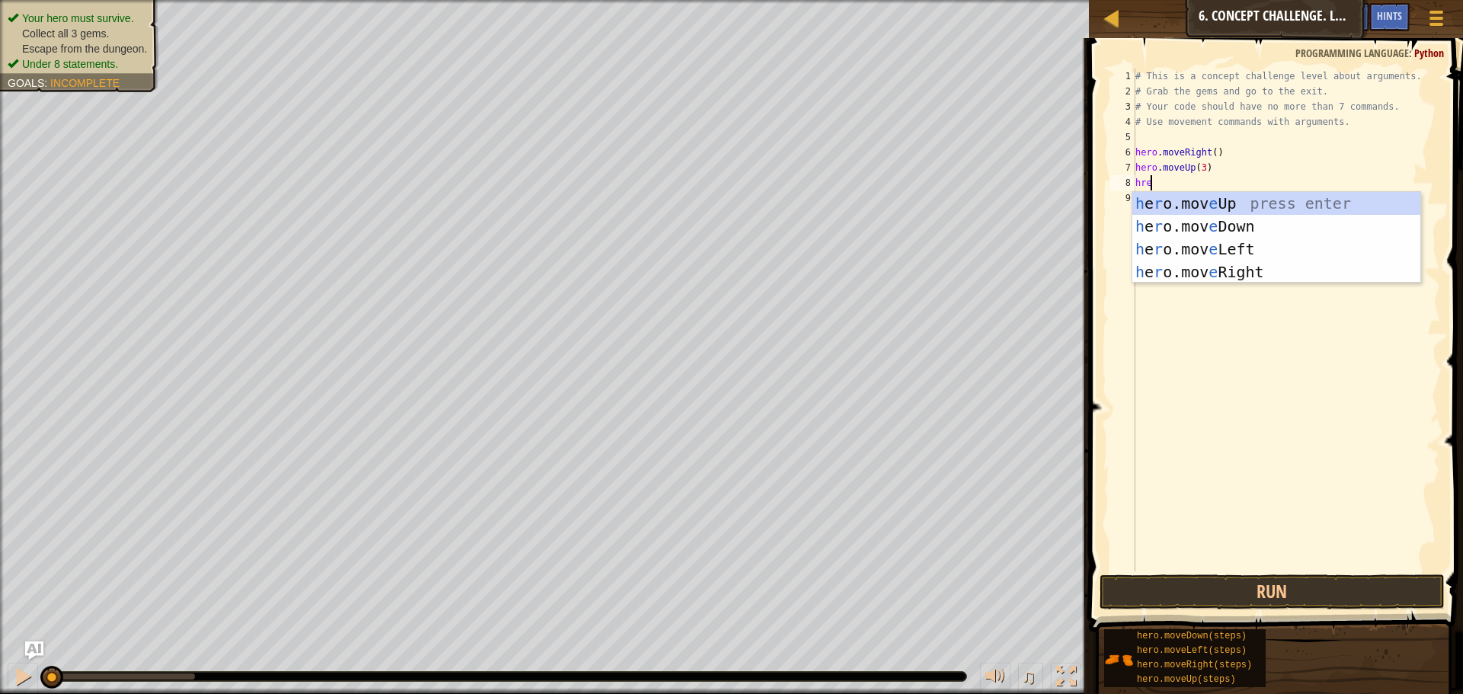
scroll to position [7, 1]
click at [1286, 279] on div "h e r o.mov e Up press enter h e r o.mov e Down press enter h e r o.mov e Left …" at bounding box center [1276, 260] width 288 height 137
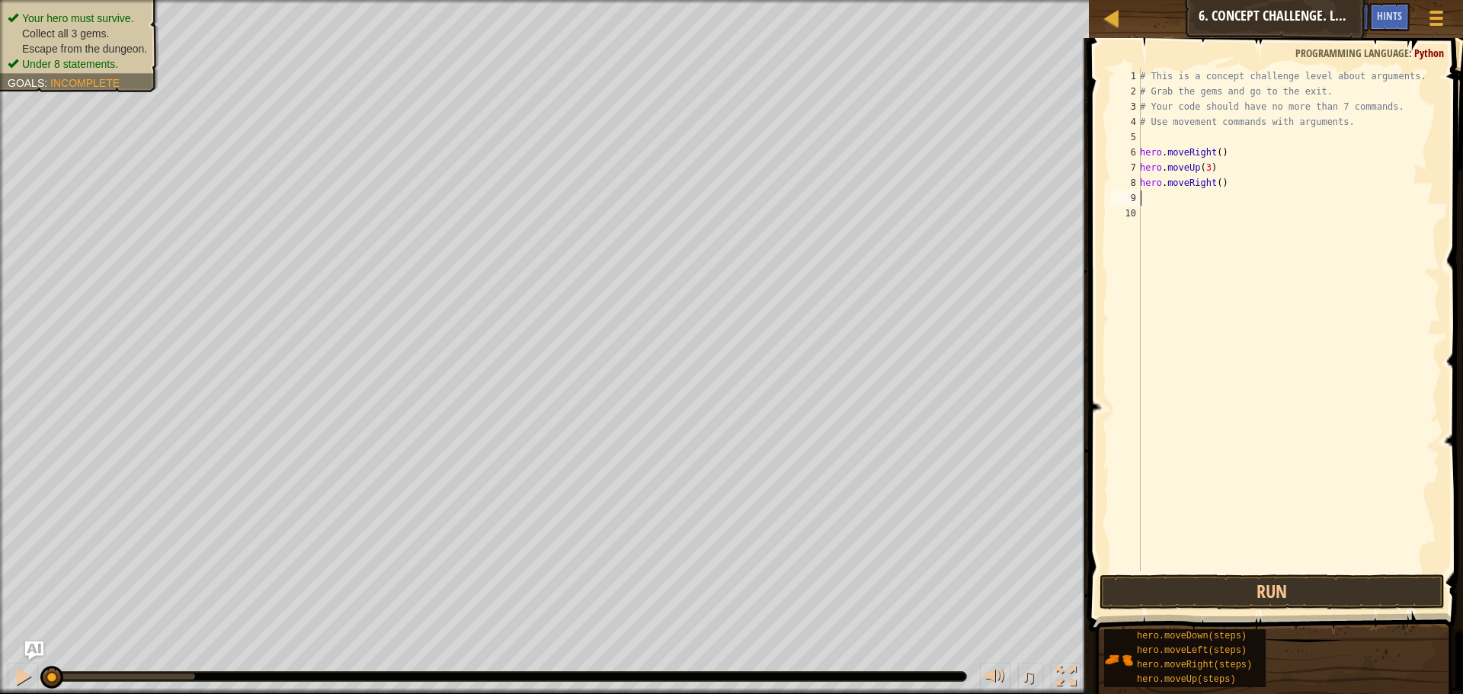
scroll to position [7, 0]
click at [1215, 183] on div "# This is a concept challenge level about arguments. # Grab the gems and go to …" at bounding box center [1288, 335] width 303 height 533
type textarea "hero.moveRight(2)"
click at [1246, 181] on div "# This is a concept challenge level about arguments. # Grab the gems and go to …" at bounding box center [1288, 335] width 303 height 533
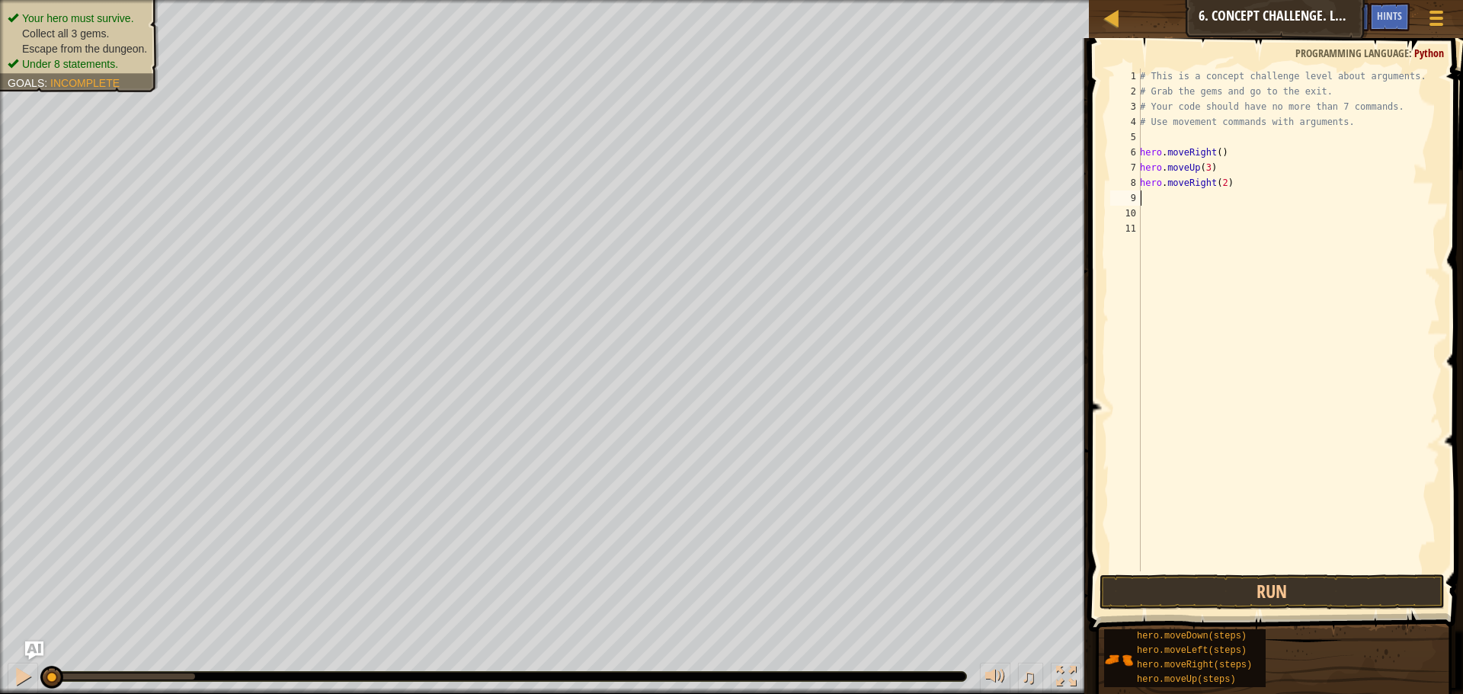
scroll to position [7, 0]
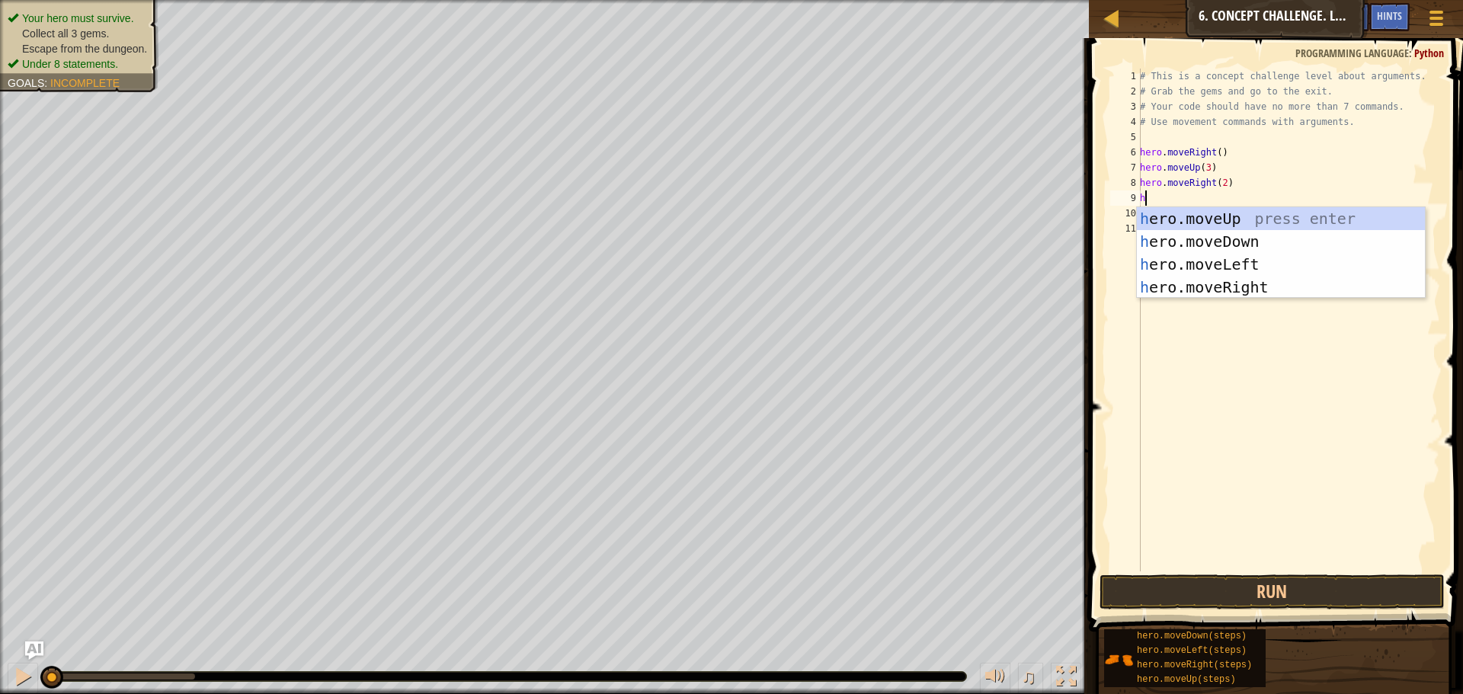
type textarea "her"
click at [1171, 223] on div "her o.moveUp press enter her o.moveDown press enter her o.moveLeft press enter …" at bounding box center [1281, 275] width 288 height 137
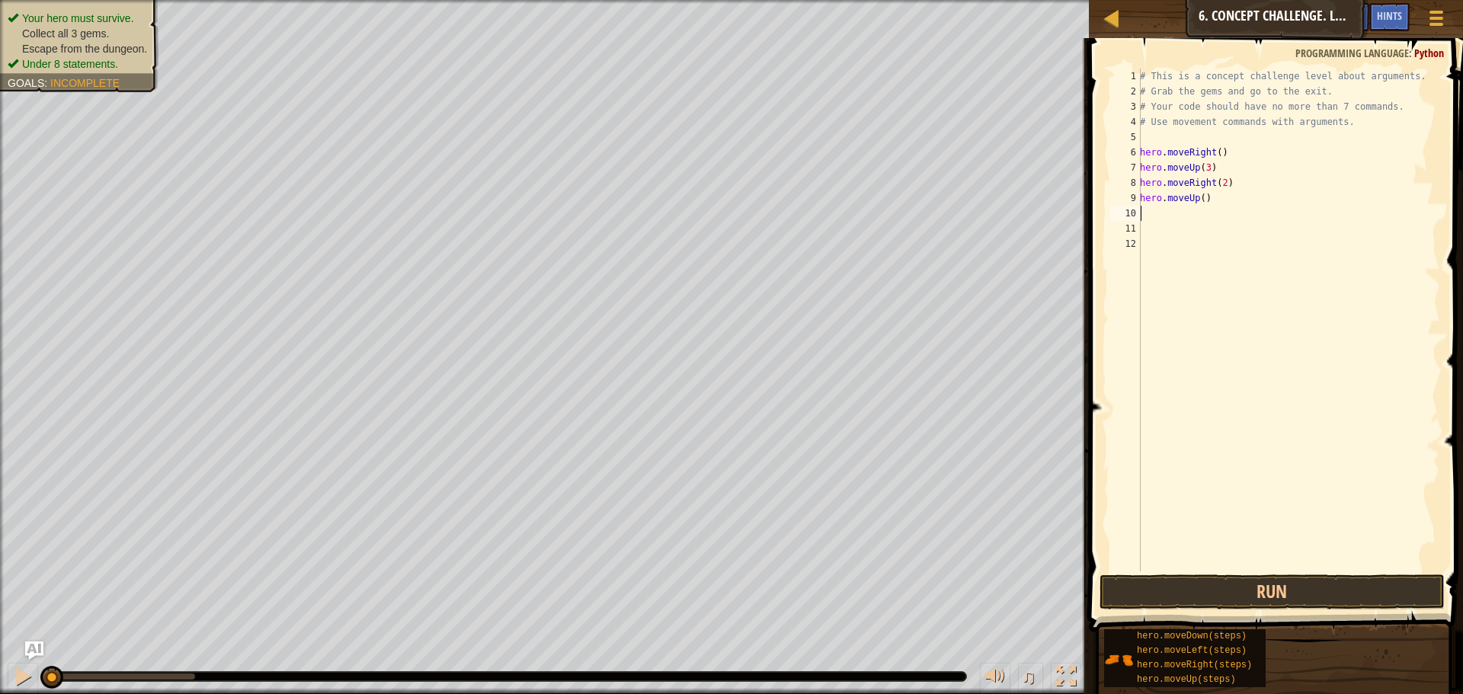
scroll to position [7, 0]
type textarea "h"
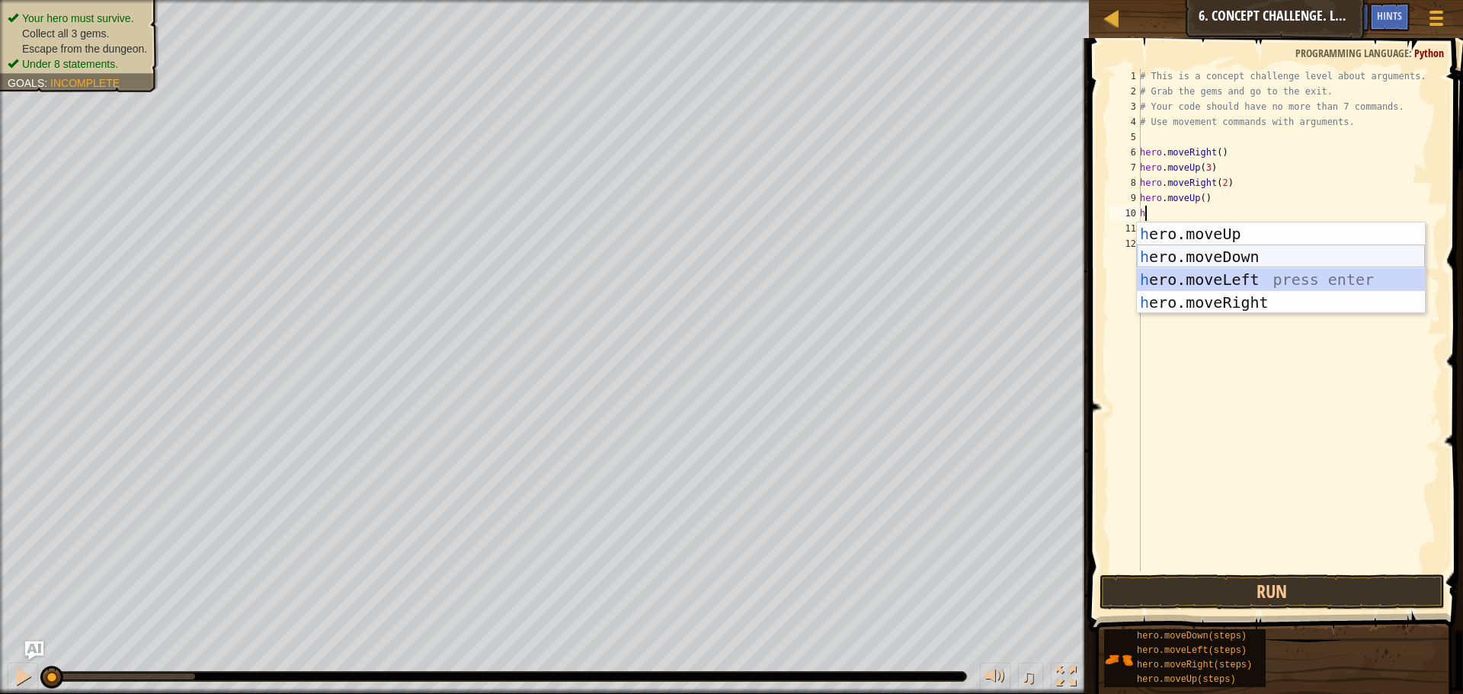
click at [1226, 264] on div "h ero.moveUp press enter h ero.moveDown press enter h ero.moveLeft press enter …" at bounding box center [1281, 290] width 288 height 137
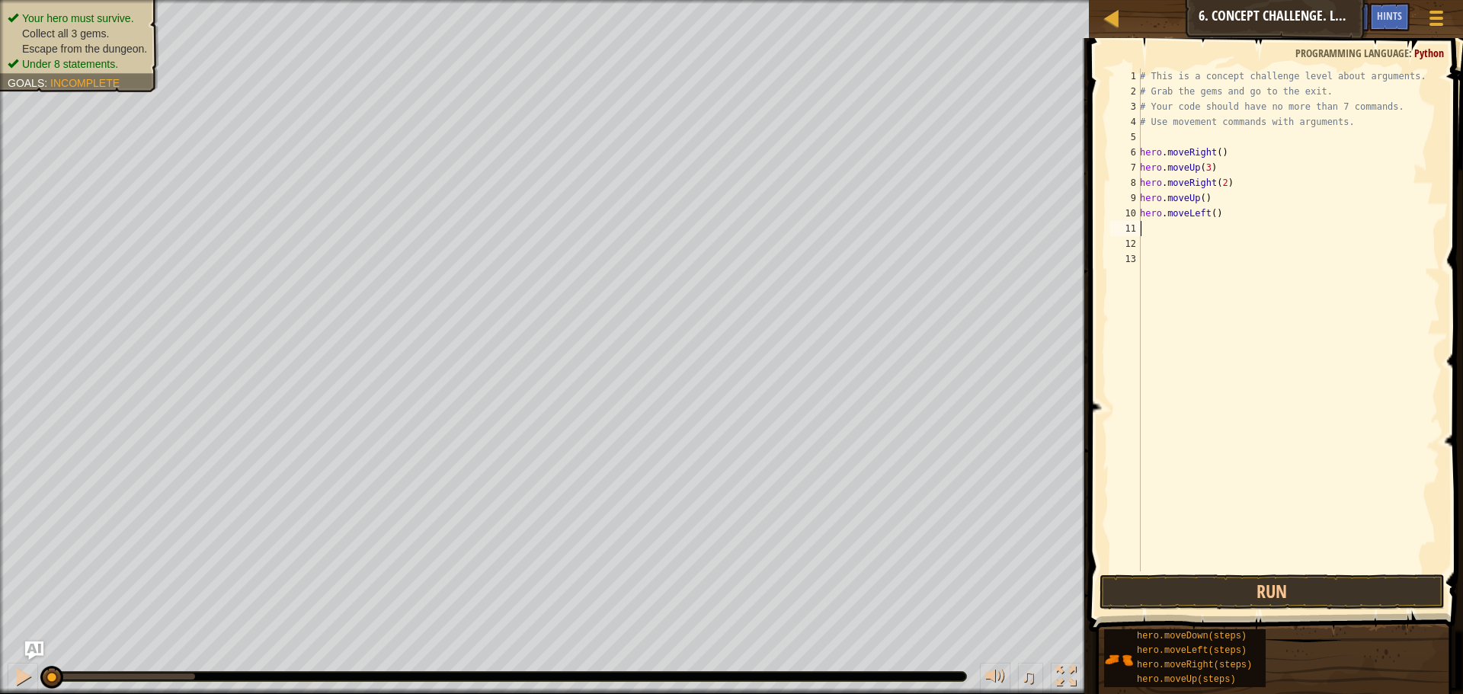
type textarea "h"
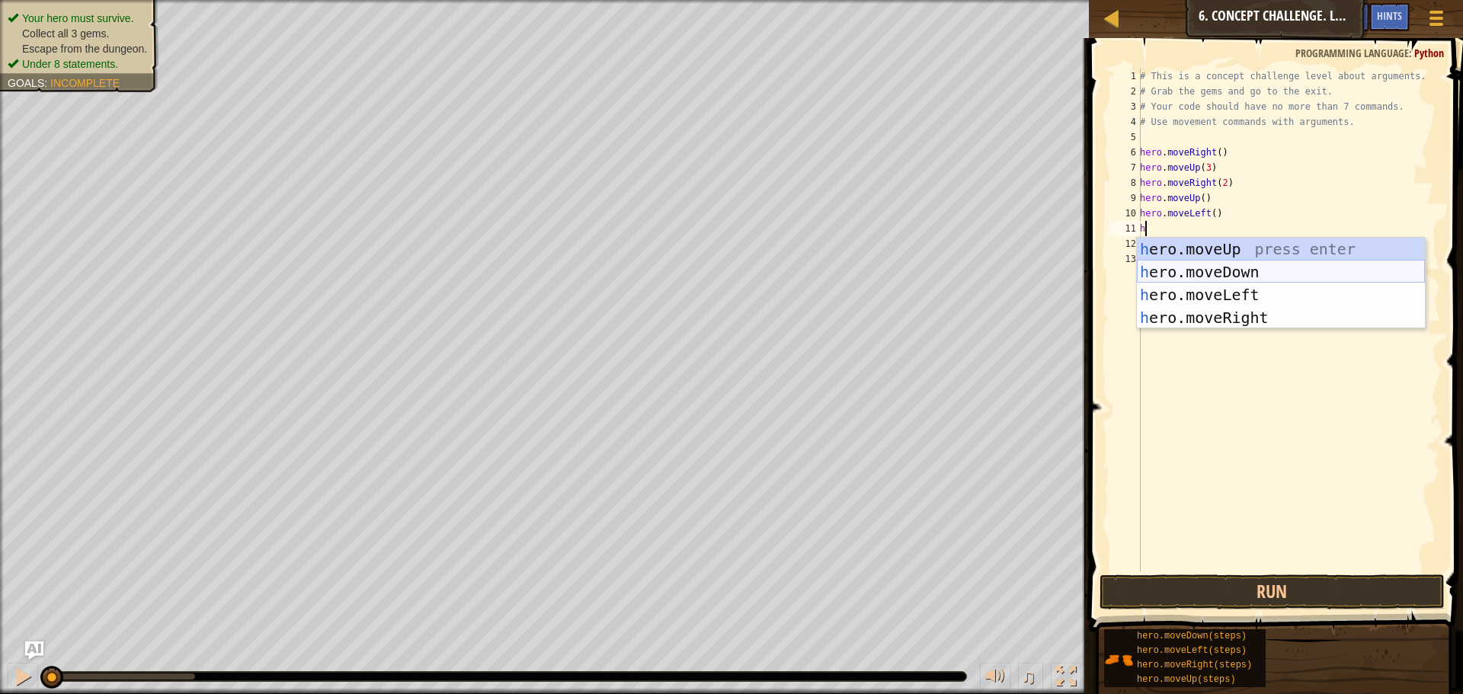
click at [1218, 276] on div "h ero.moveUp press enter h ero.moveDown press enter h ero.moveLeft press enter …" at bounding box center [1281, 306] width 288 height 137
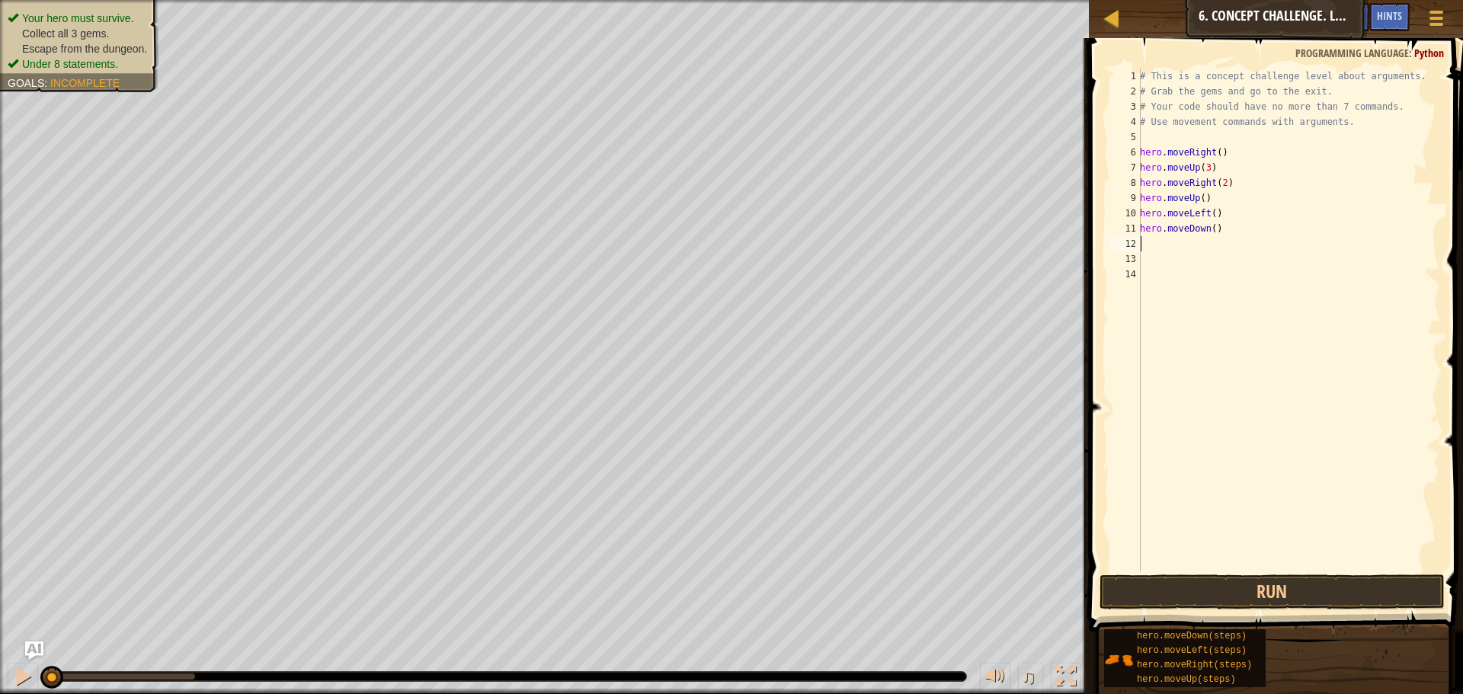
click at [1209, 232] on div "# This is a concept challenge level about arguments. # Grab the gems and go to …" at bounding box center [1288, 335] width 303 height 533
click at [1306, 579] on button "Run" at bounding box center [1271, 591] width 345 height 35
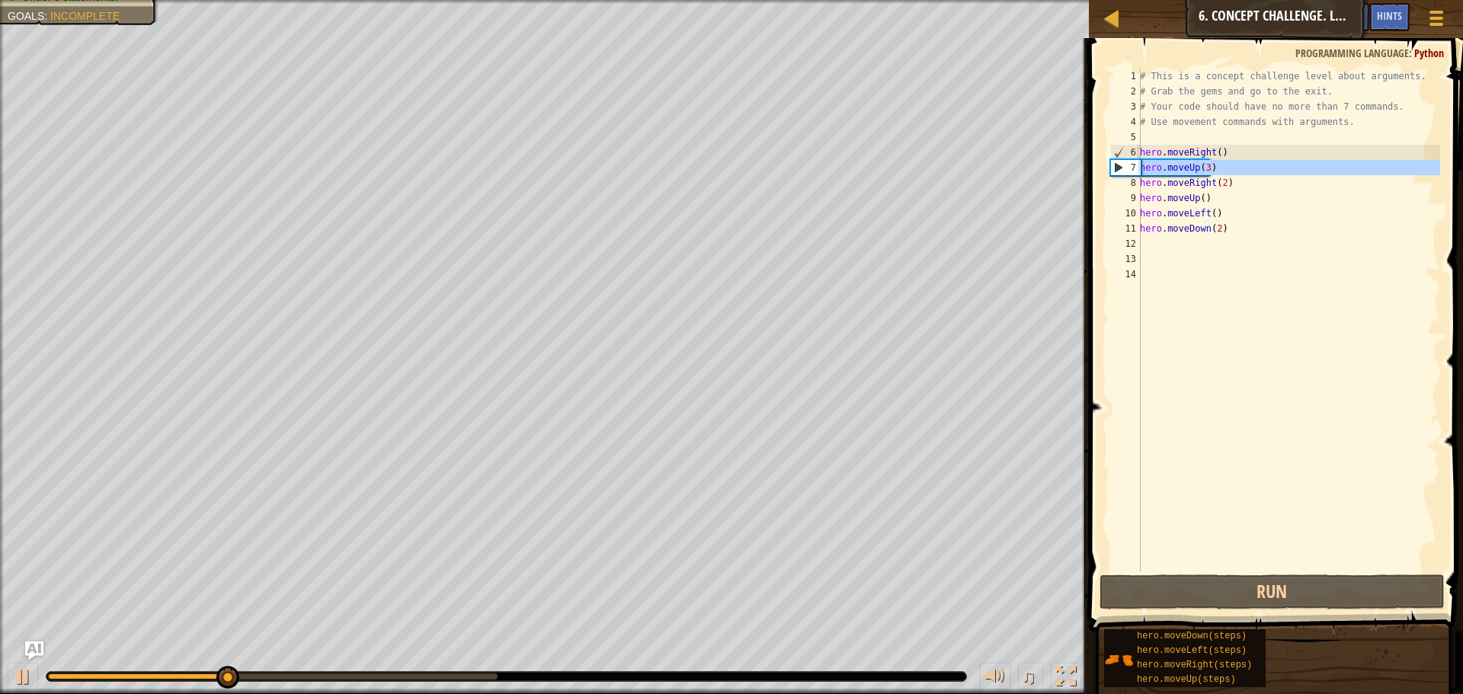
click at [1119, 165] on div "7" at bounding box center [1126, 167] width 30 height 15
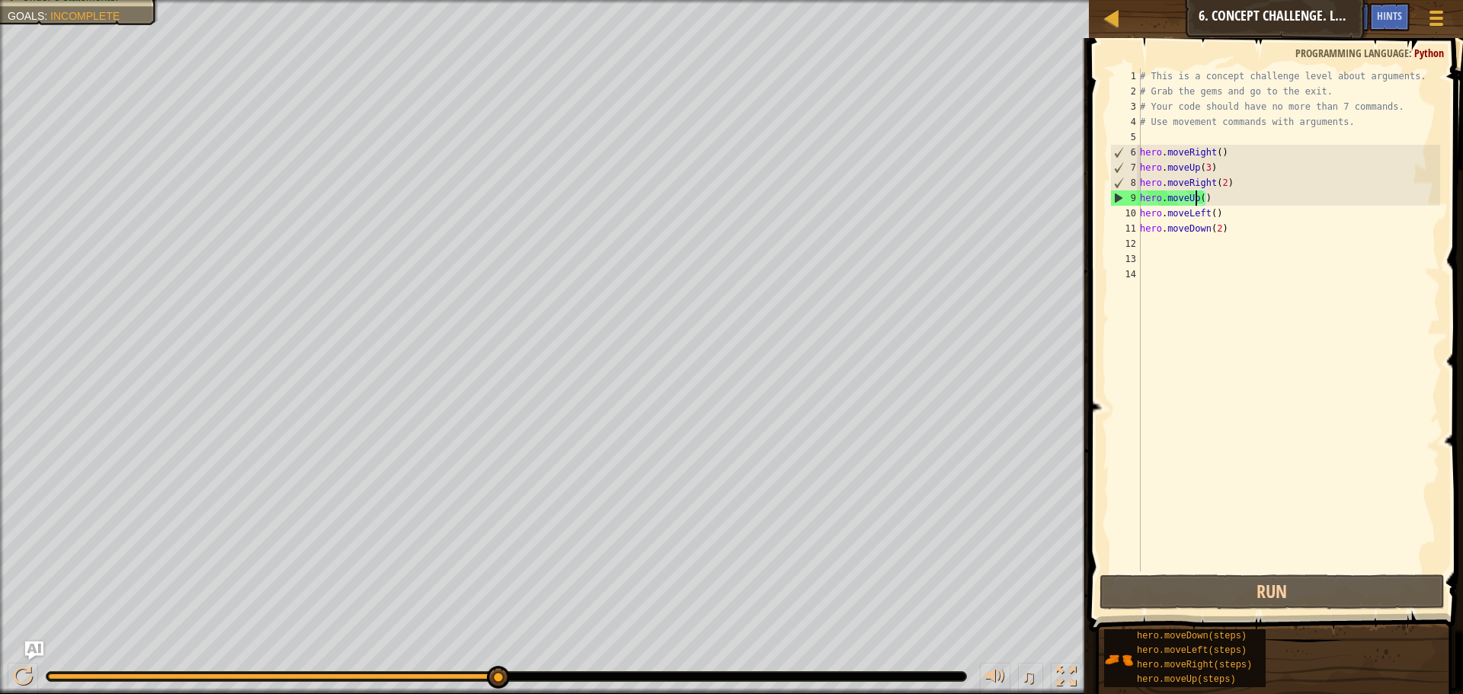
drag, startPoint x: 1194, startPoint y: 194, endPoint x: 1182, endPoint y: 195, distance: 11.5
click at [1189, 195] on div "# This is a concept challenge level about arguments. # Grab the gems and go to …" at bounding box center [1288, 335] width 303 height 533
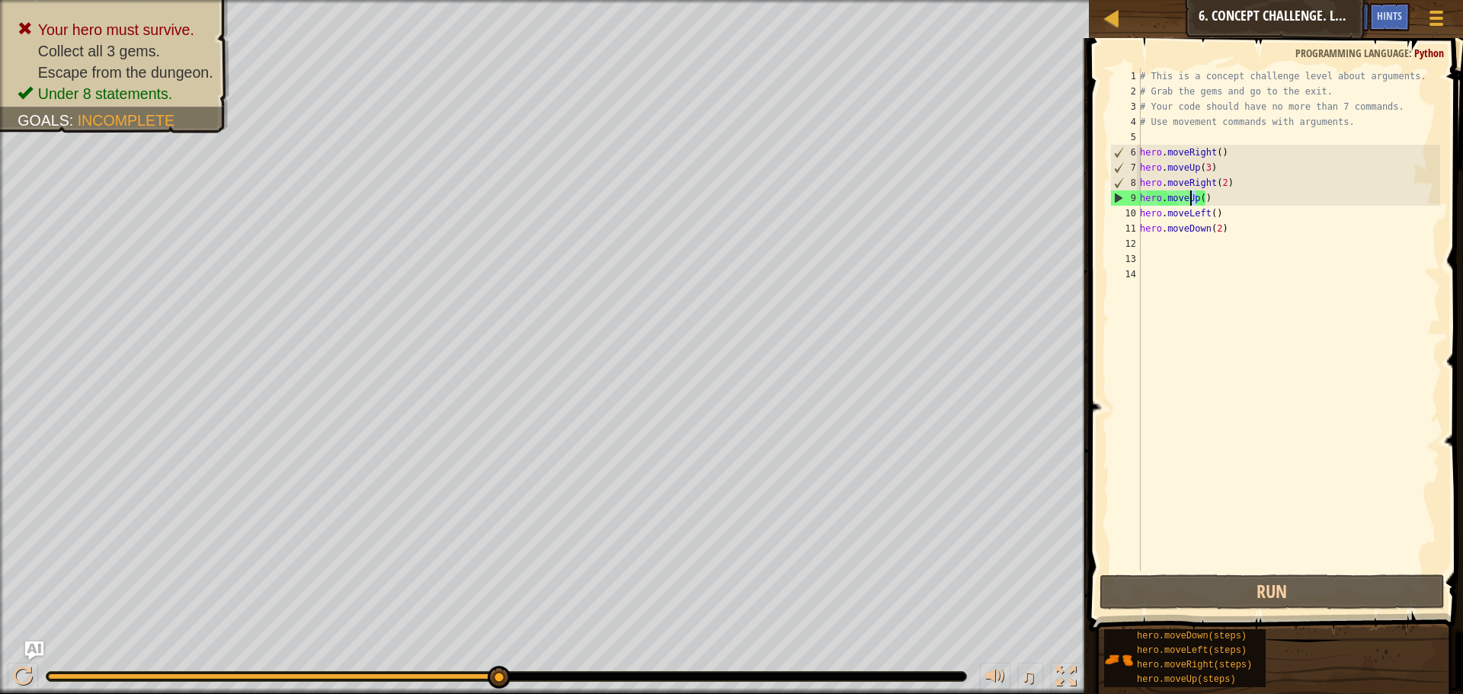
click at [1191, 202] on div "# This is a concept challenge level about arguments. # Grab the gems and go to …" at bounding box center [1288, 320] width 303 height 503
drag, startPoint x: 1194, startPoint y: 201, endPoint x: 1181, endPoint y: 201, distance: 12.9
click at [1181, 201] on div "# This is a concept challenge level about arguments. # Grab the gems and go to …" at bounding box center [1288, 335] width 303 height 533
click at [1192, 201] on div "# This is a concept challenge level about arguments. # Grab the gems and go to …" at bounding box center [1288, 320] width 303 height 503
click at [1191, 200] on div "# This is a concept challenge level about arguments. # Grab the gems and go to …" at bounding box center [1288, 335] width 303 height 533
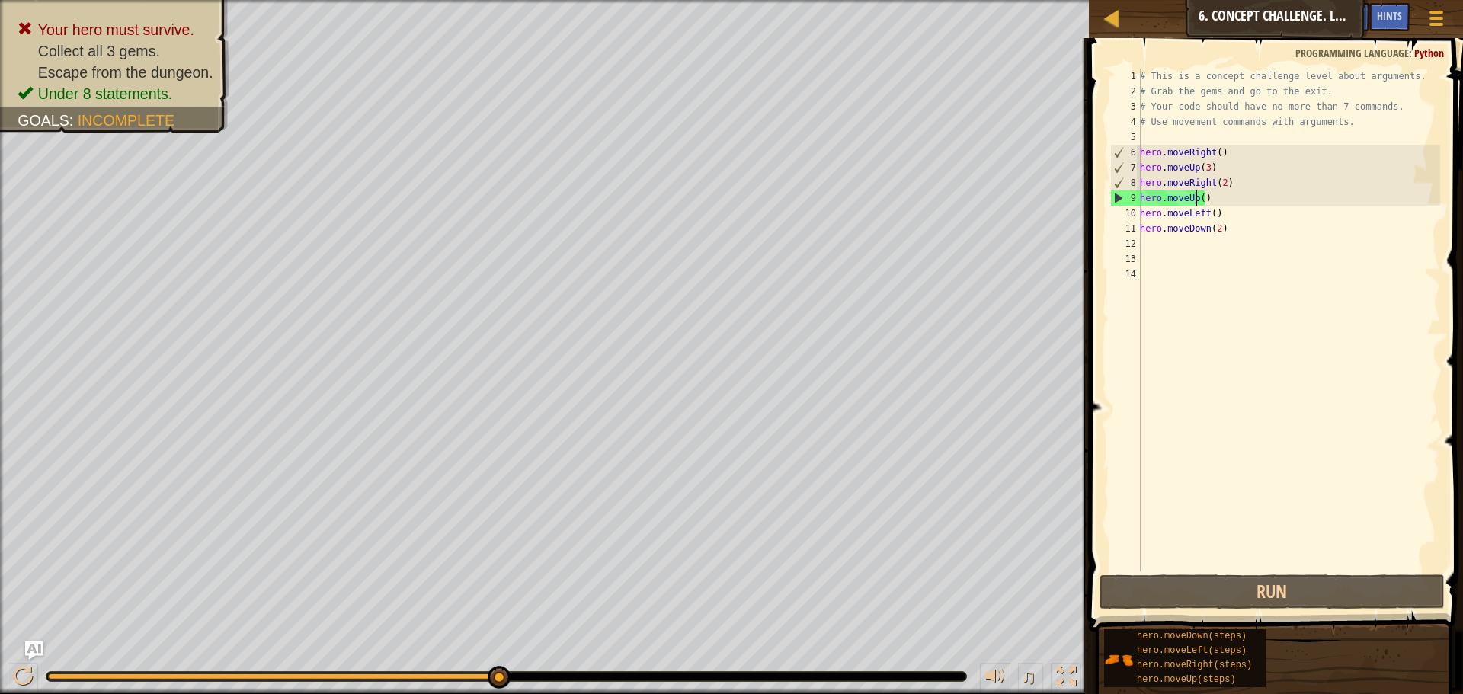
click at [1195, 200] on div "# This is a concept challenge level about arguments. # Grab the gems and go to …" at bounding box center [1288, 335] width 303 height 533
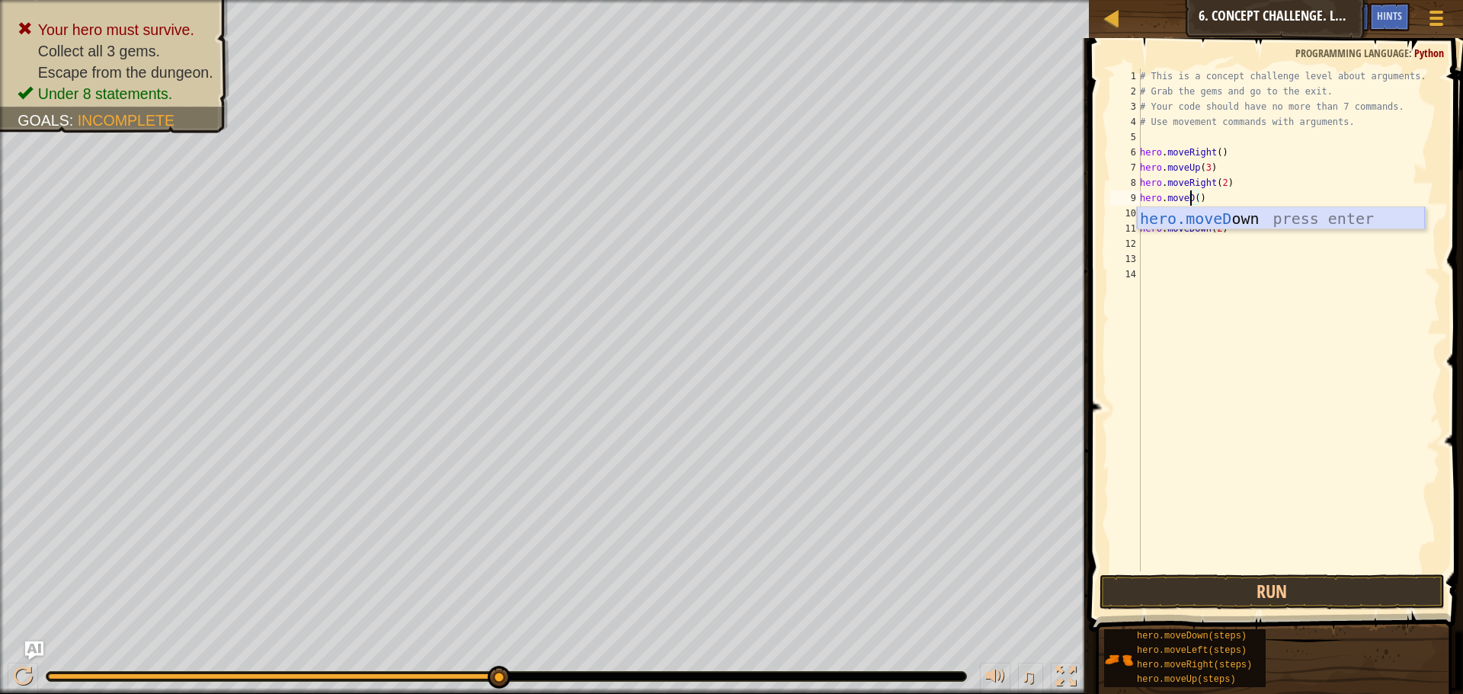
click at [1255, 214] on div "hero.moveD own press enter" at bounding box center [1281, 241] width 288 height 69
type textarea "hero.moveDown()"
click at [1257, 594] on button "Run" at bounding box center [1271, 591] width 345 height 35
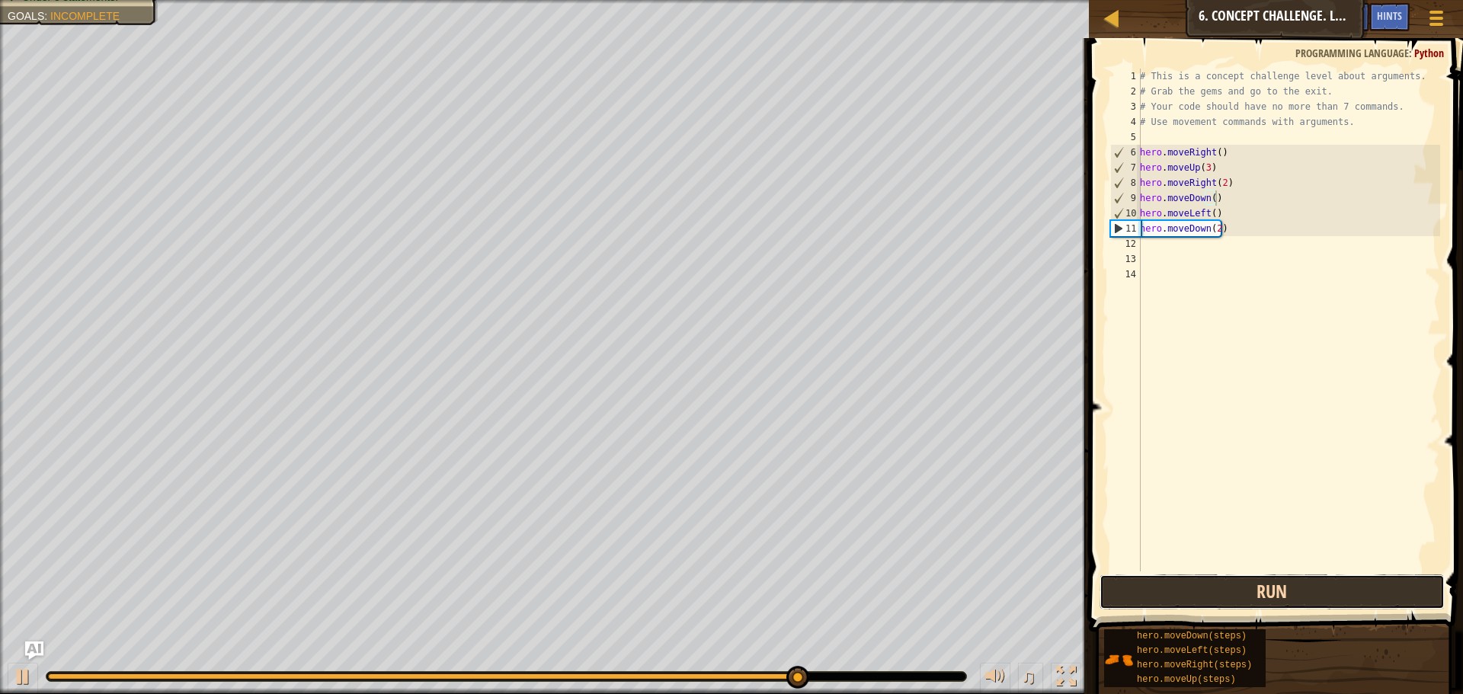
click at [1257, 594] on button "Run" at bounding box center [1271, 591] width 345 height 35
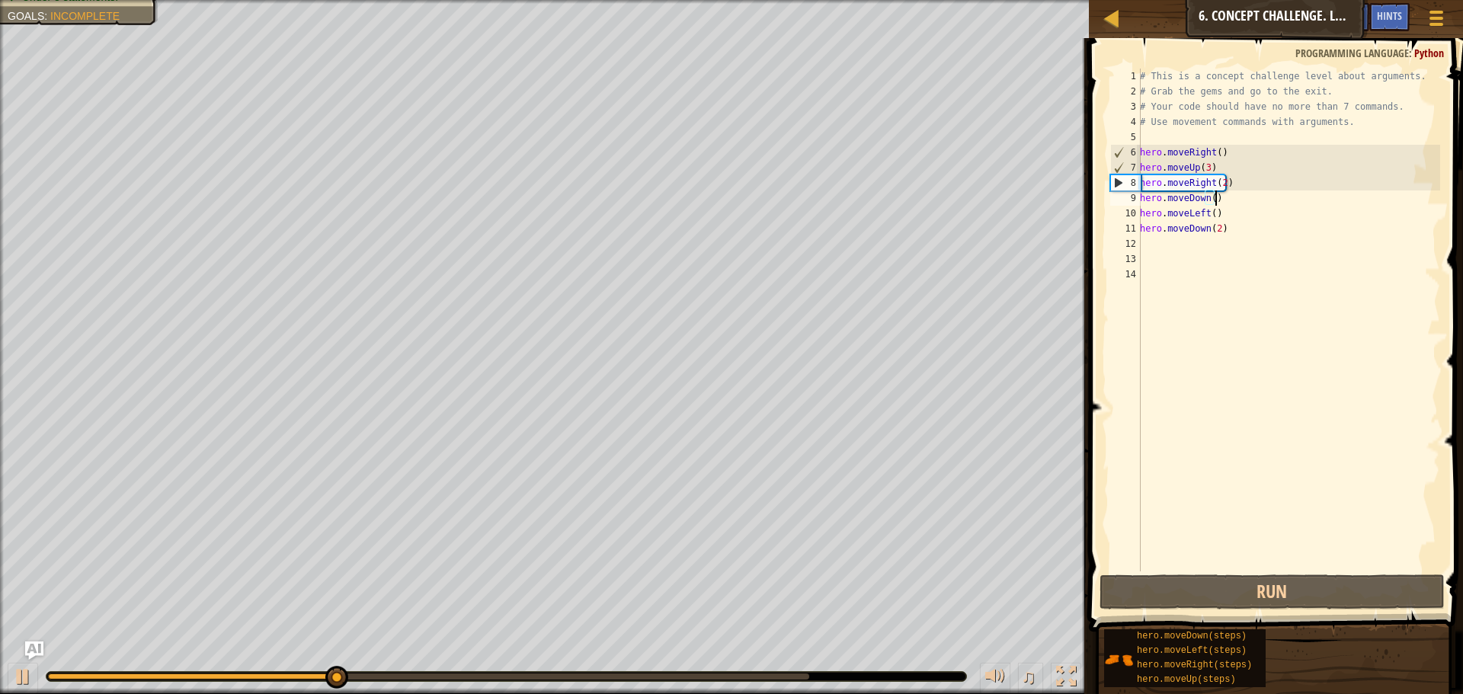
click at [1177, 248] on div "# This is a concept challenge level about arguments. # Grab the gems and go to …" at bounding box center [1288, 335] width 303 height 533
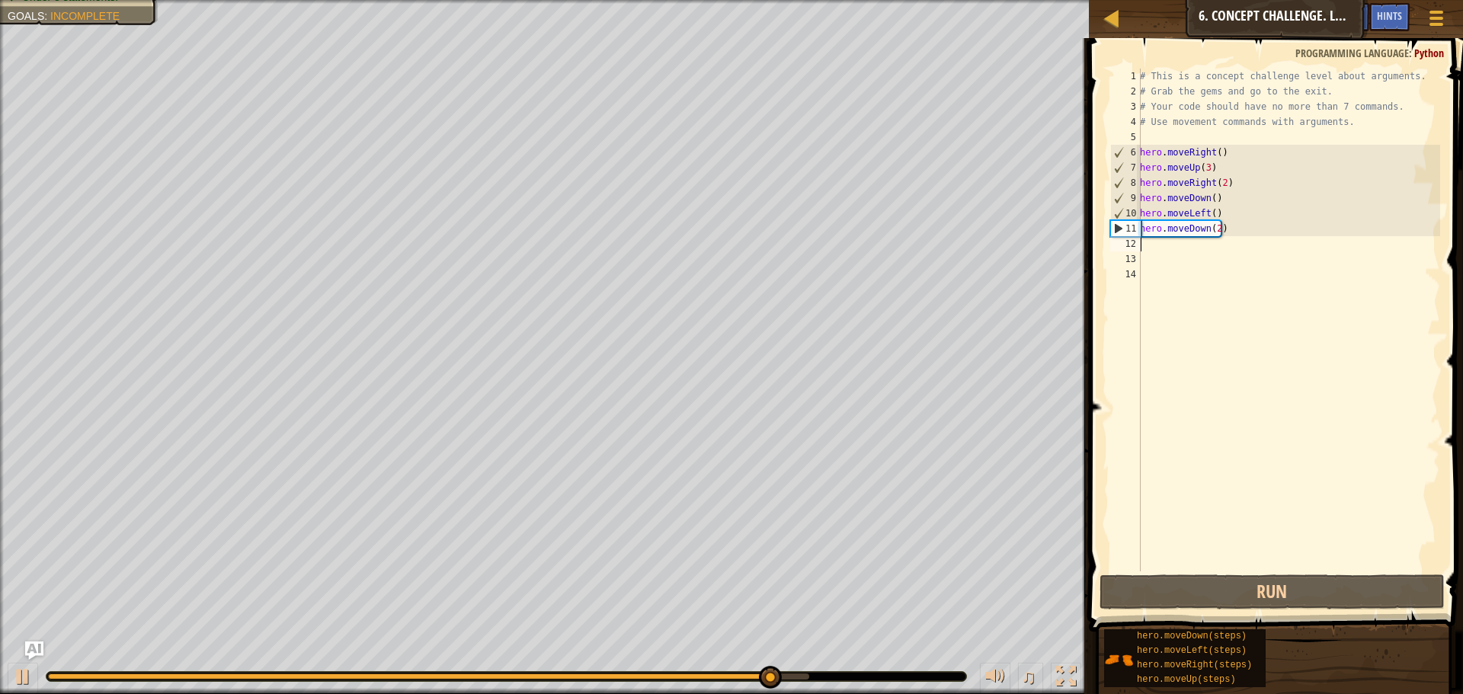
click at [1170, 251] on div "# This is a concept challenge level about arguments. # Grab the gems and go to …" at bounding box center [1288, 335] width 303 height 533
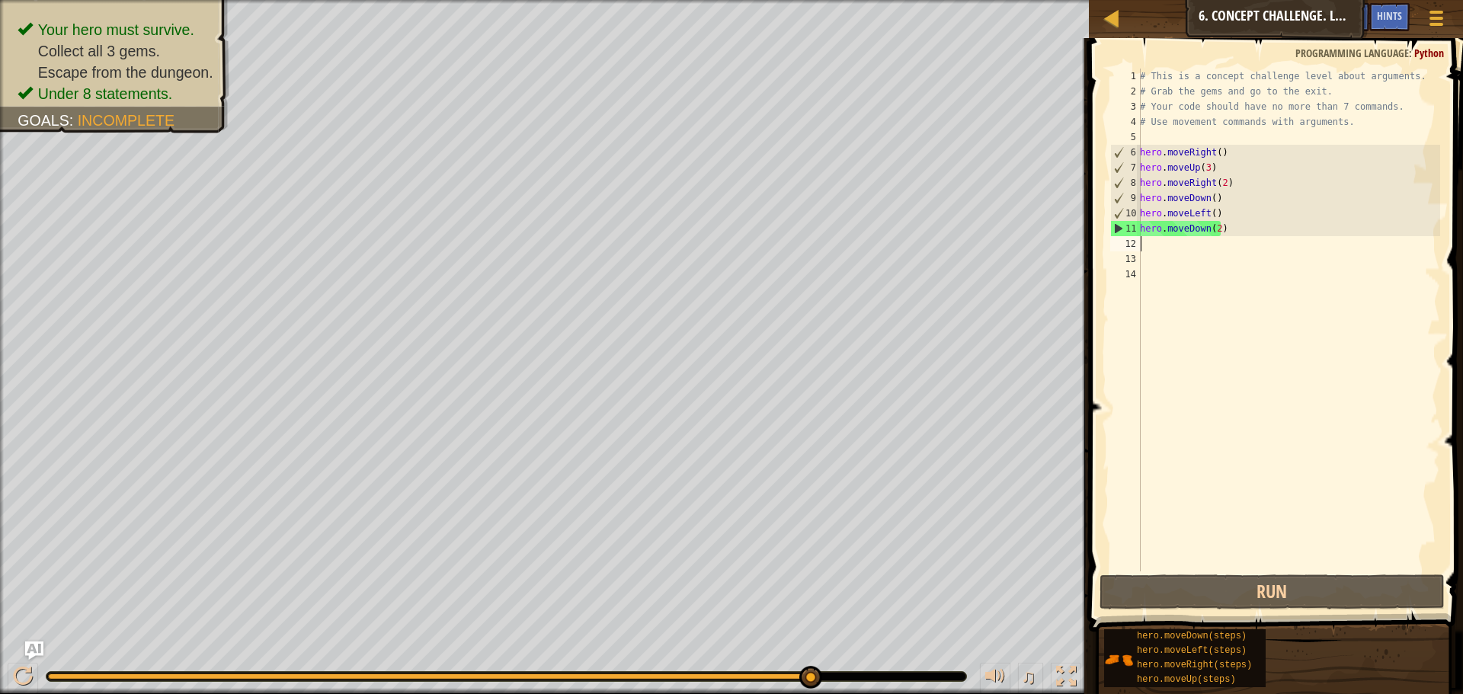
type textarea "h"
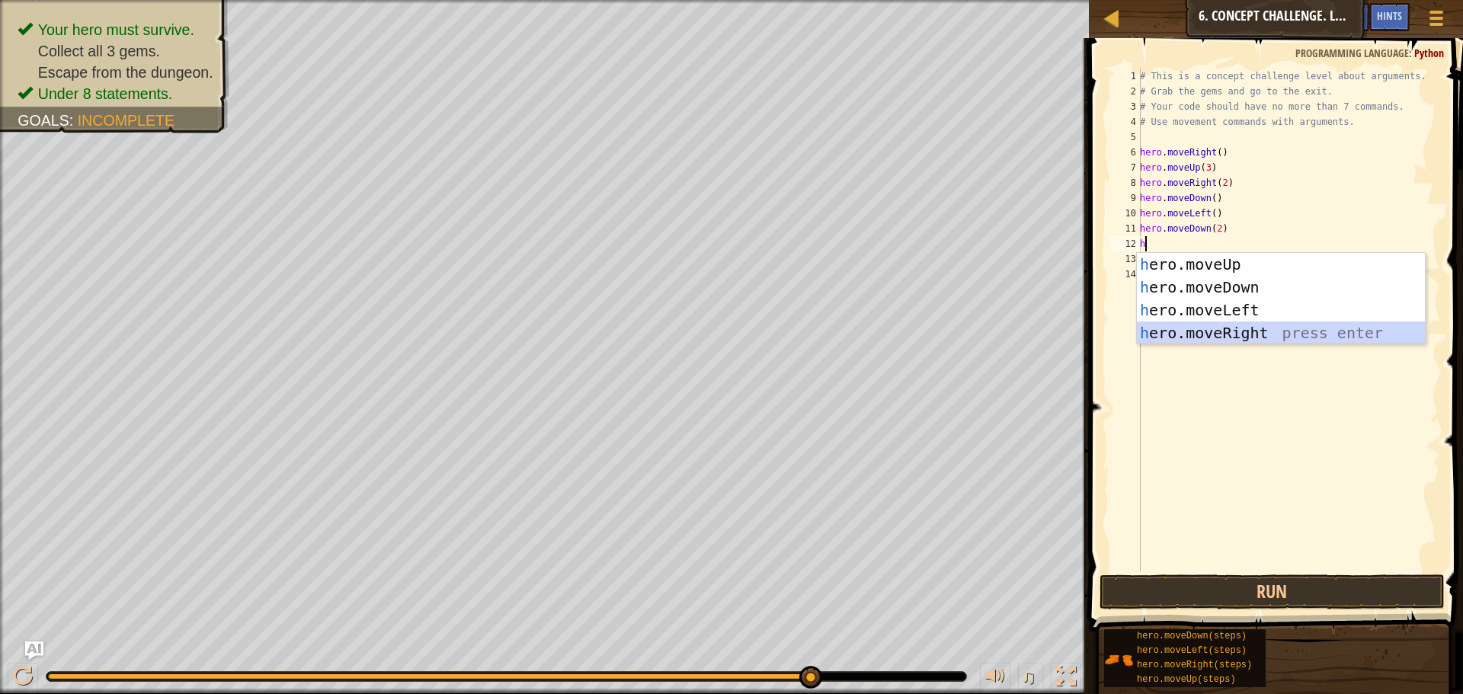
click at [1211, 336] on div "h ero.moveUp press enter h ero.moveDown press enter h ero.moveLeft press enter …" at bounding box center [1281, 321] width 288 height 137
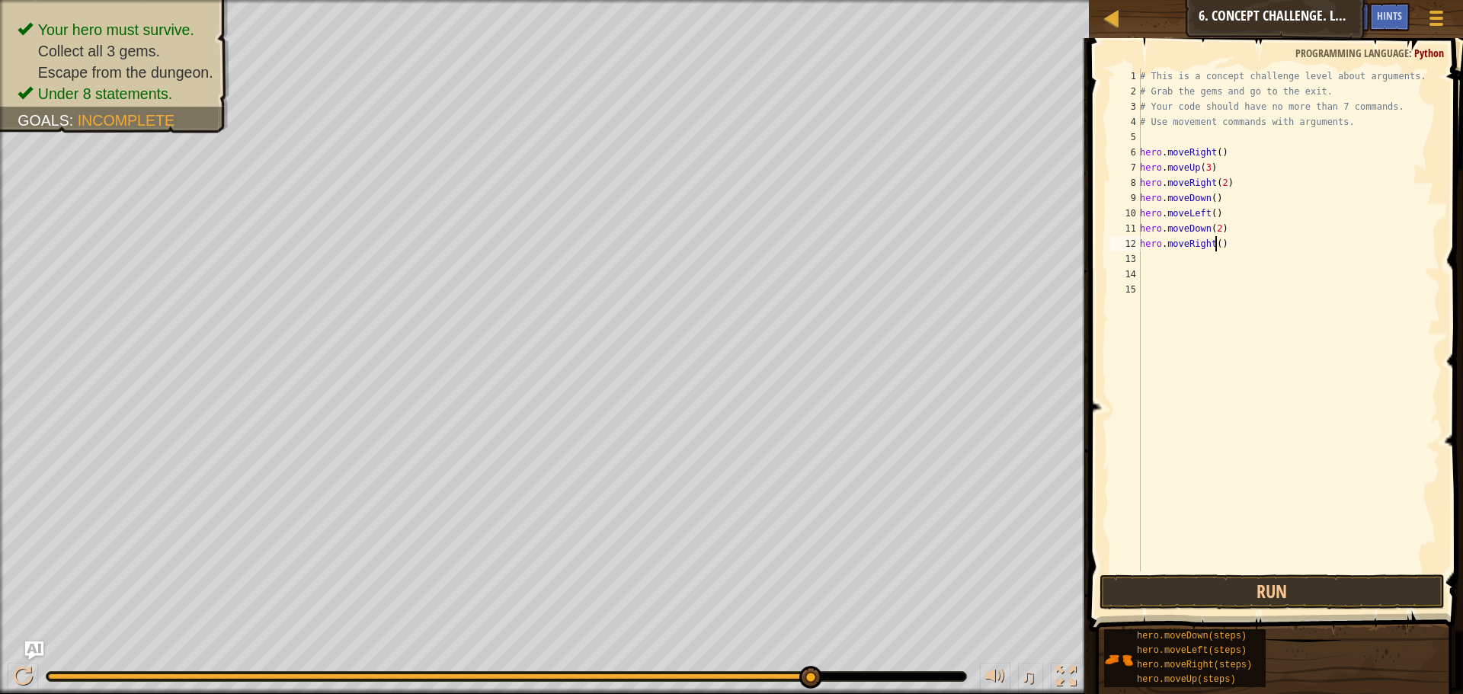
click at [1213, 239] on div "# This is a concept challenge level about arguments. # Grab the gems and go to …" at bounding box center [1288, 335] width 303 height 533
type textarea "hero.moveRight(1)"
click at [1231, 269] on div "# This is a concept challenge level about arguments. # Grab the gems and go to …" at bounding box center [1288, 335] width 303 height 533
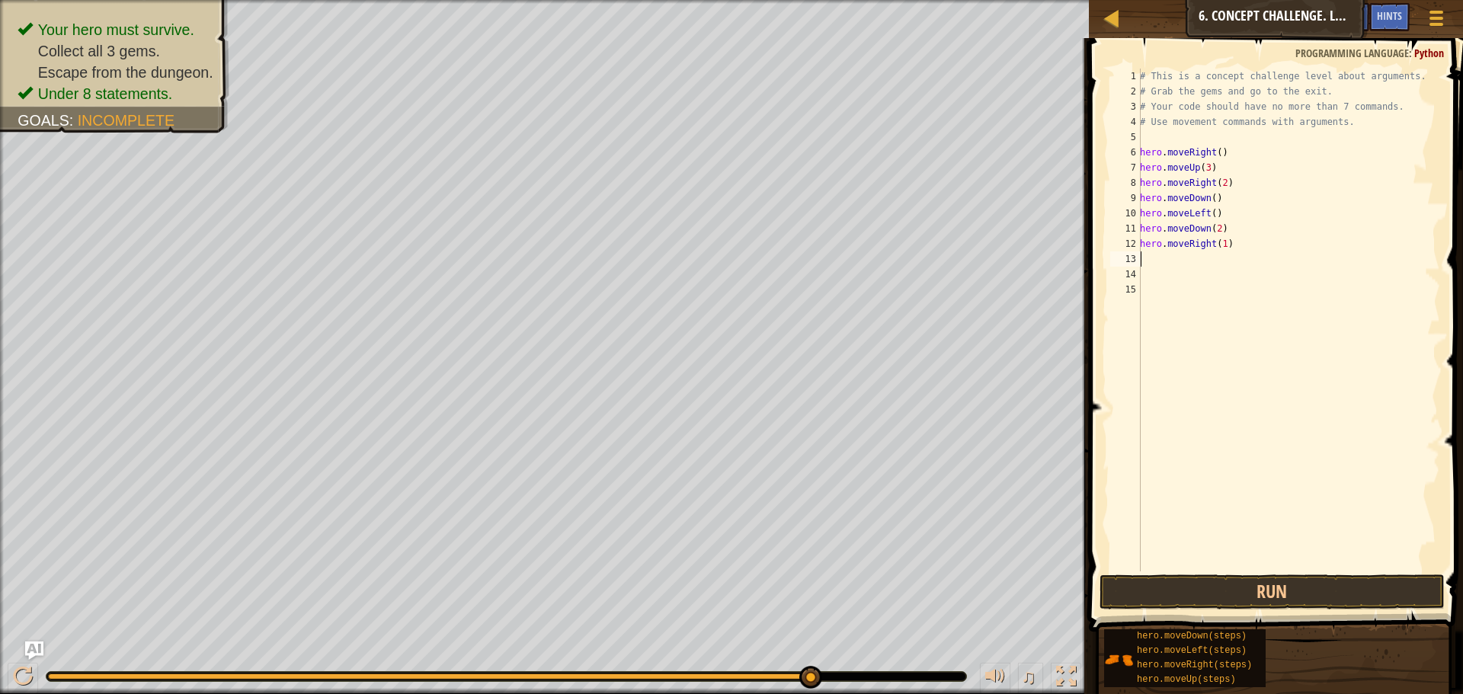
click at [1201, 257] on div "# This is a concept challenge level about arguments. # Grab the gems and go to …" at bounding box center [1288, 335] width 303 height 533
type textarea "h"
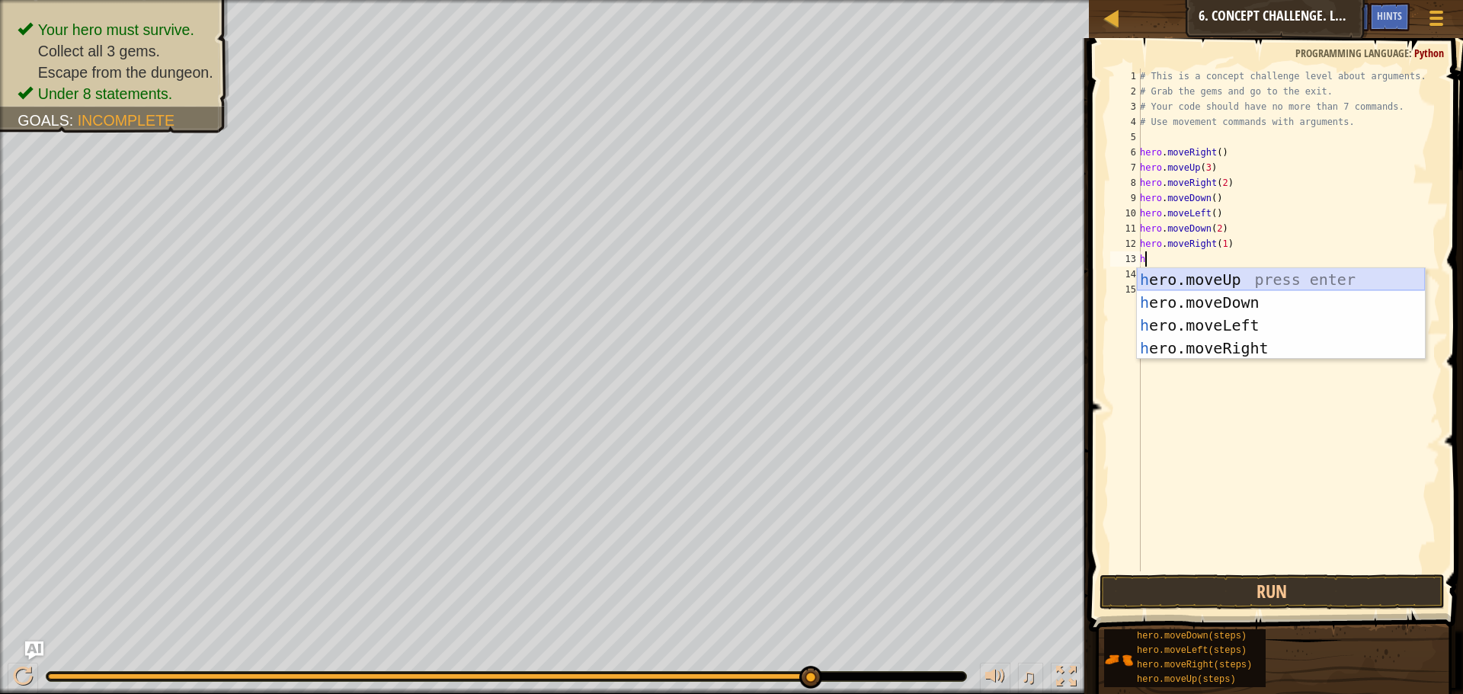
click at [1259, 275] on div "h ero.moveUp press enter h ero.moveDown press enter h ero.moveLeft press enter …" at bounding box center [1281, 336] width 288 height 137
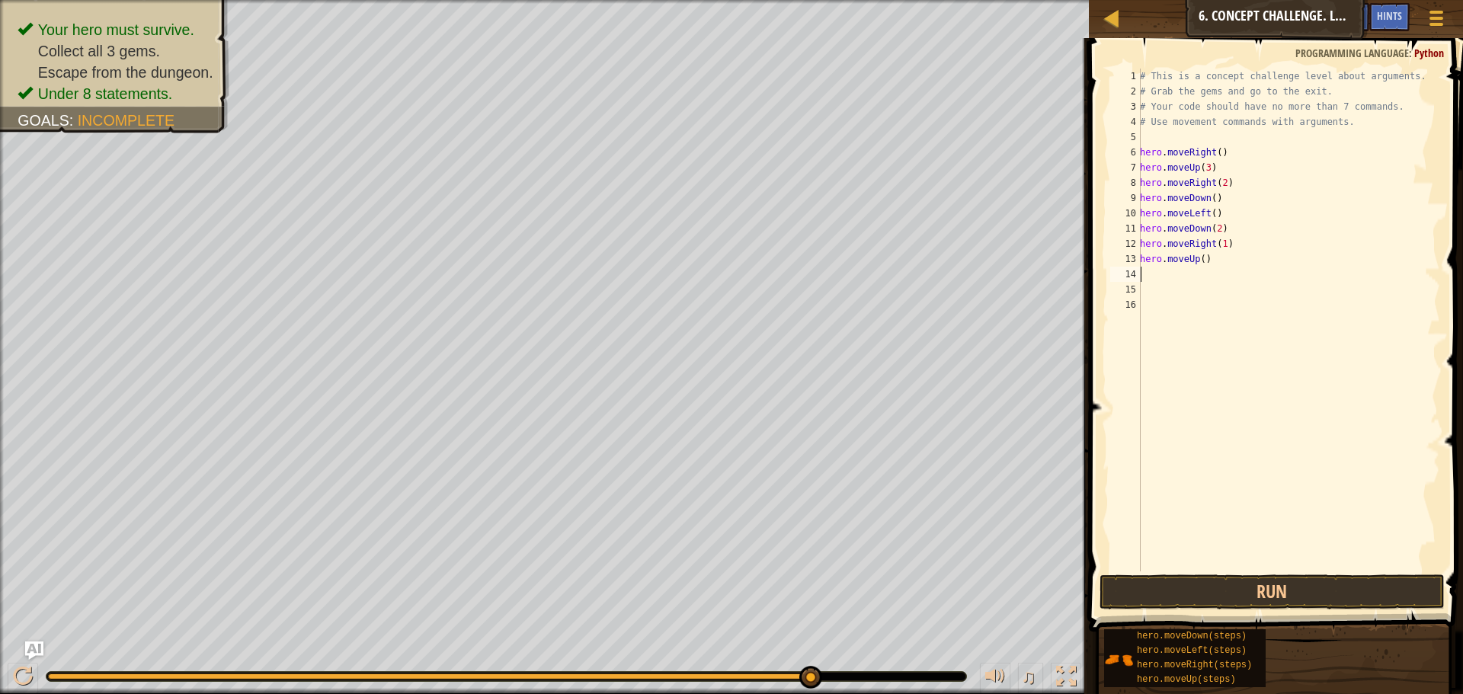
click at [1196, 261] on div "# This is a concept challenge level about arguments. # Grab the gems and go to …" at bounding box center [1288, 335] width 303 height 533
click at [1200, 261] on div "# This is a concept challenge level about arguments. # Grab the gems and go to …" at bounding box center [1288, 335] width 303 height 533
type textarea "hero.moveUp(2)"
click at [1232, 254] on div "# This is a concept challenge level about arguments. # Grab the gems and go to …" at bounding box center [1288, 335] width 303 height 533
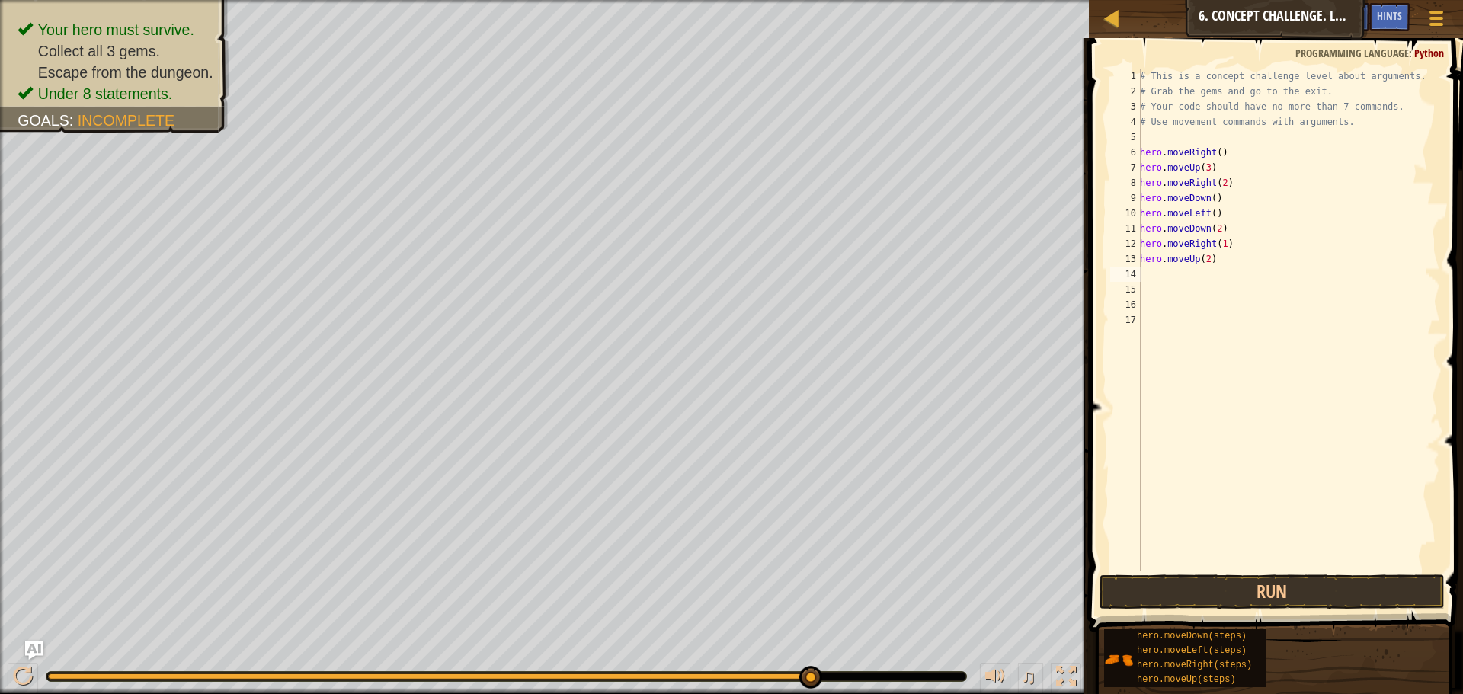
scroll to position [7, 0]
type textarea "h"
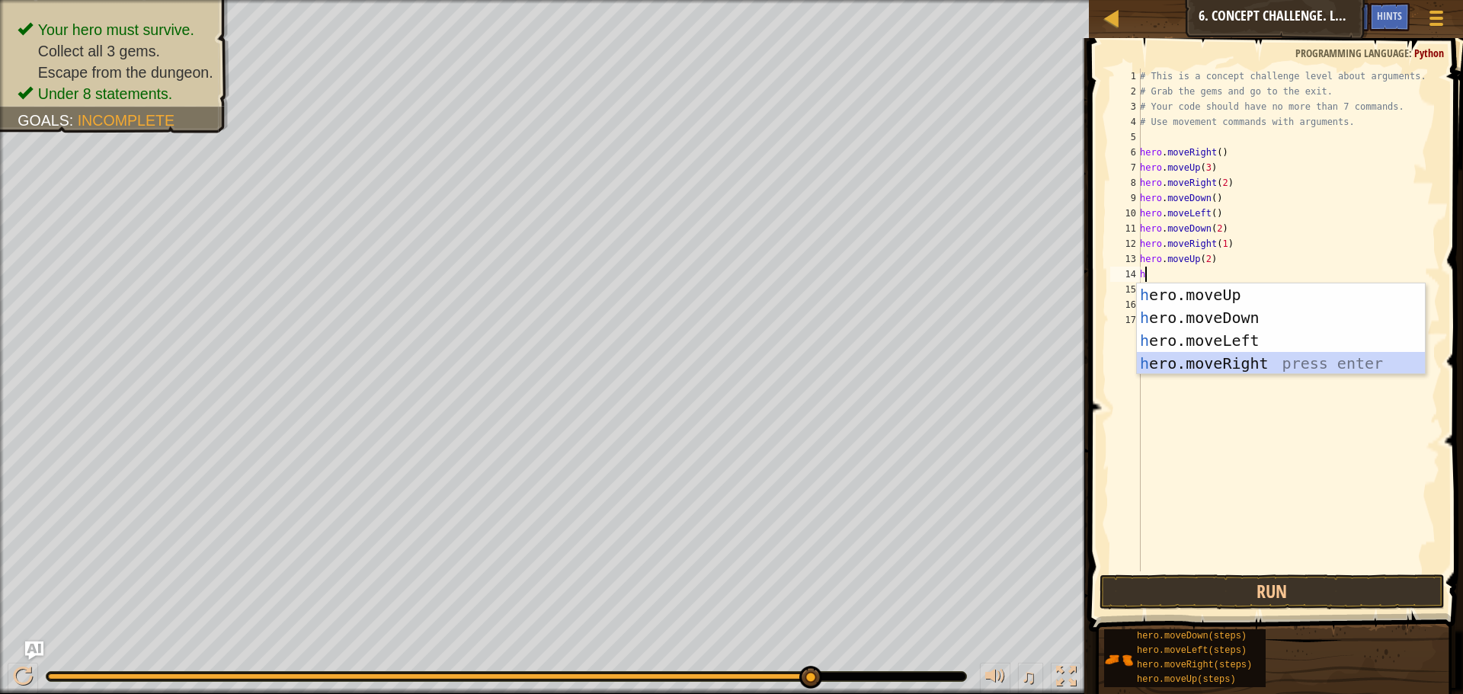
click at [1208, 355] on div "h ero.moveUp press enter h ero.moveDown press enter h ero.moveLeft press enter …" at bounding box center [1281, 351] width 288 height 137
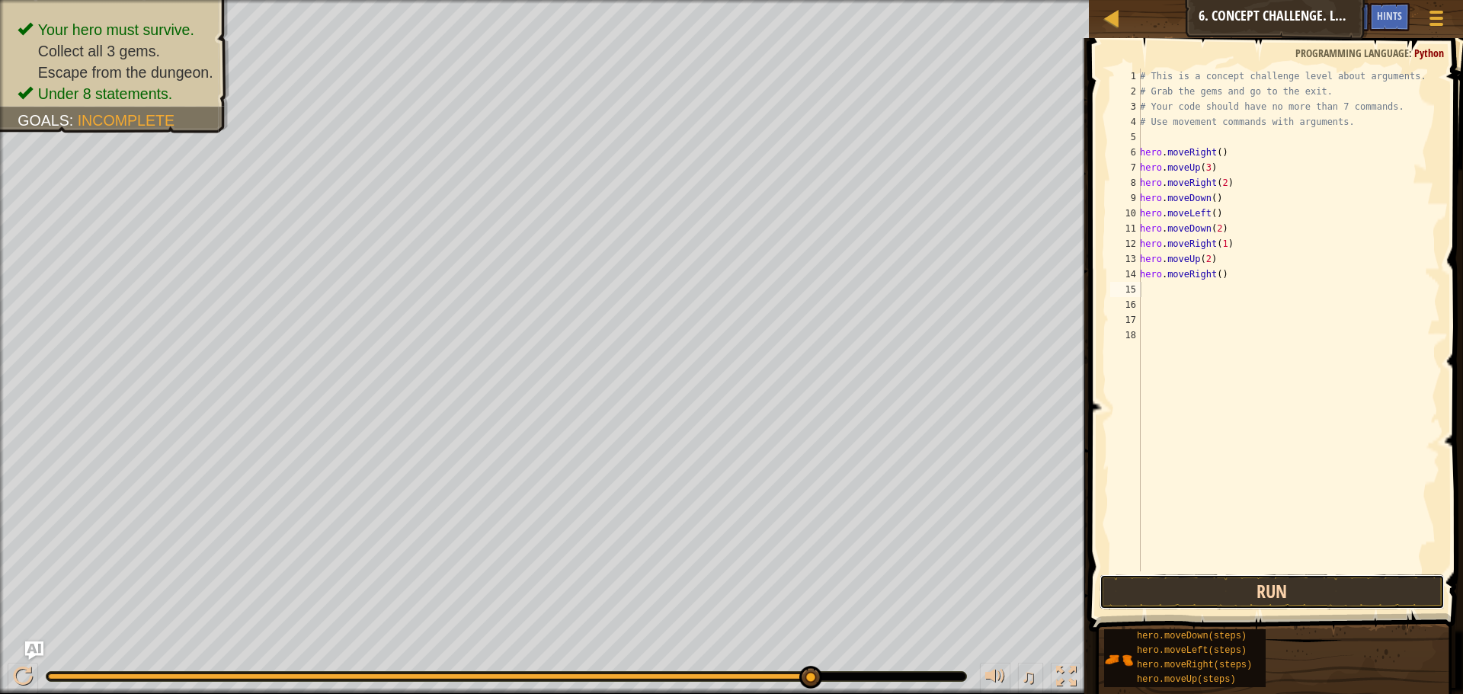
click at [1249, 597] on button "Run" at bounding box center [1271, 591] width 345 height 35
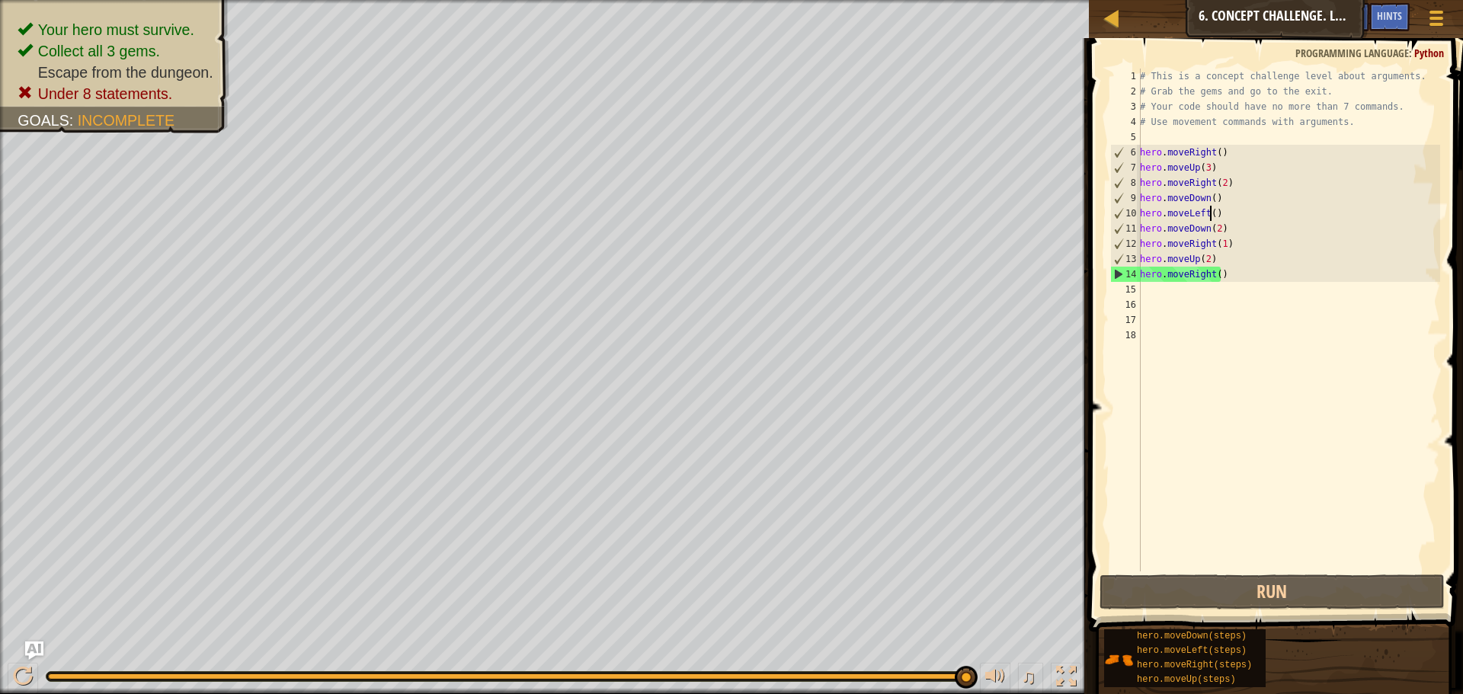
click at [1209, 217] on div "# This is a concept challenge level about arguments. # Grab the gems and go to …" at bounding box center [1288, 335] width 303 height 533
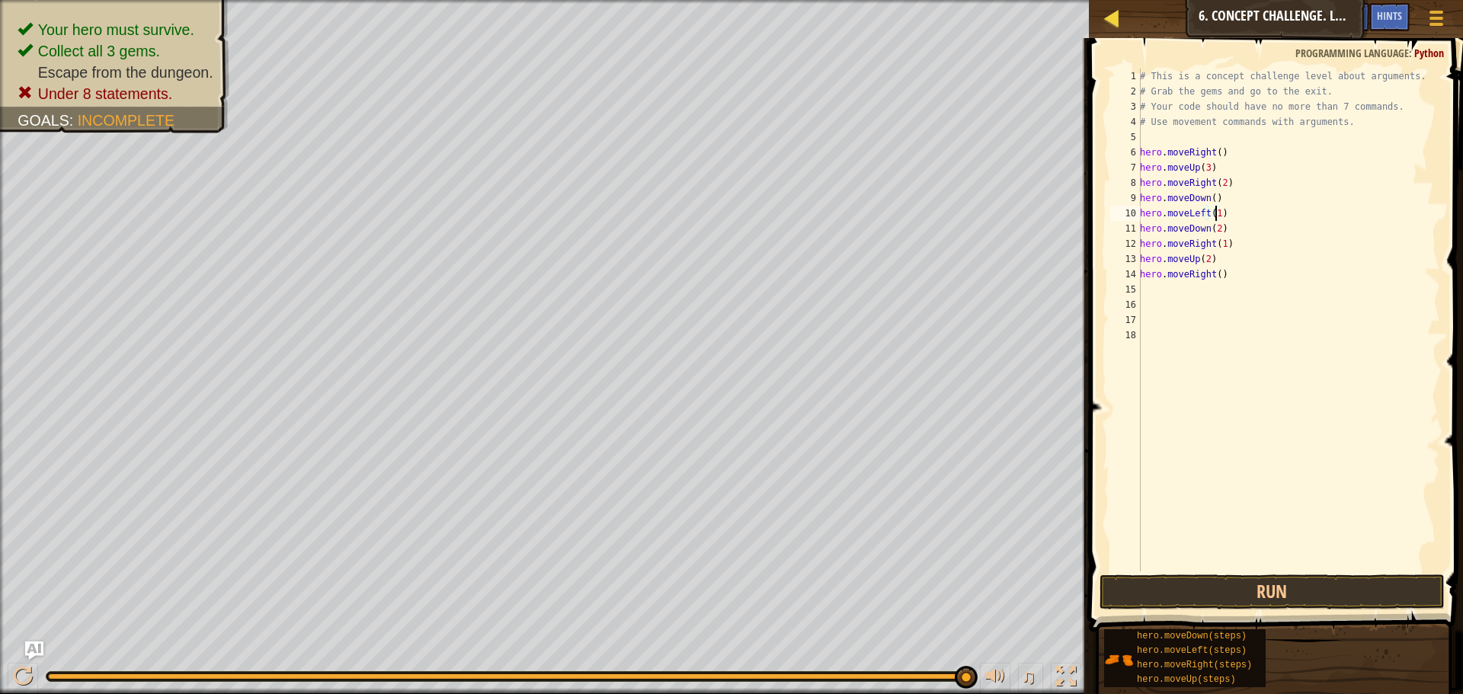
type textarea "hero.moveLeft(1)"
click at [1117, 20] on div at bounding box center [1111, 17] width 19 height 19
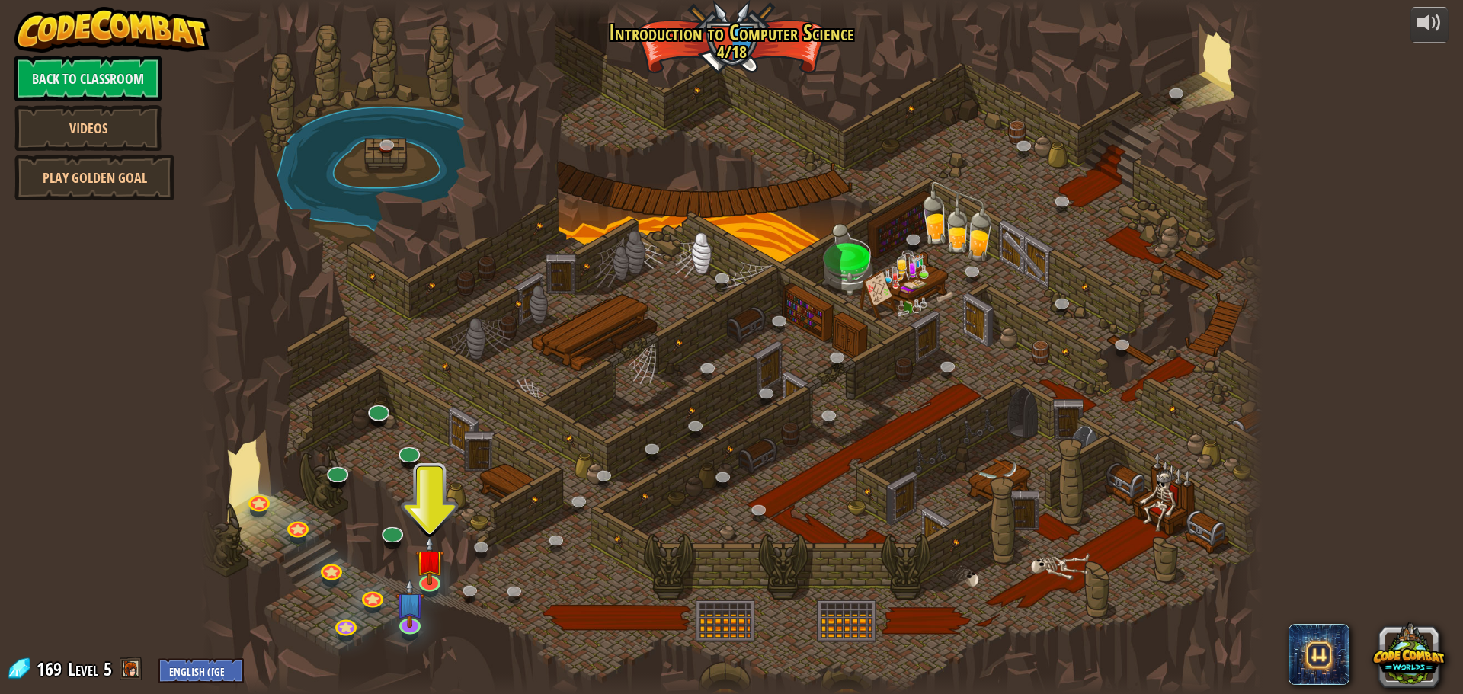
click at [248, 469] on div at bounding box center [731, 347] width 1062 height 694
click at [327, 469] on link at bounding box center [336, 468] width 30 height 30
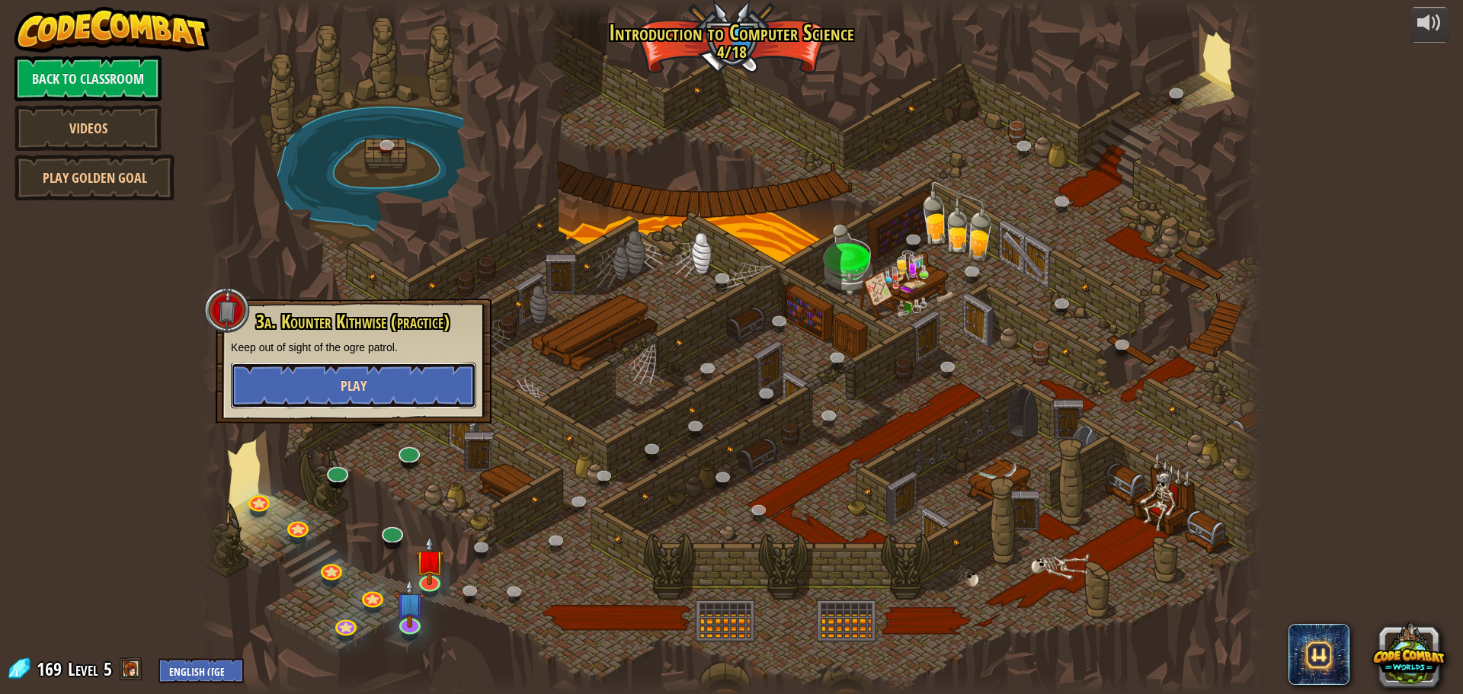
click at [414, 395] on button "Play" at bounding box center [353, 386] width 245 height 46
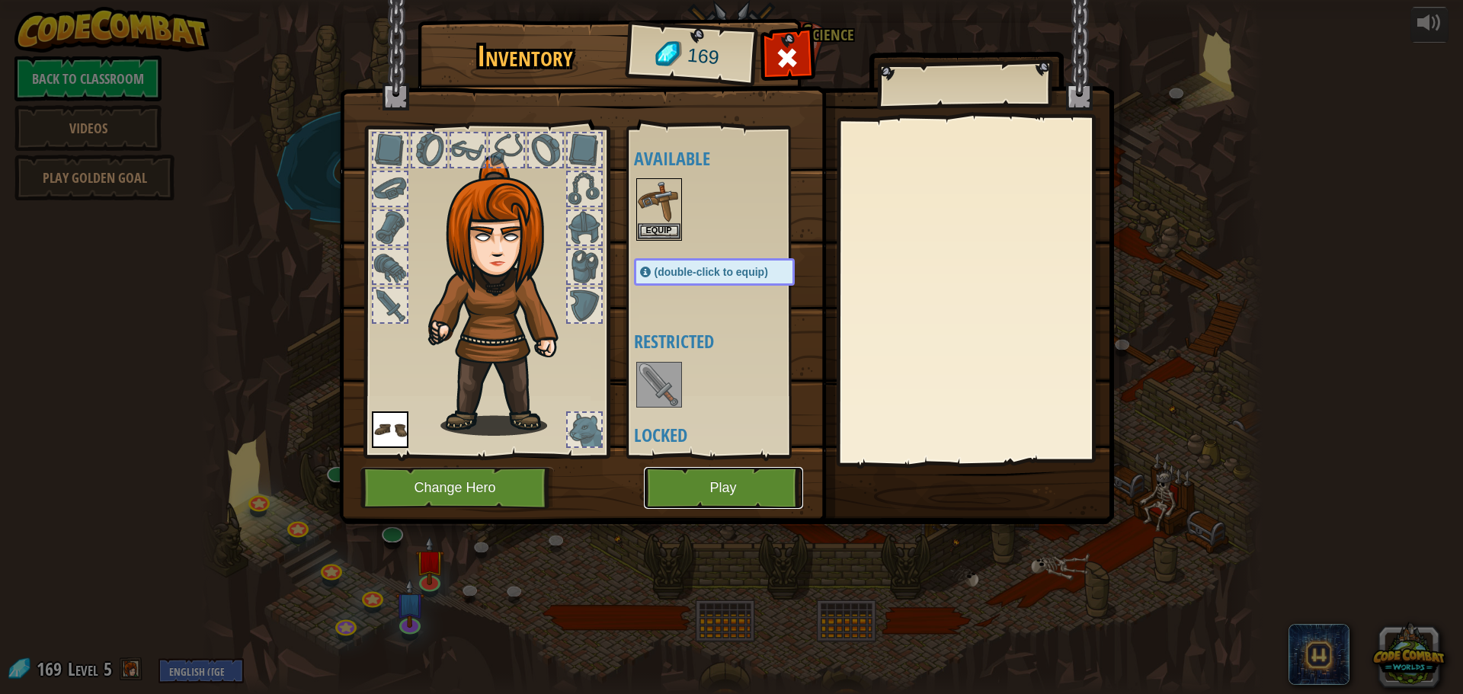
click at [663, 481] on button "Play" at bounding box center [723, 488] width 159 height 42
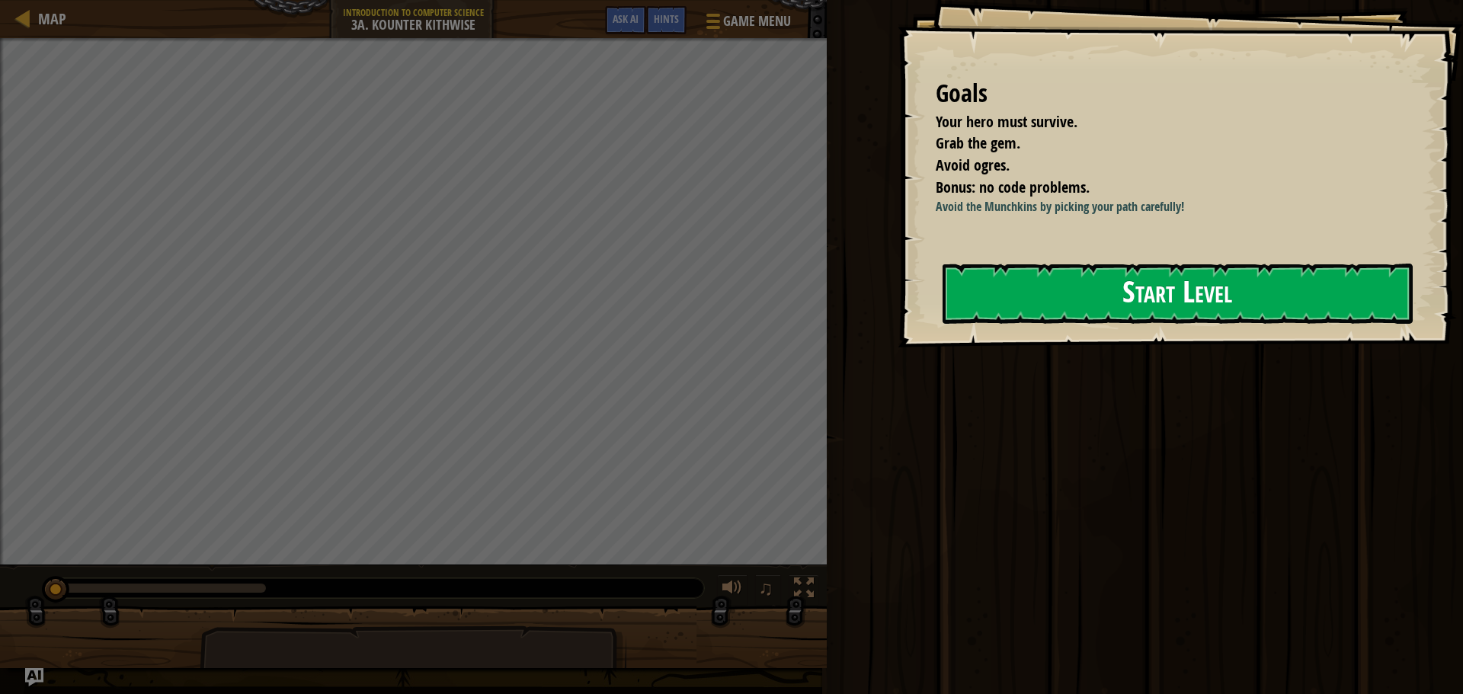
click at [1068, 302] on button "Start Level" at bounding box center [1177, 294] width 470 height 60
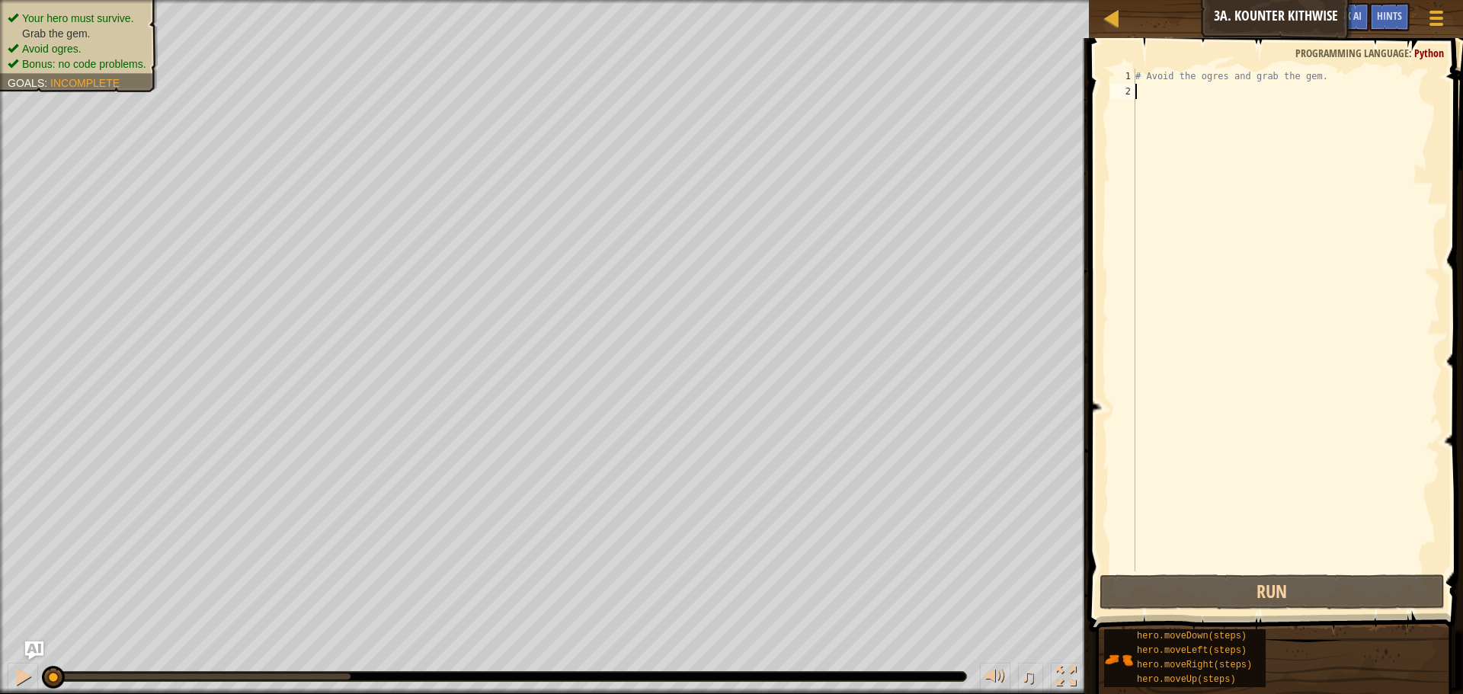
type textarea "h"
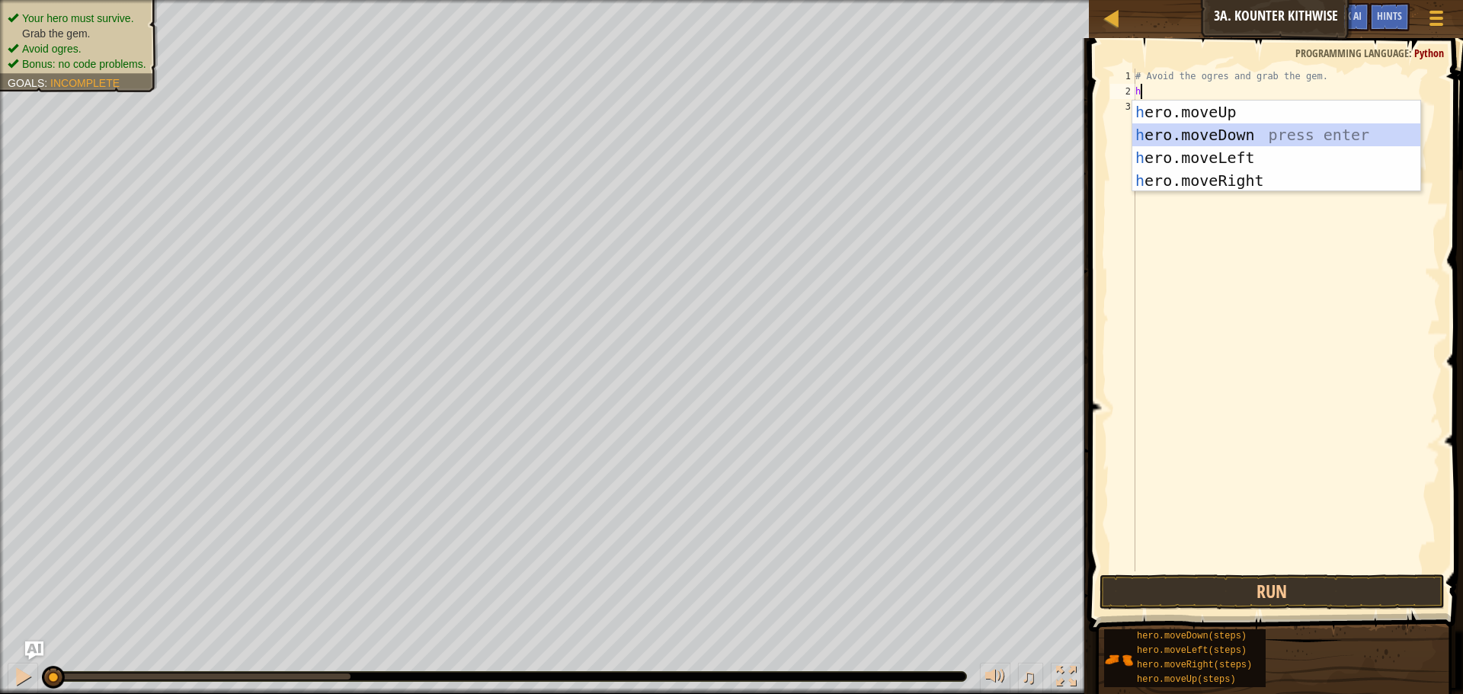
click at [1210, 133] on div "h ero.moveUp press enter h ero.moveDown press enter h ero.moveLeft press enter …" at bounding box center [1276, 169] width 288 height 137
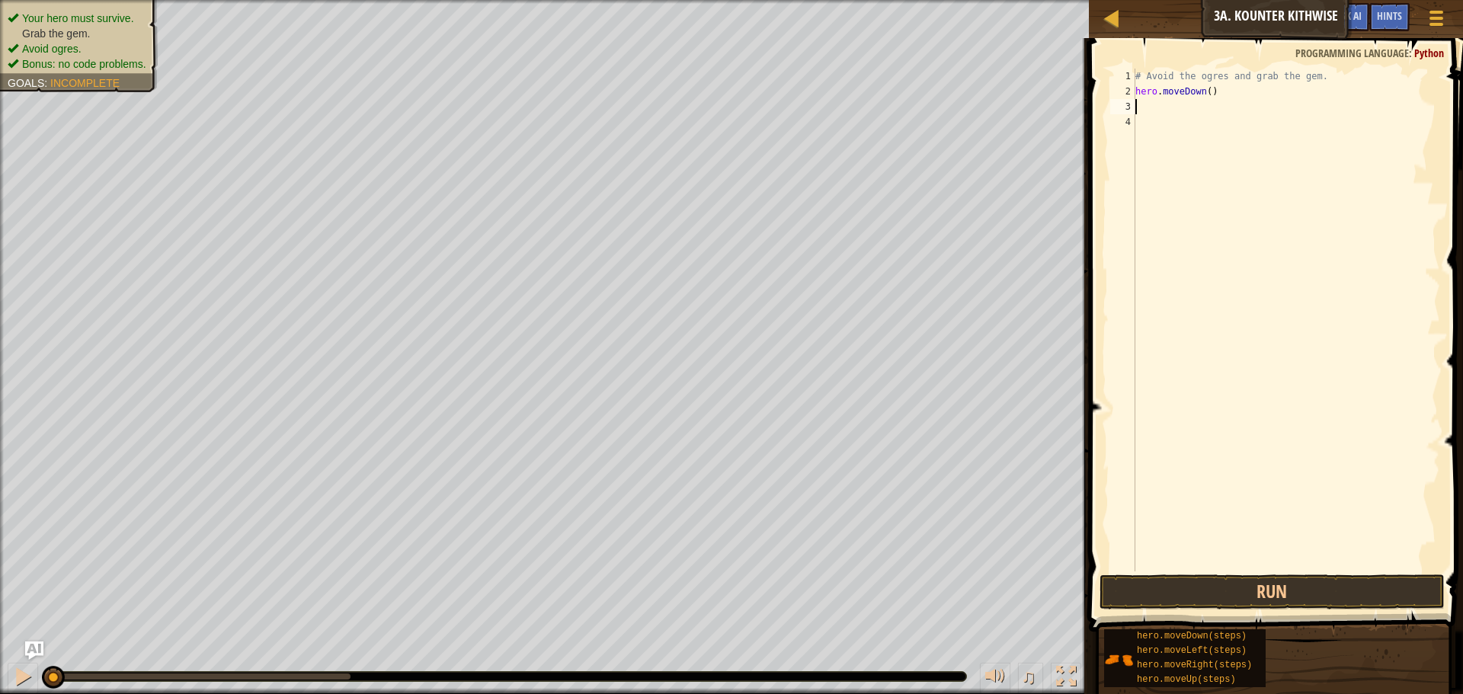
click at [1206, 94] on div "# Avoid the ogres and grab the gem. hero . moveDown ( )" at bounding box center [1286, 335] width 308 height 533
type textarea "hero.moveDown(1)"
click at [1206, 108] on div "# Avoid the ogres and grab the gem. hero . moveDown ( 1 )" at bounding box center [1286, 335] width 308 height 533
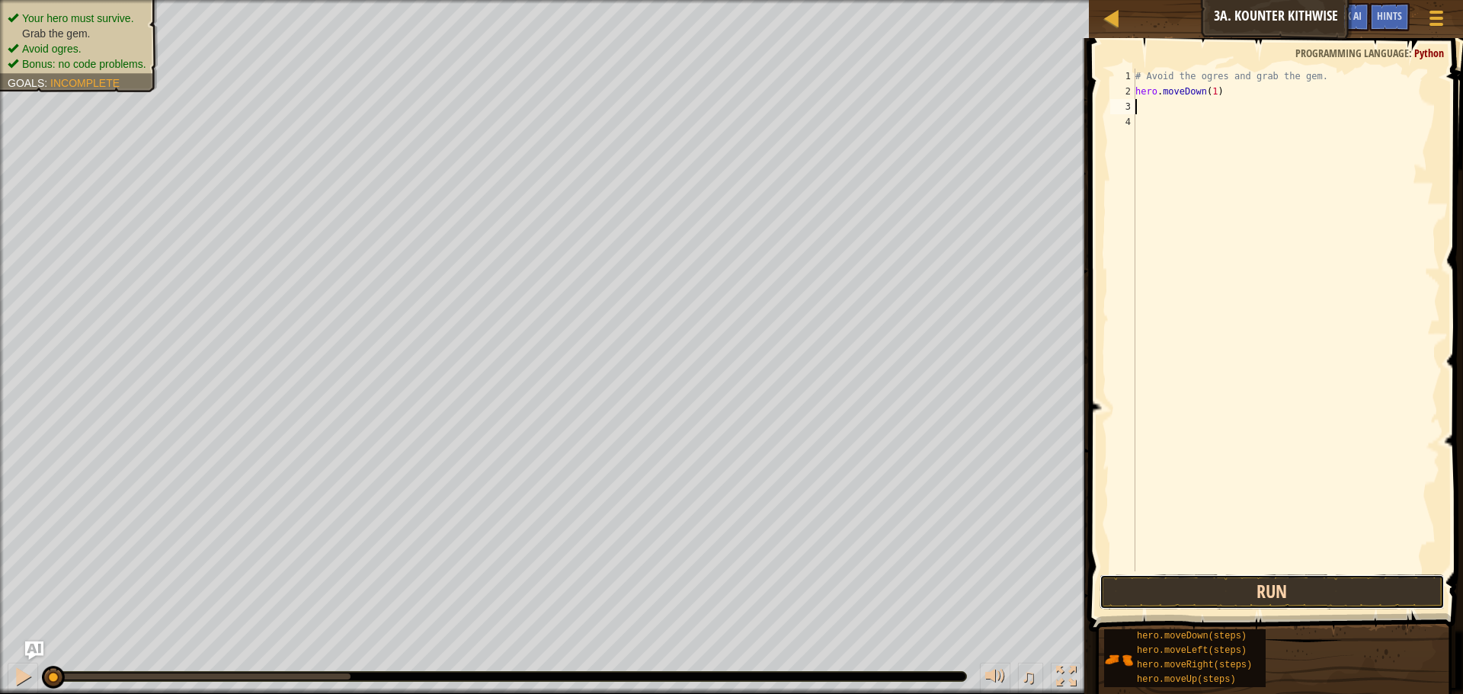
click at [1102, 579] on button "Run" at bounding box center [1271, 591] width 345 height 35
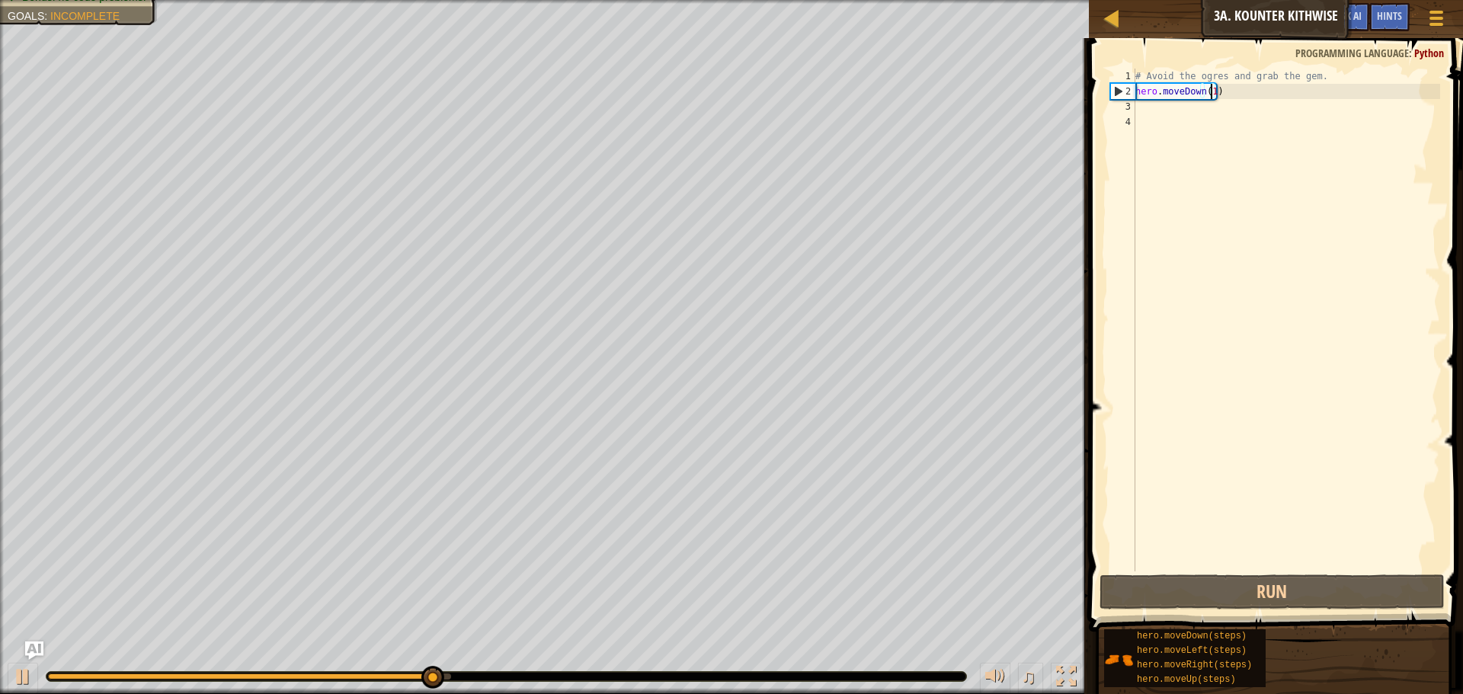
click at [1213, 96] on div "# Avoid the ogres and grab the gem. hero . moveDown ( 1 )" at bounding box center [1286, 335] width 308 height 533
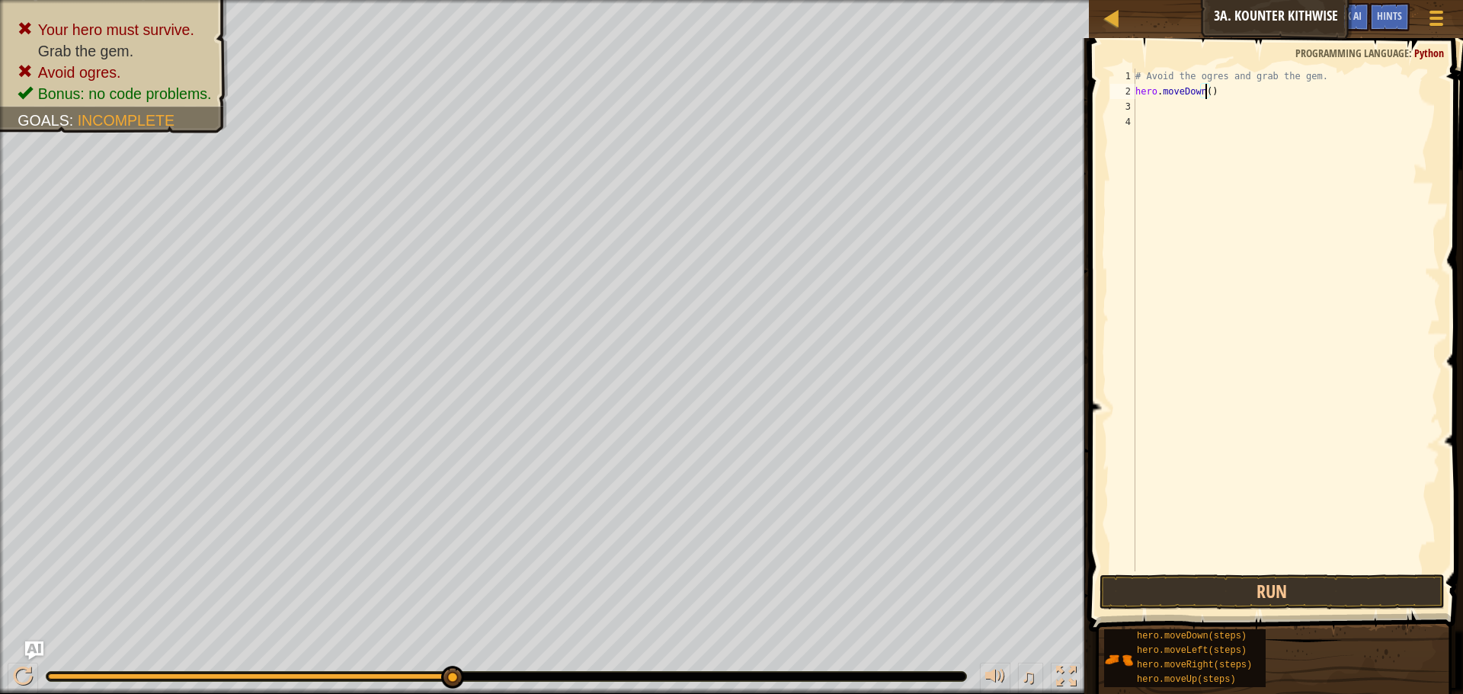
scroll to position [7, 6]
type textarea "hero.moveDown(2)"
click at [1327, 585] on button "Run" at bounding box center [1271, 591] width 345 height 35
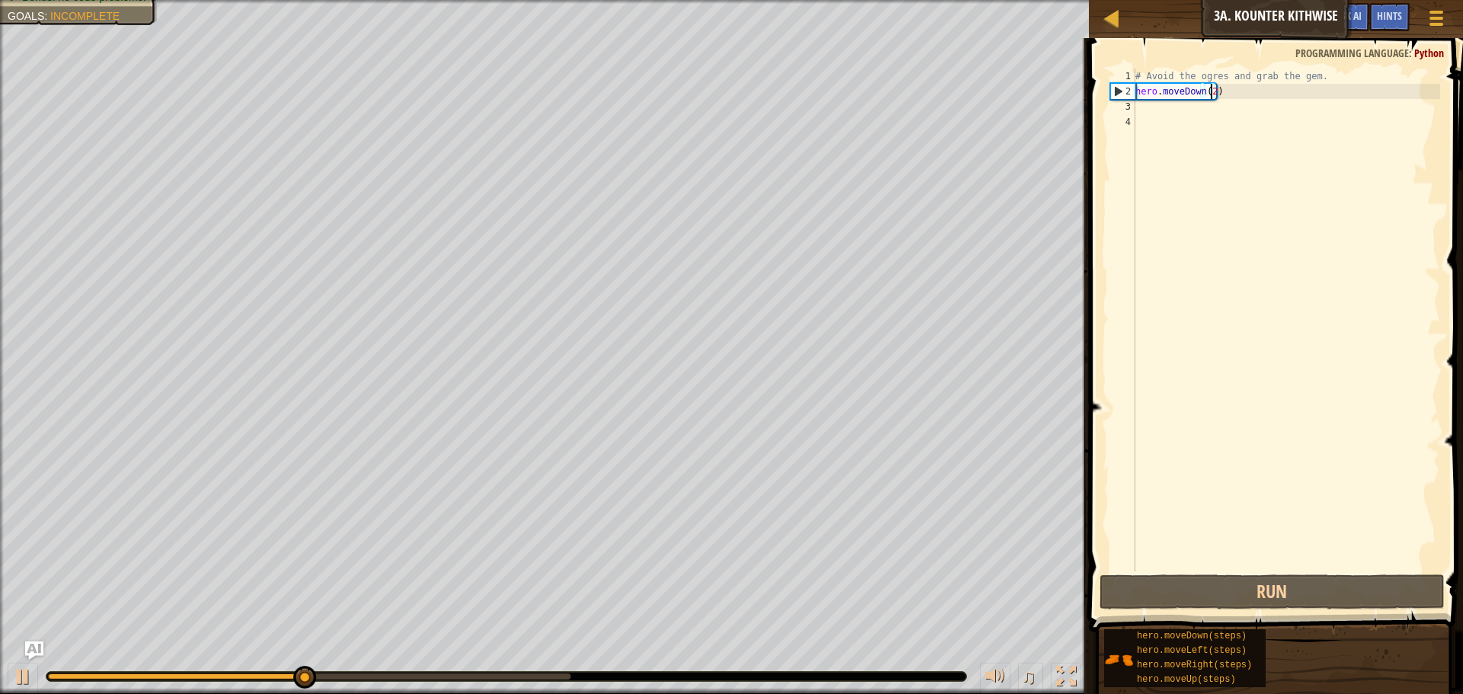
click at [1174, 113] on div "# Avoid the ogres and grab the gem. hero . moveDown ( 2 )" at bounding box center [1286, 335] width 308 height 533
type textarea "h"
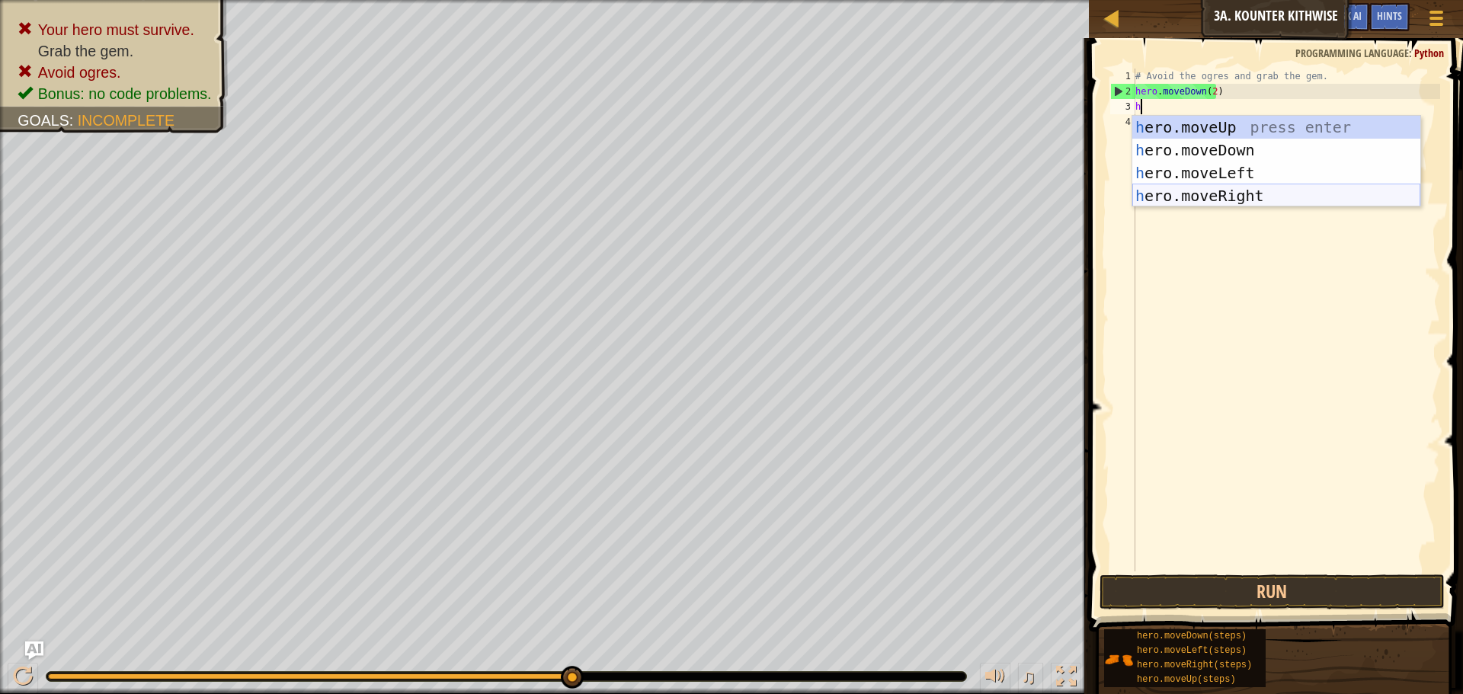
click at [1232, 195] on div "h ero.moveUp press enter h ero.moveDown press enter h ero.moveLeft press enter …" at bounding box center [1276, 184] width 288 height 137
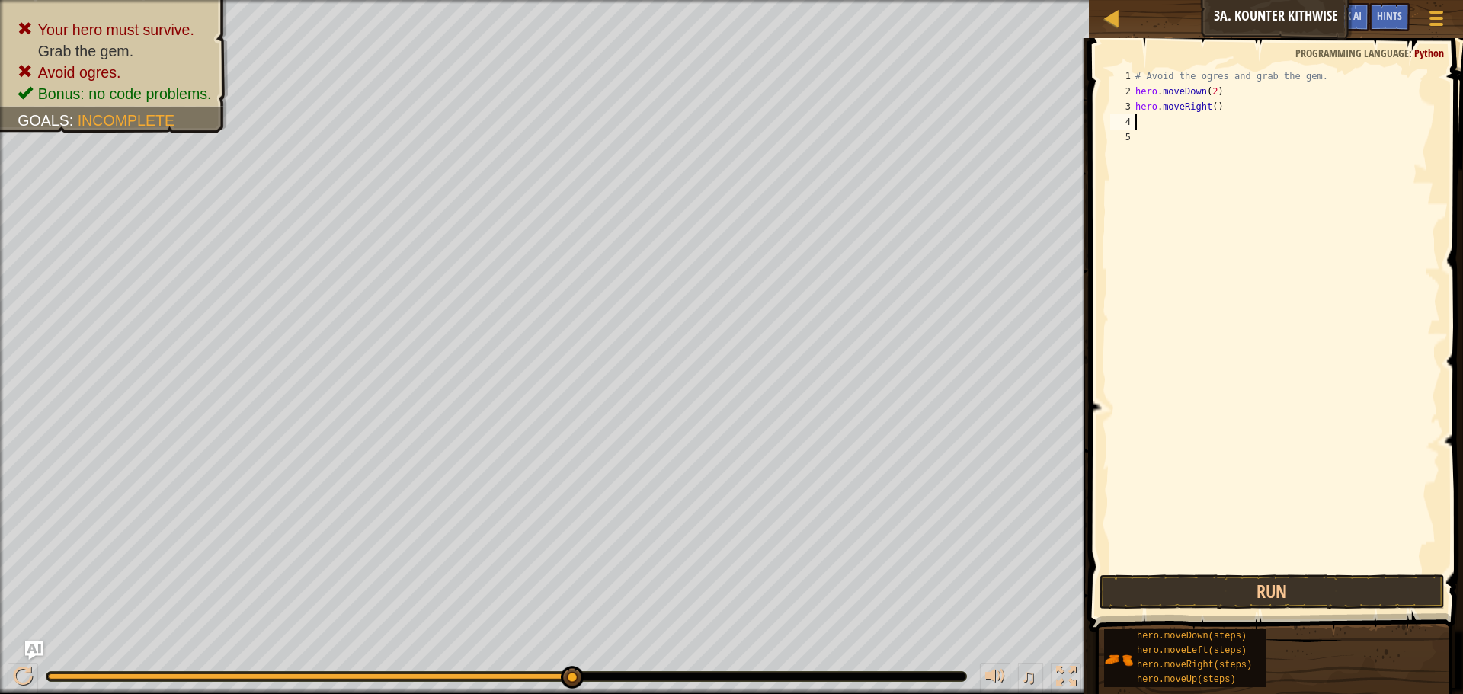
type textarea "h"
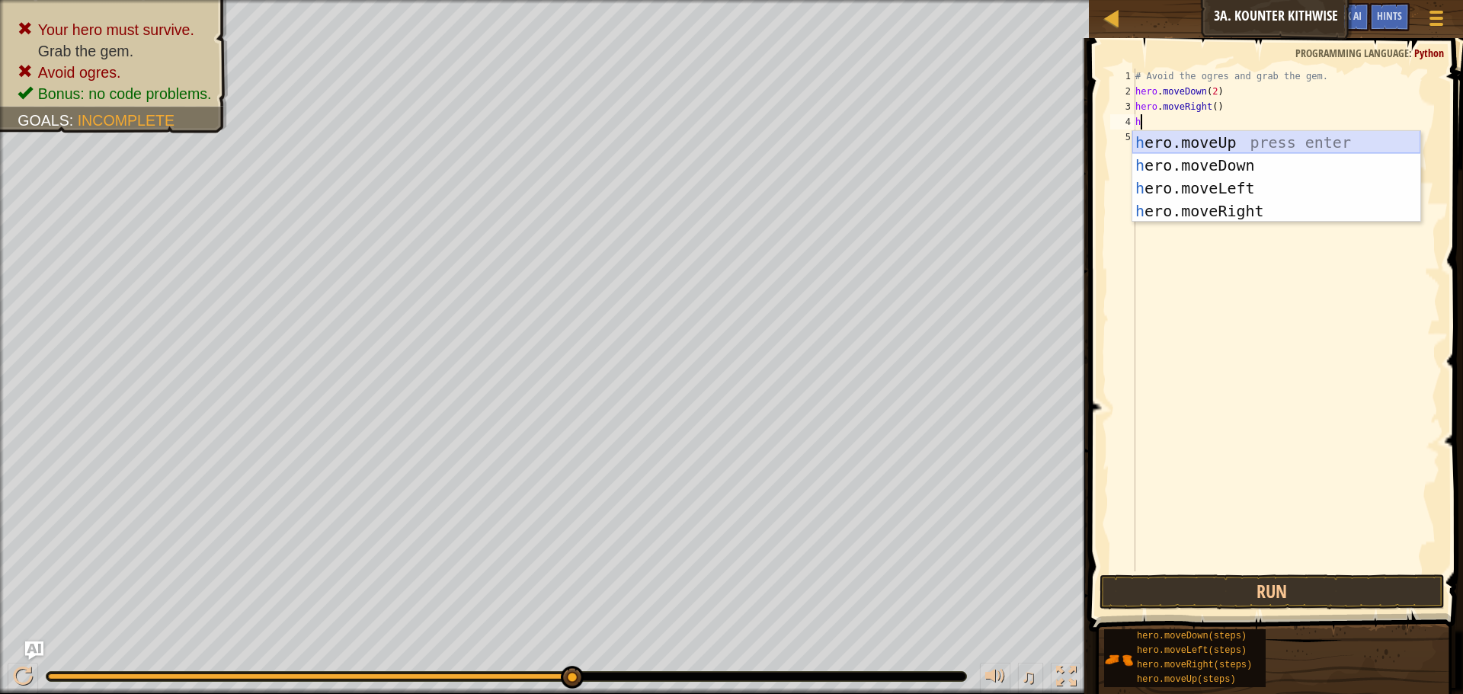
click at [1162, 143] on div "h ero.moveUp press enter h ero.moveDown press enter h ero.moveLeft press enter …" at bounding box center [1276, 199] width 288 height 137
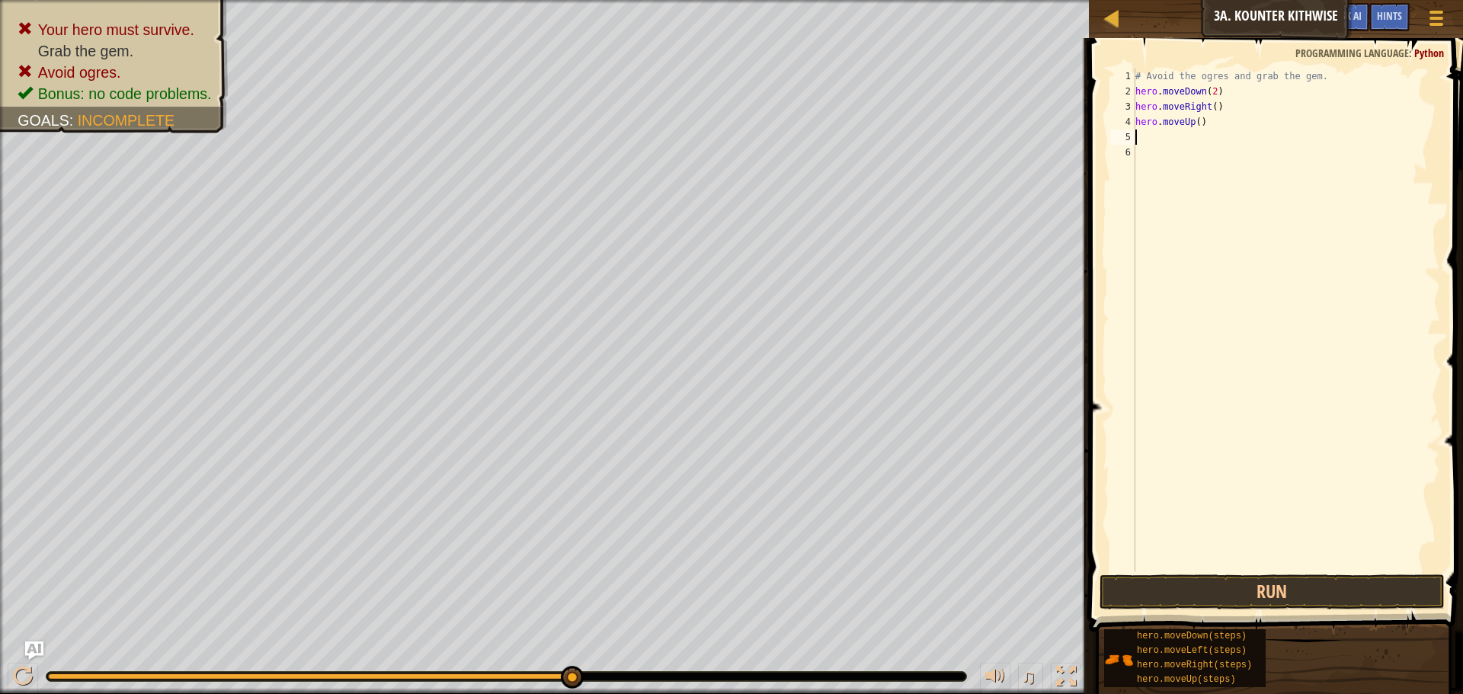
type textarea "h"
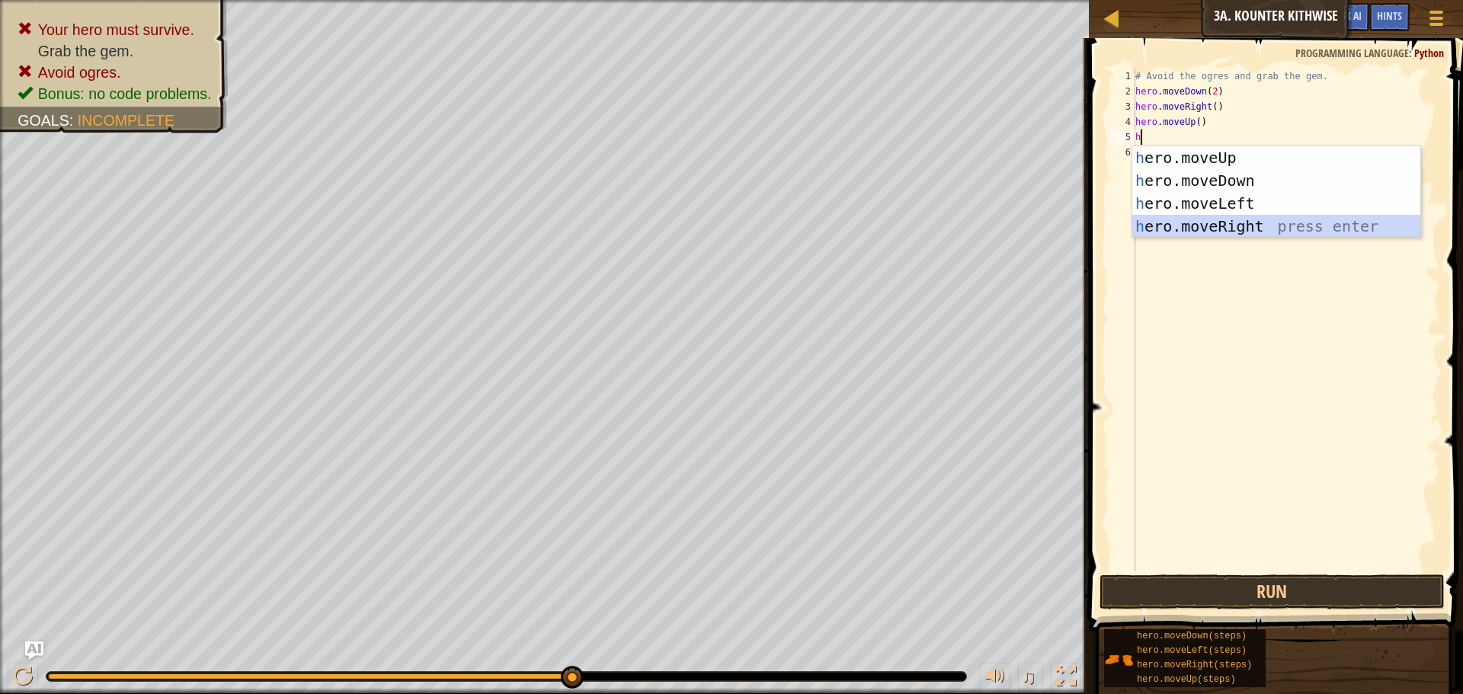
click at [1199, 218] on div "h ero.moveUp press enter h ero.moveDown press enter h ero.moveLeft press enter …" at bounding box center [1276, 214] width 288 height 137
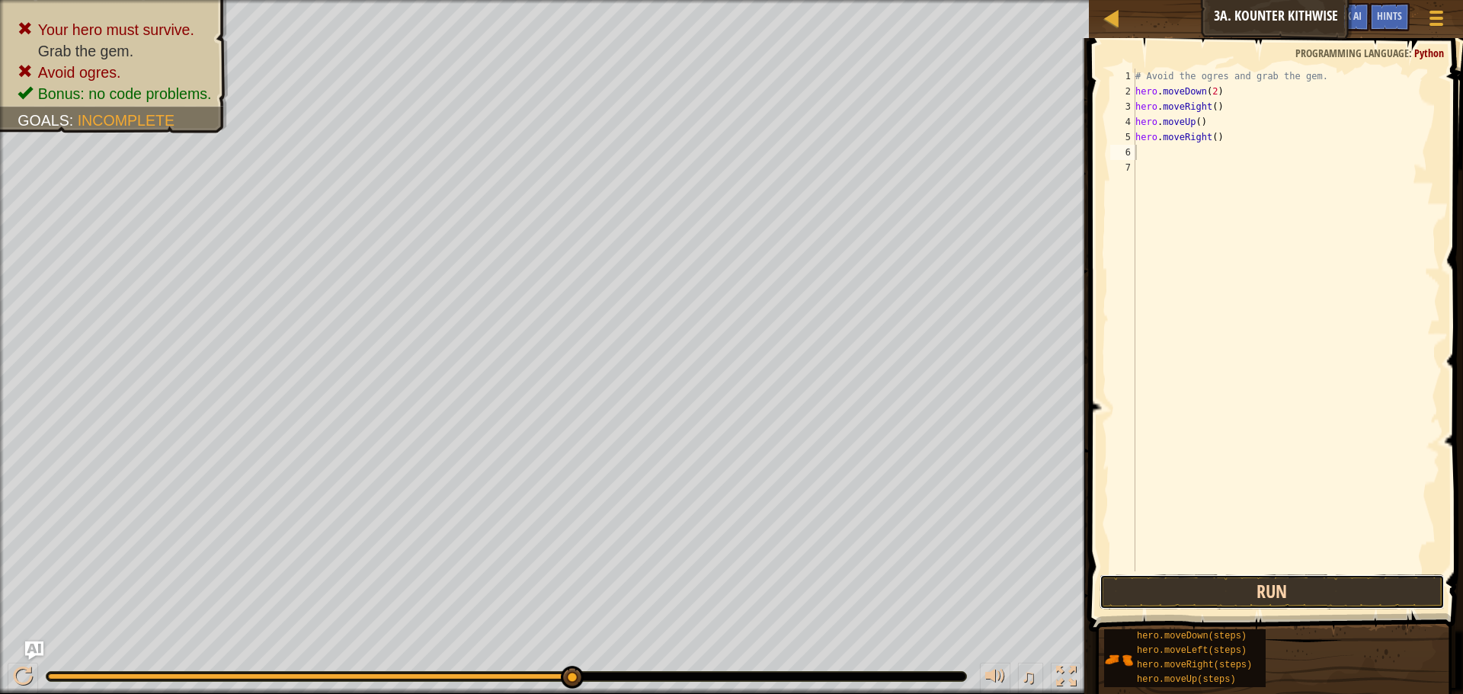
click at [1225, 591] on button "Run" at bounding box center [1271, 591] width 345 height 35
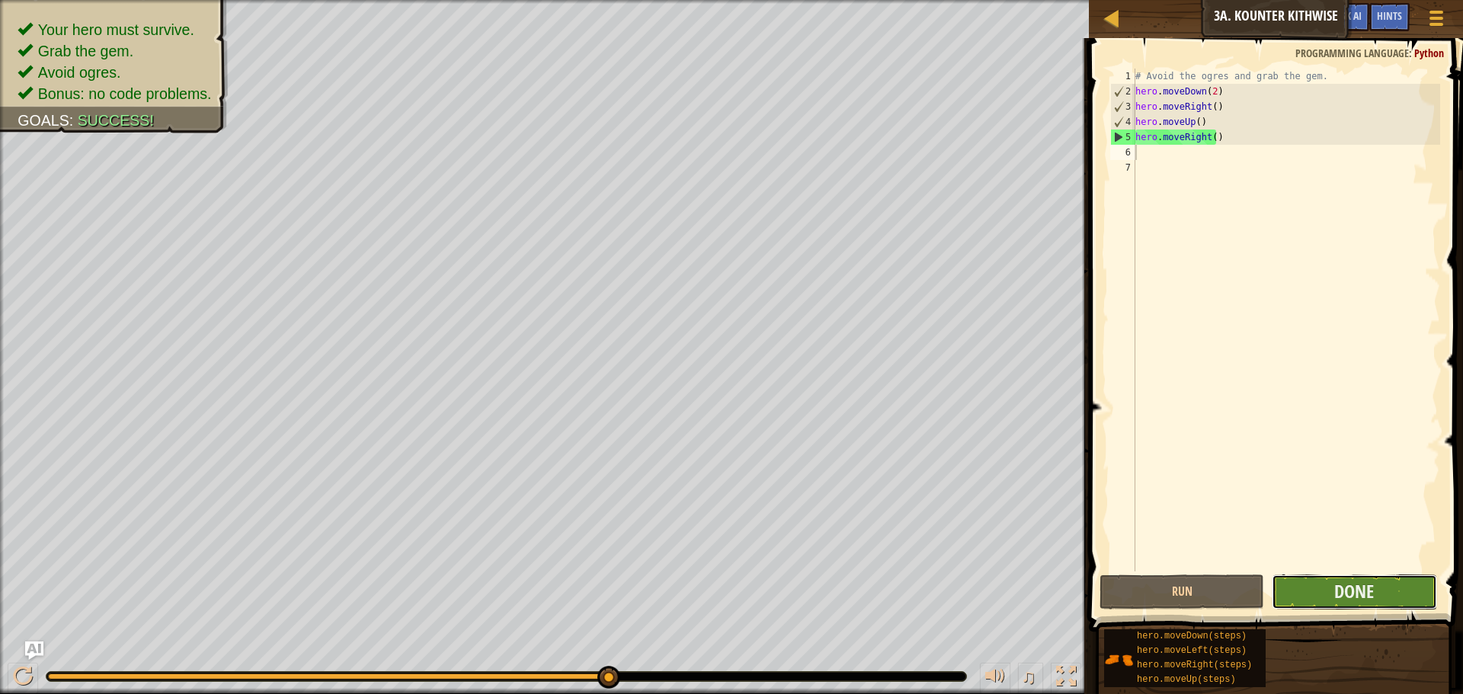
click at [1381, 584] on button "Done" at bounding box center [1353, 591] width 165 height 35
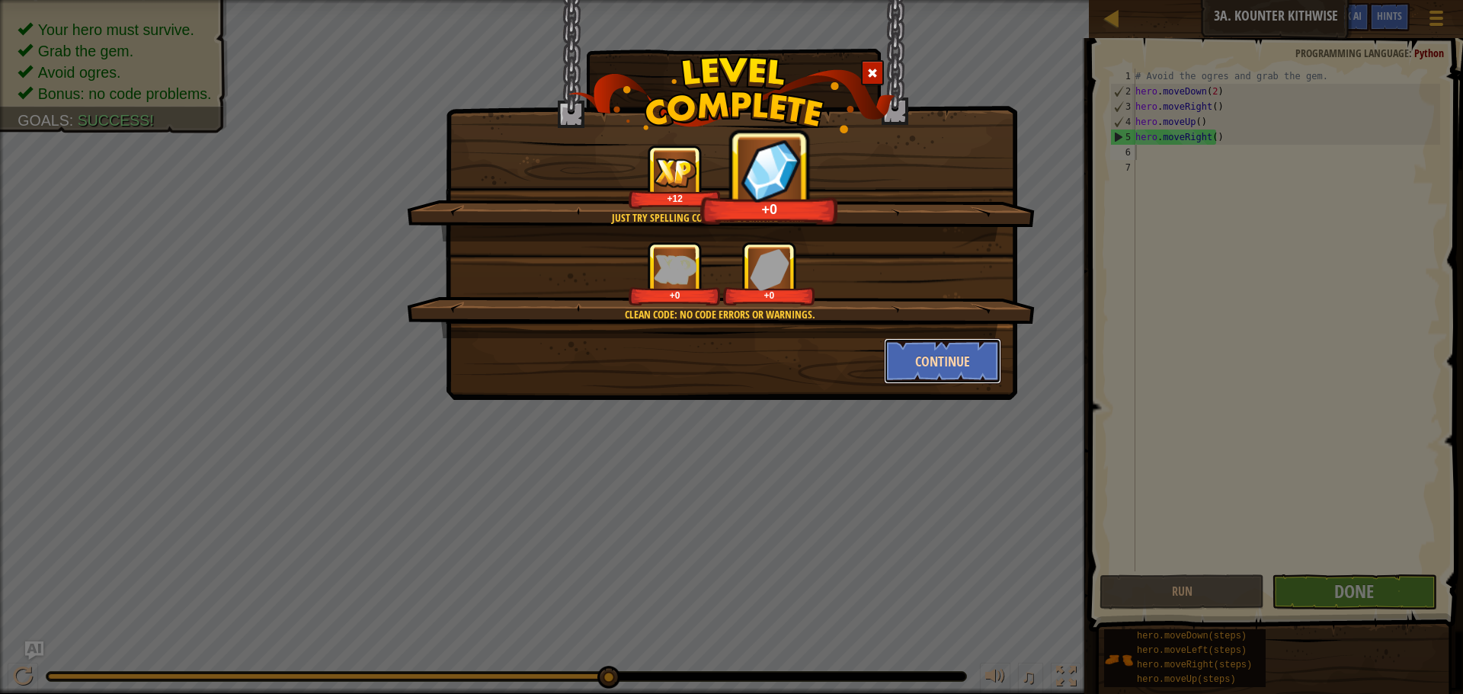
click at [920, 356] on button "Continue" at bounding box center [943, 361] width 118 height 46
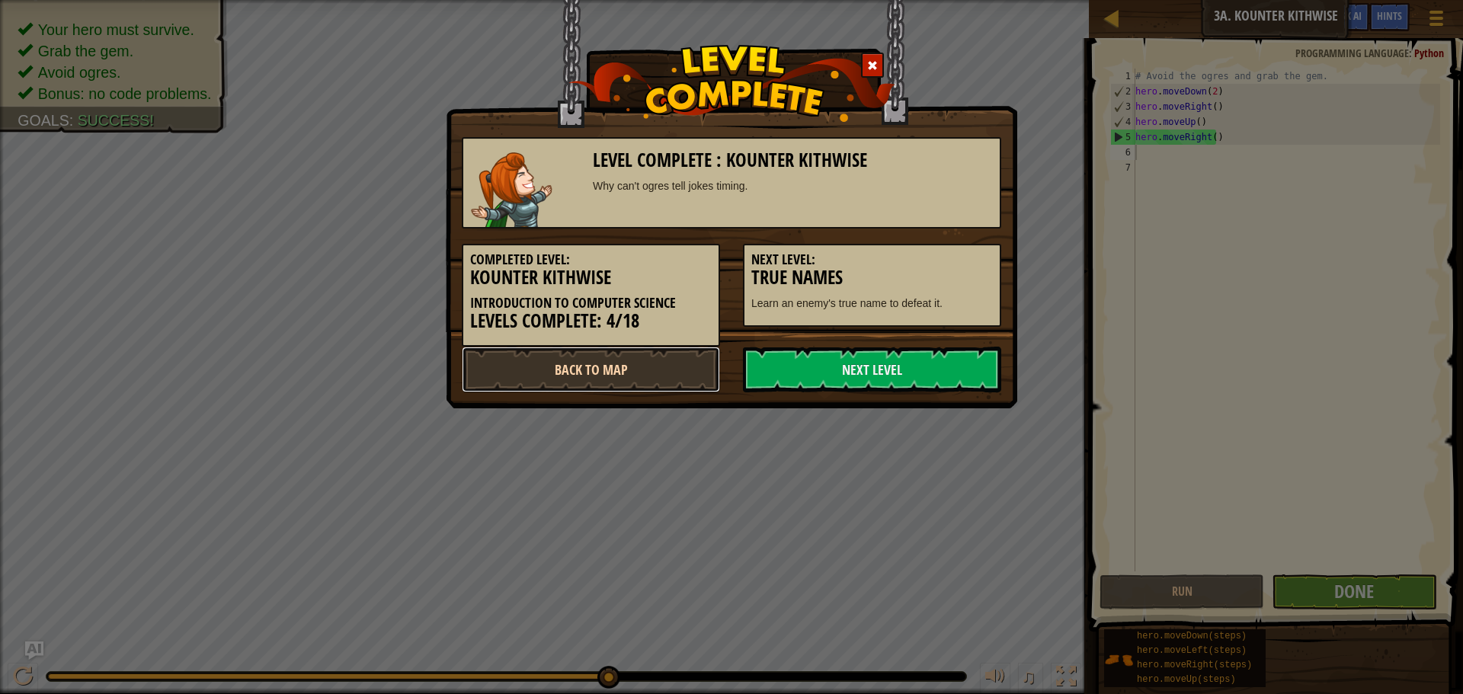
click at [654, 374] on link "Back to Map" at bounding box center [591, 370] width 258 height 46
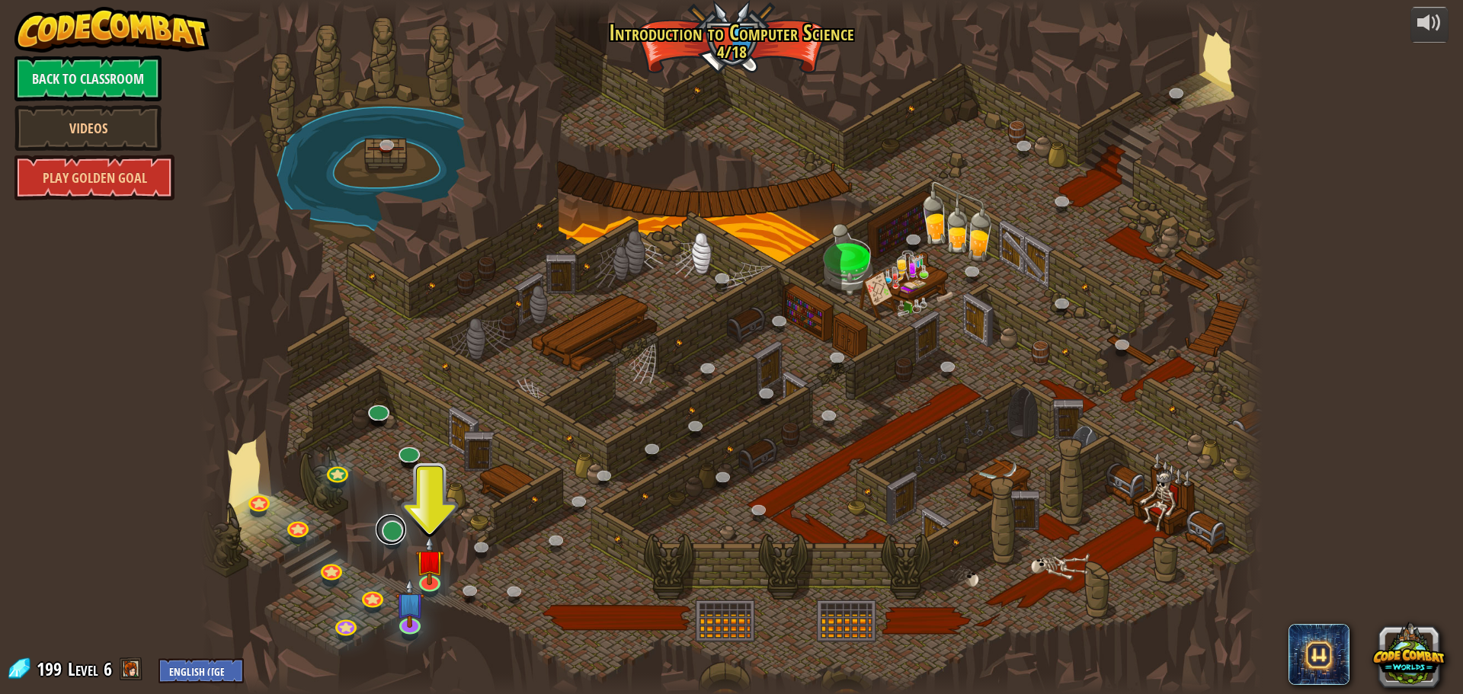
click at [392, 534] on link at bounding box center [391, 529] width 30 height 30
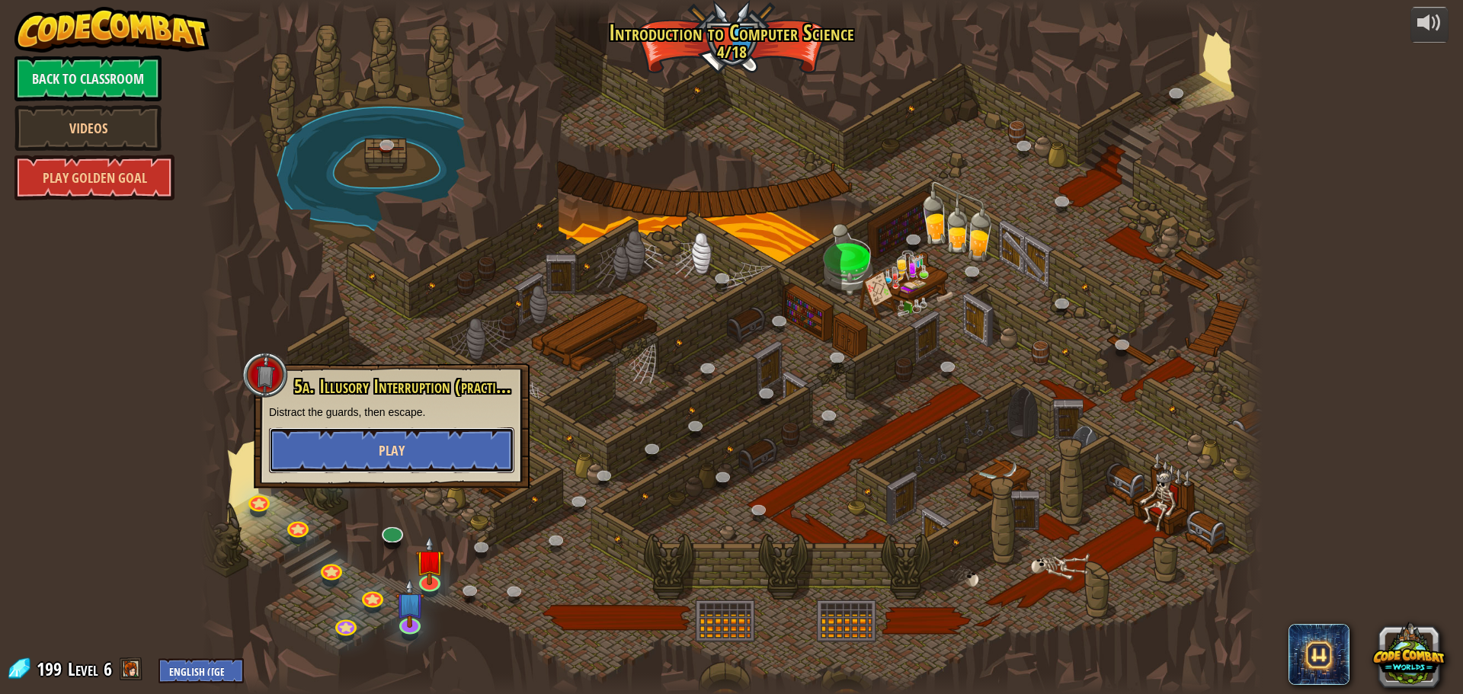
click at [418, 447] on button "Play" at bounding box center [391, 450] width 245 height 46
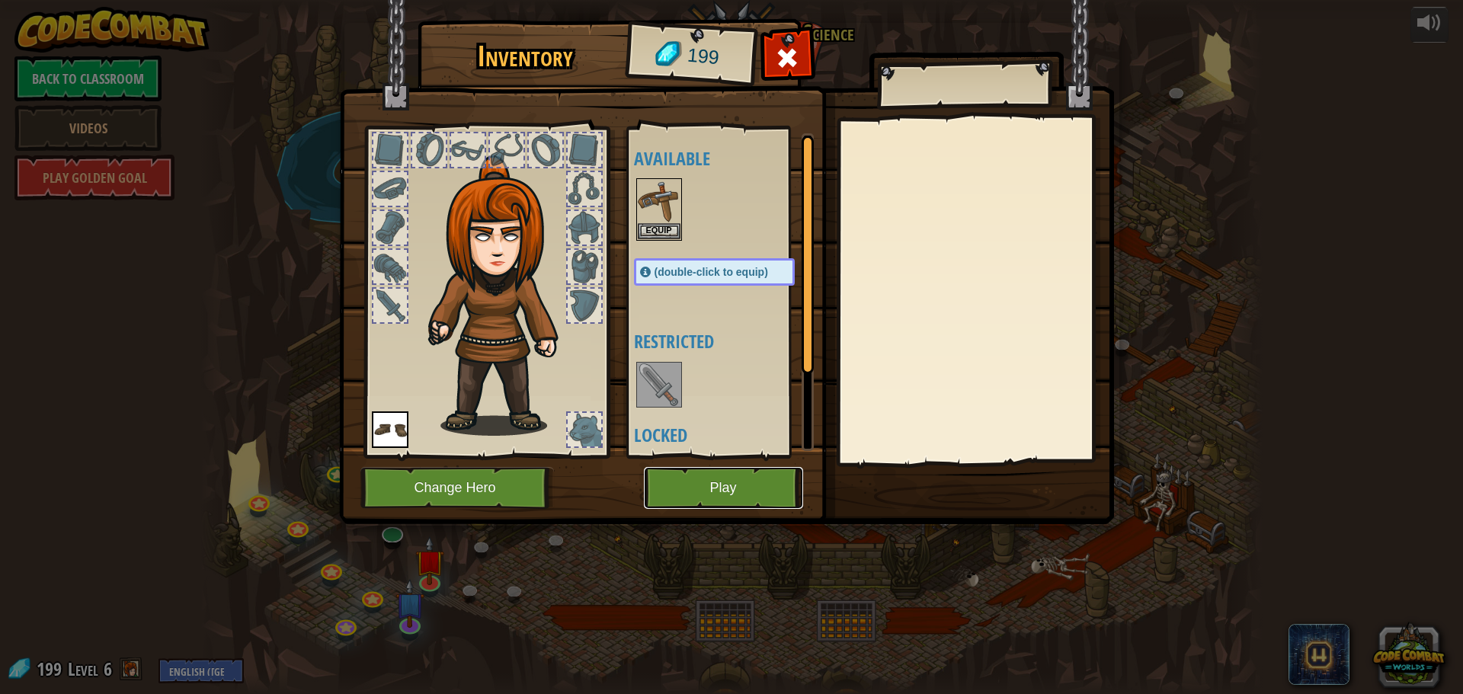
click at [678, 468] on button "Play" at bounding box center [723, 488] width 159 height 42
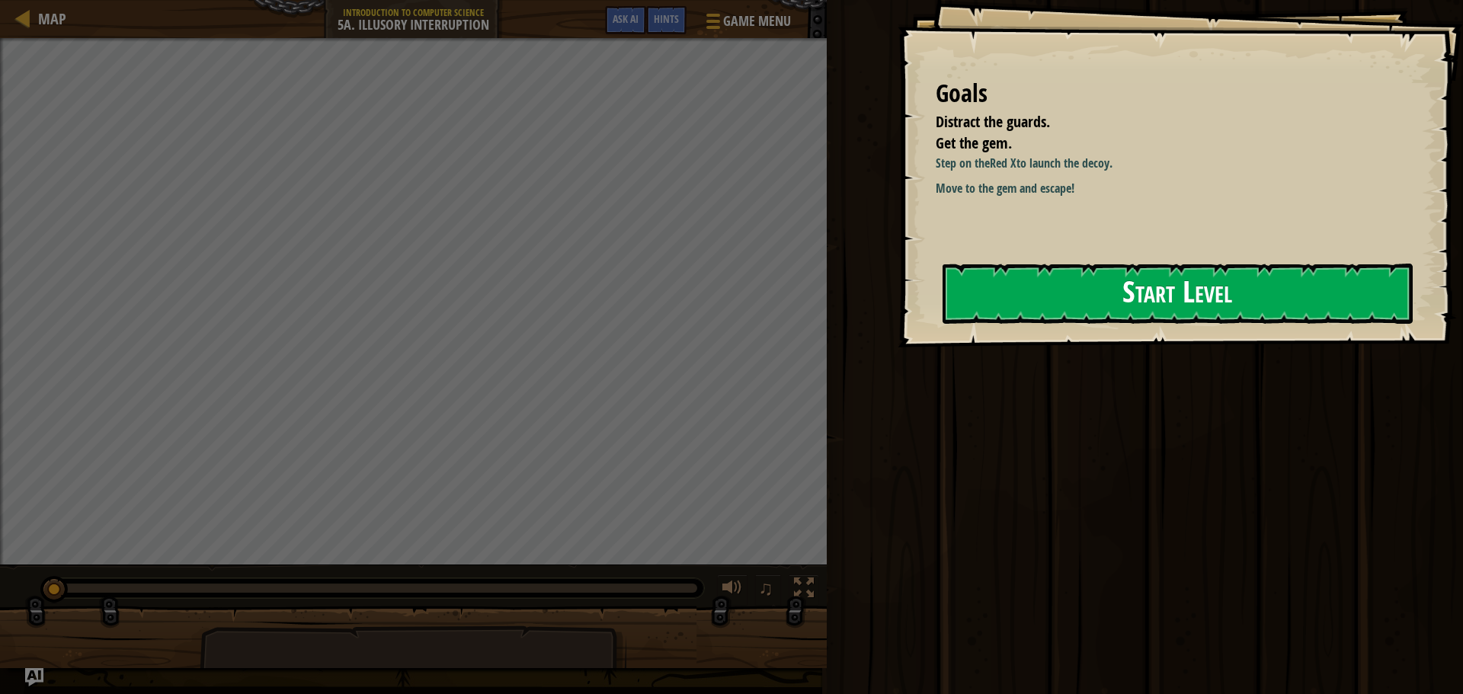
click at [1242, 269] on button "Start Level" at bounding box center [1177, 294] width 470 height 60
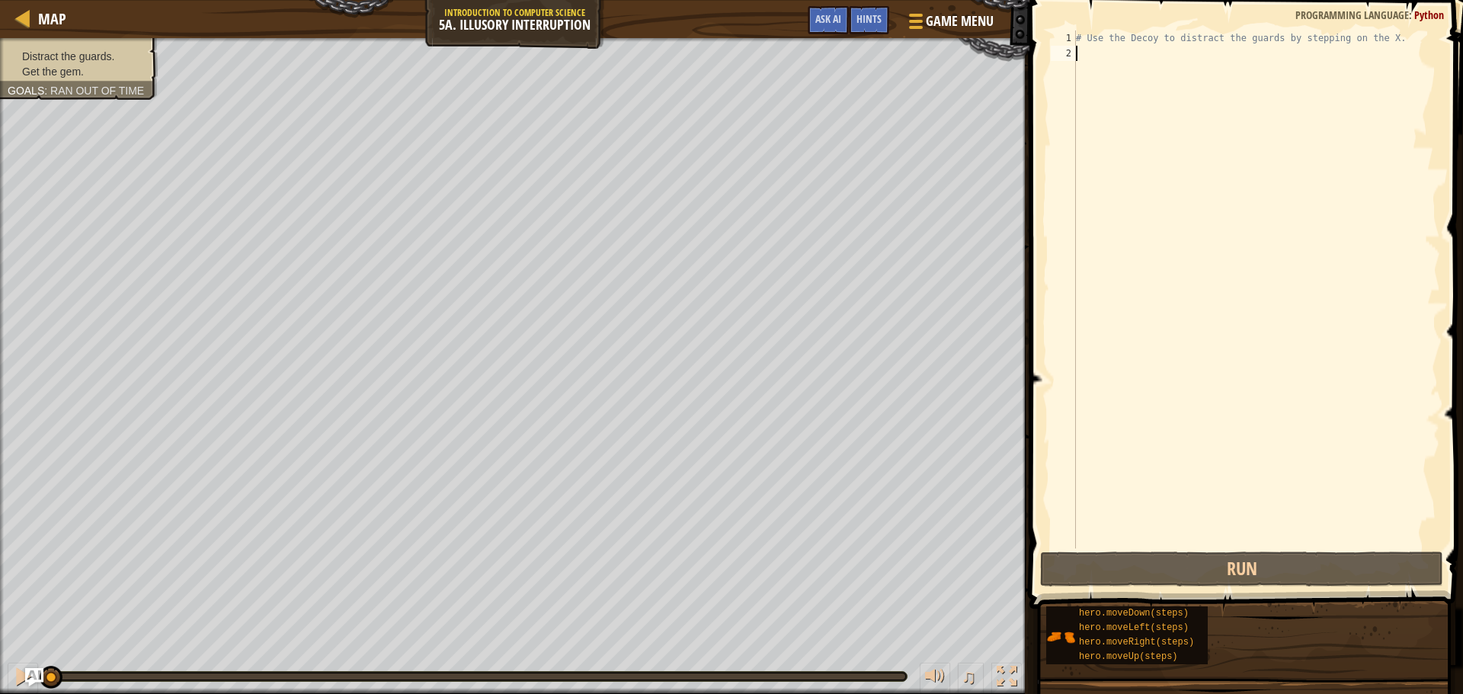
type textarea "h"
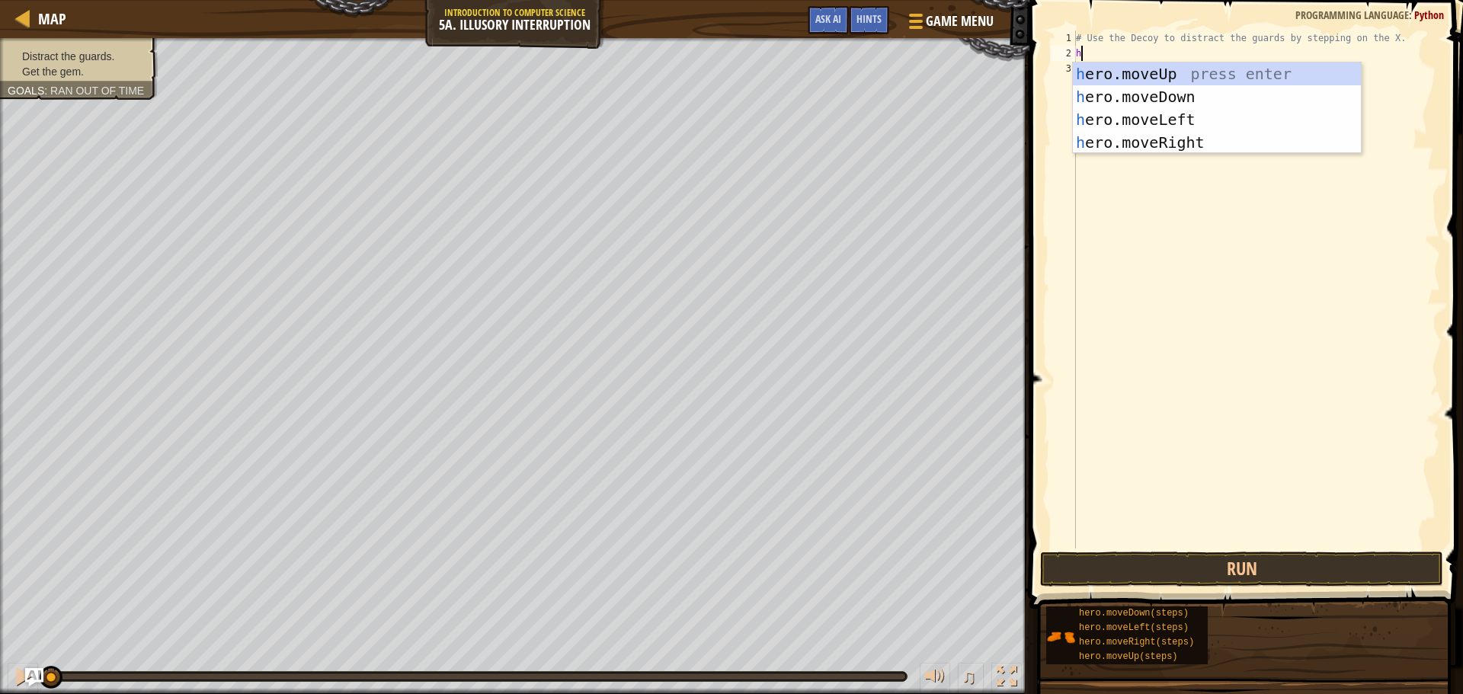
scroll to position [7, 0]
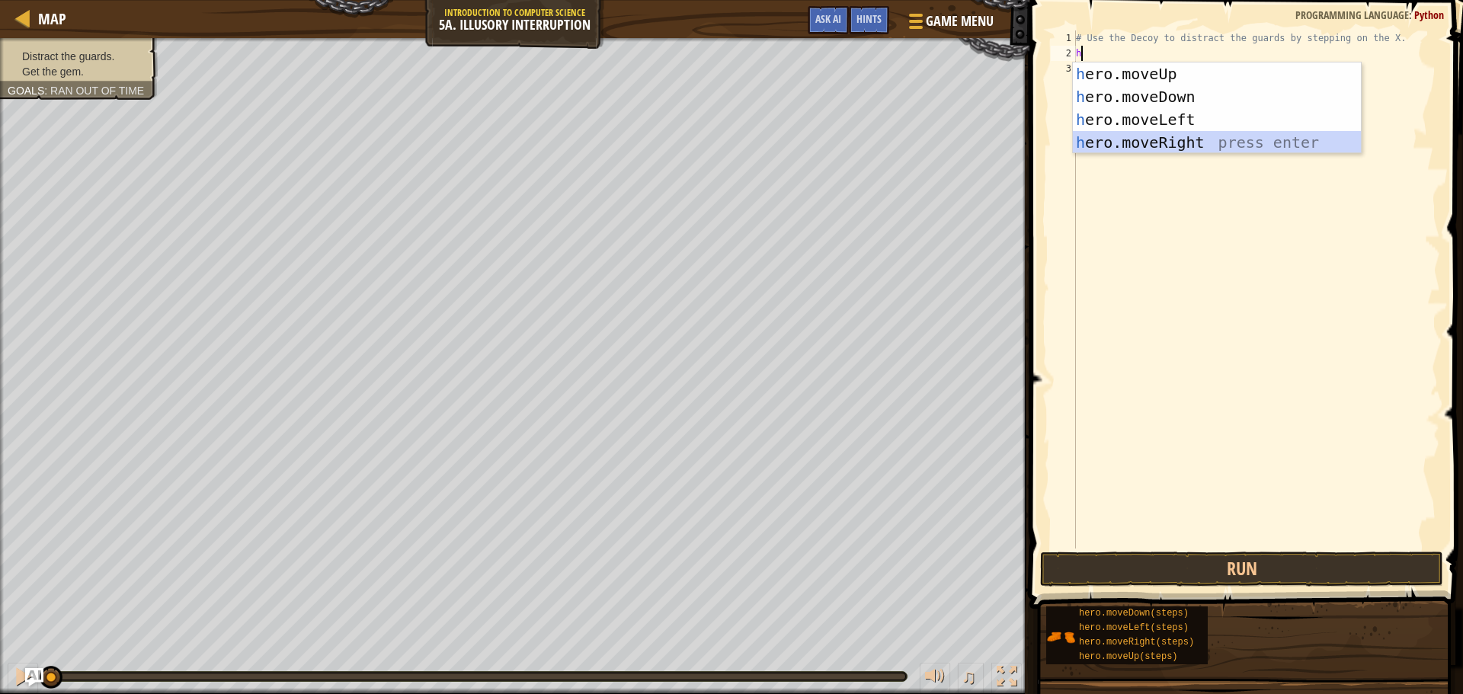
click at [1185, 140] on div "h ero.moveUp press enter h ero.moveDown press enter h ero.moveLeft press enter …" at bounding box center [1217, 130] width 288 height 137
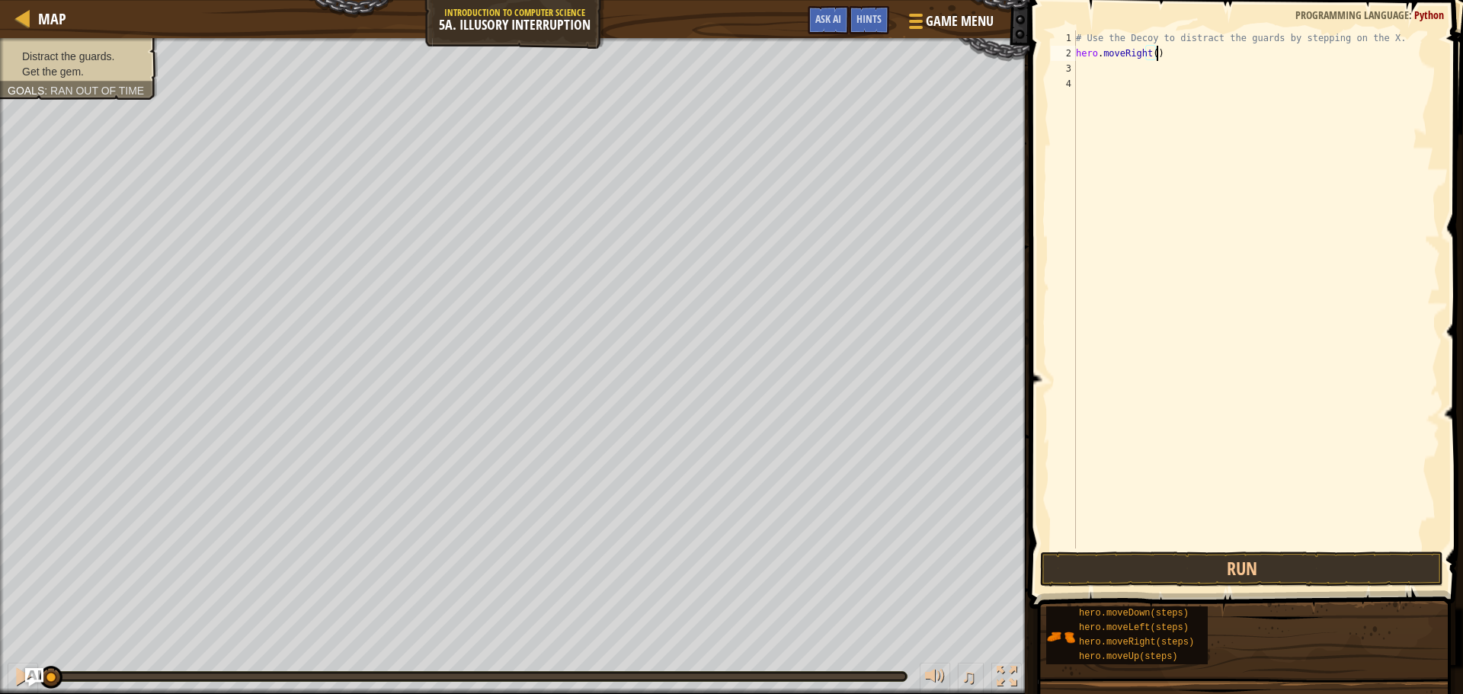
click at [1153, 55] on div "# Use the Decoy to distract the guards by stepping on the X. hero . moveRight (…" at bounding box center [1256, 304] width 367 height 548
click at [1151, 55] on div "# Use the Decoy to distract the guards by stepping on the X. hero . moveRight (…" at bounding box center [1256, 304] width 367 height 548
type textarea "hero.moveRight(4)"
click at [1111, 75] on div "# Use the Decoy to distract the guards by stepping on the X. hero . moveRight (…" at bounding box center [1256, 304] width 367 height 548
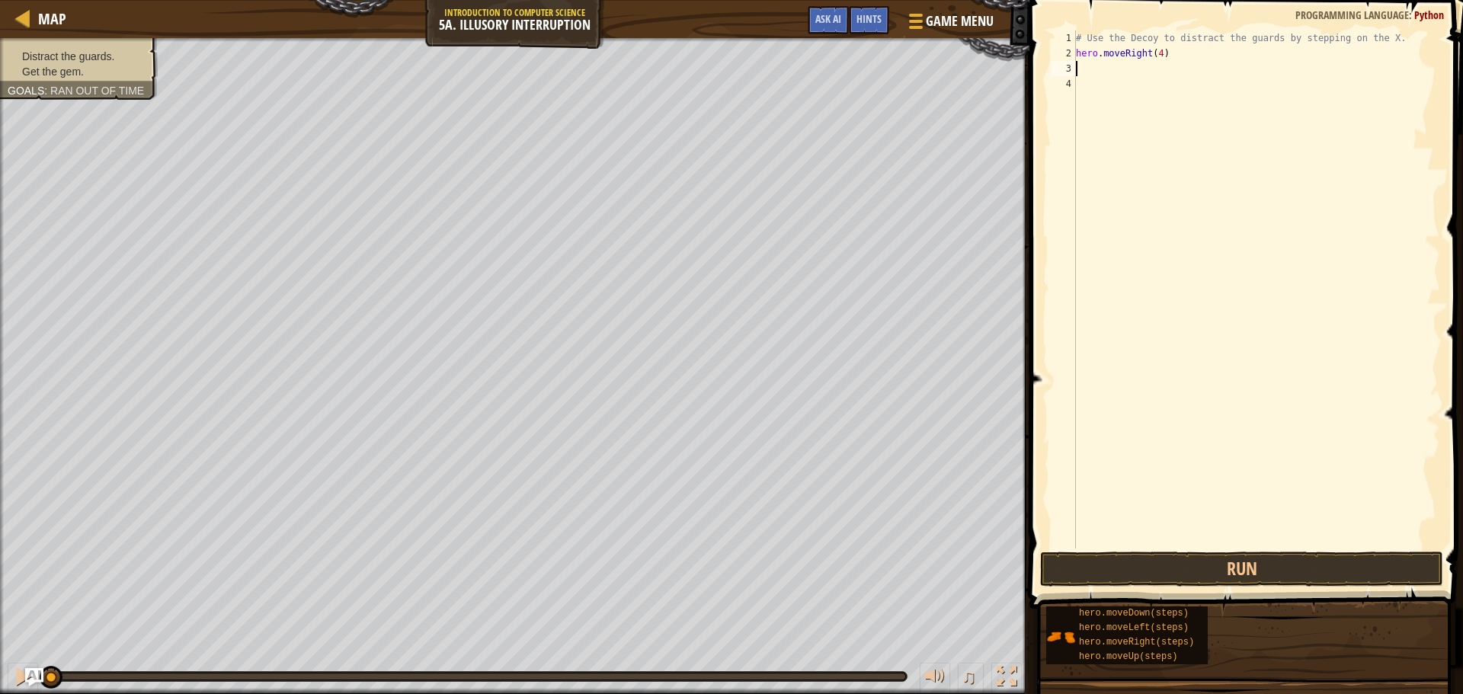
scroll to position [7, 0]
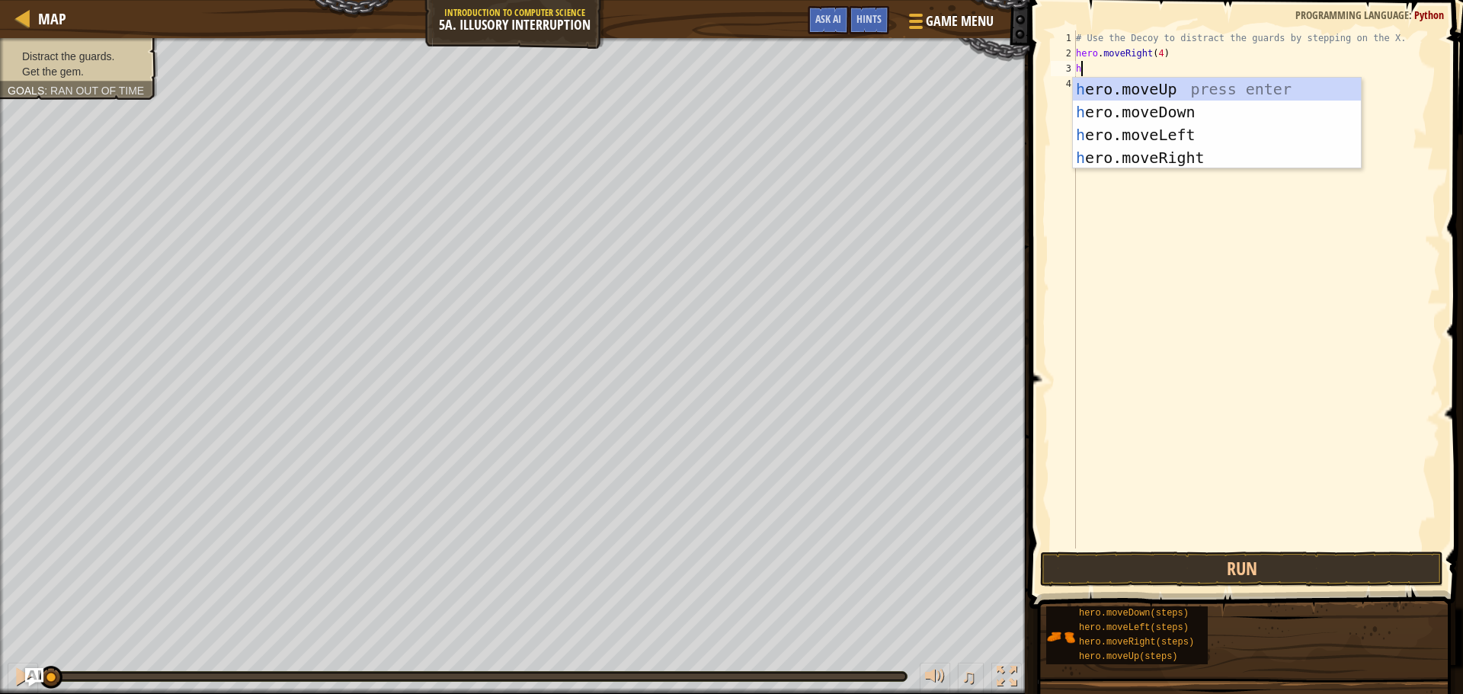
type textarea "h"
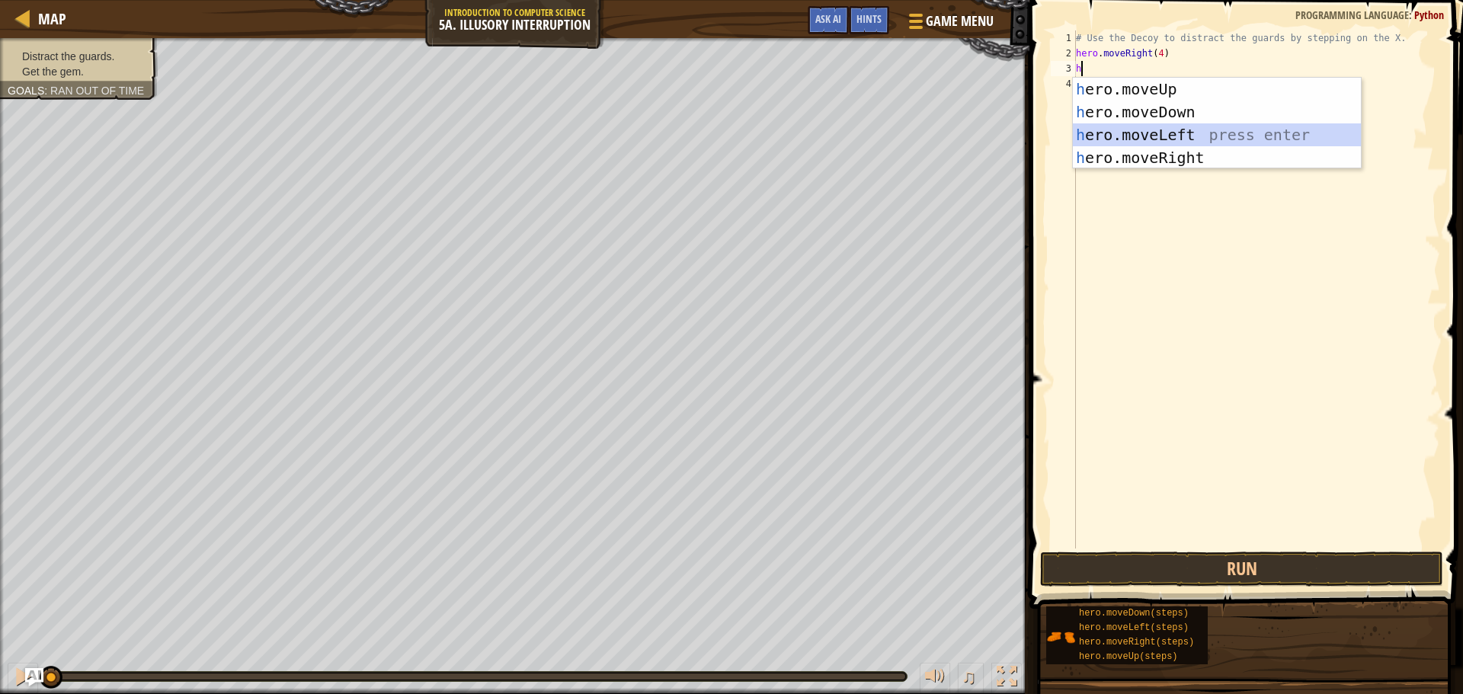
click at [1121, 131] on div "h ero.moveUp press enter h ero.moveDown press enter h ero.moveLeft press enter …" at bounding box center [1217, 146] width 288 height 137
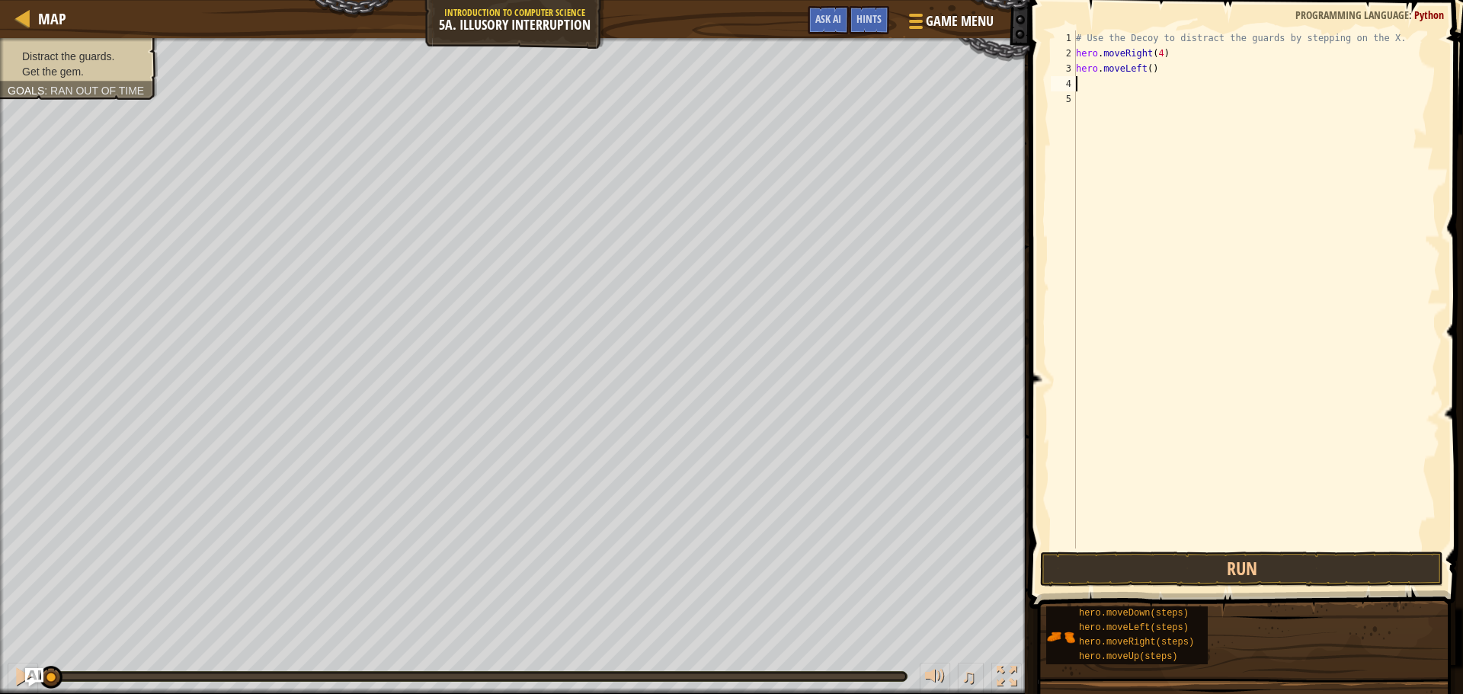
click at [1146, 77] on div "# Use the Decoy to distract the guards by stepping on the X. hero . moveRight (…" at bounding box center [1256, 304] width 367 height 548
click at [1146, 69] on div "# Use the Decoy to distract the guards by stepping on the X. hero . moveRight (…" at bounding box center [1256, 304] width 367 height 548
type textarea "hero.moveLeft(3)"
click at [1262, 580] on button "Run" at bounding box center [1241, 569] width 403 height 35
